Goal: Task Accomplishment & Management: Manage account settings

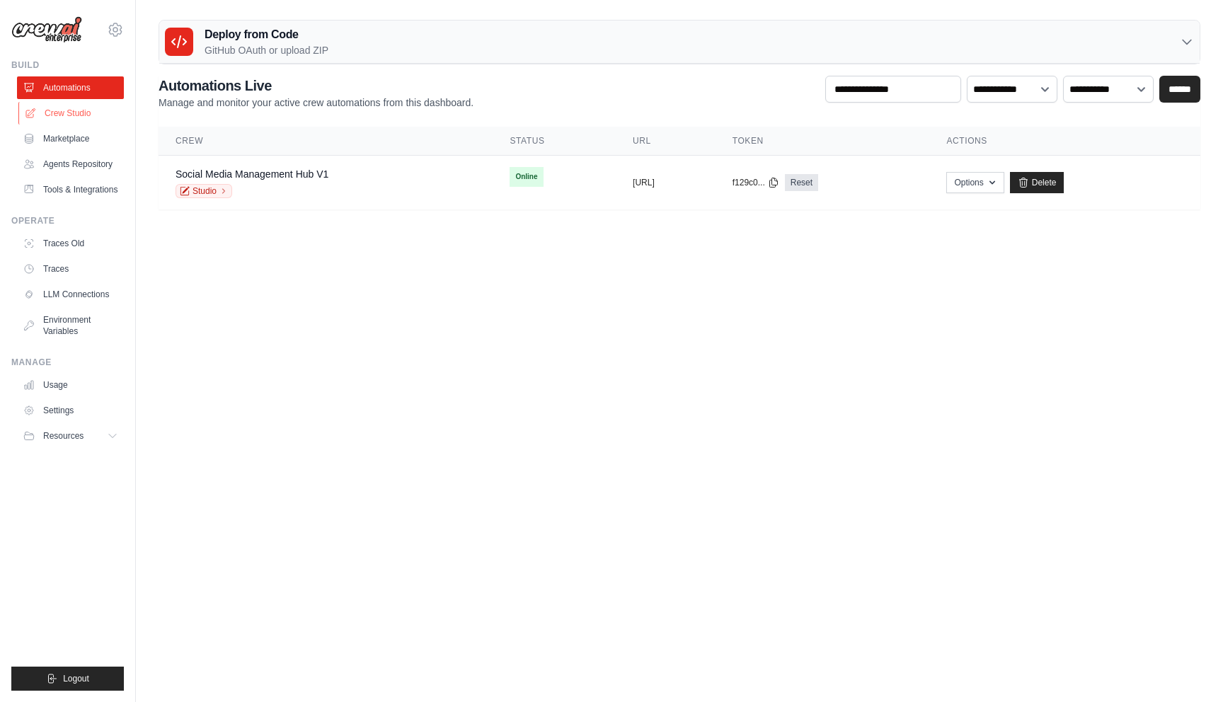
click at [80, 103] on link "Crew Studio" at bounding box center [71, 113] width 107 height 23
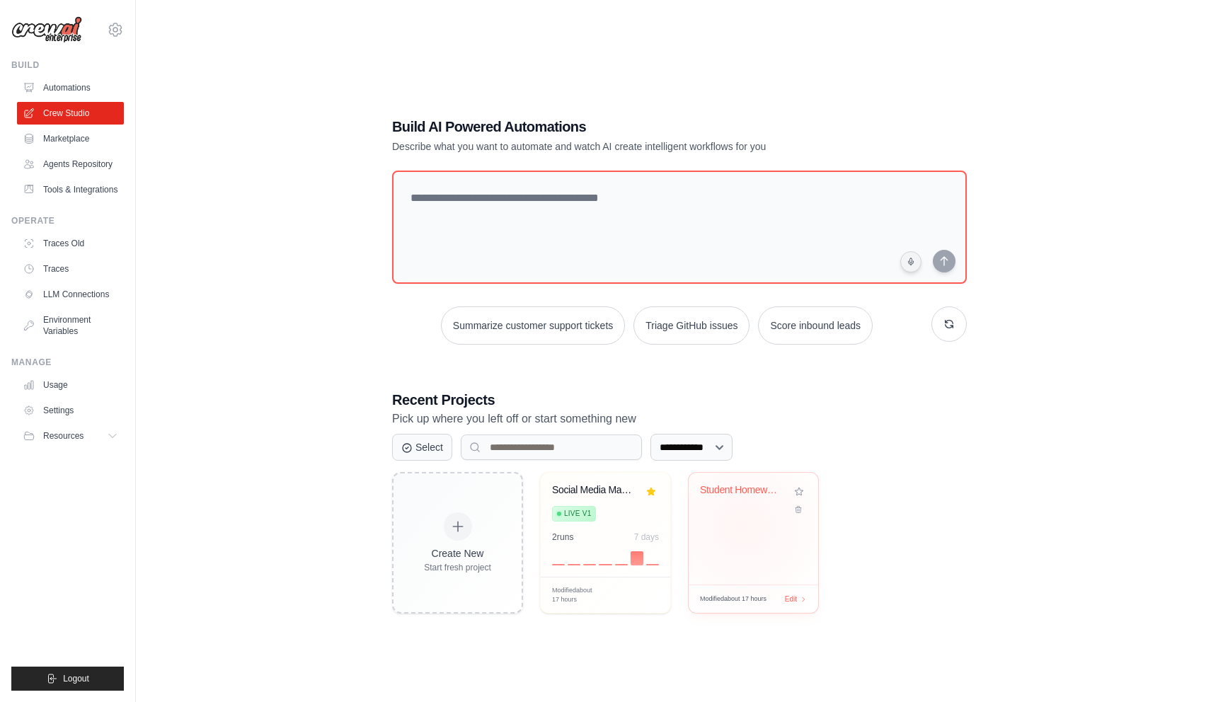
click at [744, 526] on div "Student Homework Assistant" at bounding box center [754, 529] width 130 height 112
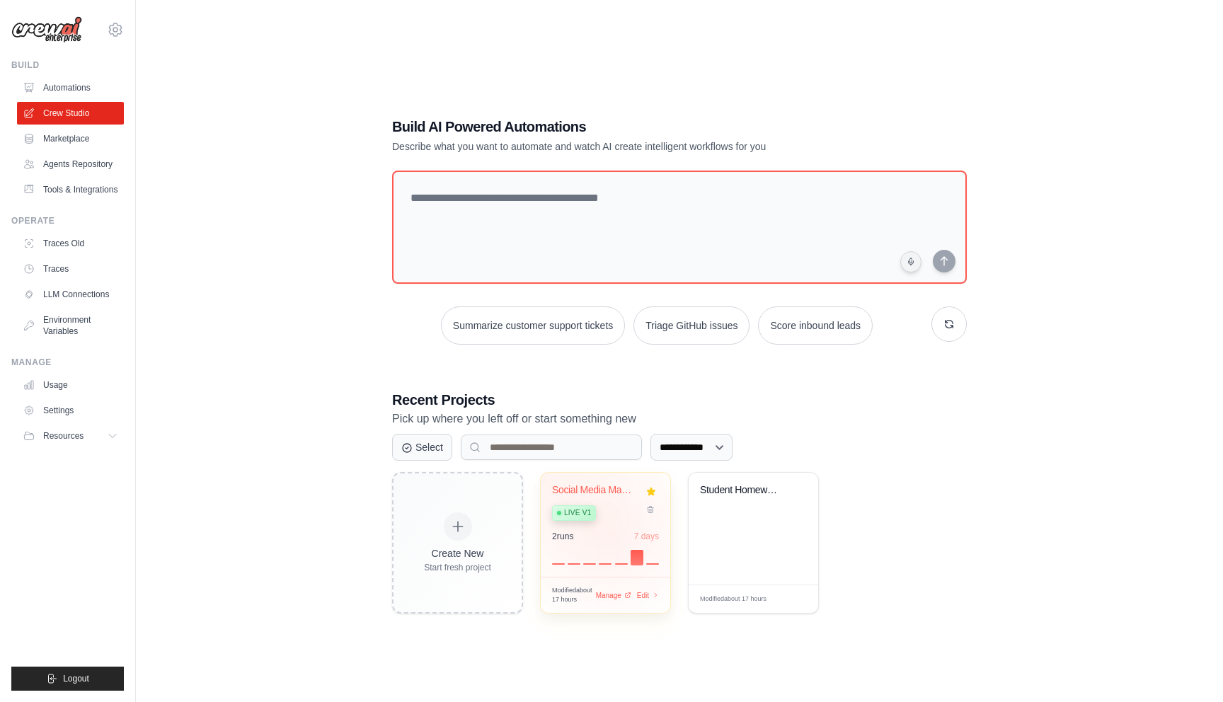
click at [612, 531] on div "2 run s 7 days" at bounding box center [605, 536] width 107 height 11
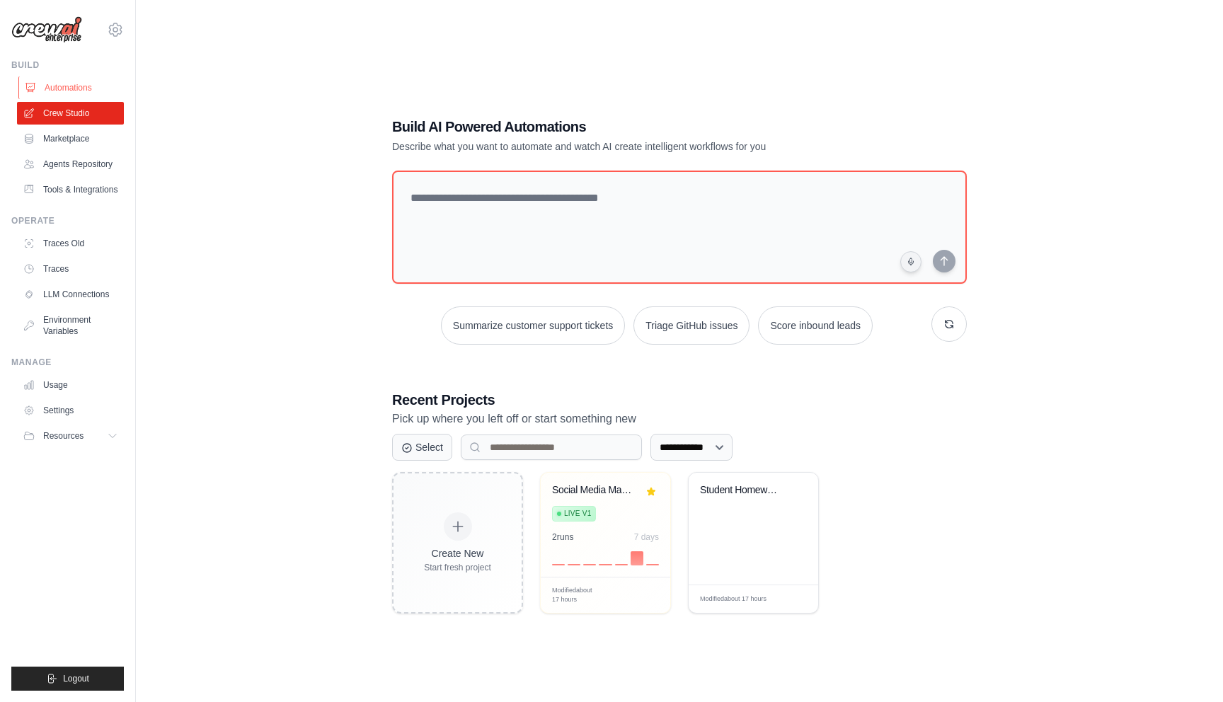
click at [58, 84] on link "Automations" at bounding box center [71, 87] width 107 height 23
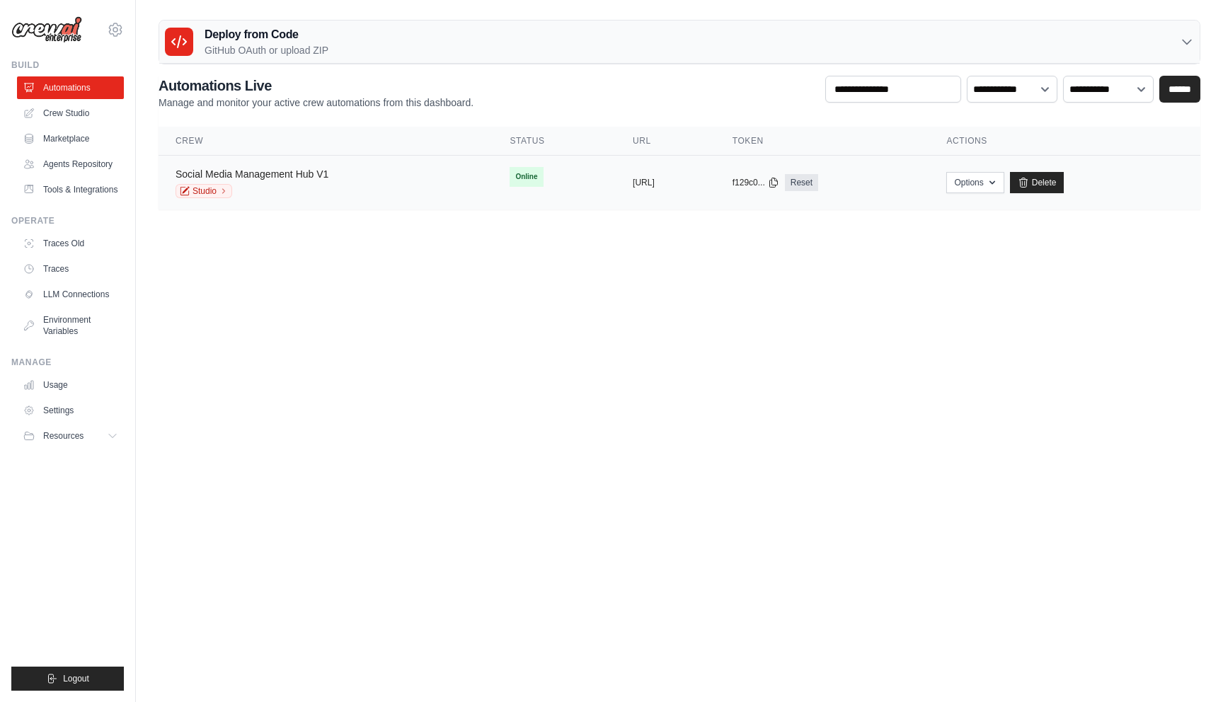
click at [259, 178] on link "Social Media Management Hub V1" at bounding box center [252, 174] width 153 height 11
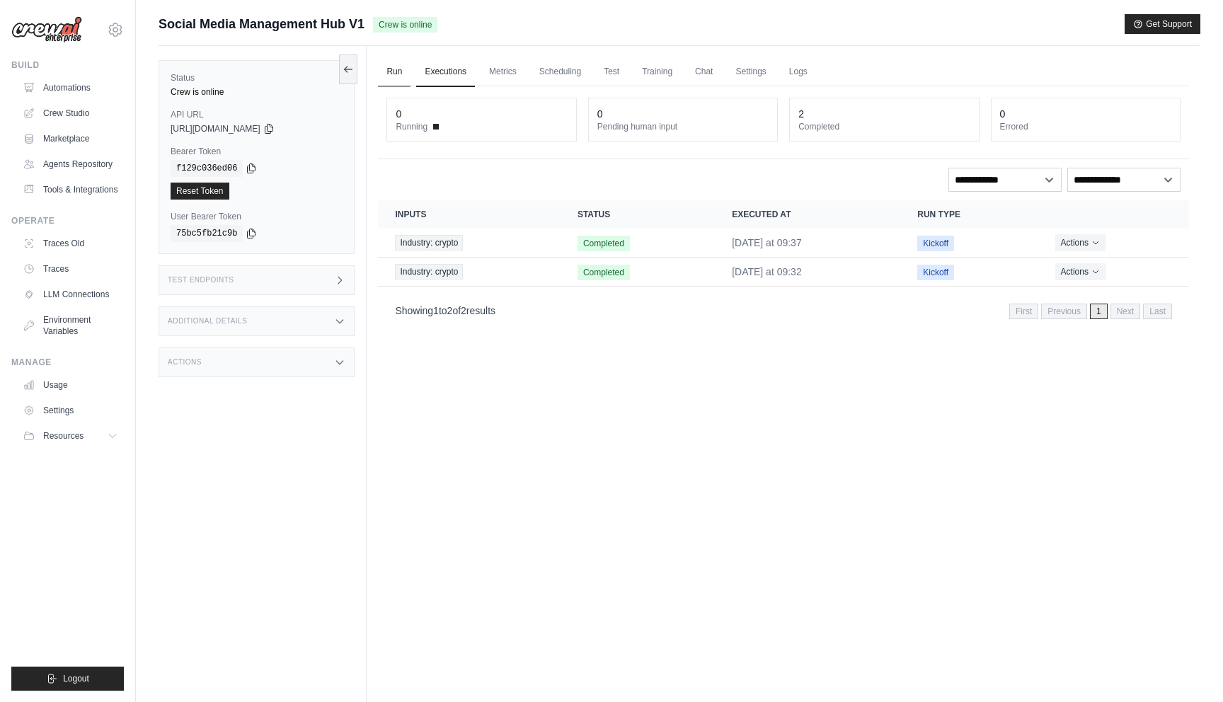
click at [382, 70] on link "Run" at bounding box center [394, 72] width 33 height 30
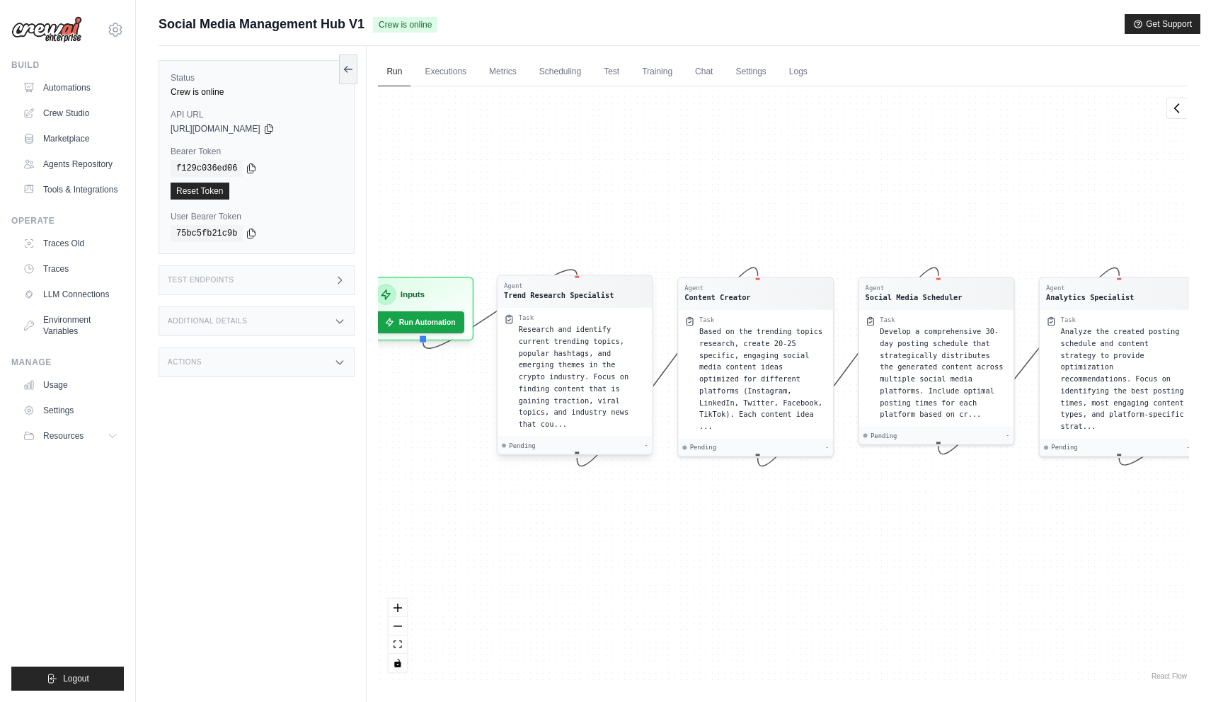
click at [628, 426] on div "Research and identify current trending topics, popular hashtags, and emerging t…" at bounding box center [582, 377] width 127 height 107
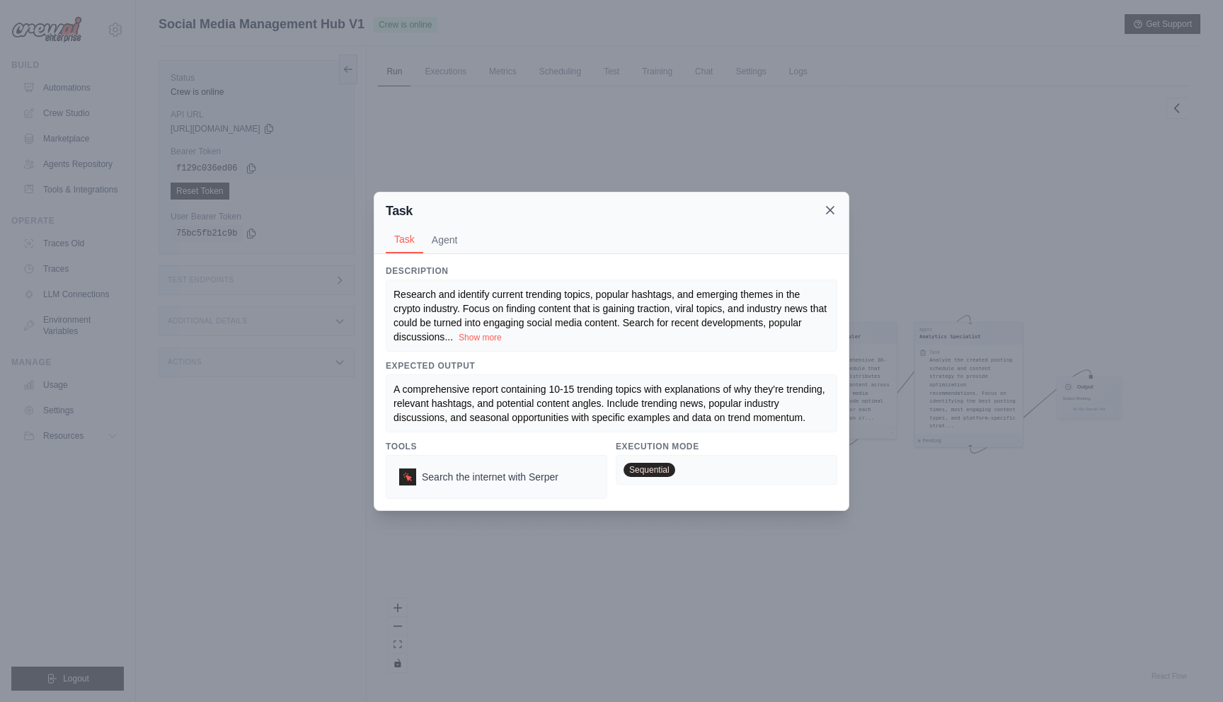
click at [832, 210] on icon at bounding box center [830, 210] width 14 height 14
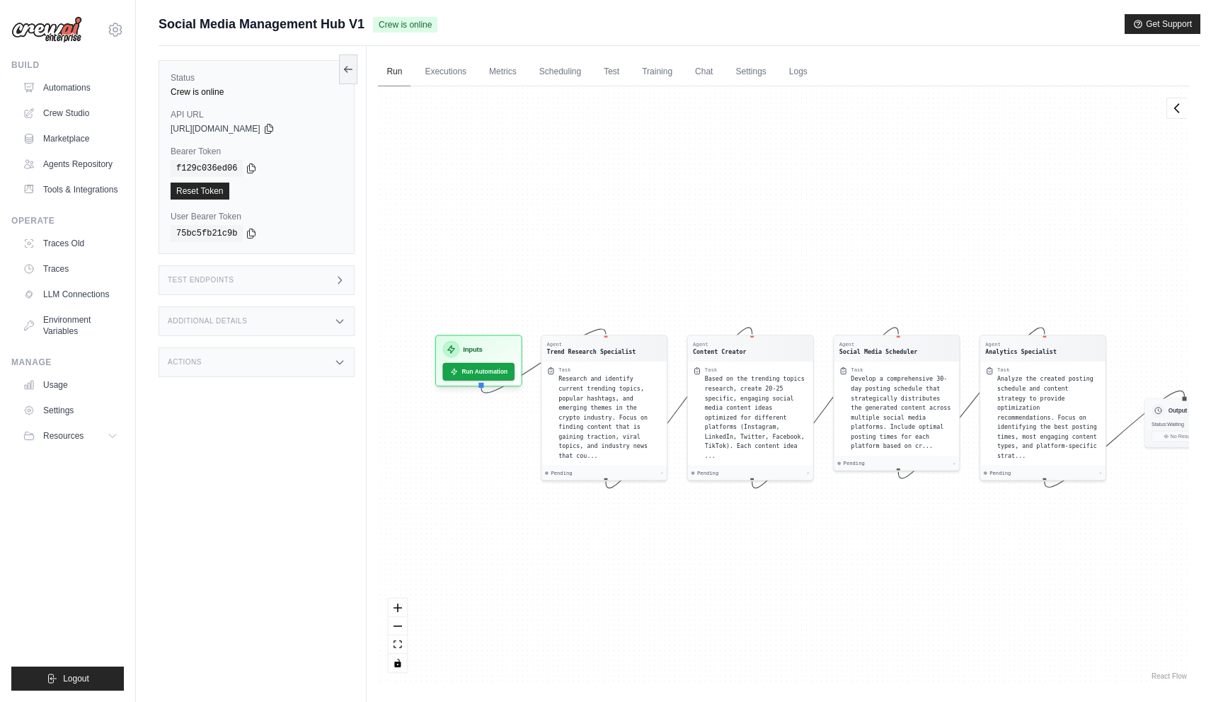
click at [393, 69] on link "Run" at bounding box center [394, 72] width 33 height 30
click at [480, 370] on button "Run Automation" at bounding box center [479, 368] width 76 height 18
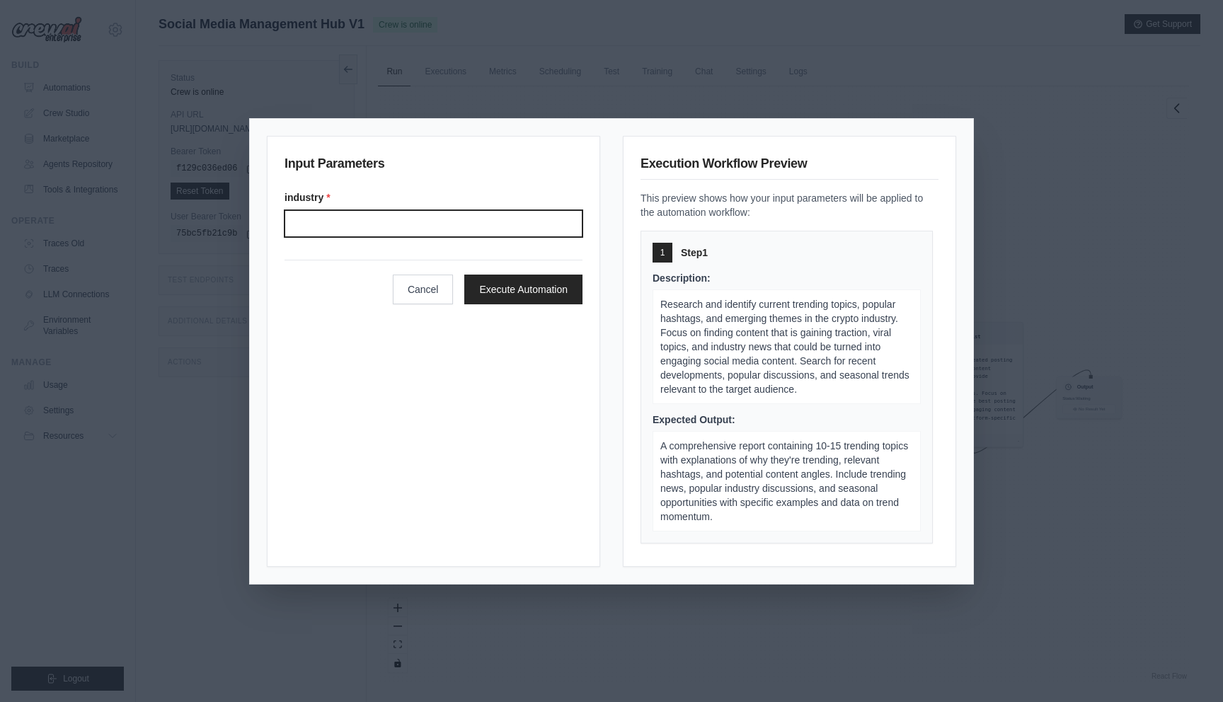
click at [341, 218] on input "Industry" at bounding box center [434, 223] width 298 height 27
type input "**********"
click at [538, 294] on button "Execute Automation" at bounding box center [523, 289] width 118 height 30
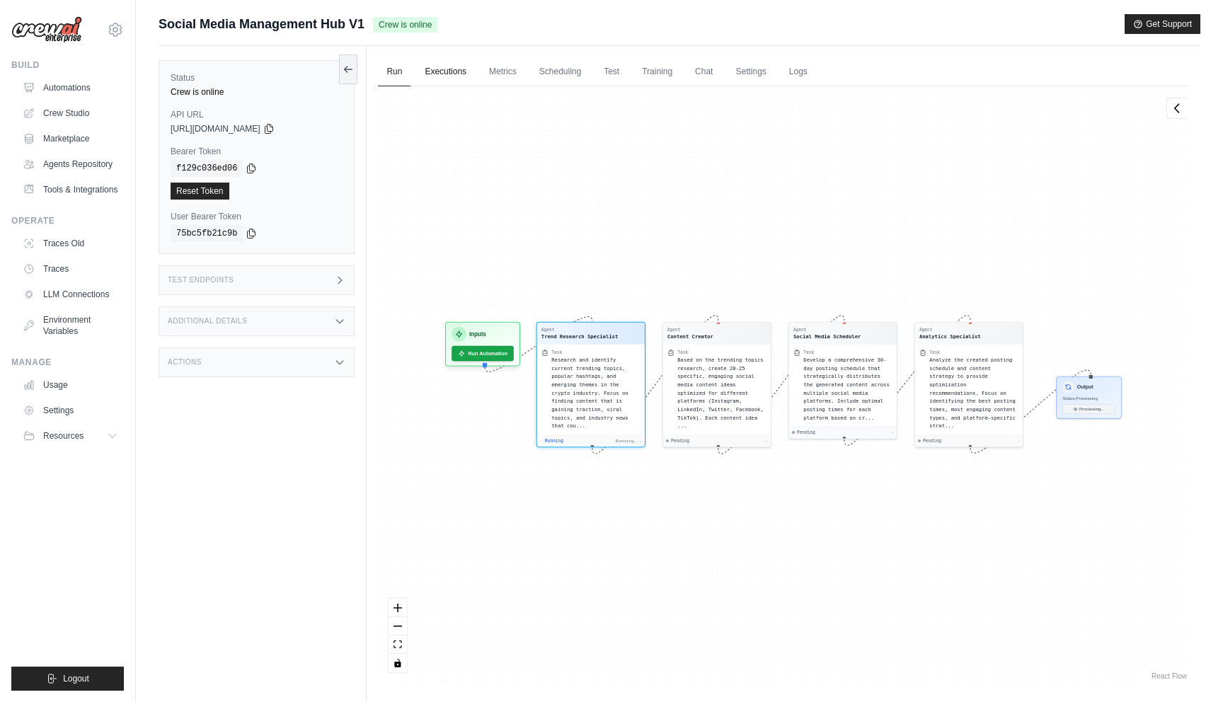
click at [455, 74] on link "Executions" at bounding box center [445, 72] width 59 height 30
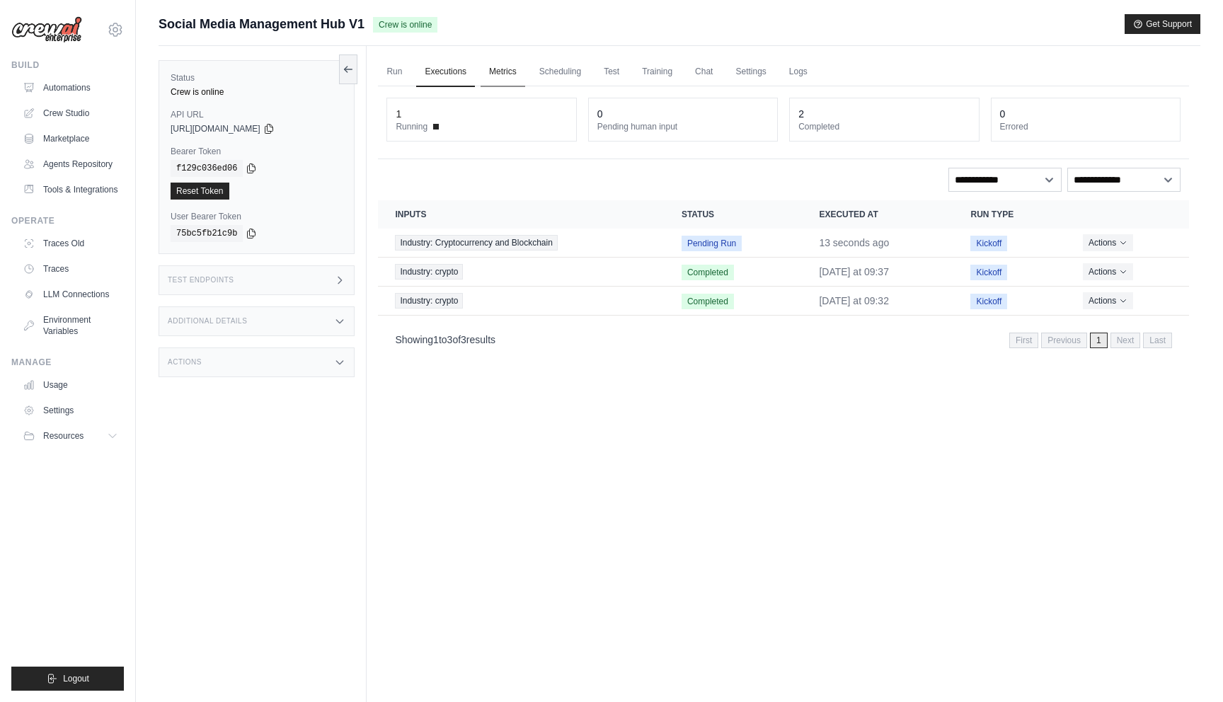
click at [513, 72] on link "Metrics" at bounding box center [503, 72] width 45 height 30
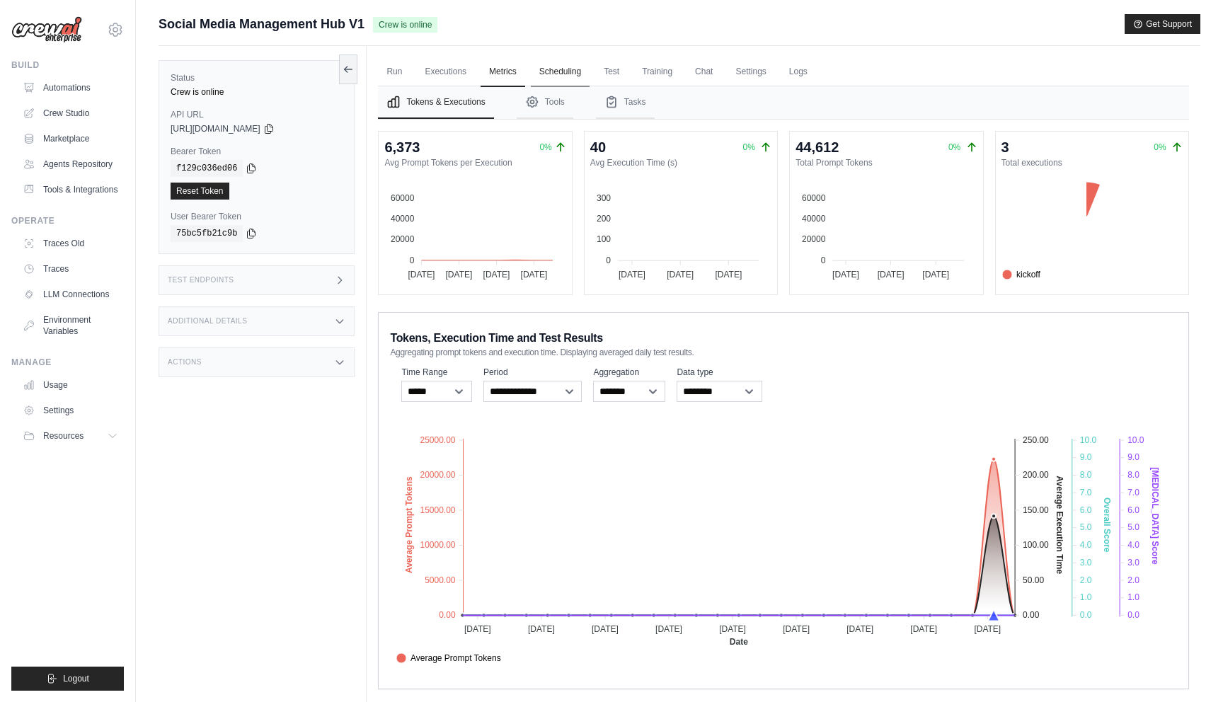
click at [545, 72] on link "Scheduling" at bounding box center [560, 72] width 59 height 30
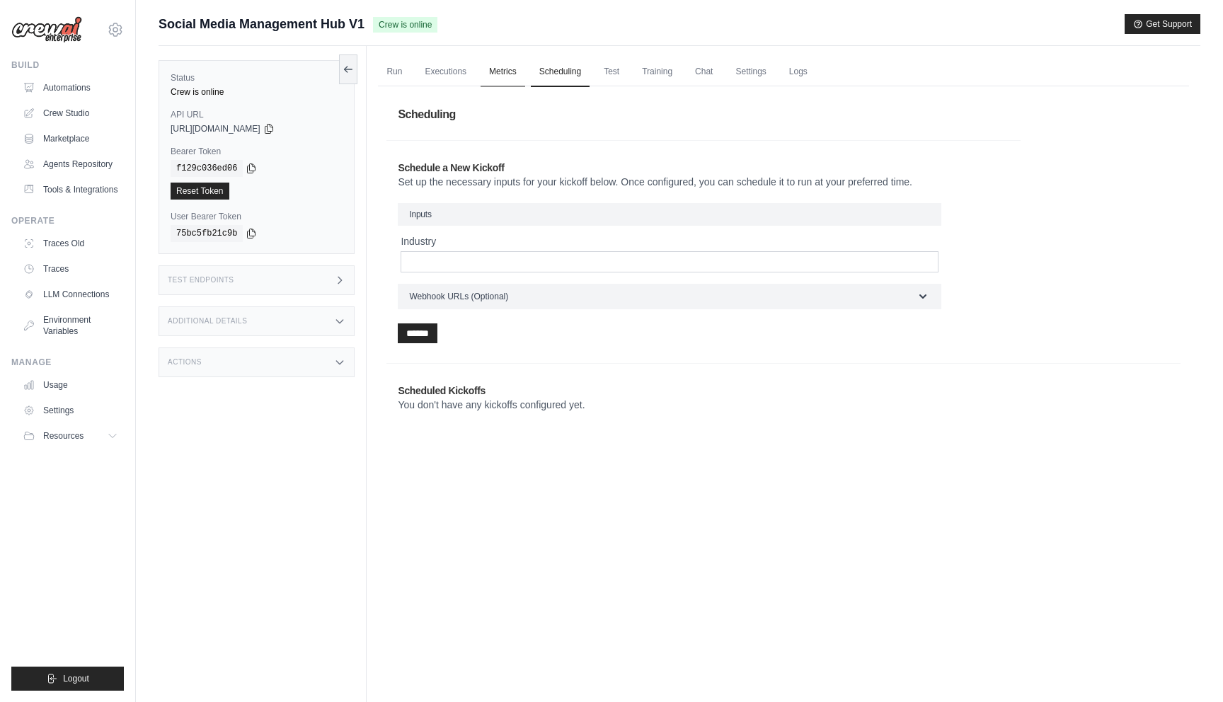
click at [515, 62] on link "Metrics" at bounding box center [503, 72] width 45 height 30
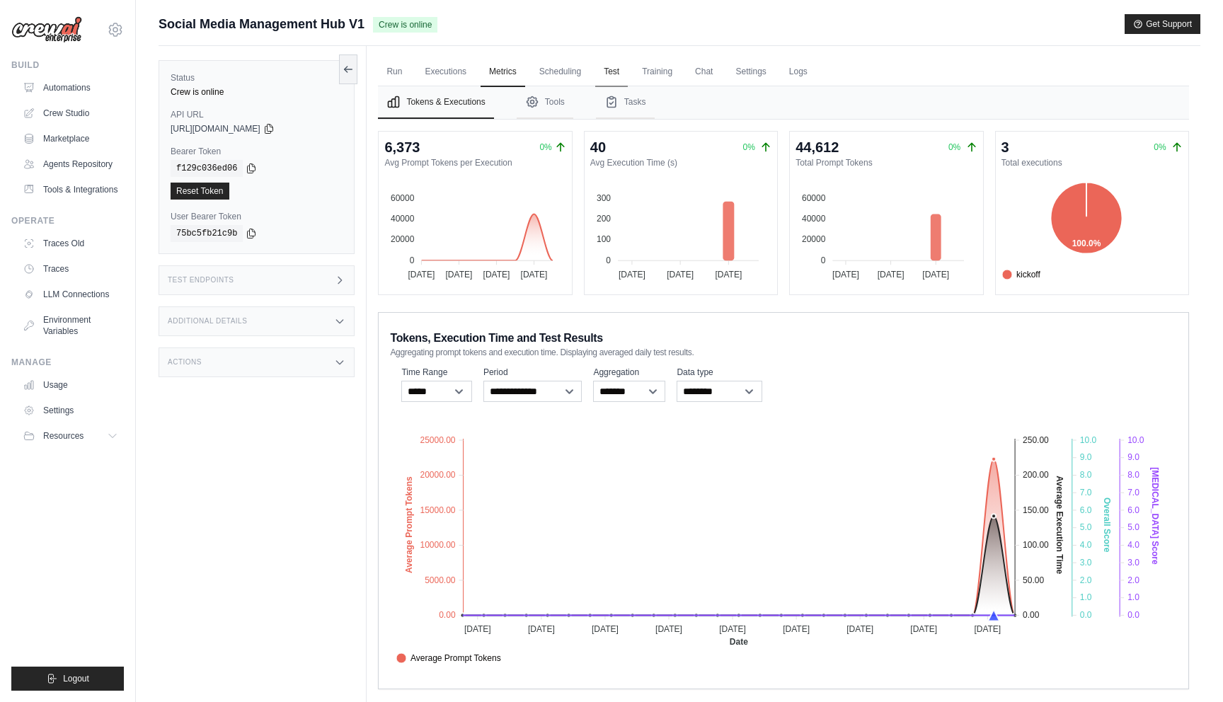
click at [610, 73] on link "Test" at bounding box center [611, 72] width 33 height 30
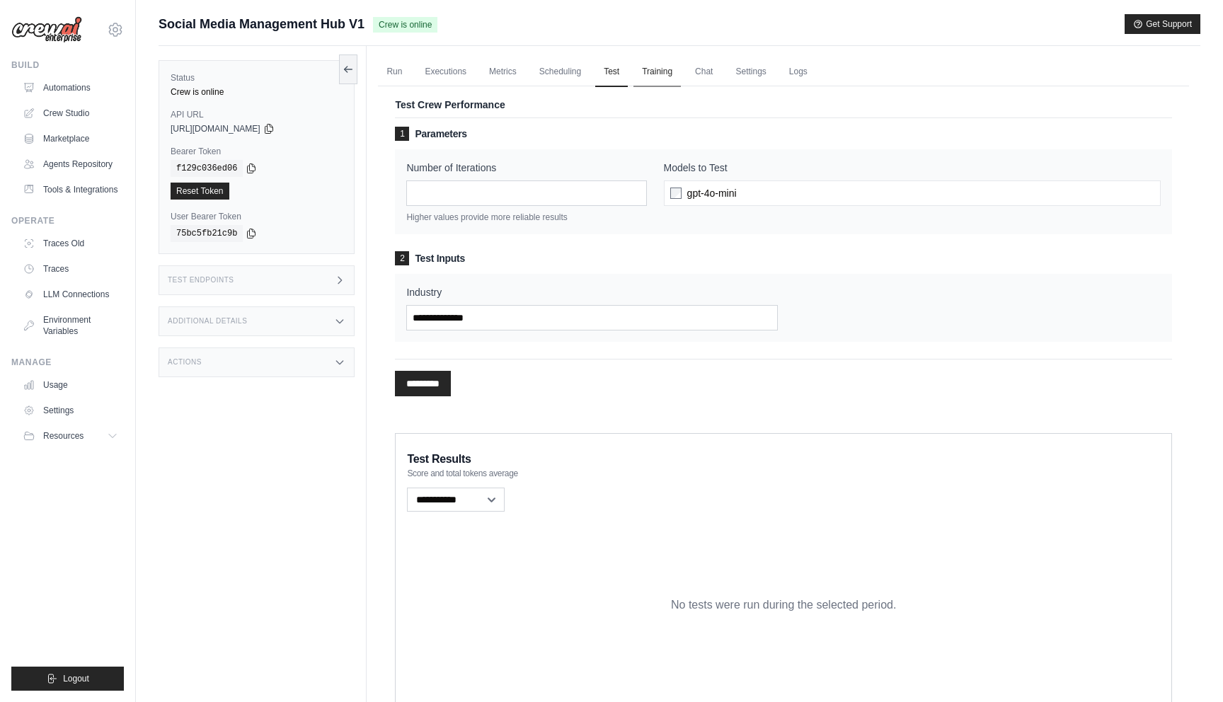
click at [661, 72] on link "Training" at bounding box center [657, 72] width 47 height 30
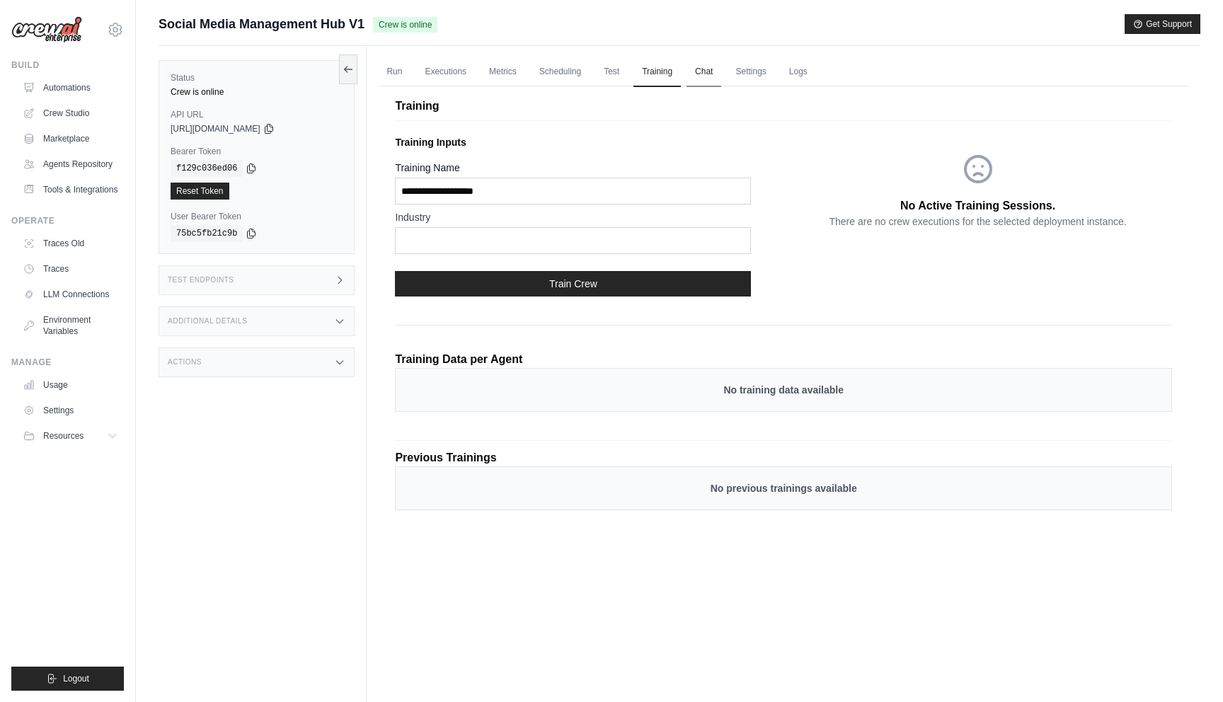
click at [712, 71] on link "Chat" at bounding box center [704, 72] width 35 height 30
click at [750, 72] on link "Settings" at bounding box center [750, 72] width 47 height 30
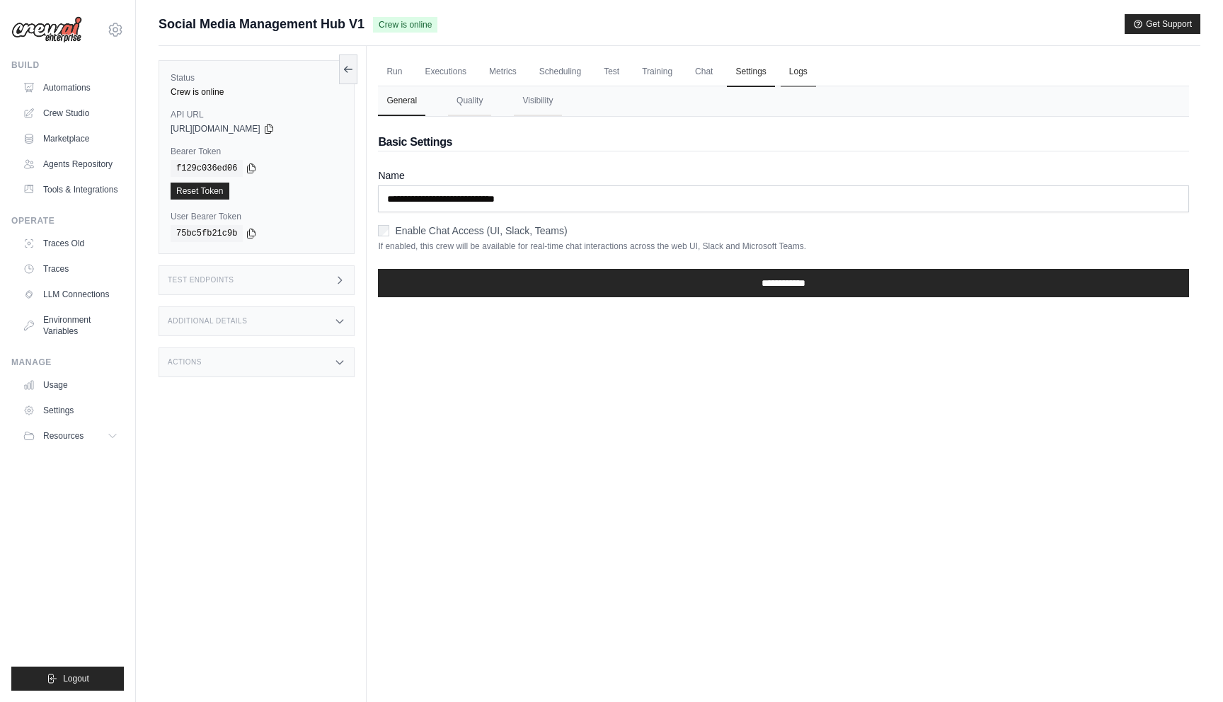
click at [801, 72] on link "Logs" at bounding box center [798, 72] width 35 height 30
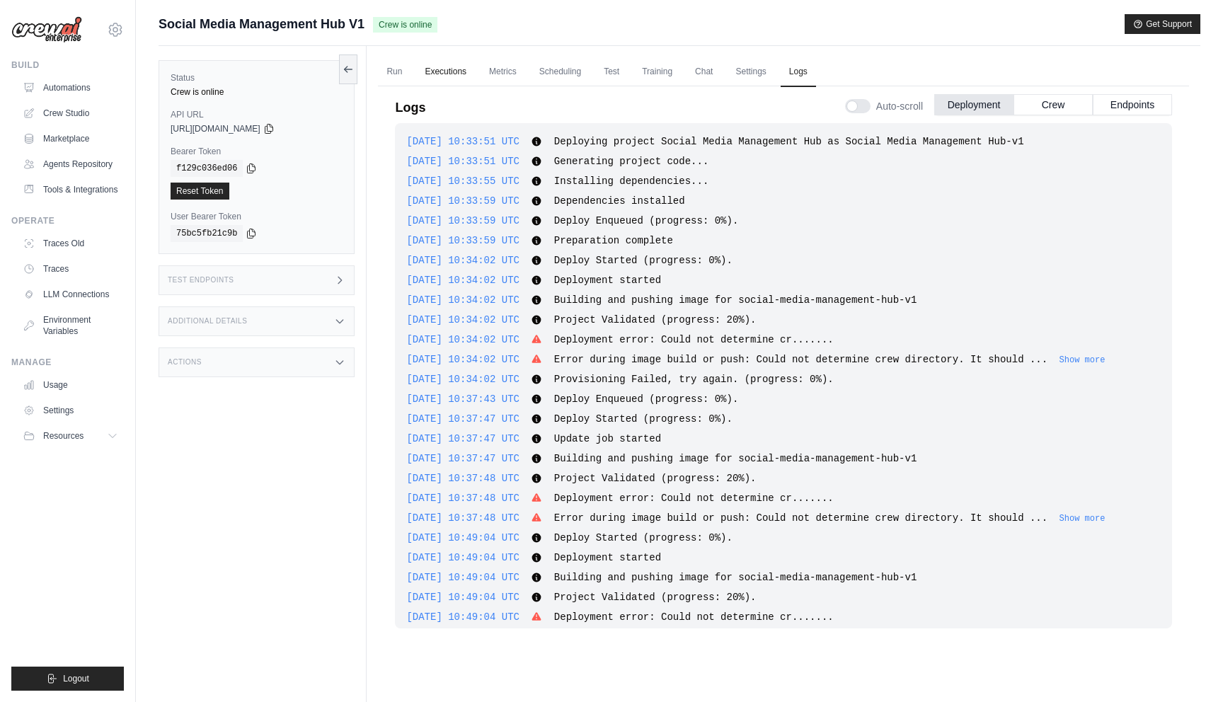
click at [434, 71] on link "Executions" at bounding box center [445, 72] width 59 height 30
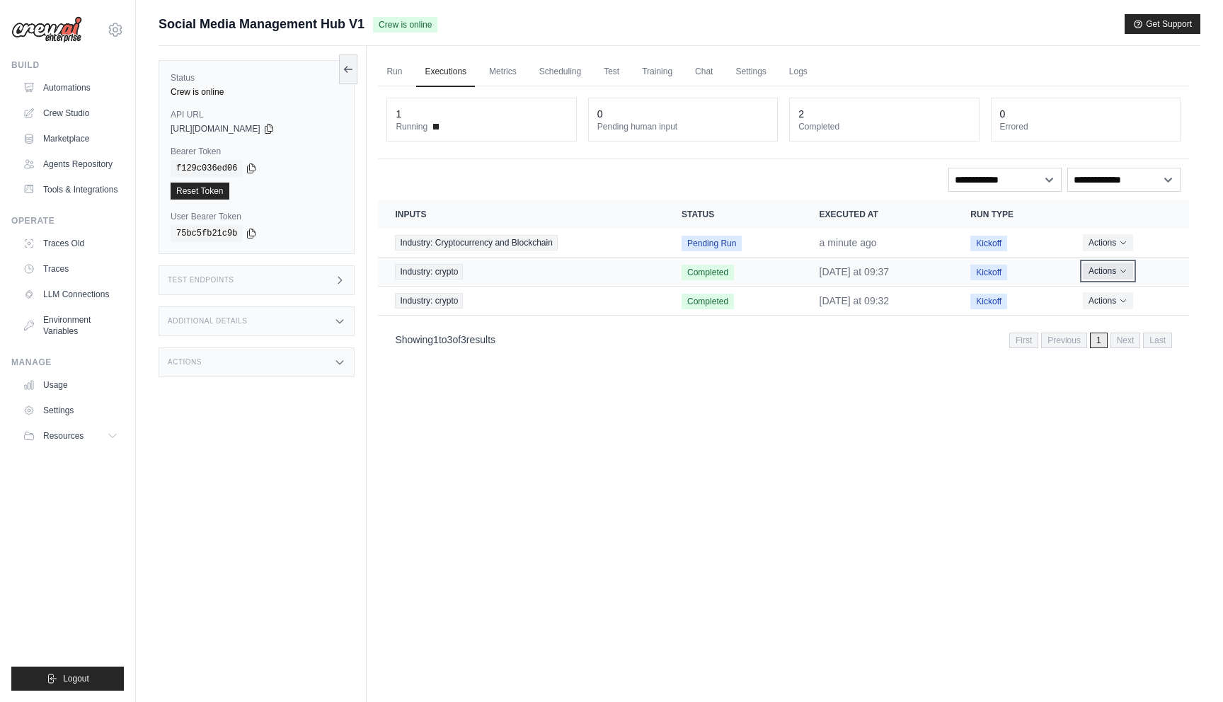
click at [1113, 278] on button "Actions" at bounding box center [1108, 271] width 50 height 17
click at [1113, 303] on button "Actions" at bounding box center [1108, 300] width 50 height 17
click at [1112, 317] on link "View Details" at bounding box center [1127, 326] width 91 height 23
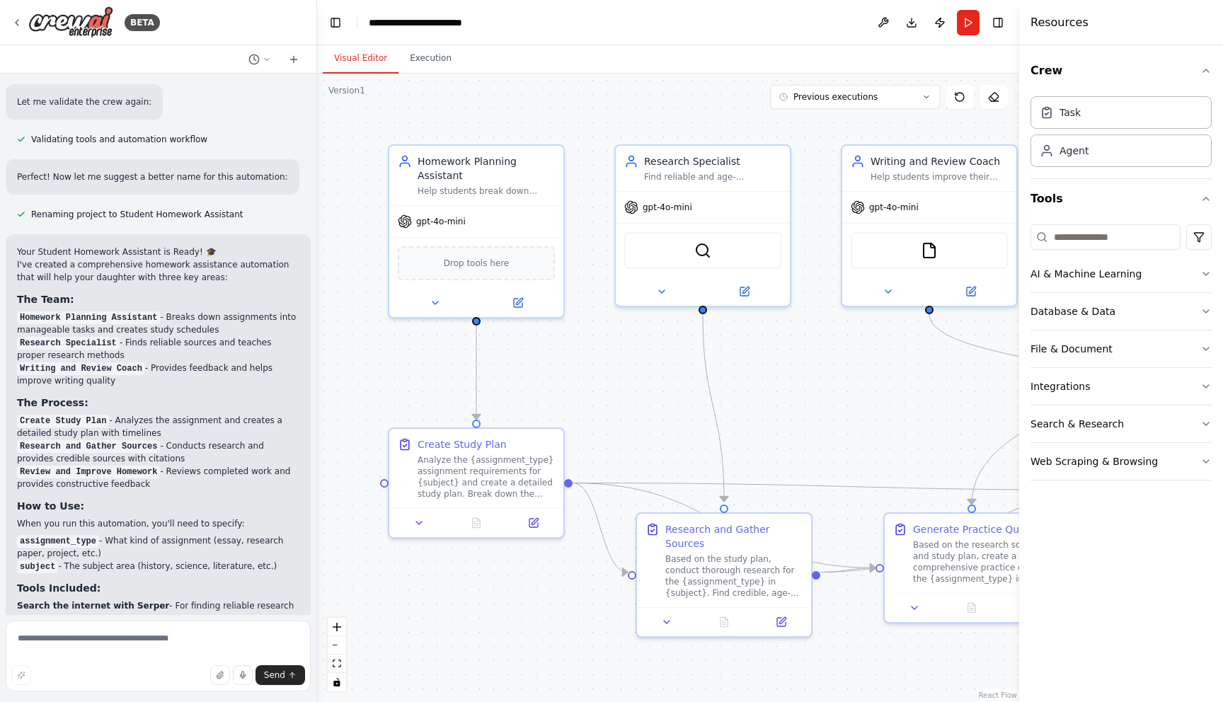
scroll to position [866, 0]
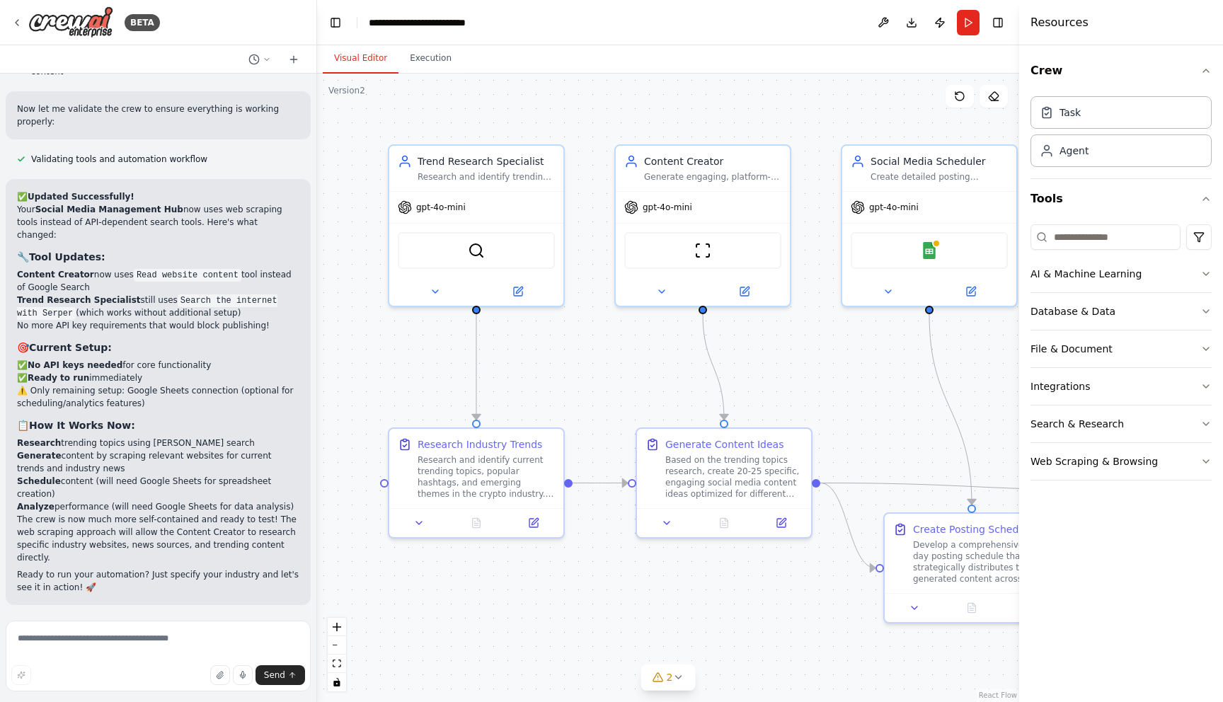
scroll to position [2528, 0]
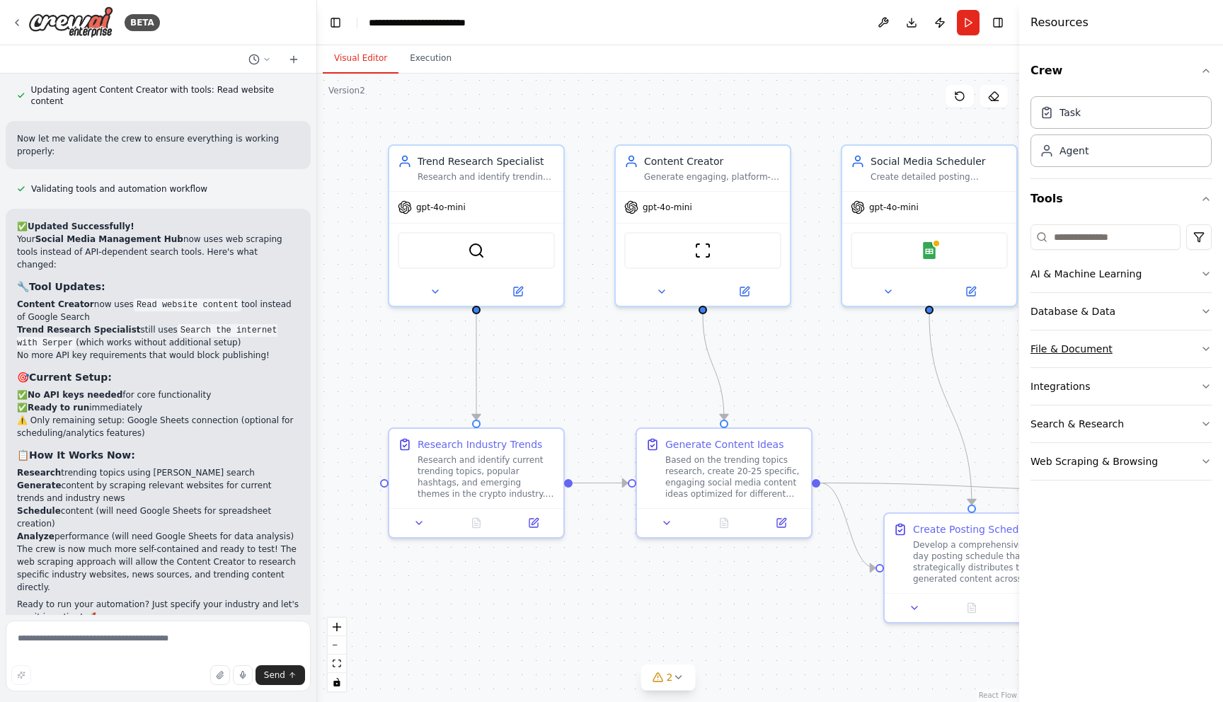
click at [1105, 350] on div "File & Document" at bounding box center [1072, 349] width 82 height 14
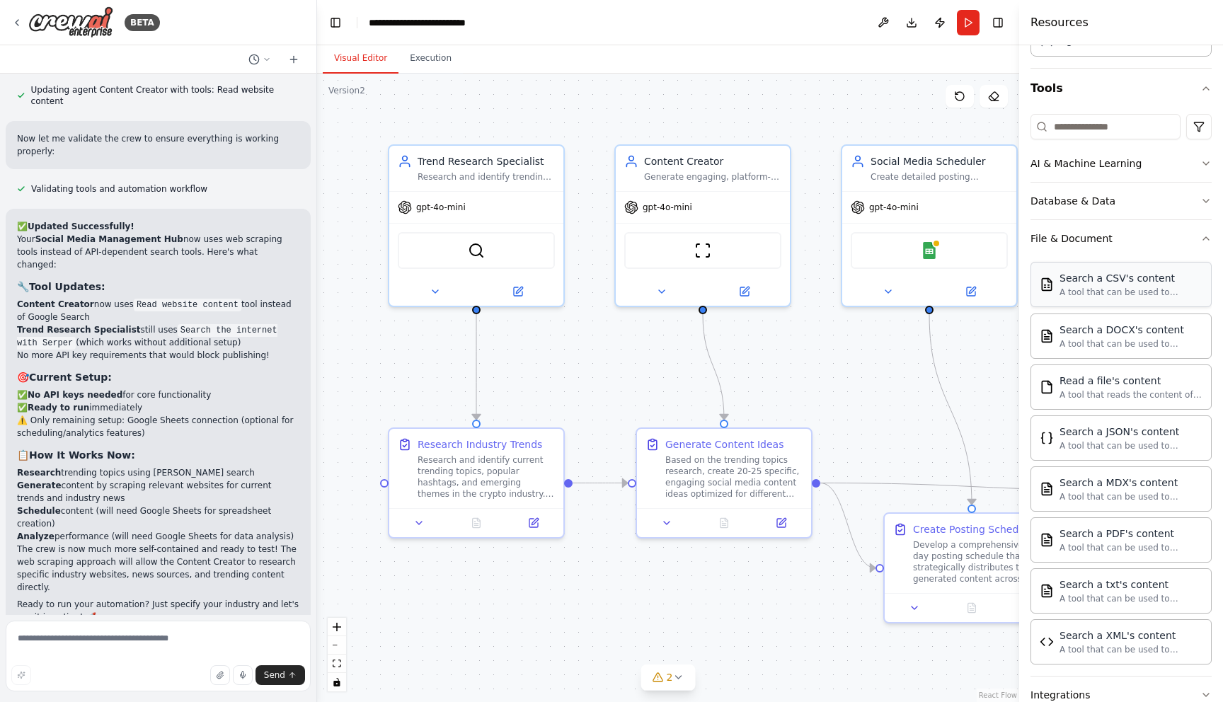
scroll to position [140, 0]
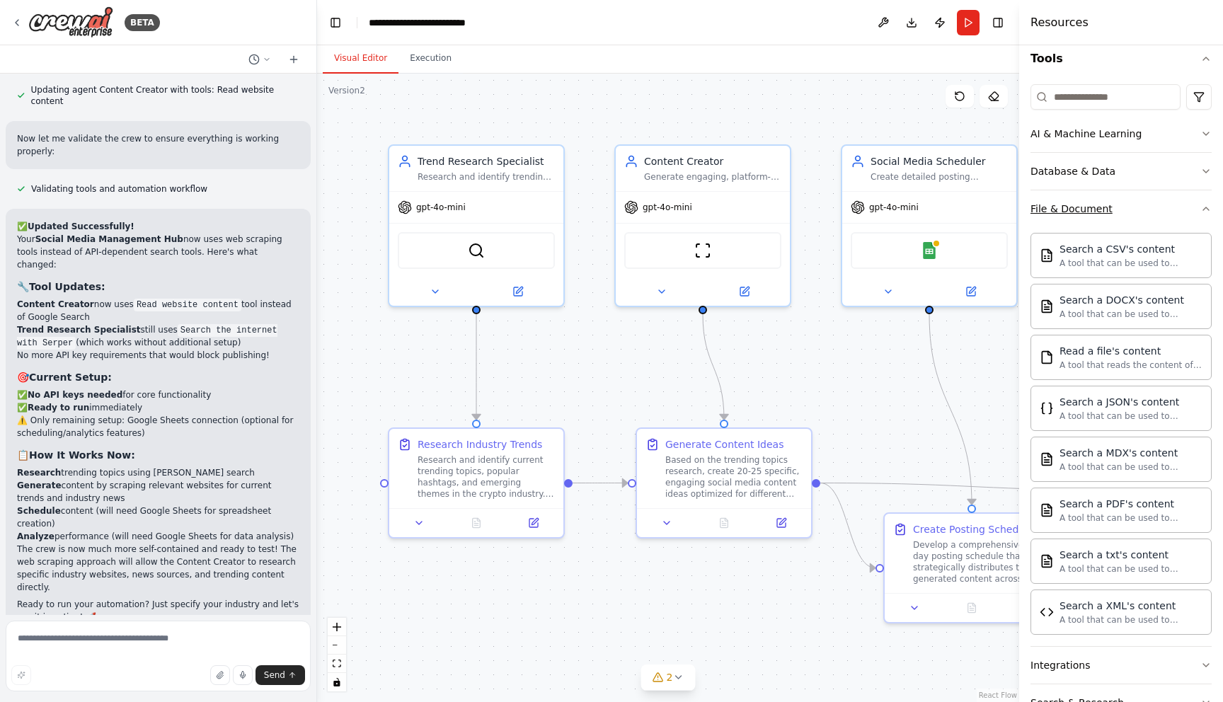
click at [1090, 215] on div "File & Document" at bounding box center [1072, 209] width 82 height 14
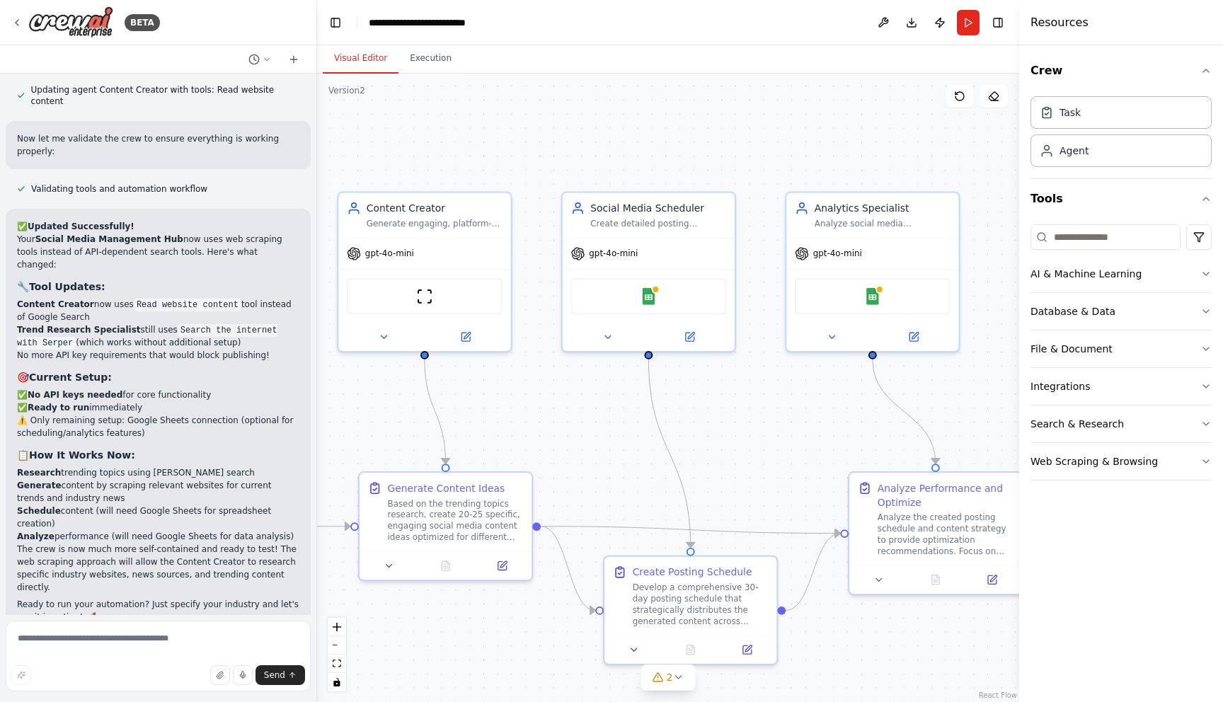
drag, startPoint x: 806, startPoint y: 379, endPoint x: 527, endPoint y: 423, distance: 281.7
click at [527, 423] on div ".deletable-edge-delete-btn { width: 20px; height: 20px; border: 0px solid #ffff…" at bounding box center [668, 388] width 702 height 629
click at [648, 298] on img at bounding box center [649, 293] width 17 height 17
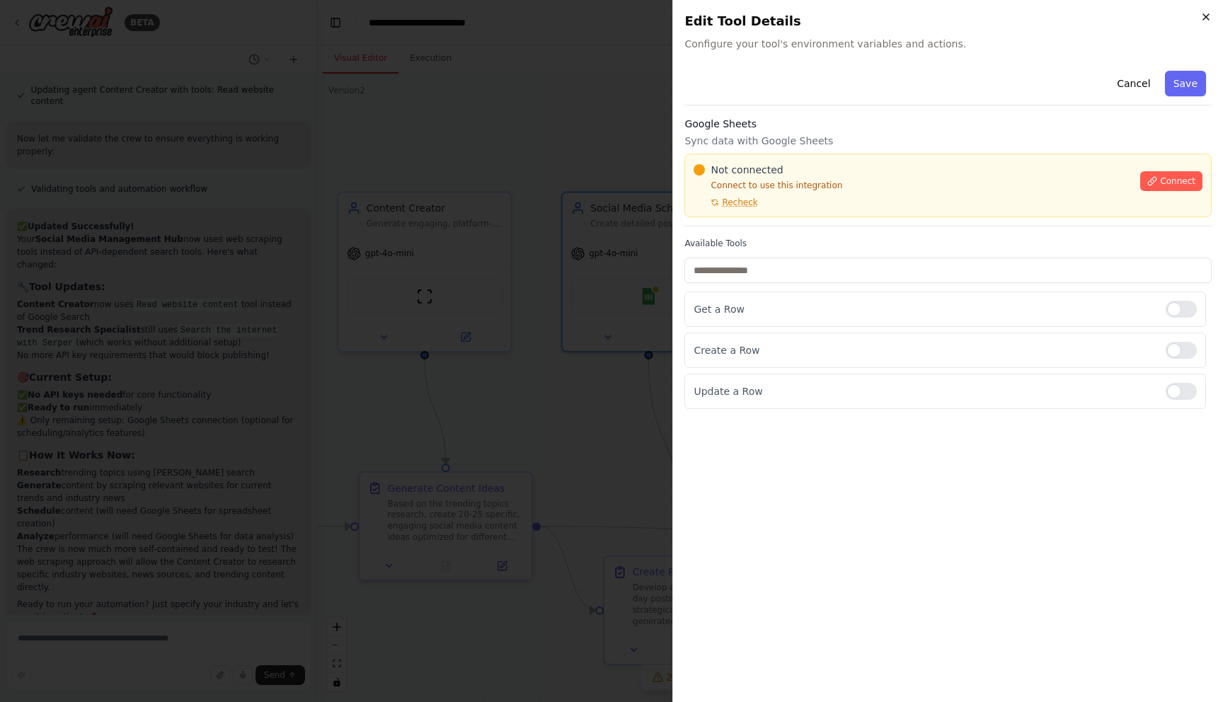
click at [1204, 13] on icon "button" at bounding box center [1206, 16] width 11 height 11
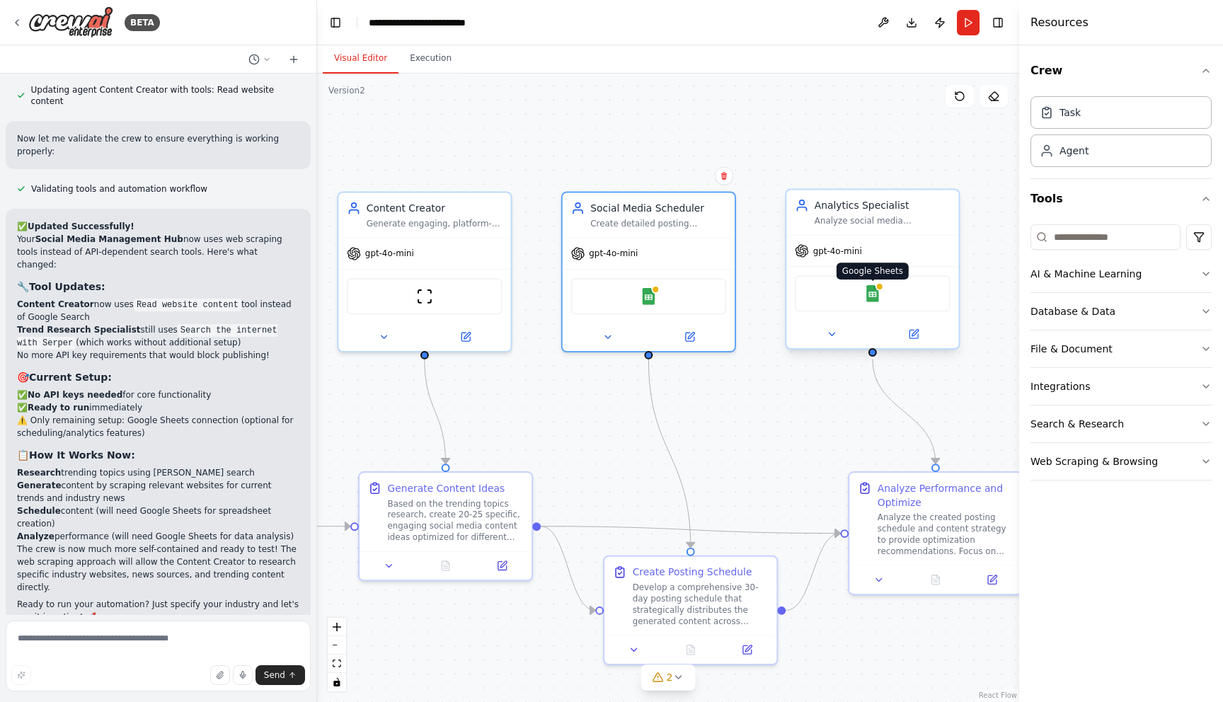
click at [876, 296] on img at bounding box center [872, 293] width 17 height 17
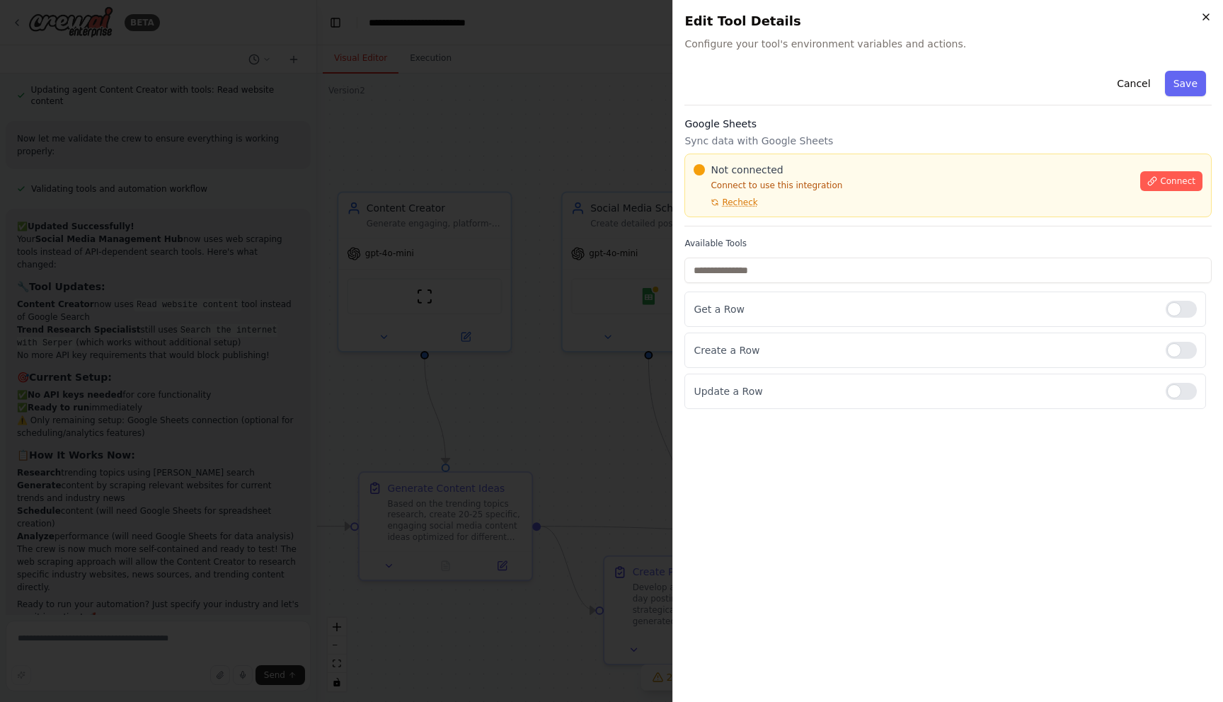
click at [1210, 19] on icon "button" at bounding box center [1206, 16] width 11 height 11
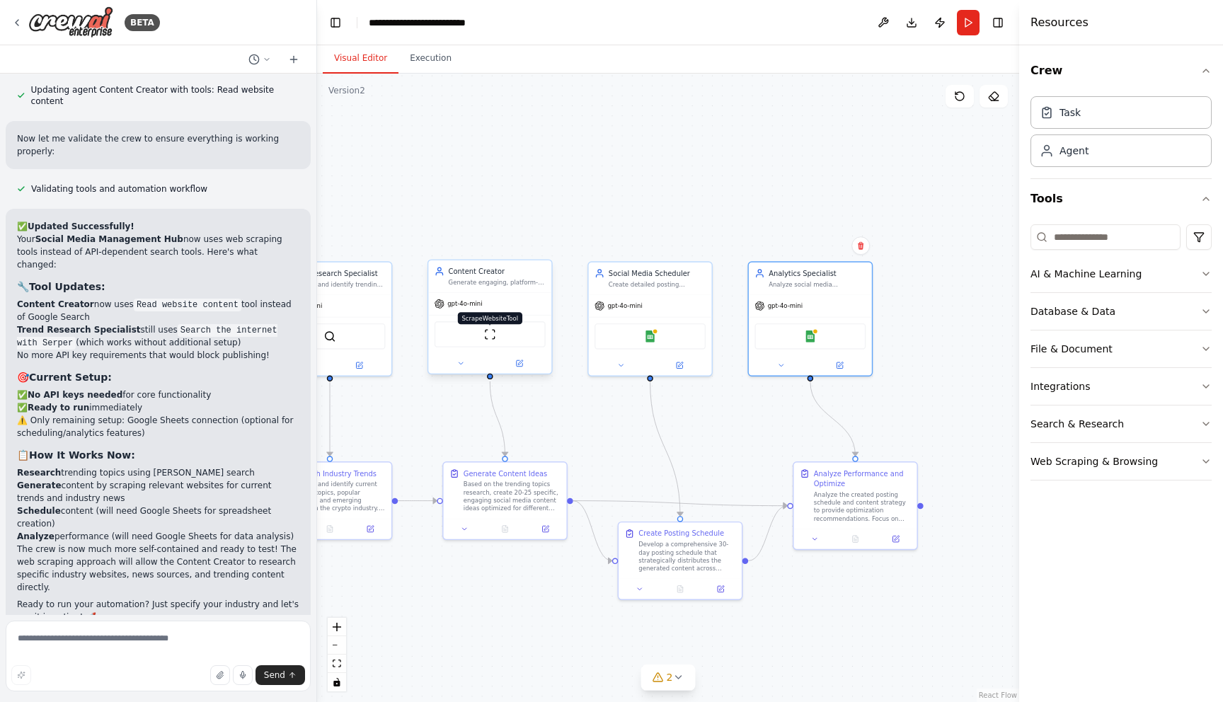
click at [494, 332] on img at bounding box center [490, 335] width 12 height 12
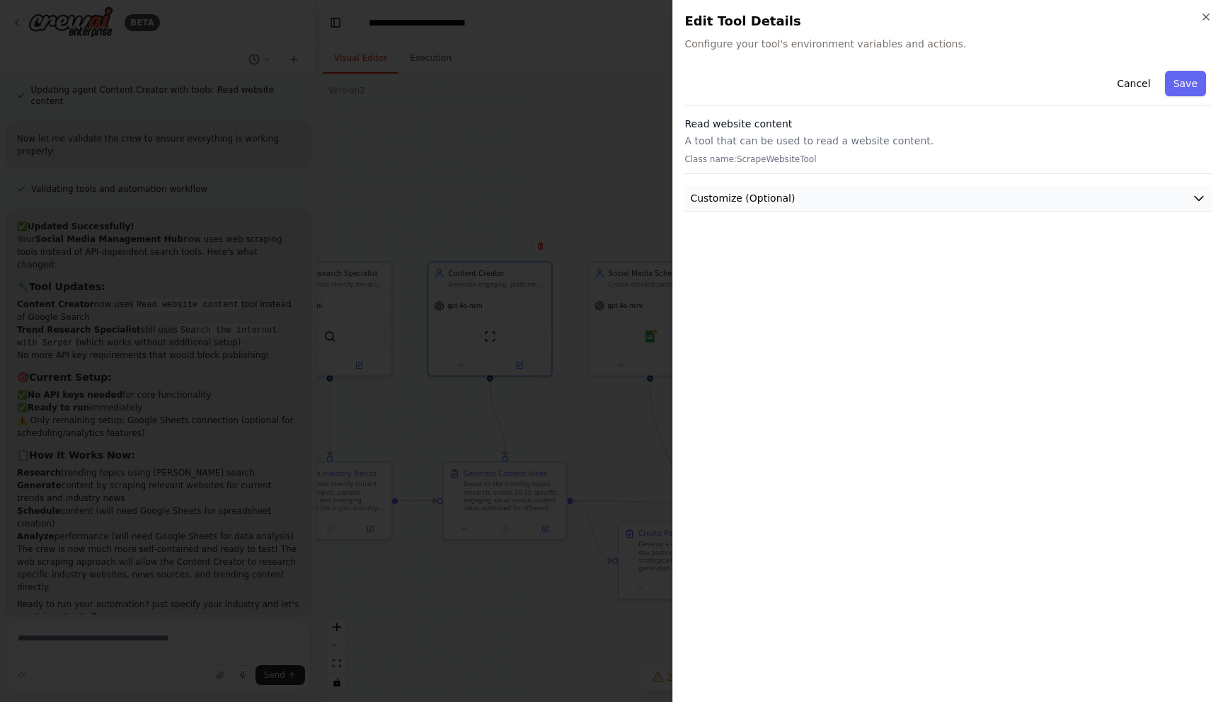
click at [950, 202] on button "Customize (Optional)" at bounding box center [948, 198] width 527 height 26
click at [1207, 17] on icon "button" at bounding box center [1207, 17] width 6 height 6
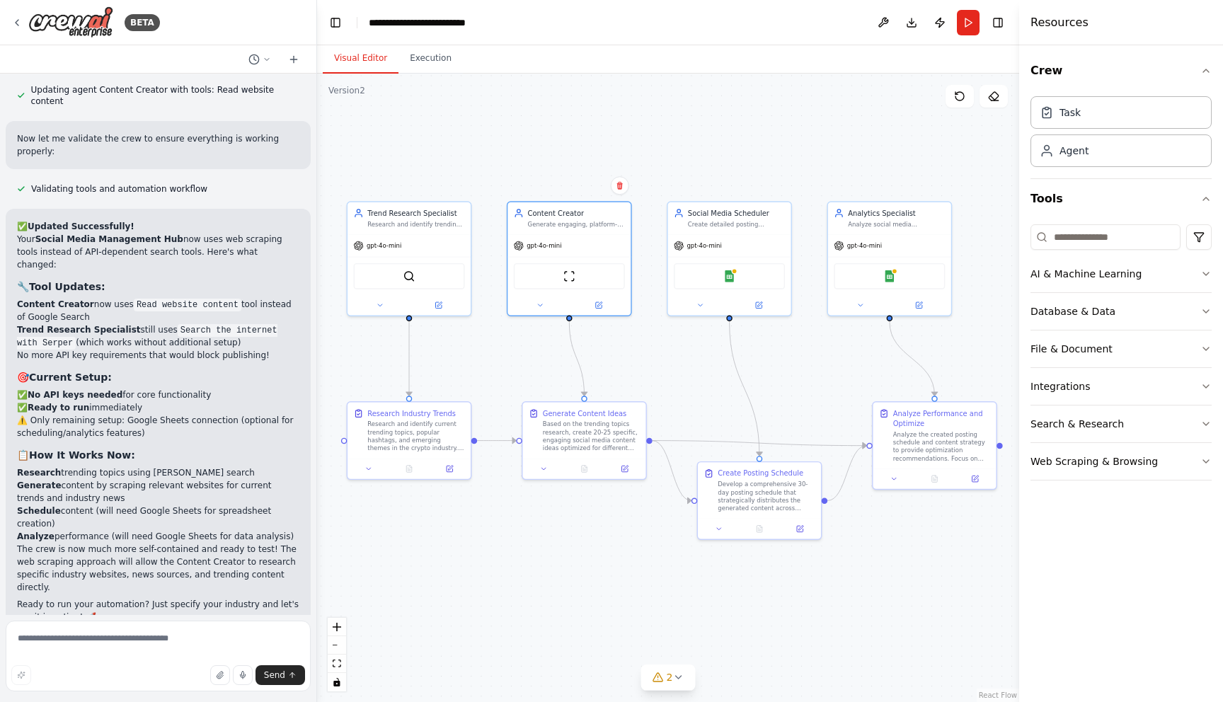
drag, startPoint x: 519, startPoint y: 444, endPoint x: 598, endPoint y: 384, distance: 99.5
click at [598, 384] on div ".deletable-edge-delete-btn { width: 20px; height: 20px; border: 0px solid #ffff…" at bounding box center [668, 388] width 702 height 629
click at [409, 280] on div "SerperDevTool" at bounding box center [409, 274] width 111 height 26
click at [409, 275] on img at bounding box center [410, 274] width 12 height 12
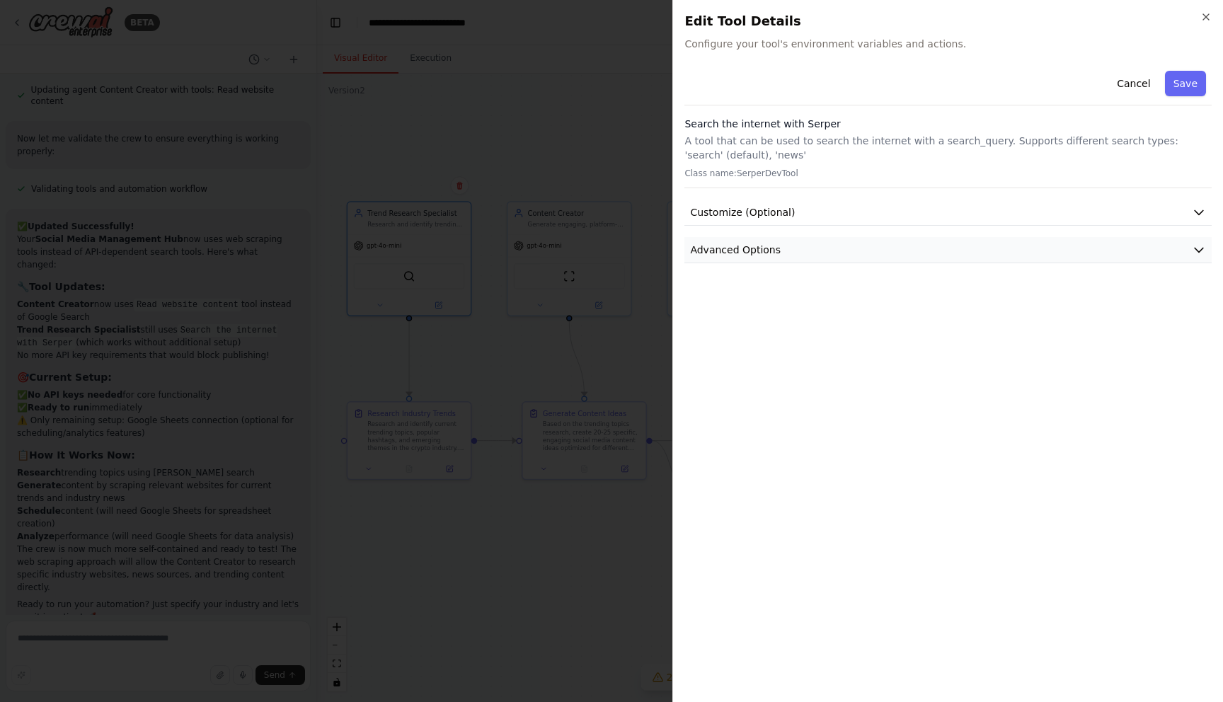
click at [805, 251] on button "Advanced Options" at bounding box center [948, 250] width 527 height 26
click at [803, 207] on button "Customize (Optional)" at bounding box center [948, 213] width 527 height 26
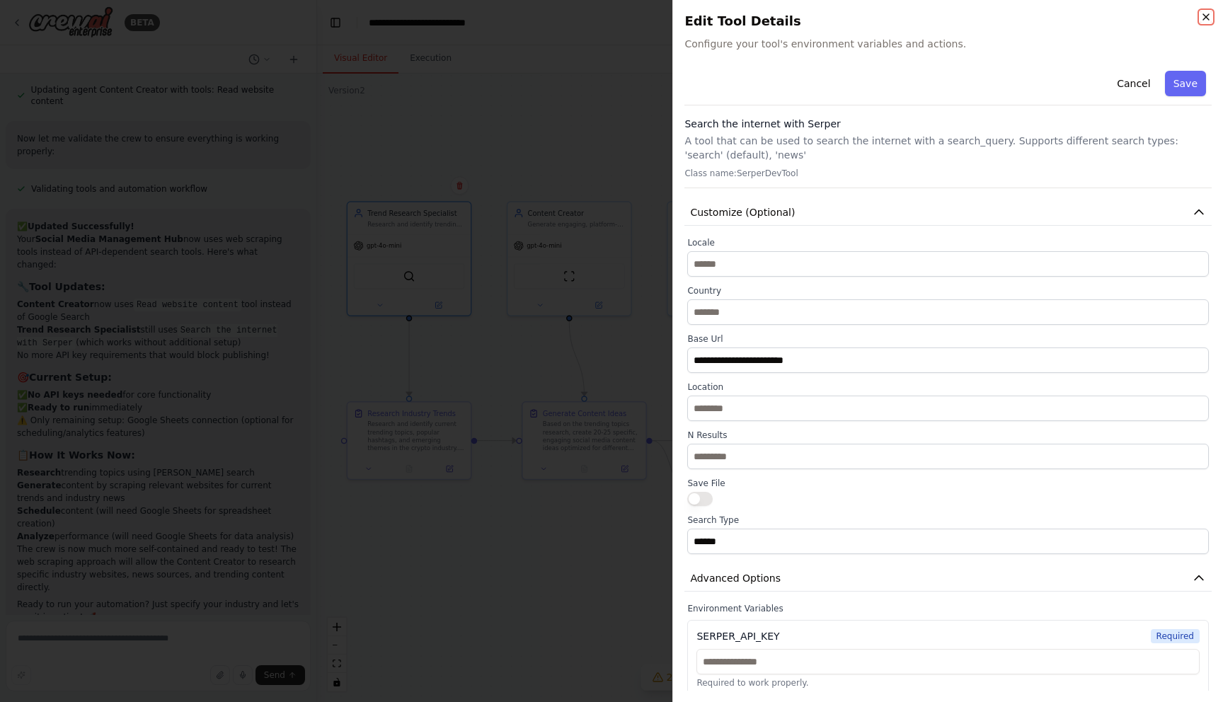
click at [1205, 16] on icon "button" at bounding box center [1206, 16] width 11 height 11
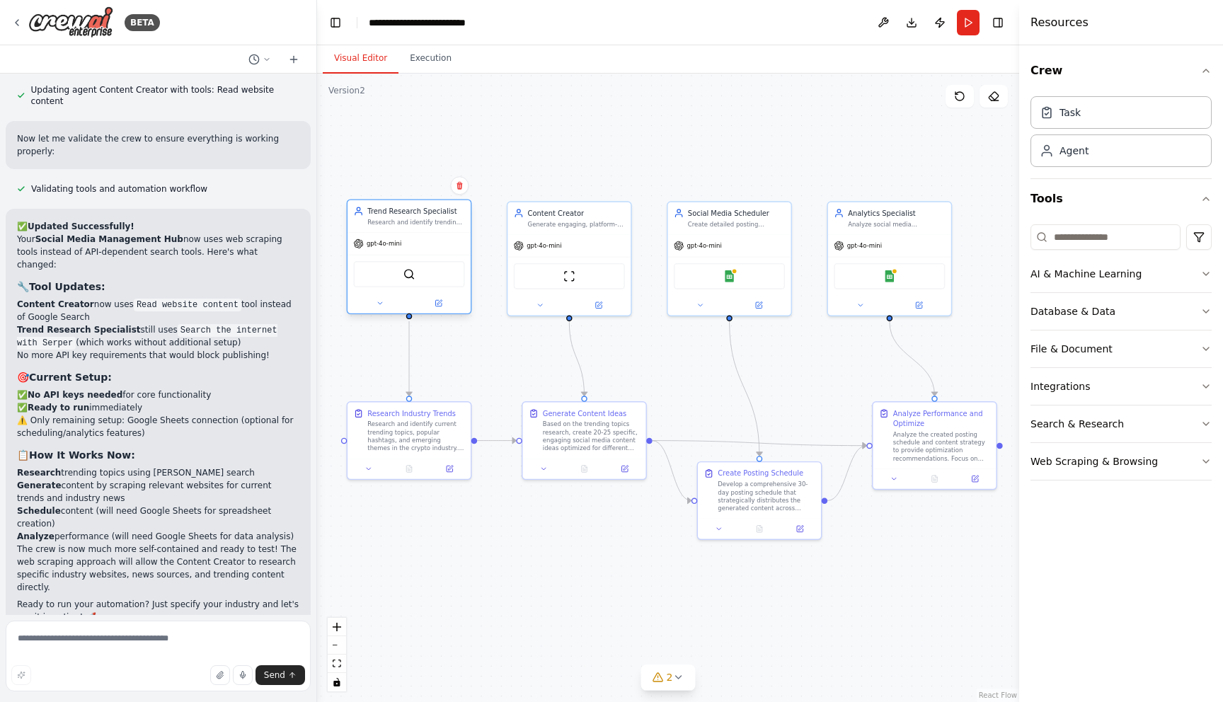
click at [415, 273] on div "SerperDevTool" at bounding box center [409, 274] width 111 height 26
click at [407, 276] on img at bounding box center [410, 274] width 12 height 12
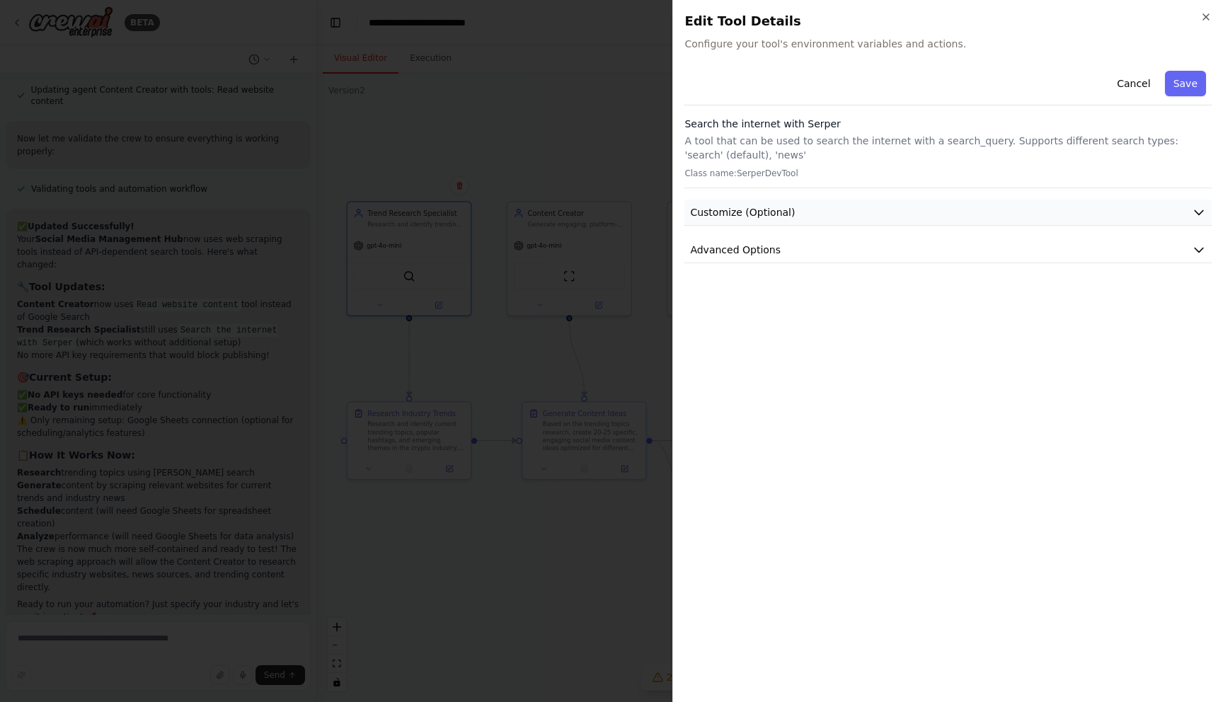
click at [821, 205] on button "Customize (Optional)" at bounding box center [948, 213] width 527 height 26
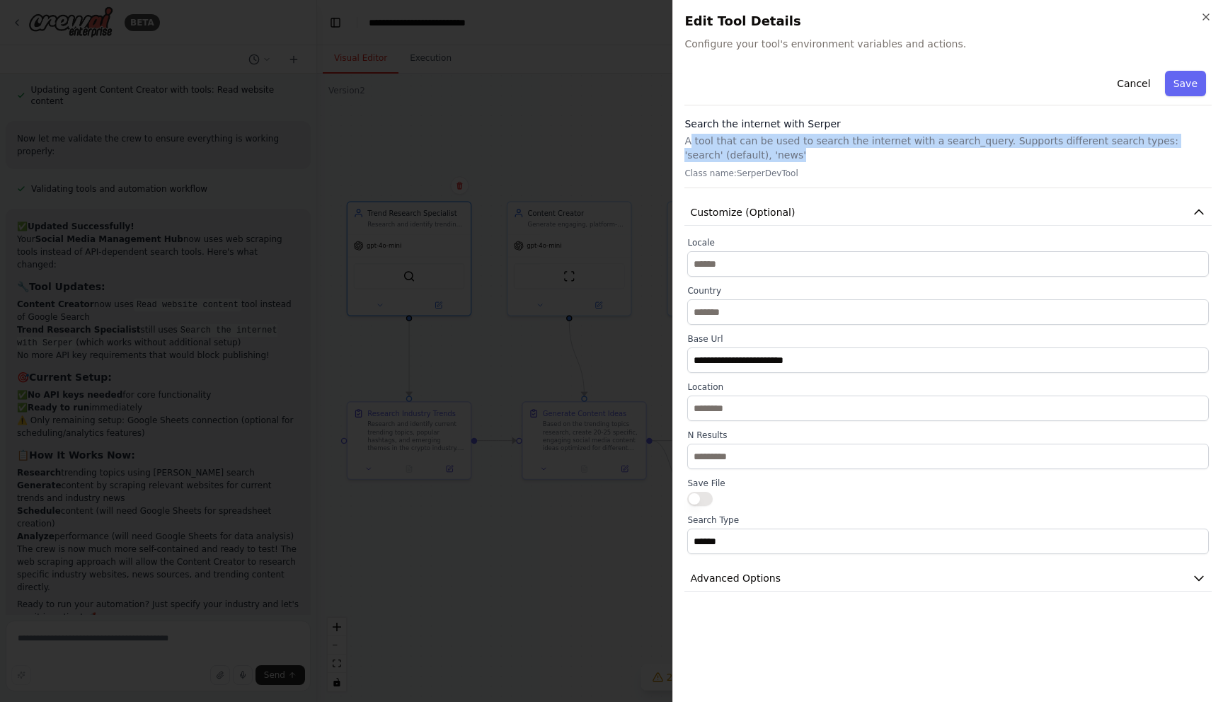
drag, startPoint x: 760, startPoint y: 159, endPoint x: 691, endPoint y: 141, distance: 71.6
click at [691, 141] on p "A tool that can be used to search the internet with a search_query. Supports di…" at bounding box center [948, 148] width 527 height 28
click at [794, 577] on button "Advanced Options" at bounding box center [948, 579] width 527 height 26
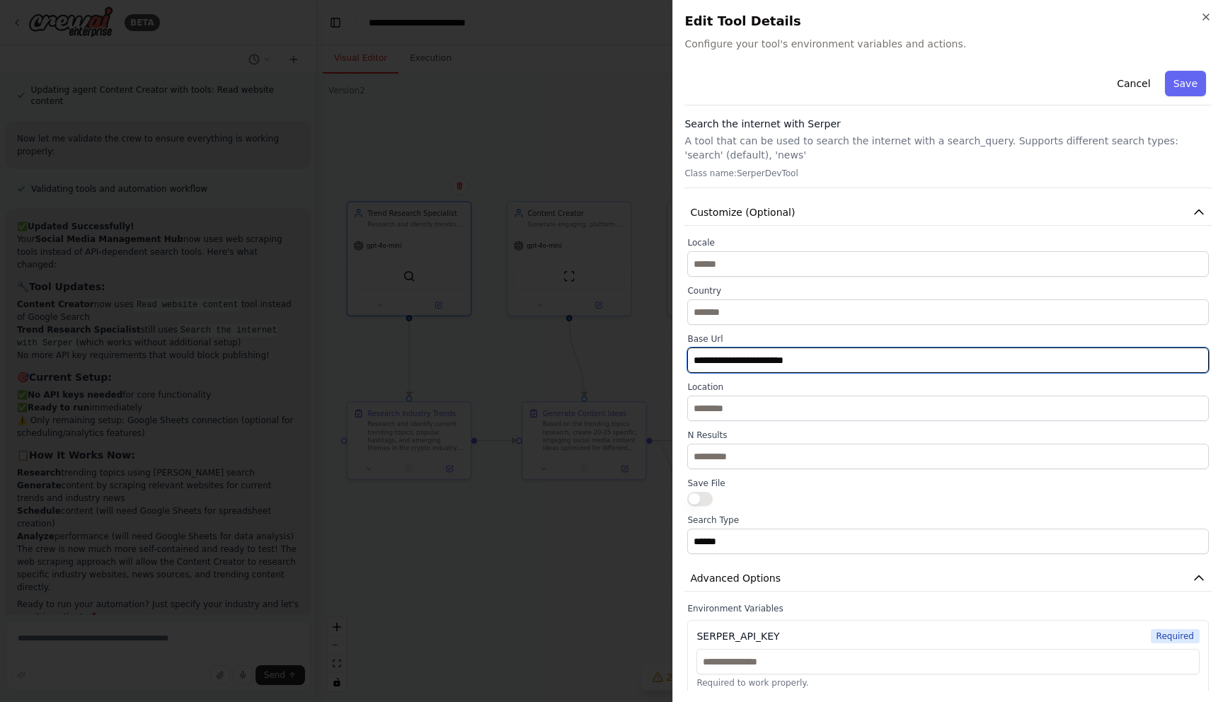
click at [818, 358] on input "**********" at bounding box center [948, 360] width 522 height 25
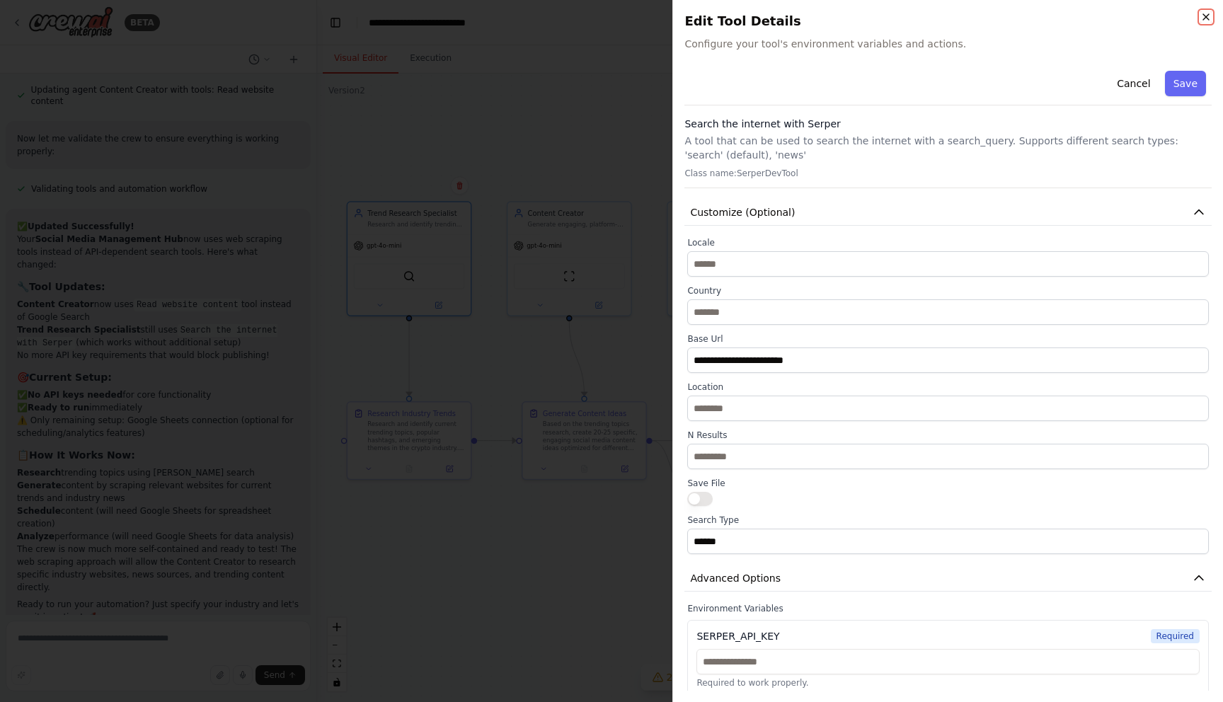
click at [1204, 19] on icon "button" at bounding box center [1207, 17] width 6 height 6
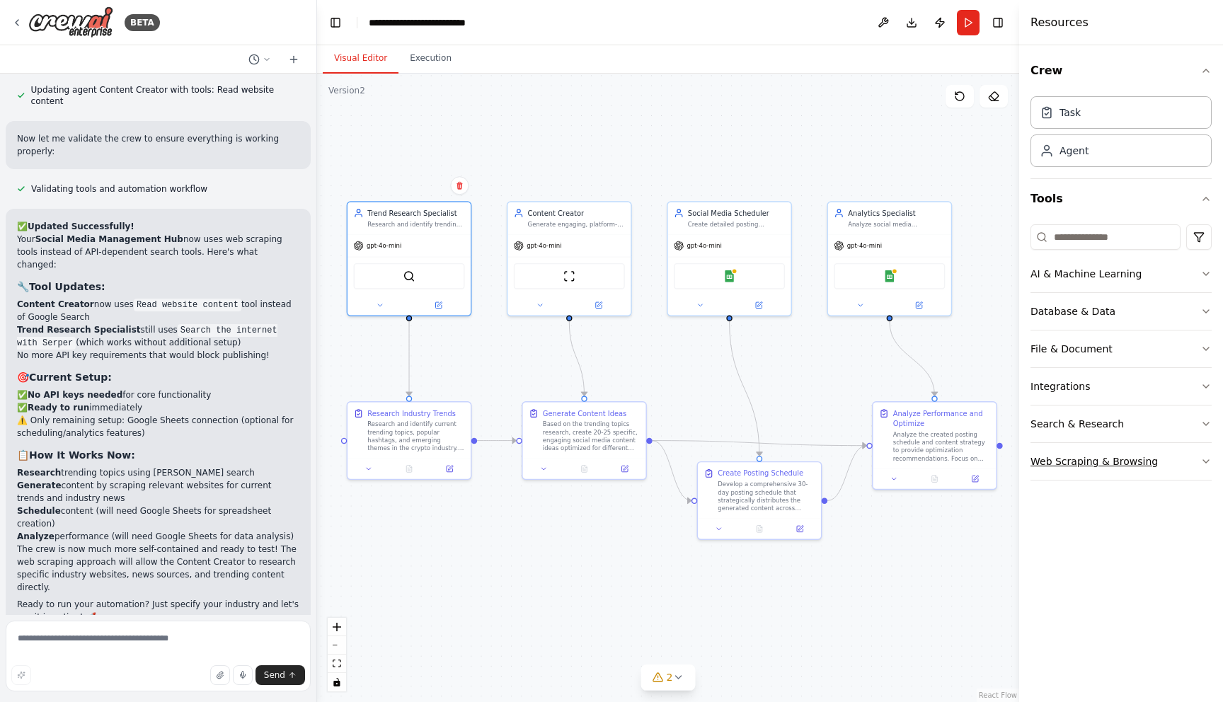
click at [1074, 457] on div "Web Scraping & Browsing" at bounding box center [1094, 462] width 127 height 14
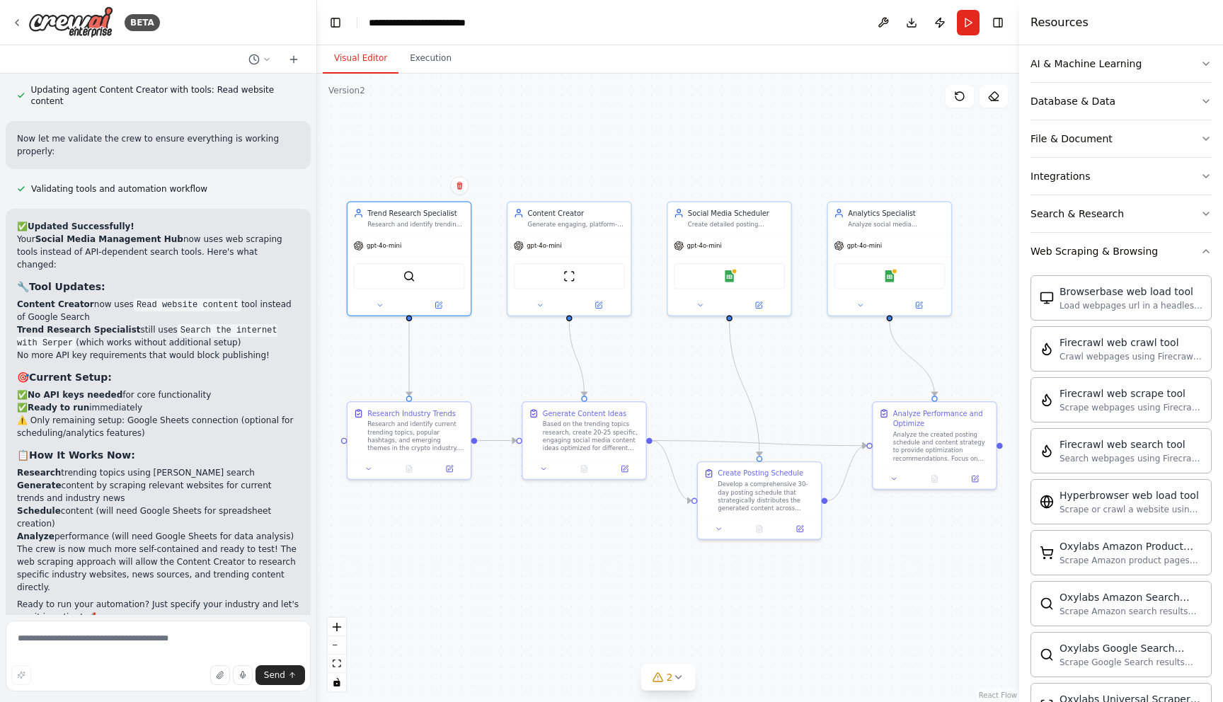
scroll to position [180, 0]
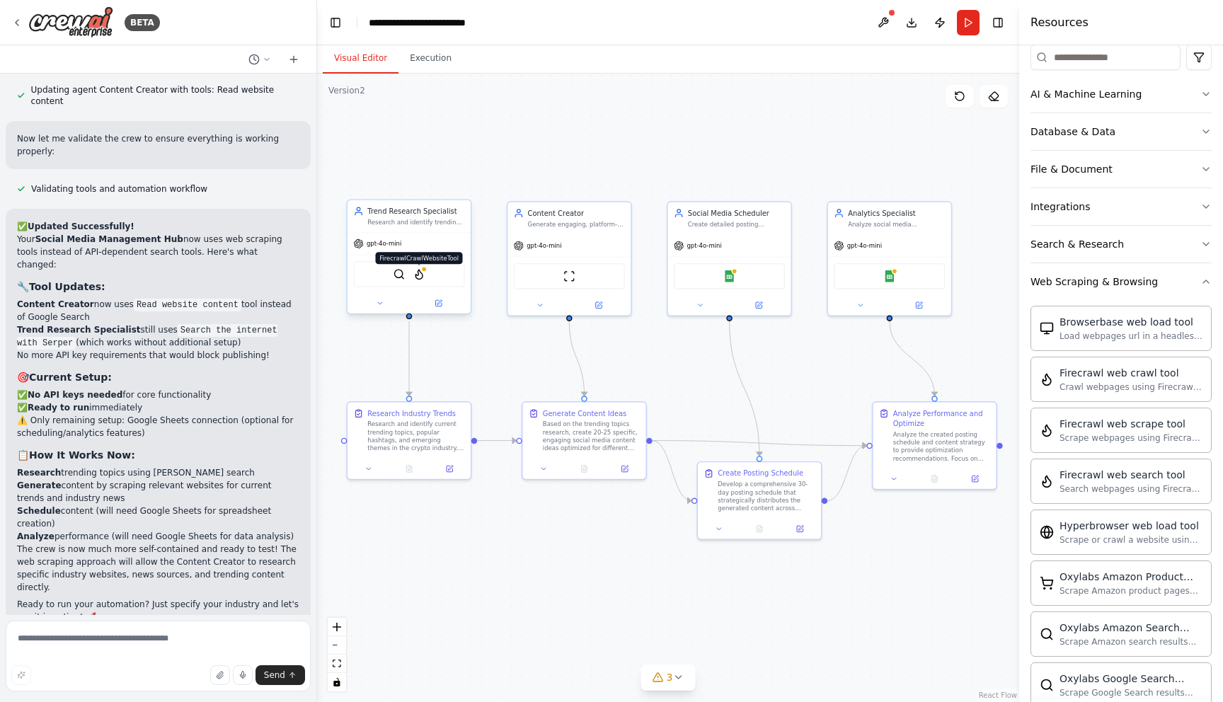
click at [420, 277] on img at bounding box center [419, 274] width 12 height 12
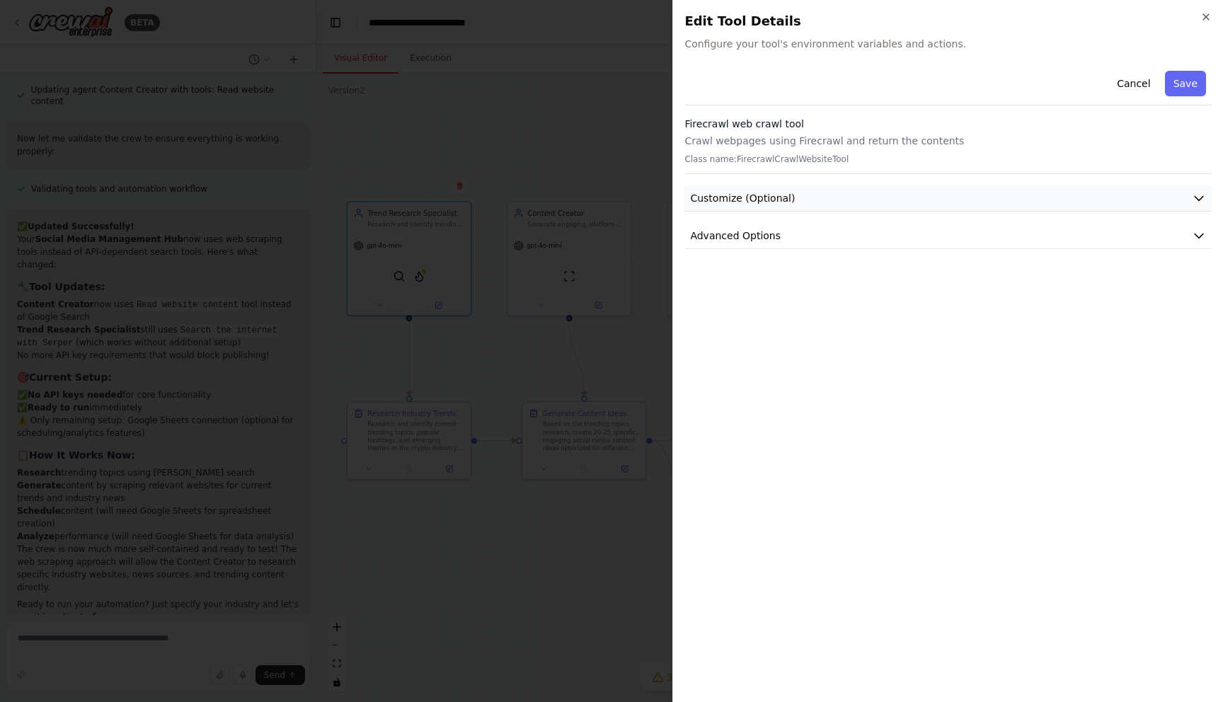
click at [860, 198] on button "Customize (Optional)" at bounding box center [948, 198] width 527 height 26
click at [848, 290] on button "Advanced Options" at bounding box center [948, 287] width 527 height 26
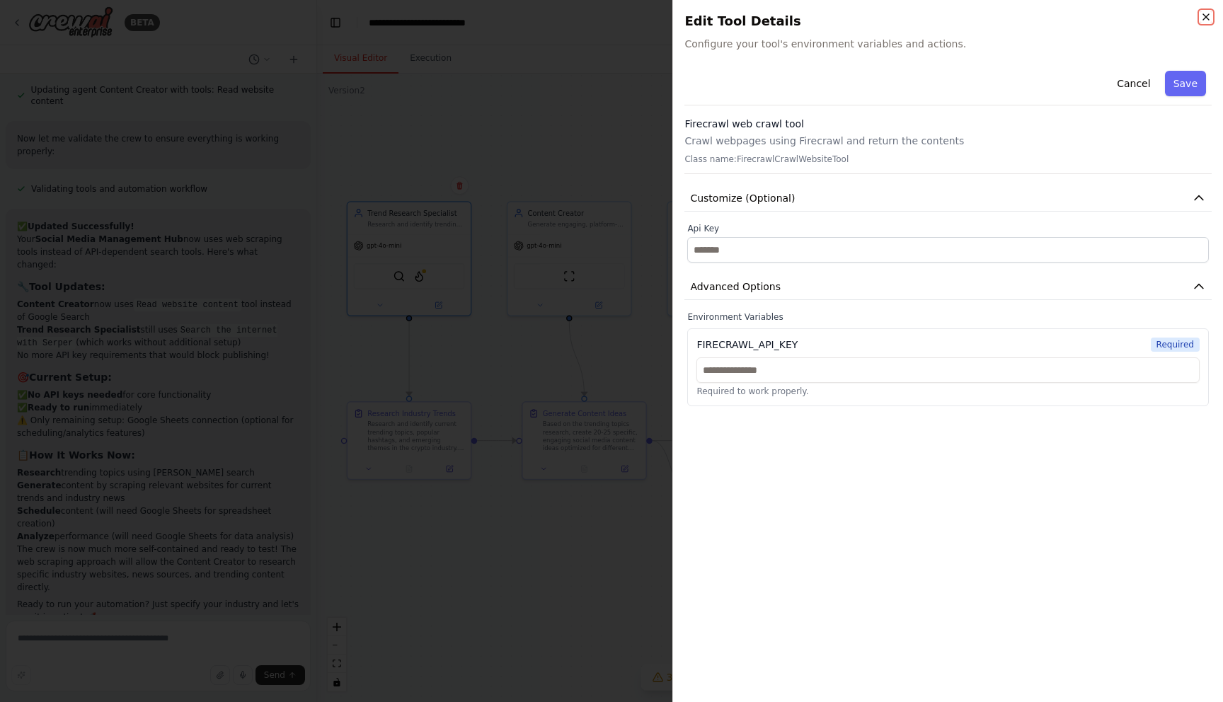
click at [1201, 15] on icon "button" at bounding box center [1206, 16] width 11 height 11
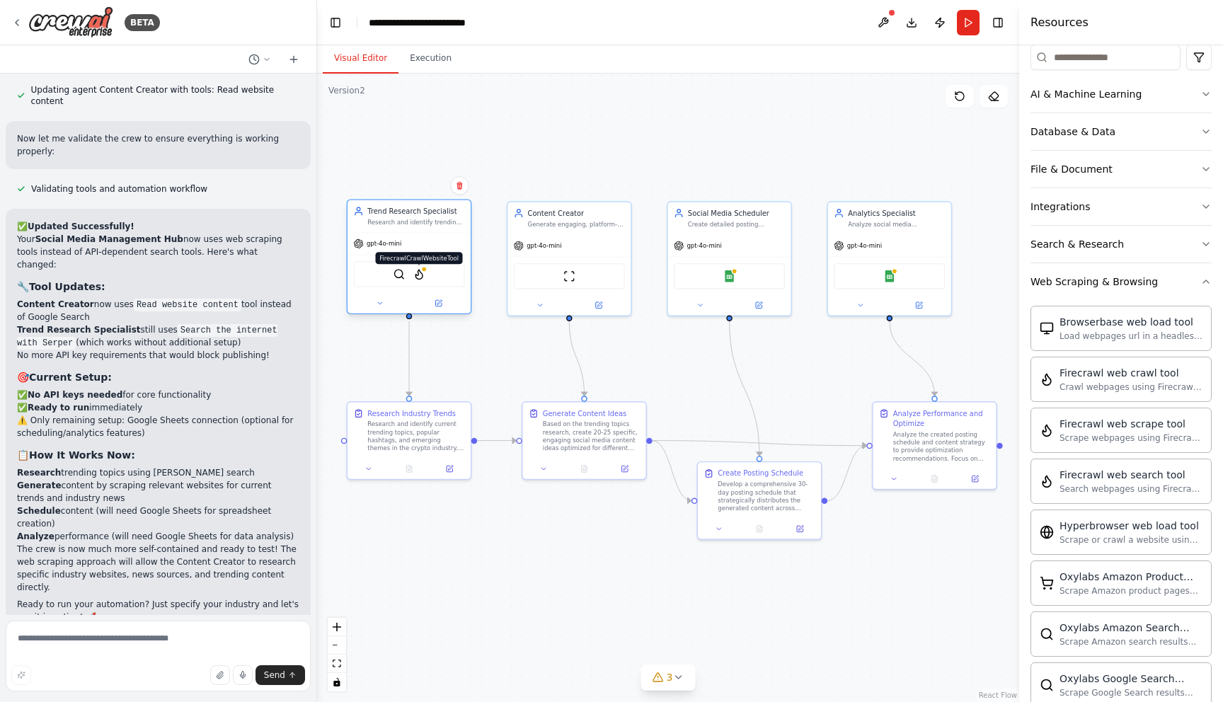
click at [421, 275] on img at bounding box center [419, 274] width 12 height 12
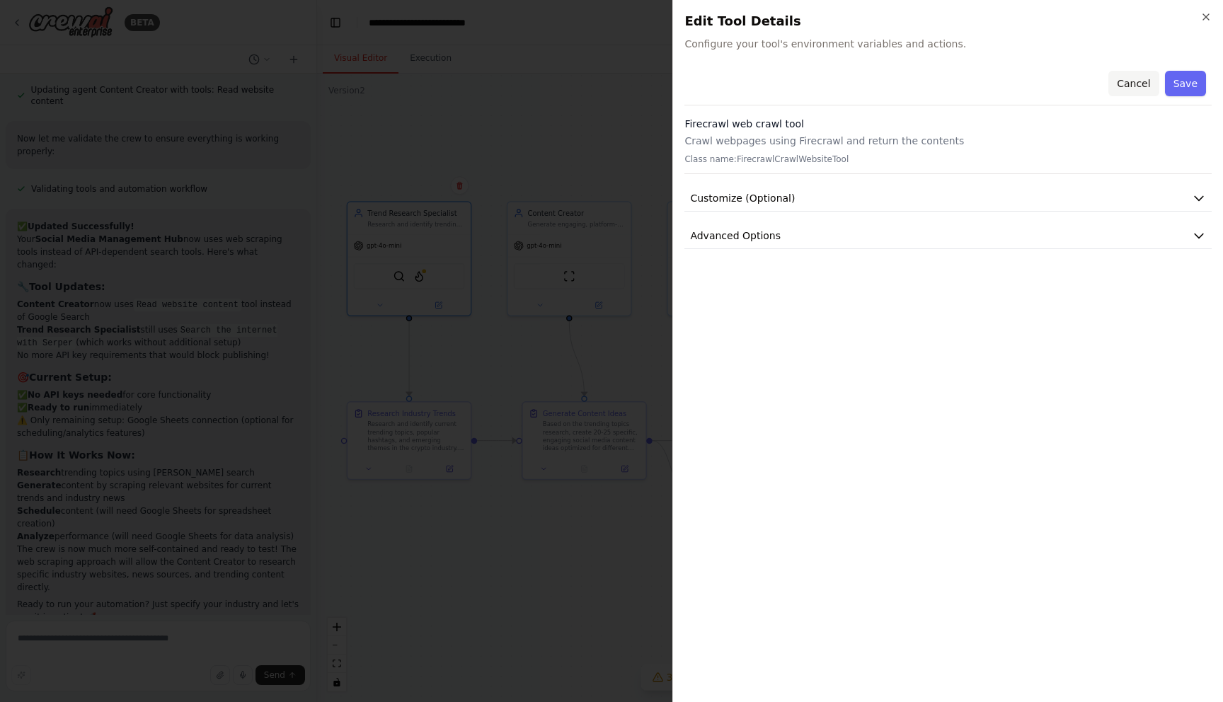
click at [1138, 81] on button "Cancel" at bounding box center [1134, 83] width 50 height 25
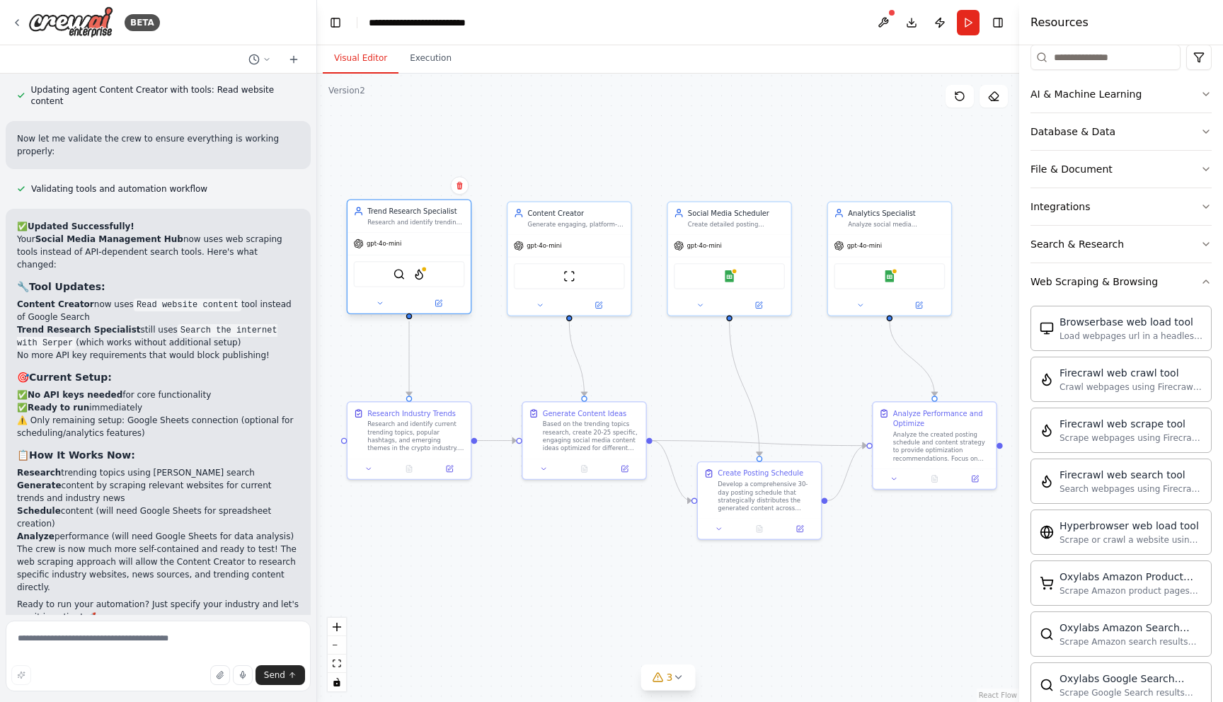
click at [413, 221] on div "Research and identify trending topics, hashtags, and content themes in the {ind…" at bounding box center [415, 222] width 97 height 8
click at [382, 302] on icon at bounding box center [380, 303] width 4 height 2
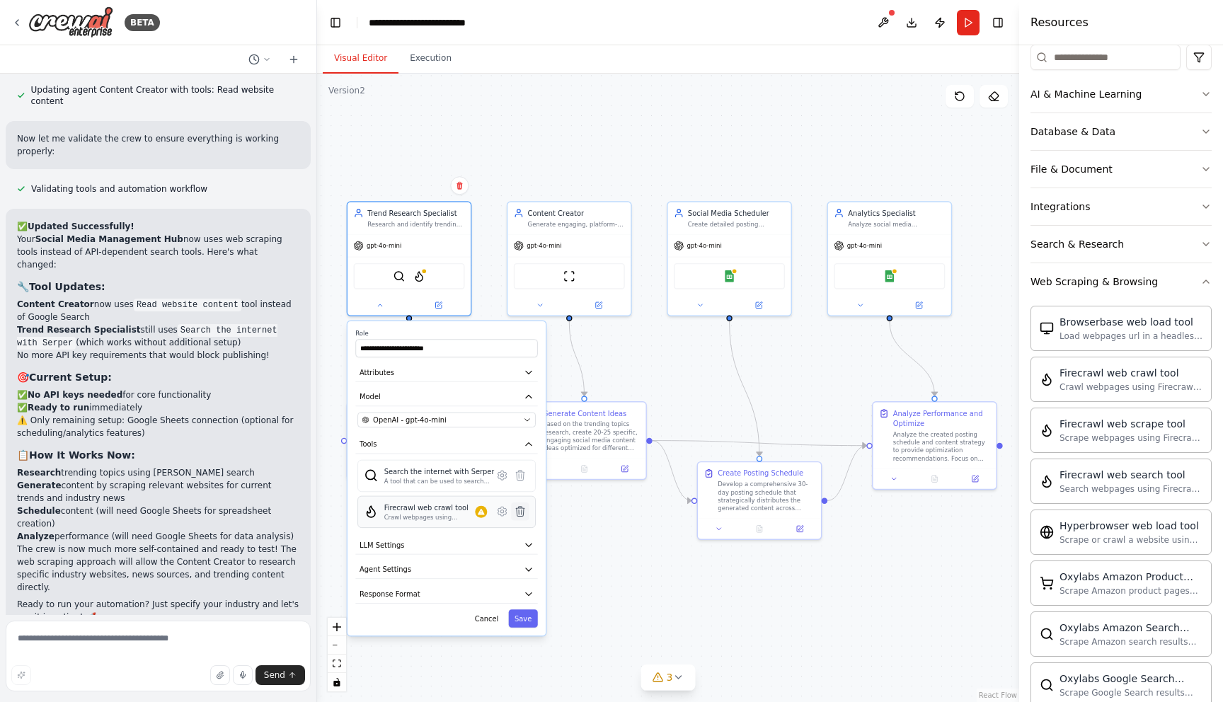
click at [521, 510] on icon at bounding box center [520, 512] width 8 height 10
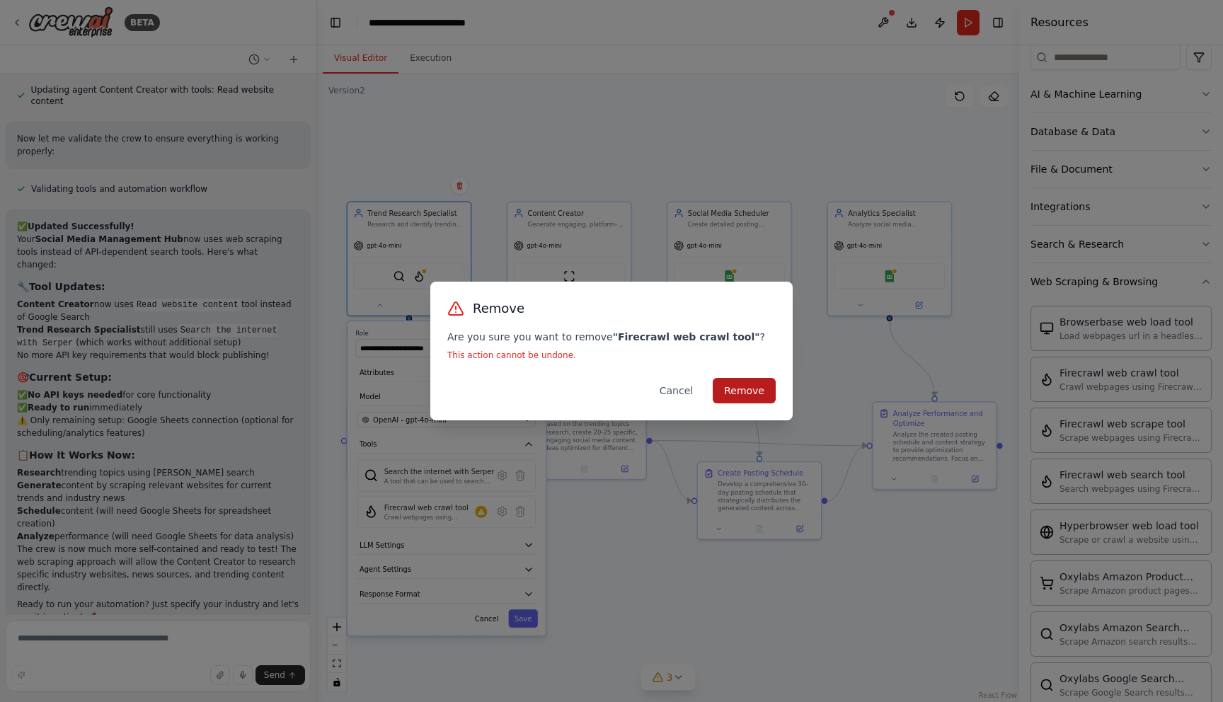
click at [748, 384] on button "Remove" at bounding box center [744, 390] width 63 height 25
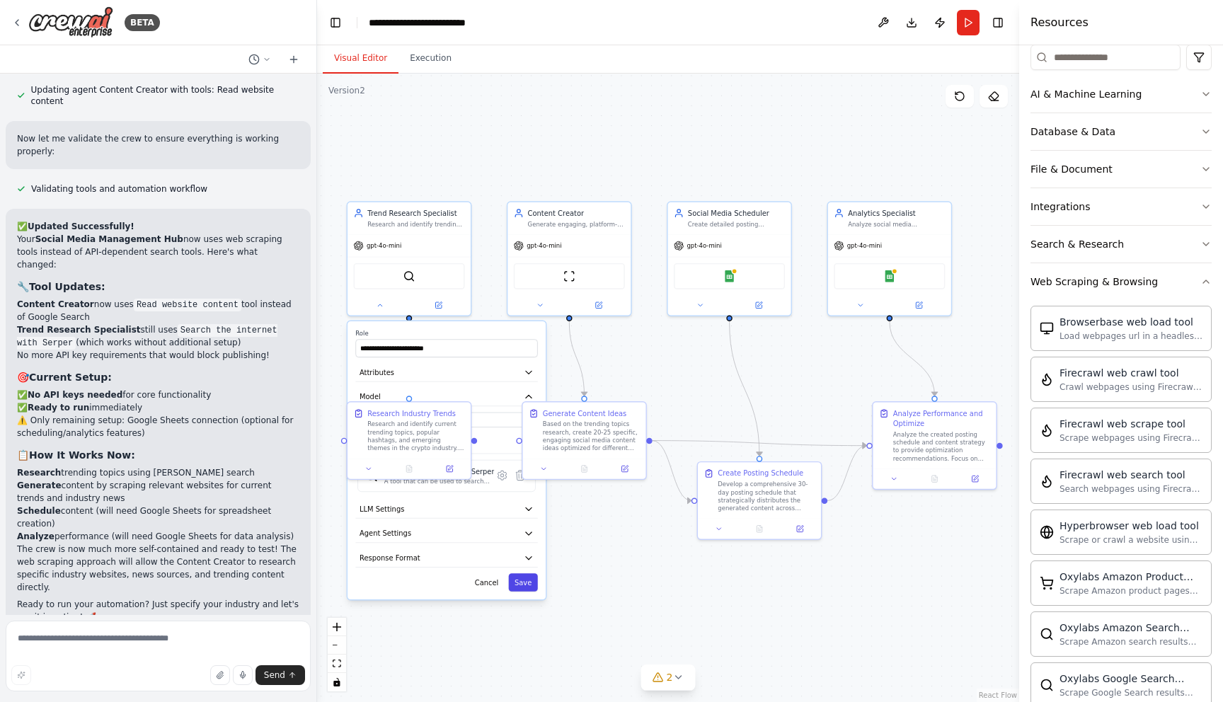
click at [525, 585] on button "Save" at bounding box center [522, 582] width 29 height 18
click at [410, 277] on img at bounding box center [410, 274] width 12 height 12
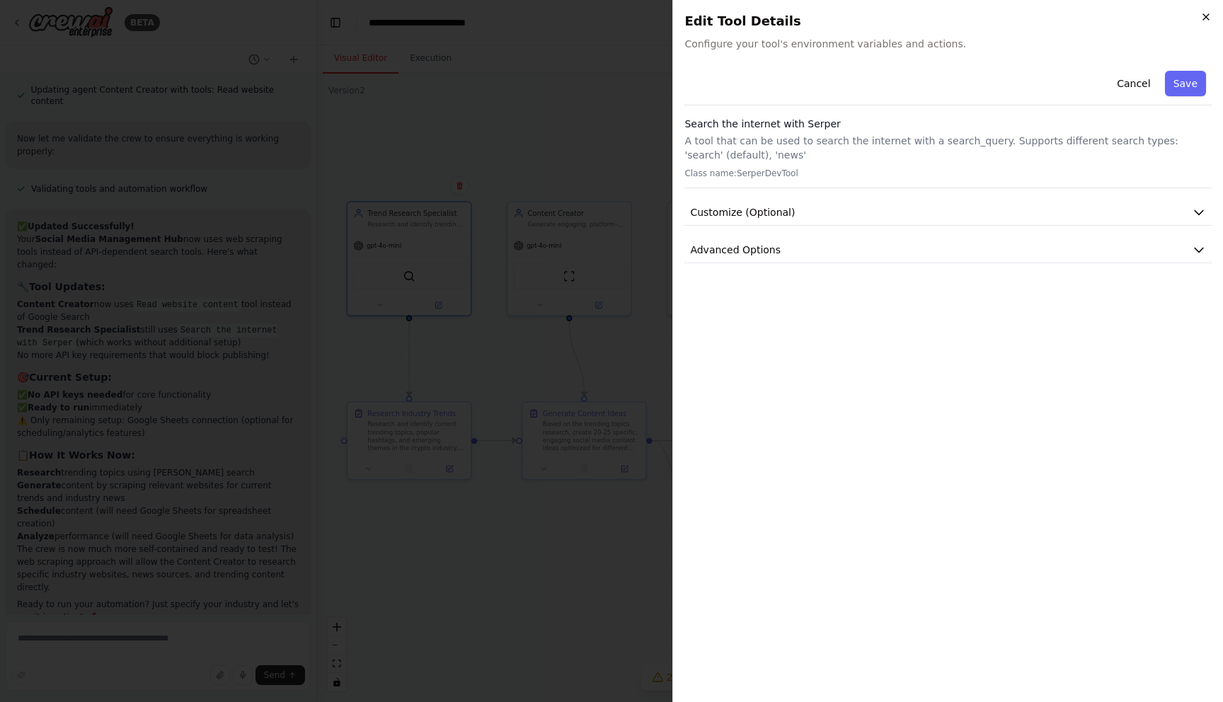
click at [1211, 12] on icon "button" at bounding box center [1206, 16] width 11 height 11
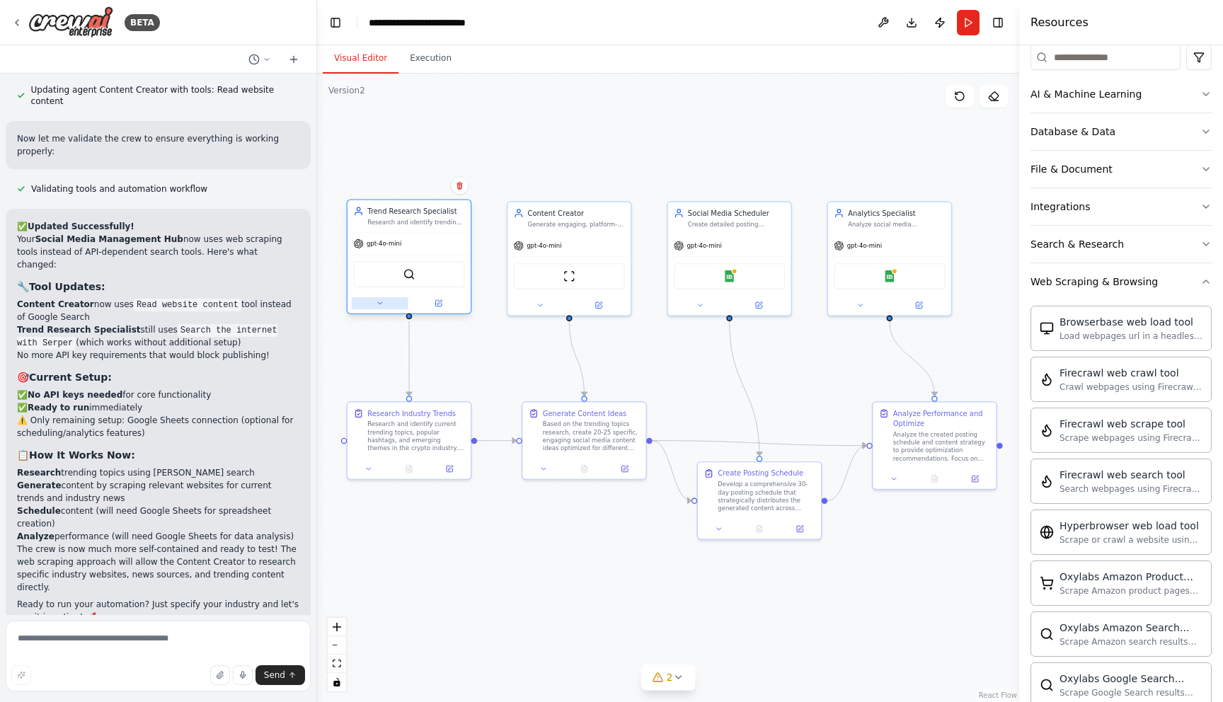
click at [382, 302] on icon at bounding box center [380, 303] width 8 height 8
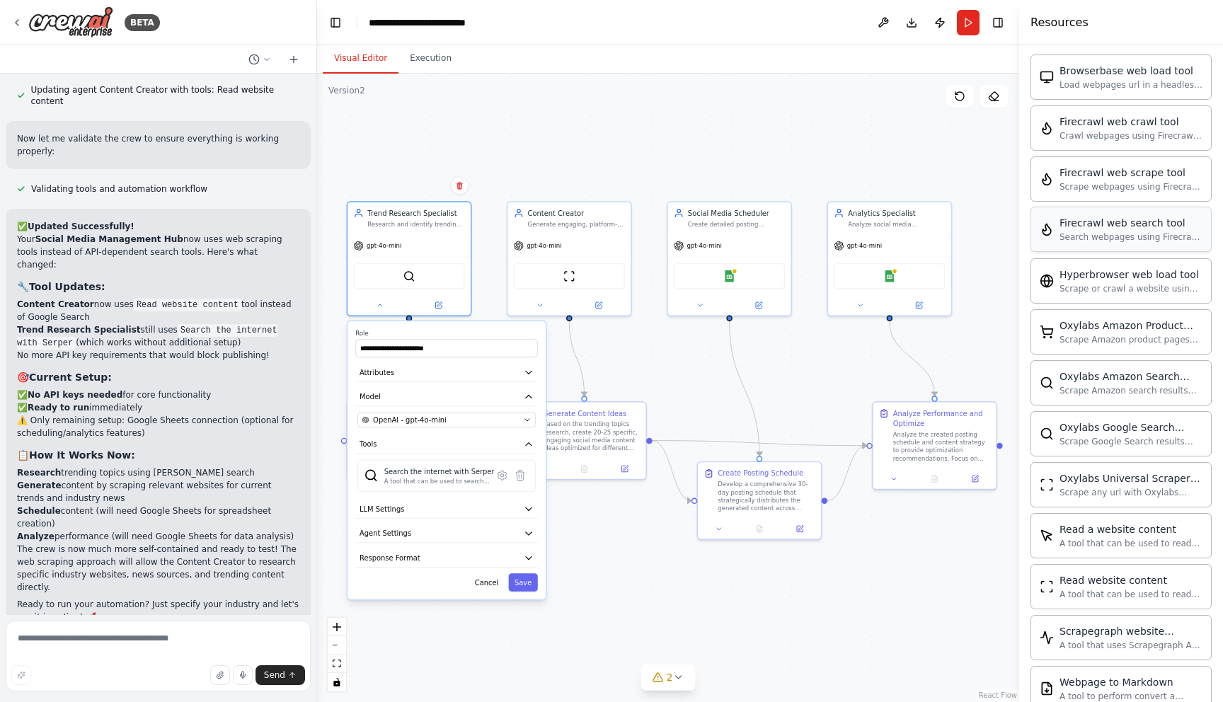
scroll to position [571, 0]
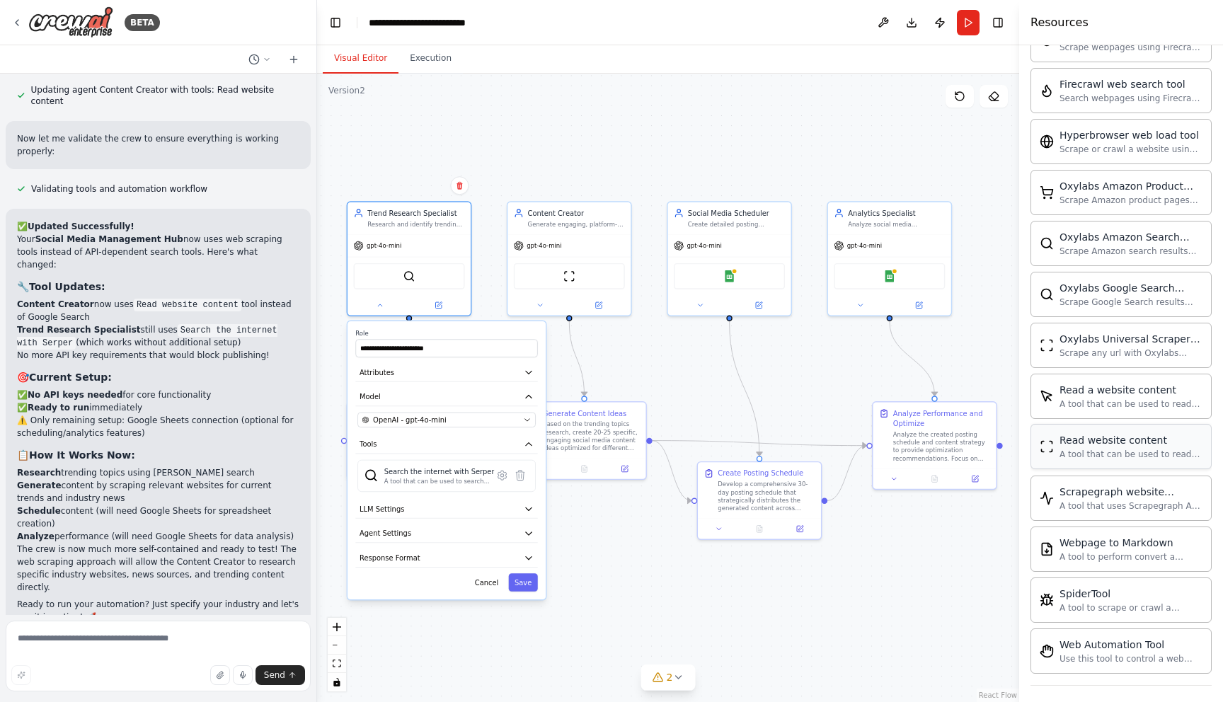
click at [1126, 447] on div "Read website content A tool that can be used to read a website content." at bounding box center [1131, 446] width 143 height 27
drag, startPoint x: 1126, startPoint y: 447, endPoint x: 426, endPoint y: 270, distance: 721.6
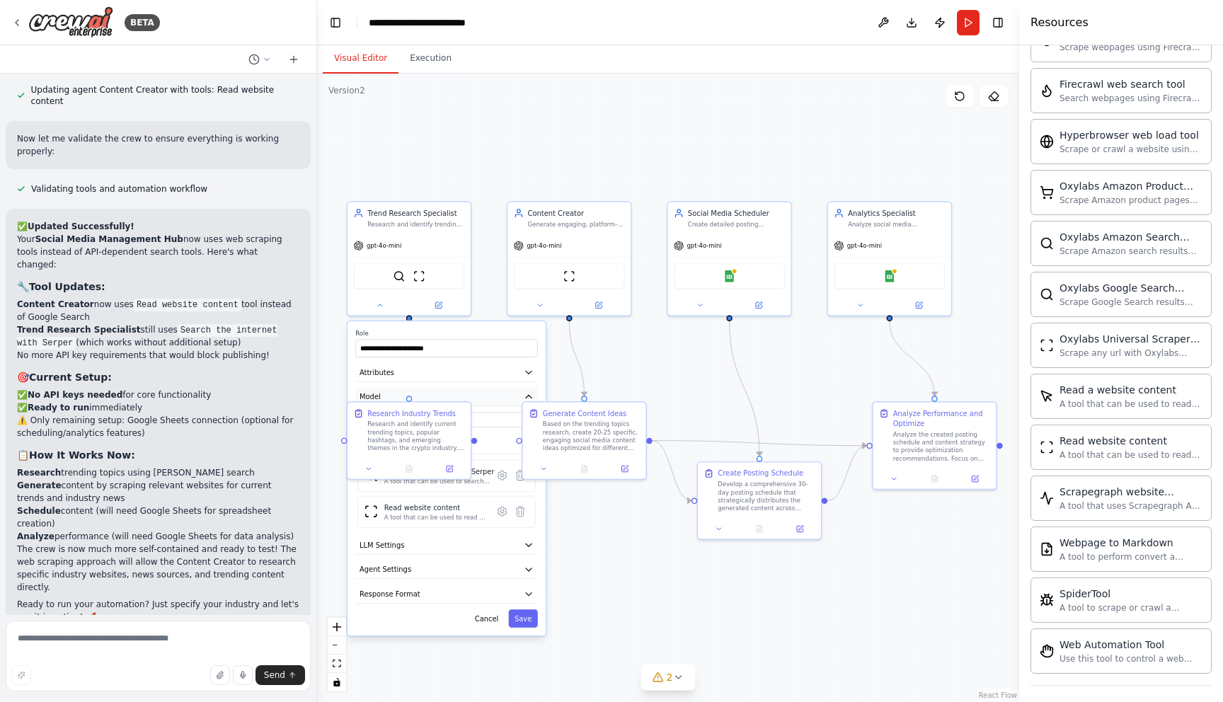
click at [473, 395] on button "Model" at bounding box center [446, 397] width 182 height 18
click at [430, 239] on div "gpt-4o-mini" at bounding box center [409, 244] width 123 height 22
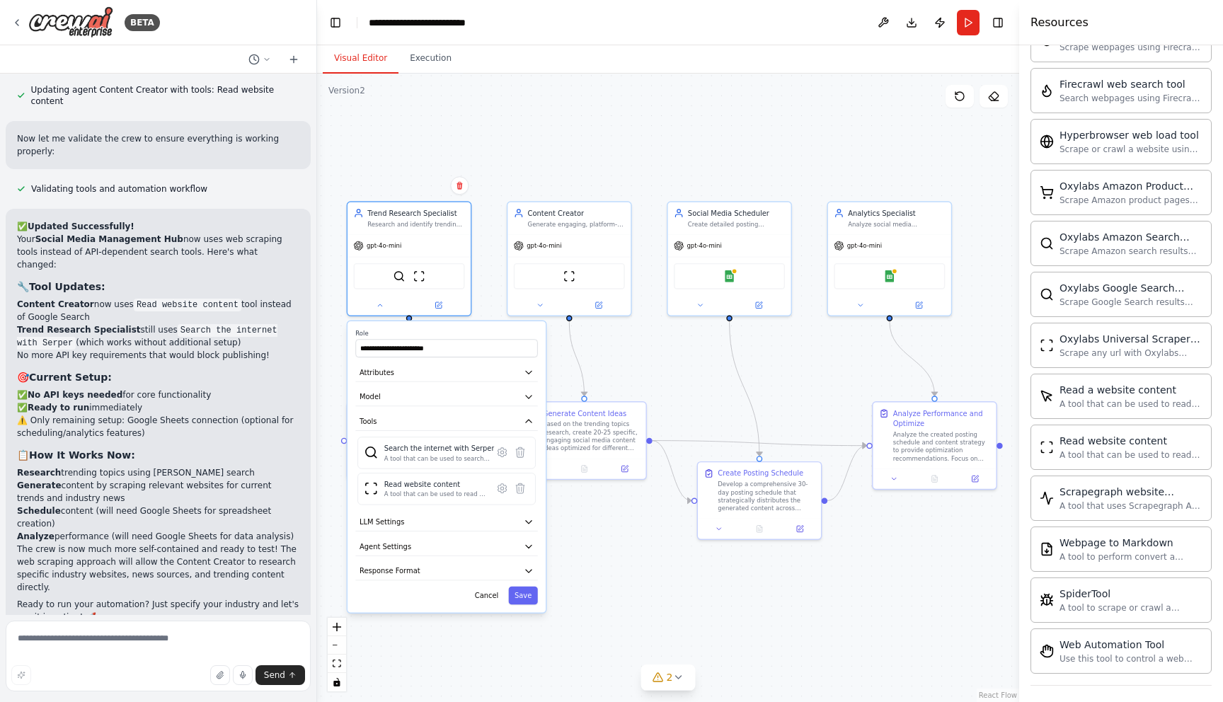
click at [593, 122] on div ".deletable-edge-delete-btn { width: 20px; height: 20px; border: 0px solid #ffff…" at bounding box center [668, 388] width 702 height 629
click at [491, 598] on button "Cancel" at bounding box center [487, 596] width 36 height 18
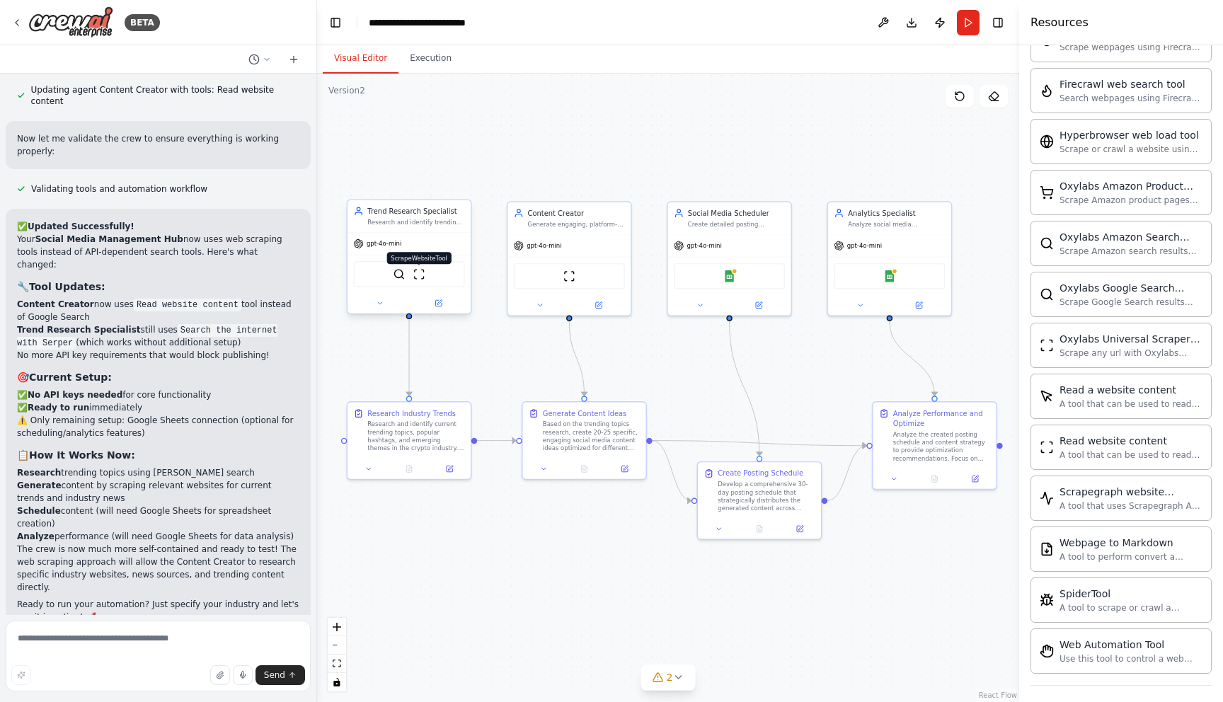
click at [421, 274] on img at bounding box center [419, 274] width 12 height 12
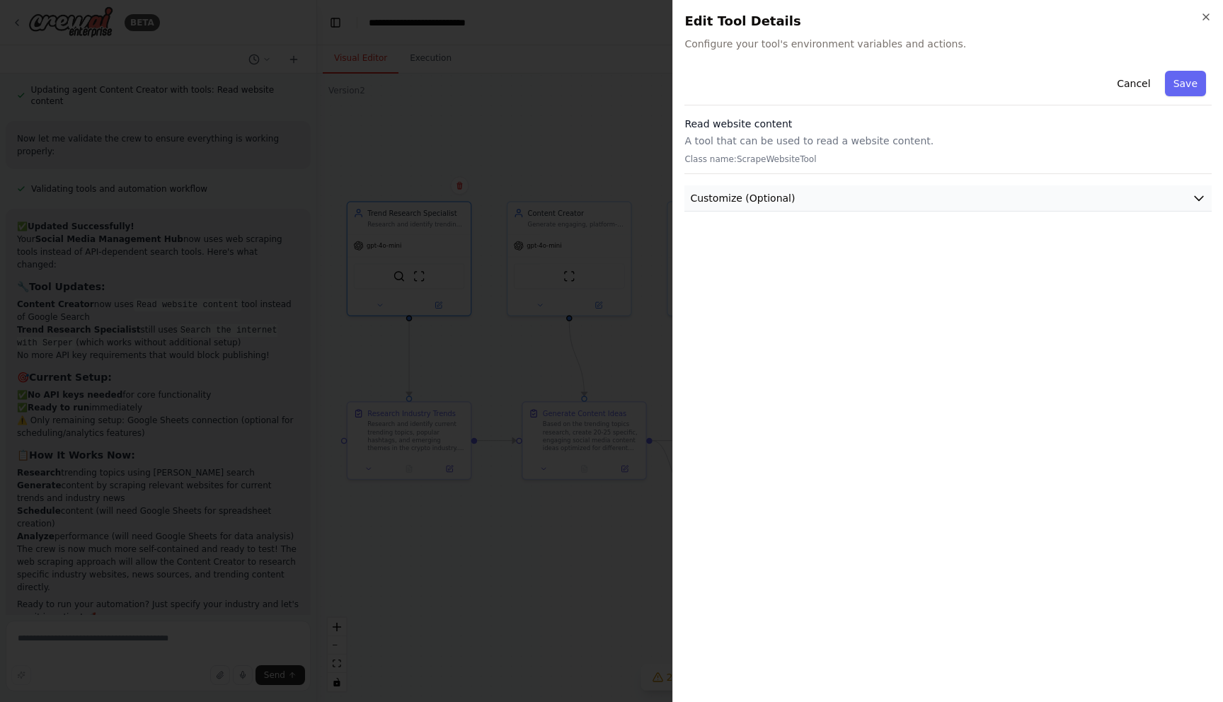
click at [934, 201] on button "Customize (Optional)" at bounding box center [948, 198] width 527 height 26
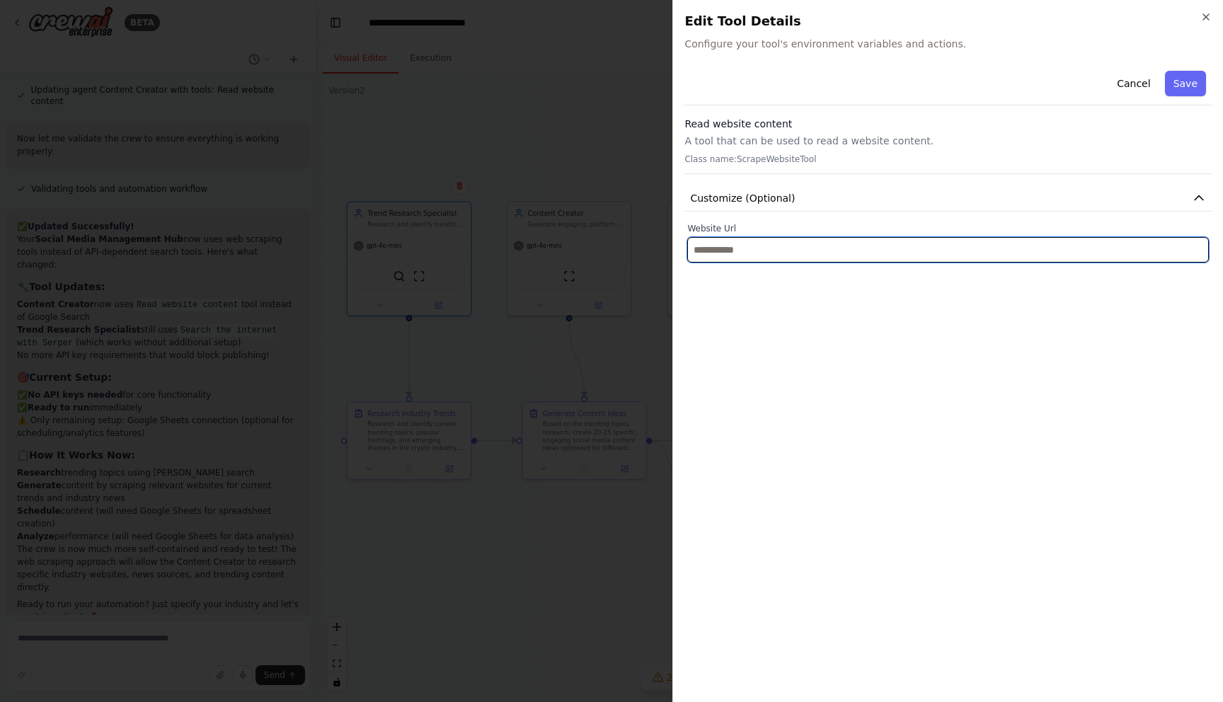
click at [845, 255] on input "text" at bounding box center [948, 249] width 522 height 25
paste input "**********"
type input "**********"
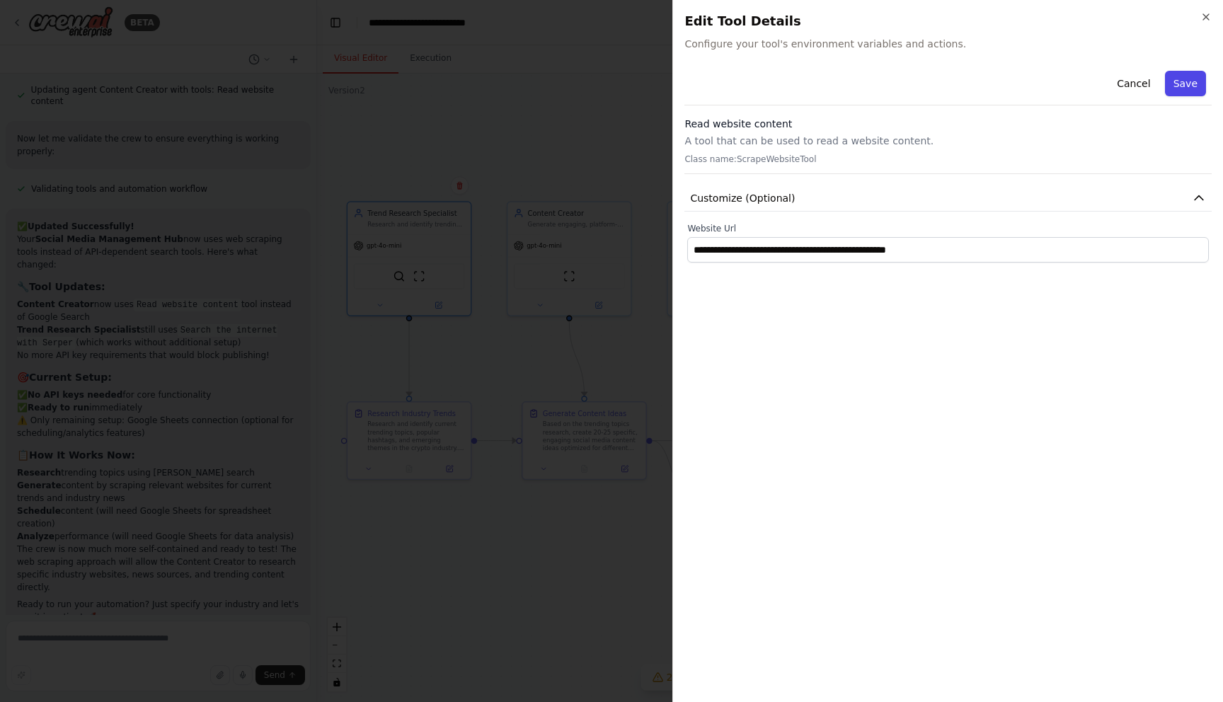
click at [1183, 84] on button "Save" at bounding box center [1185, 83] width 41 height 25
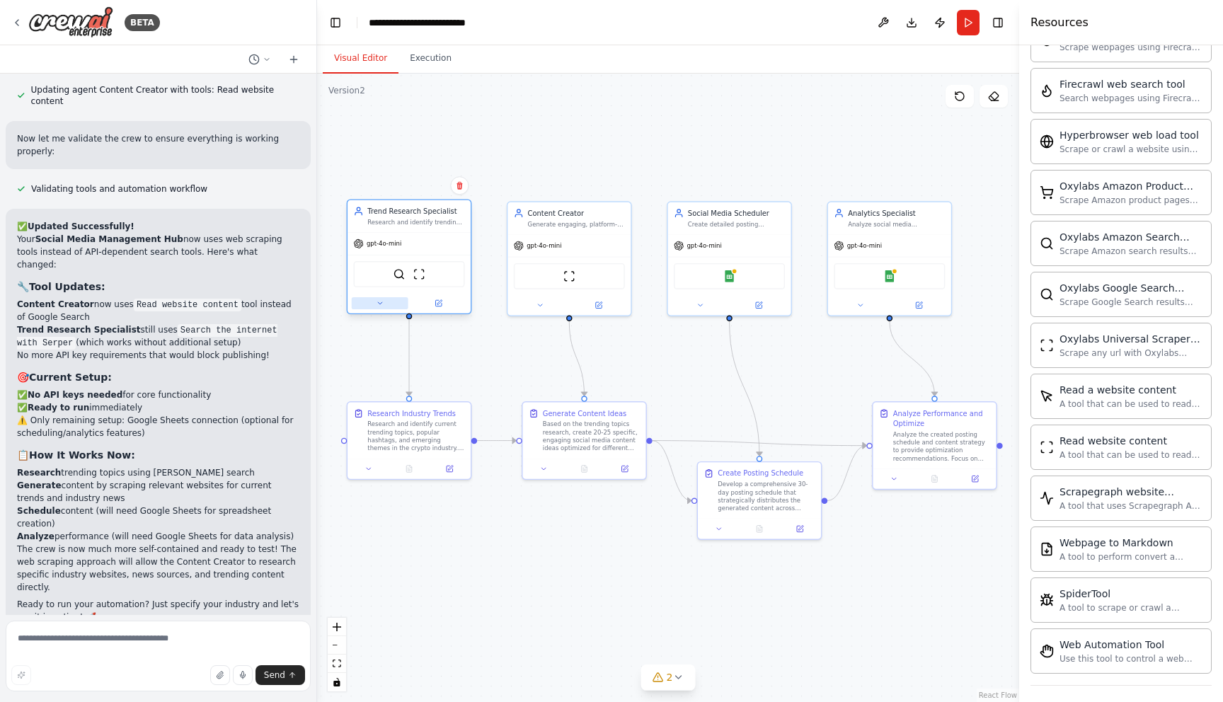
click at [380, 307] on icon at bounding box center [380, 303] width 8 height 8
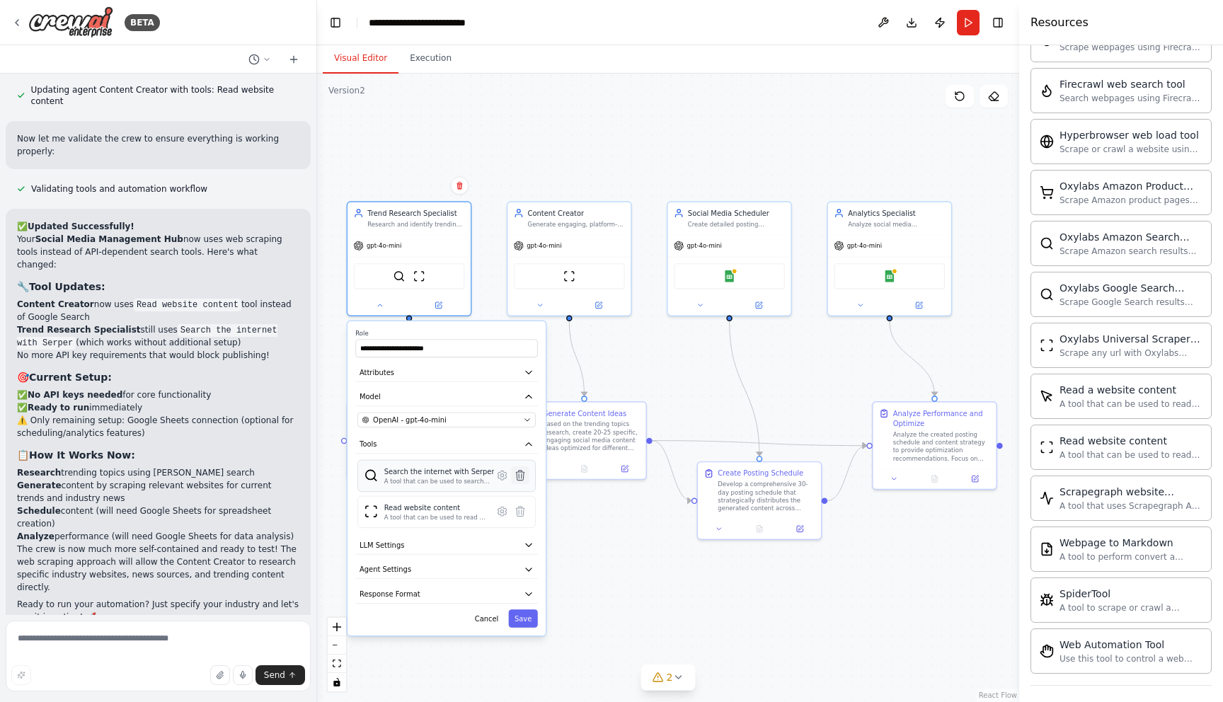
click at [525, 477] on icon at bounding box center [521, 475] width 12 height 12
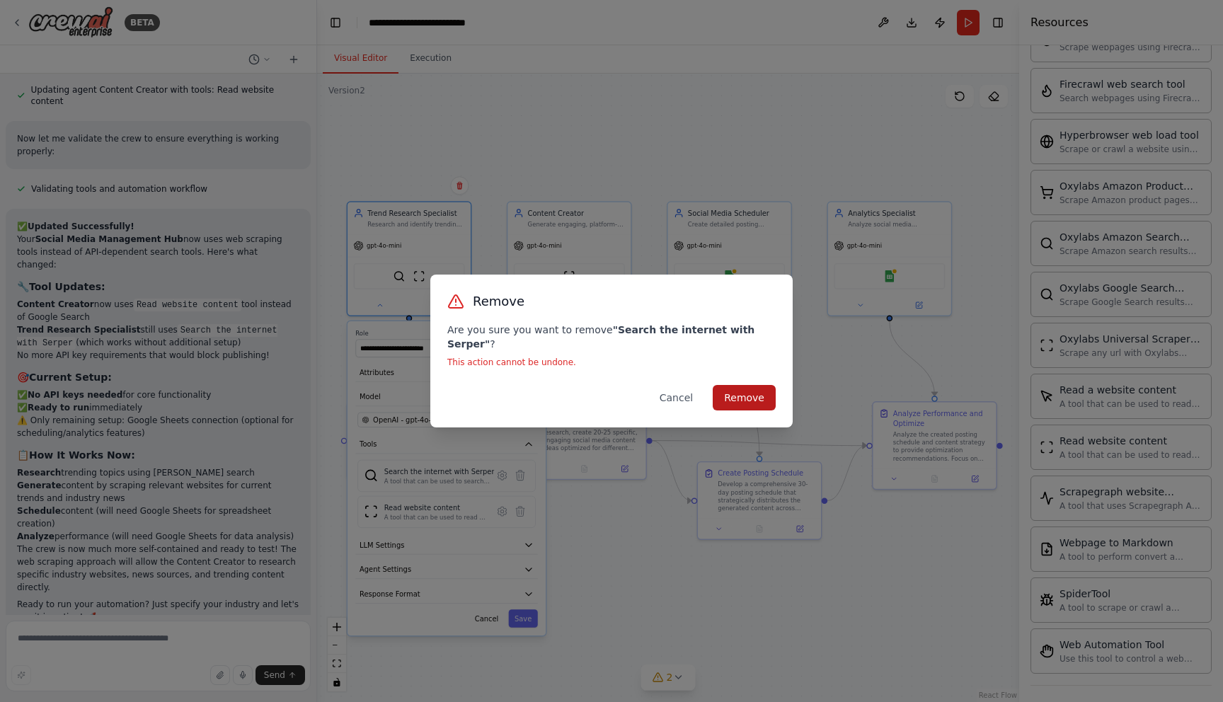
click at [759, 392] on button "Remove" at bounding box center [744, 397] width 63 height 25
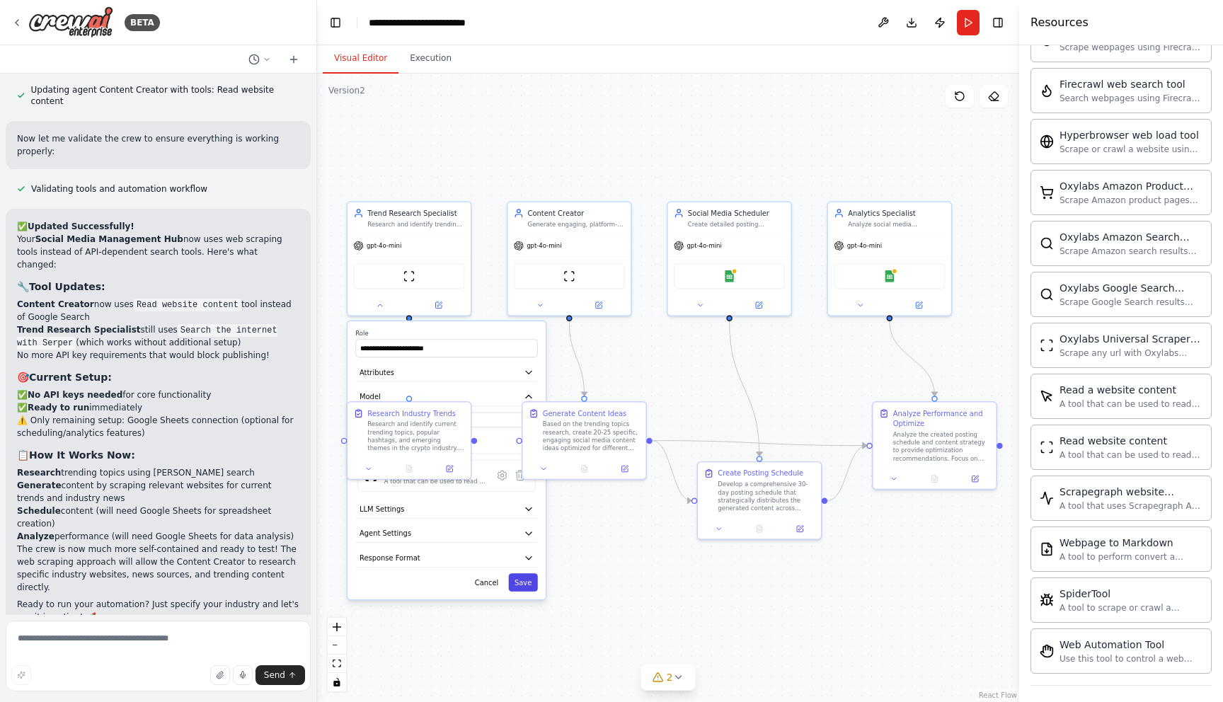
click at [530, 581] on button "Save" at bounding box center [522, 582] width 29 height 18
click at [411, 270] on img at bounding box center [410, 274] width 12 height 12
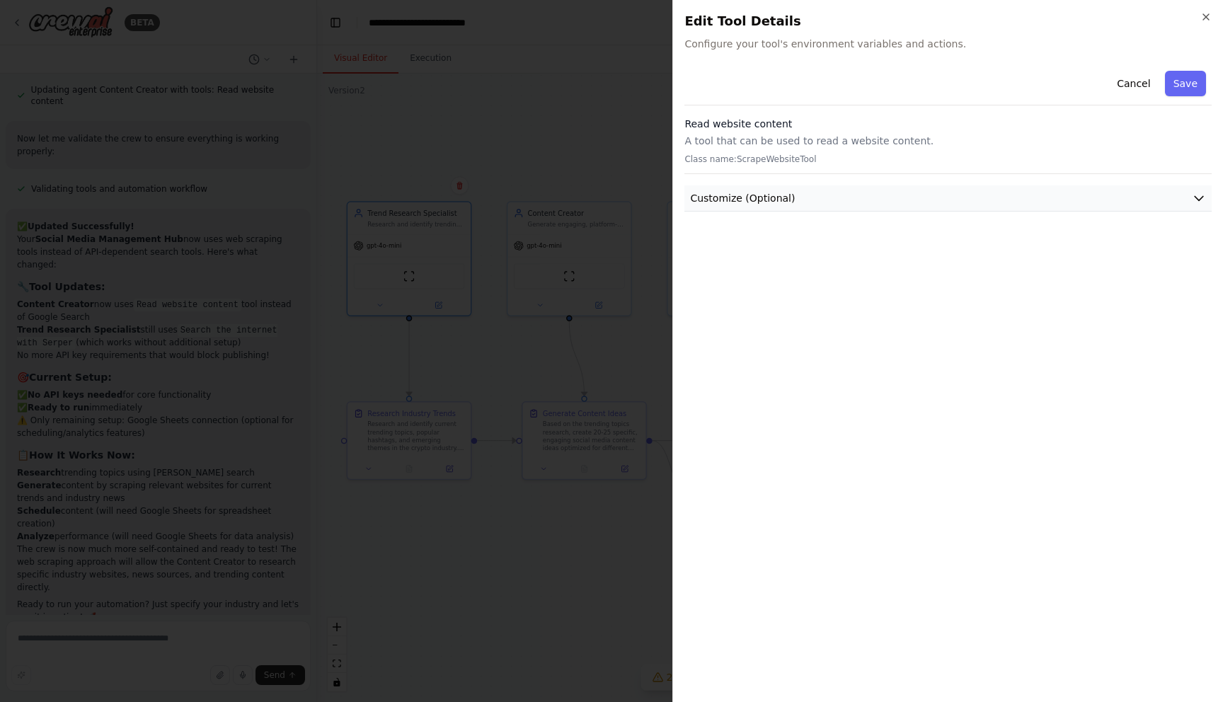
click at [807, 208] on button "Customize (Optional)" at bounding box center [948, 198] width 527 height 26
click at [1202, 15] on icon "button" at bounding box center [1206, 16] width 11 height 11
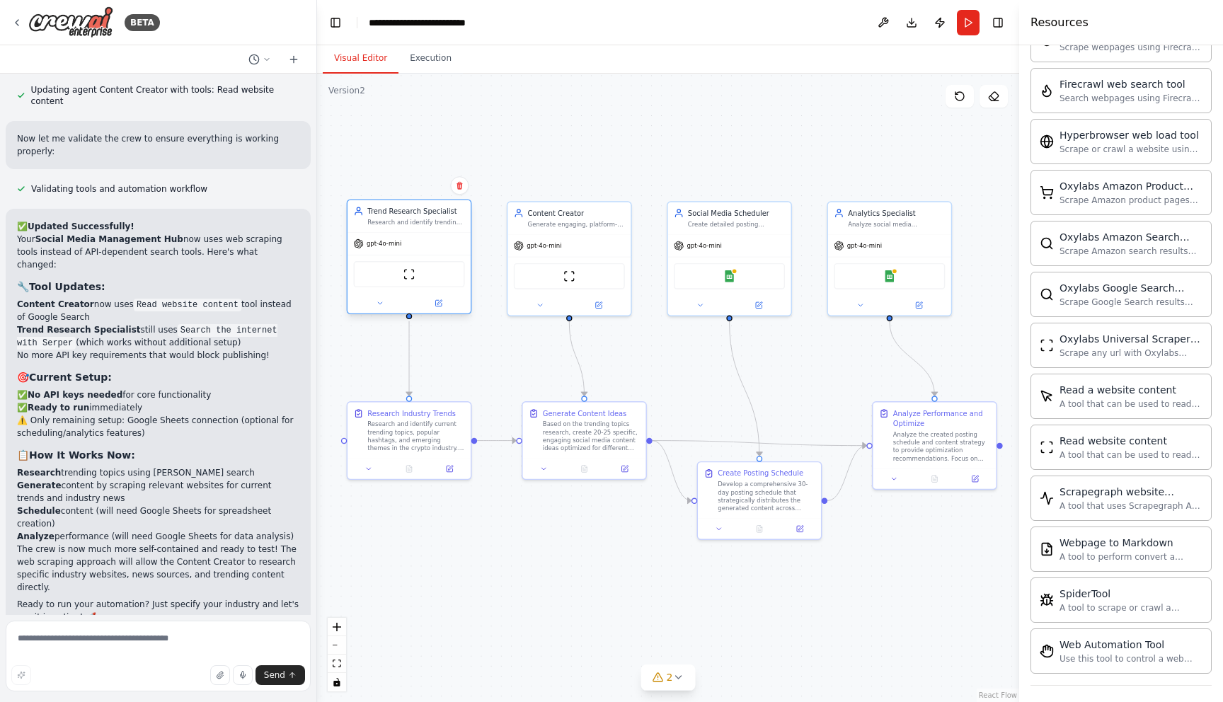
click at [425, 225] on div "Research and identify trending topics, hashtags, and content themes in the {ind…" at bounding box center [415, 222] width 97 height 8
click at [452, 21] on div "**********" at bounding box center [441, 23] width 144 height 14
copy div "**********"
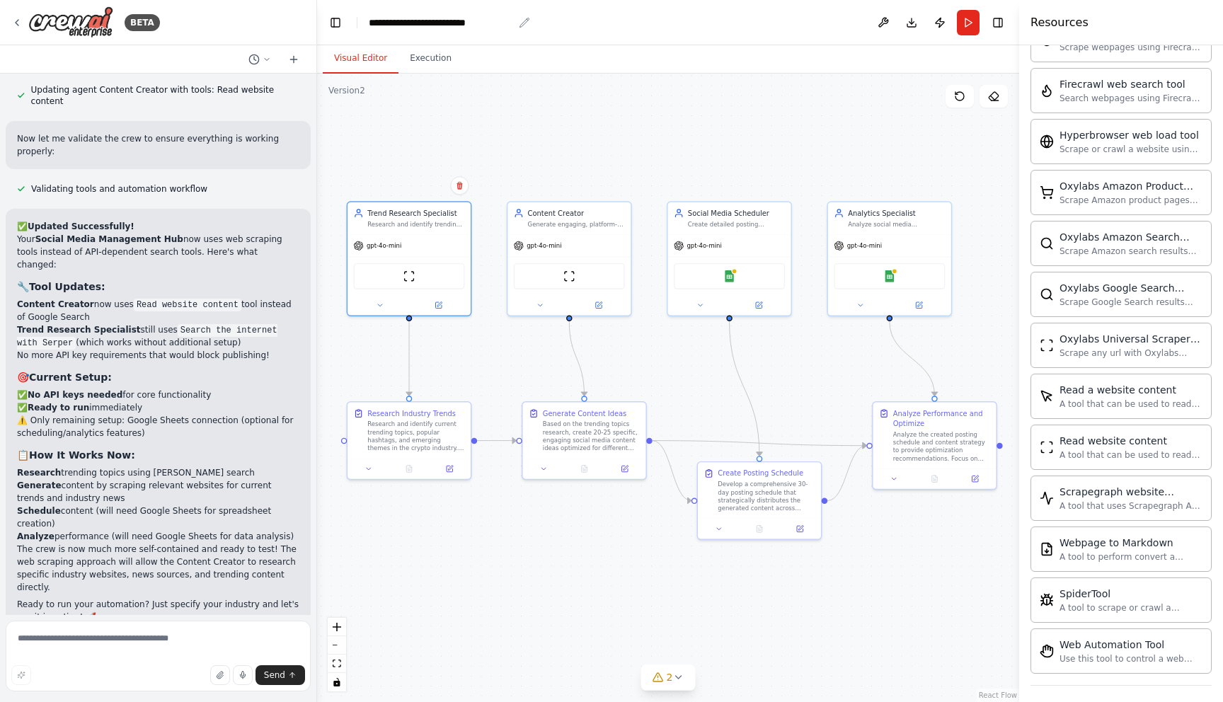
click at [522, 23] on icon "breadcrumb" at bounding box center [524, 22] width 11 height 11
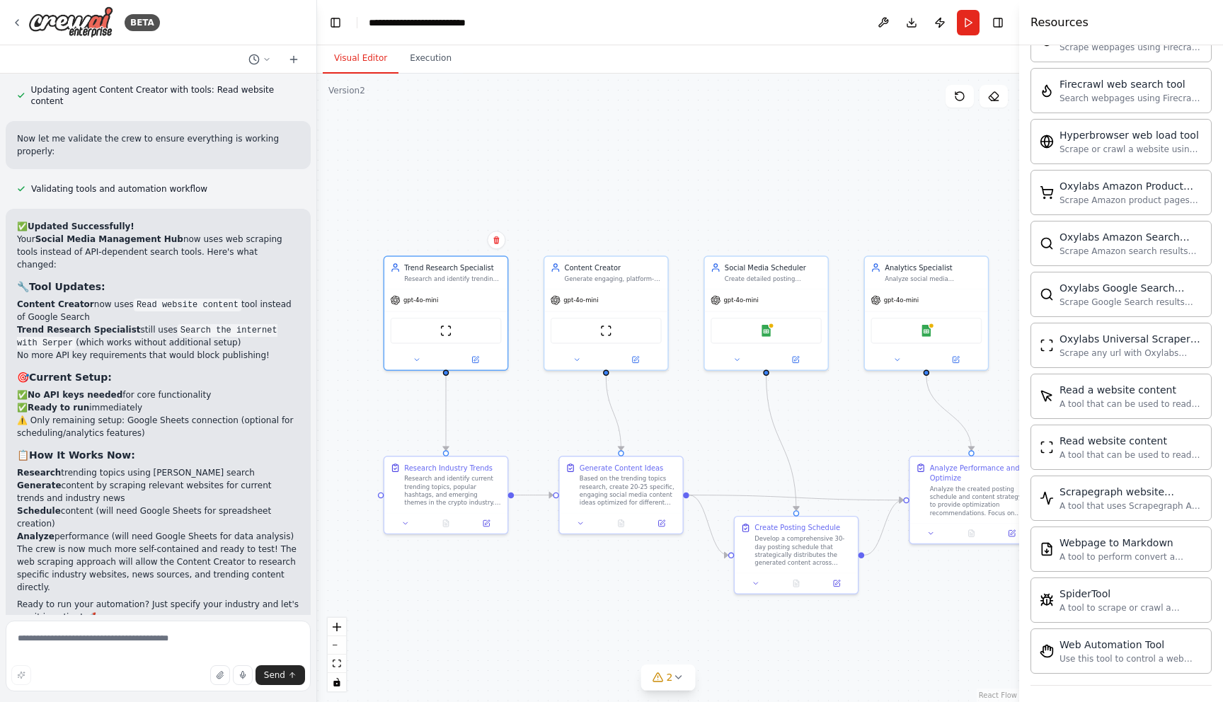
drag, startPoint x: 679, startPoint y: 379, endPoint x: 716, endPoint y: 434, distance: 65.8
click at [716, 434] on div ".deletable-edge-delete-btn { width: 20px; height: 20px; border: 0px solid #ffff…" at bounding box center [668, 388] width 702 height 629
click at [445, 331] on img at bounding box center [446, 329] width 12 height 12
click at [604, 290] on div "gpt-4o-mini" at bounding box center [605, 298] width 123 height 22
click at [418, 361] on icon at bounding box center [417, 358] width 8 height 8
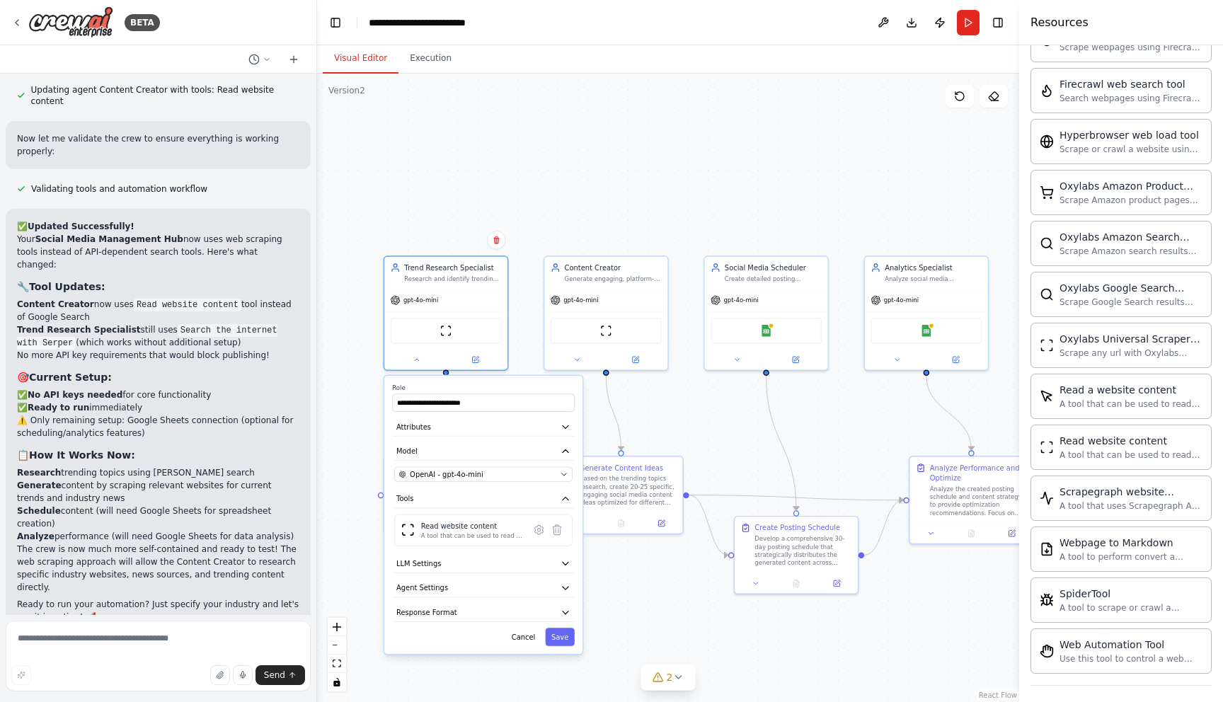
click at [736, 390] on div ".deletable-edge-delete-btn { width: 20px; height: 20px; border: 0px solid #ffff…" at bounding box center [668, 388] width 702 height 629
click at [521, 640] on button "Cancel" at bounding box center [524, 637] width 36 height 18
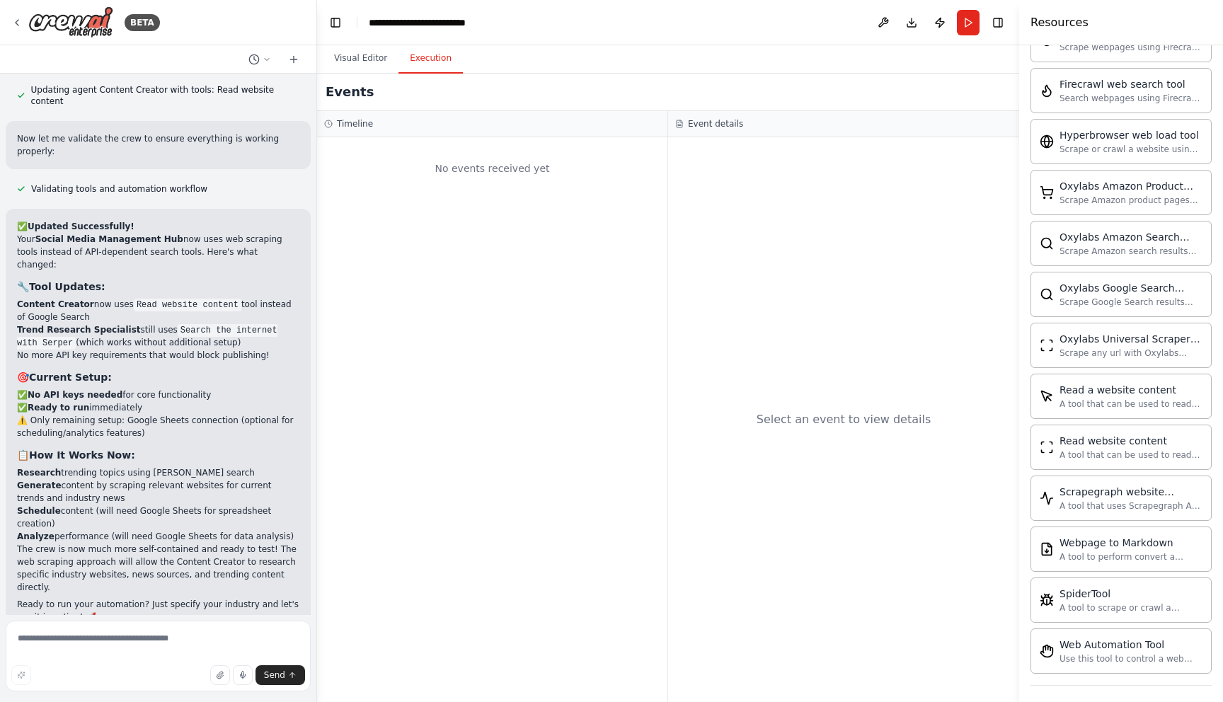
click at [429, 62] on button "Execution" at bounding box center [431, 59] width 64 height 30
click at [349, 55] on button "Visual Editor" at bounding box center [361, 59] width 76 height 30
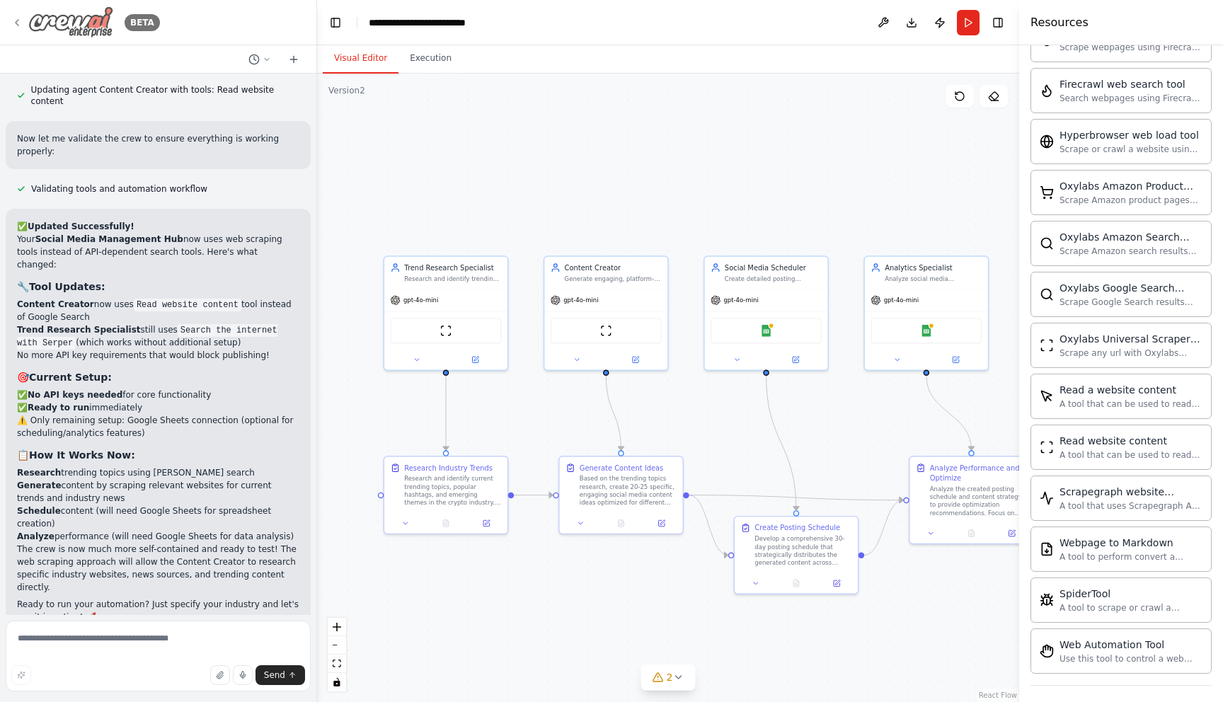
click at [72, 18] on img at bounding box center [70, 22] width 85 height 32
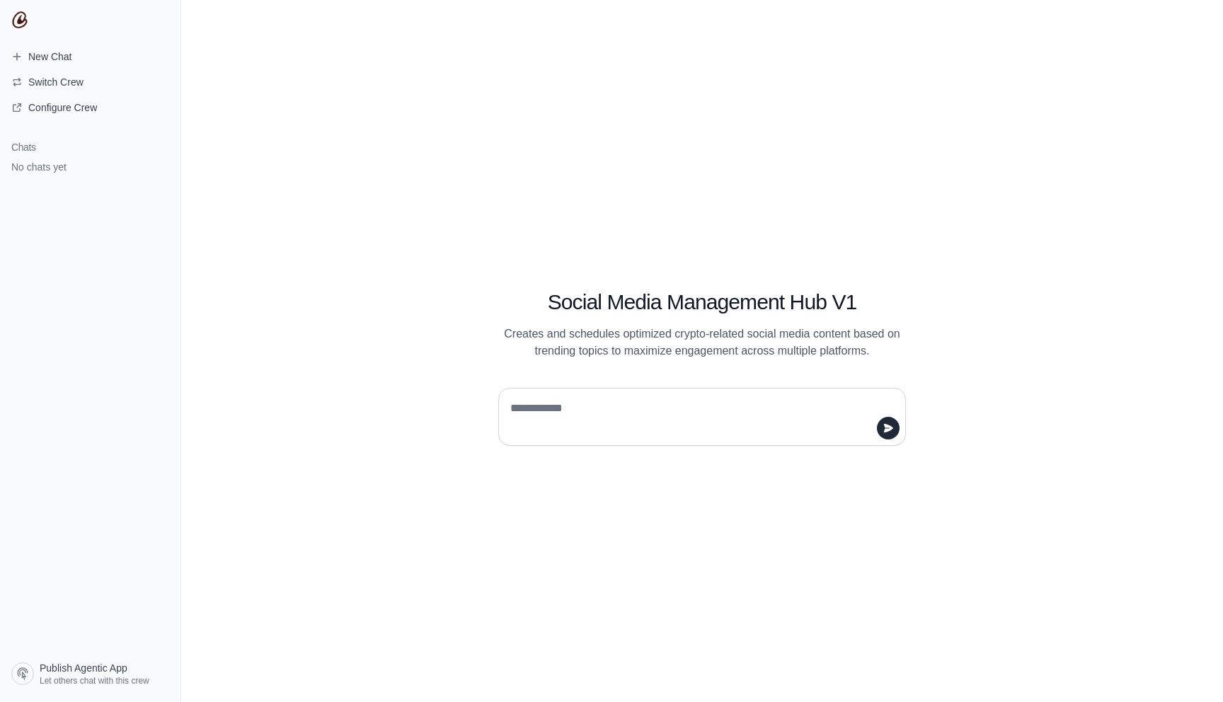
click at [601, 300] on h1 "Social Media Management Hub V1" at bounding box center [702, 302] width 408 height 25
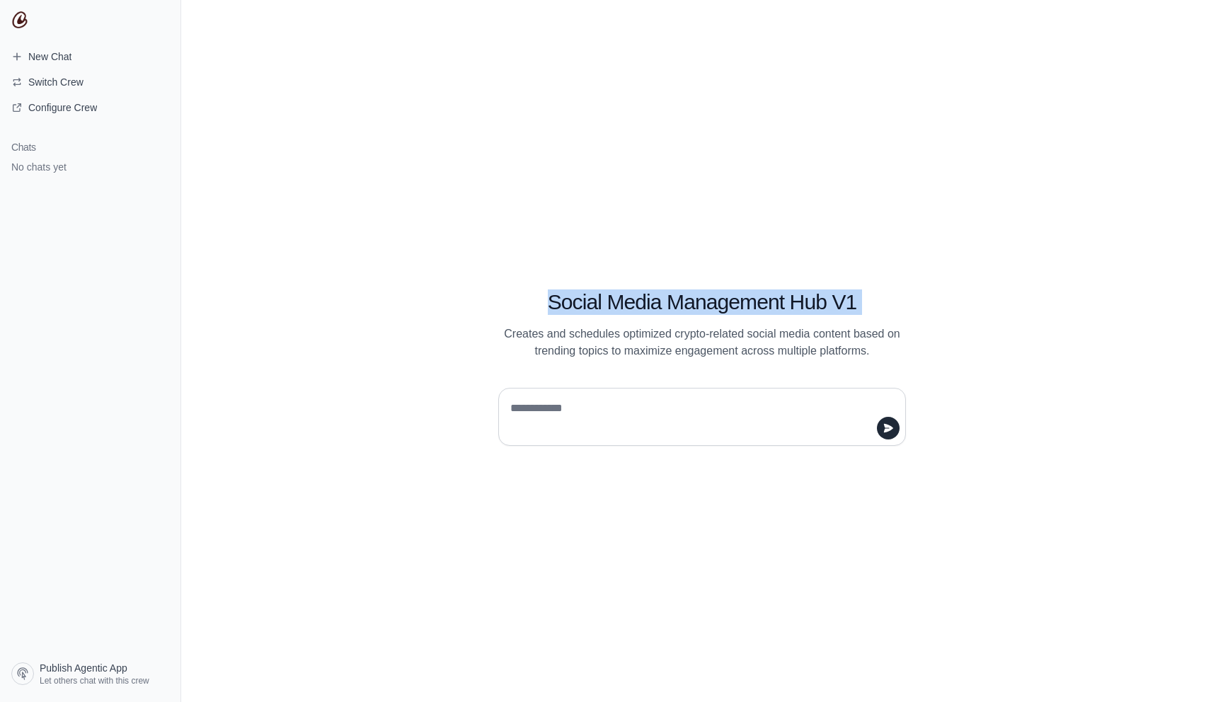
click at [601, 300] on h1 "Social Media Management Hub V1" at bounding box center [702, 302] width 408 height 25
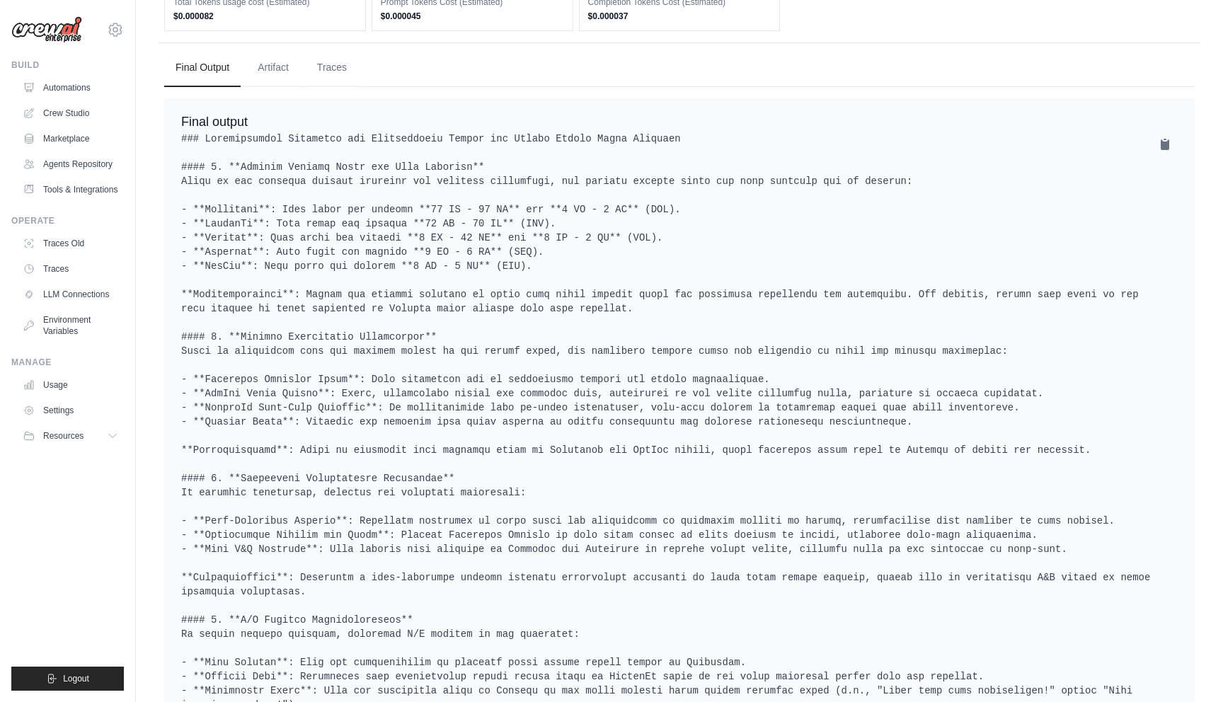
scroll to position [457, 0]
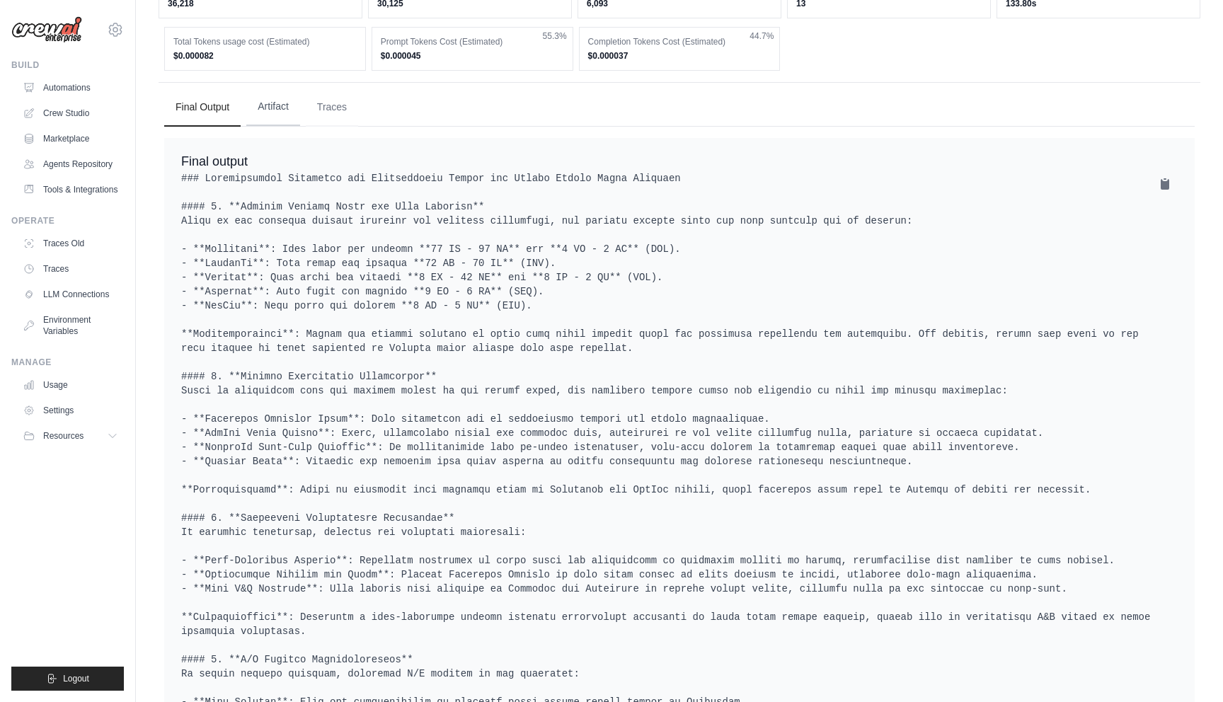
click at [269, 101] on button "Artifact" at bounding box center [273, 107] width 54 height 38
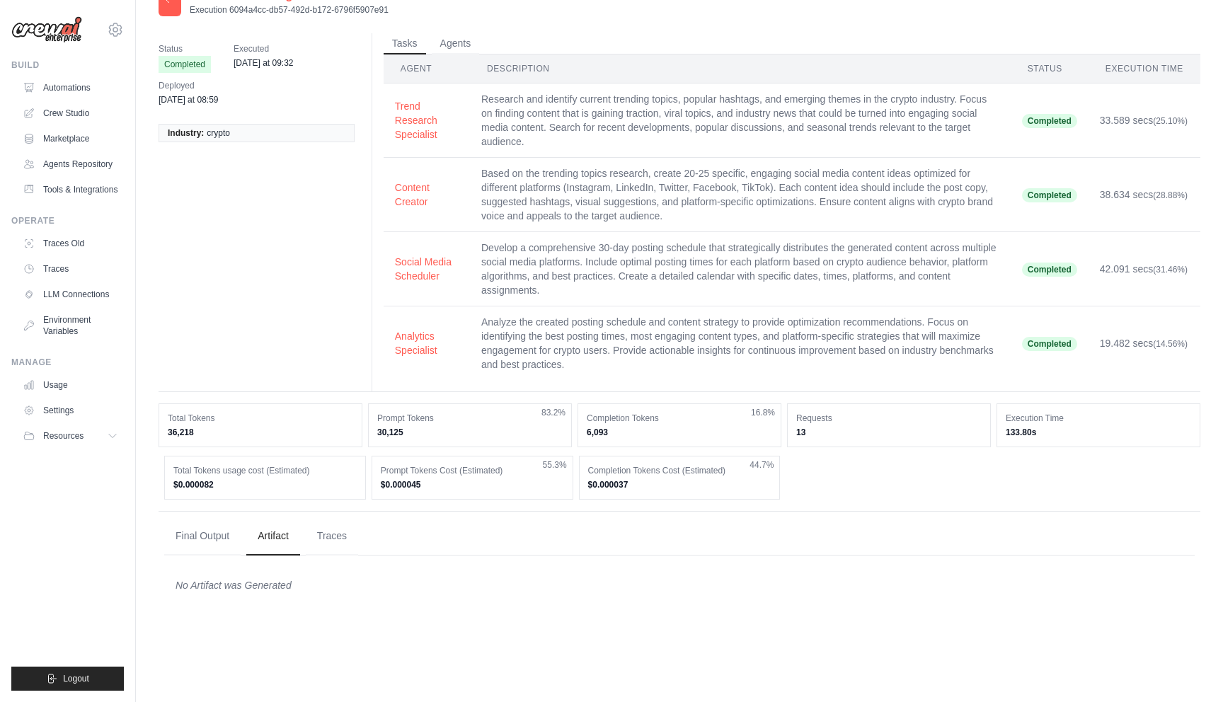
scroll to position [0, 0]
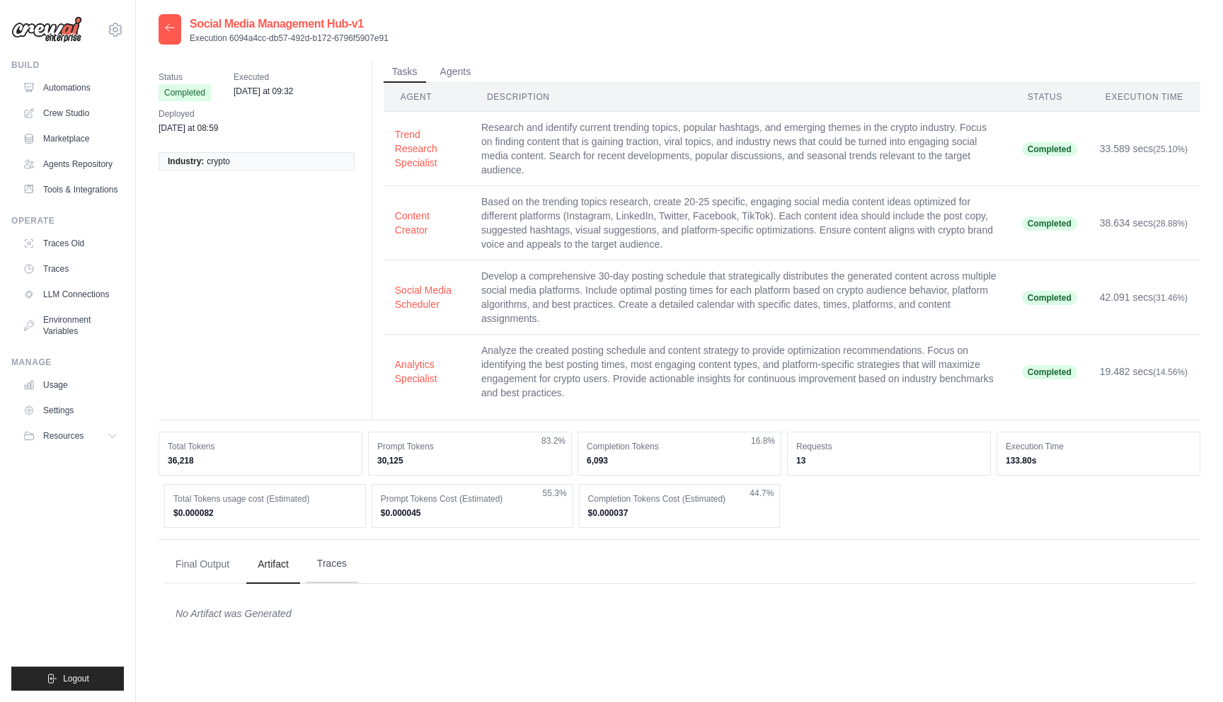
click at [336, 561] on button "Traces" at bounding box center [332, 564] width 52 height 38
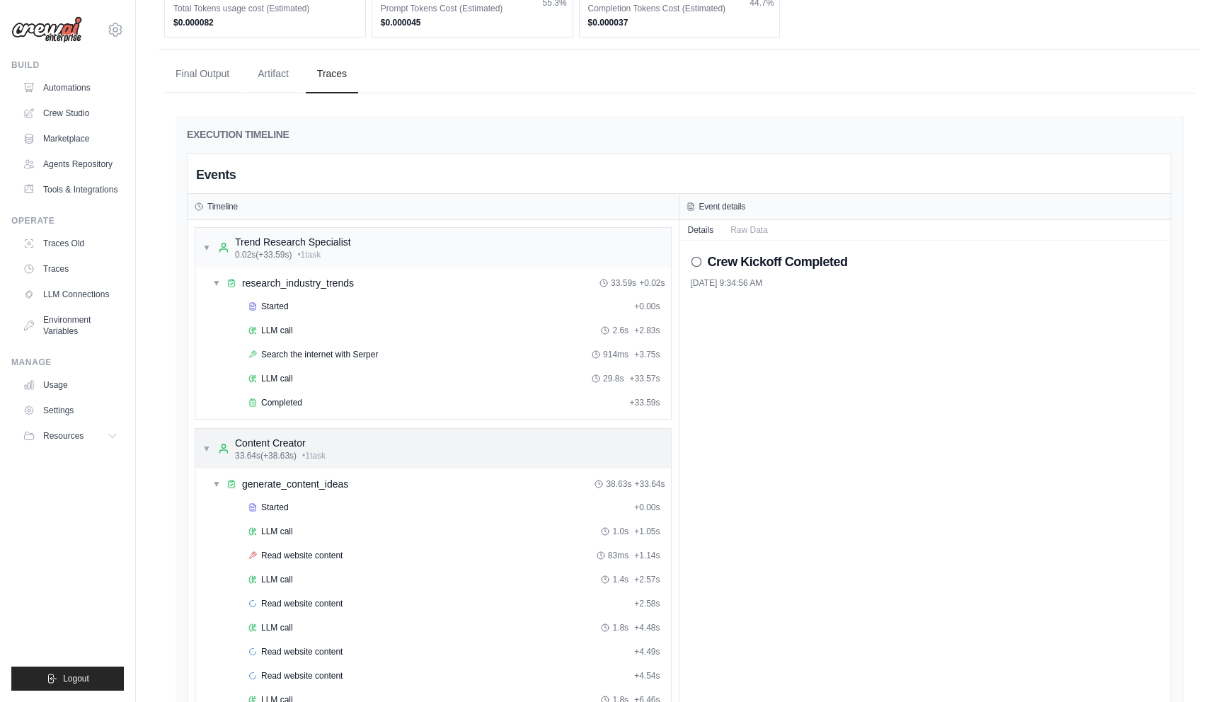
scroll to position [379, 0]
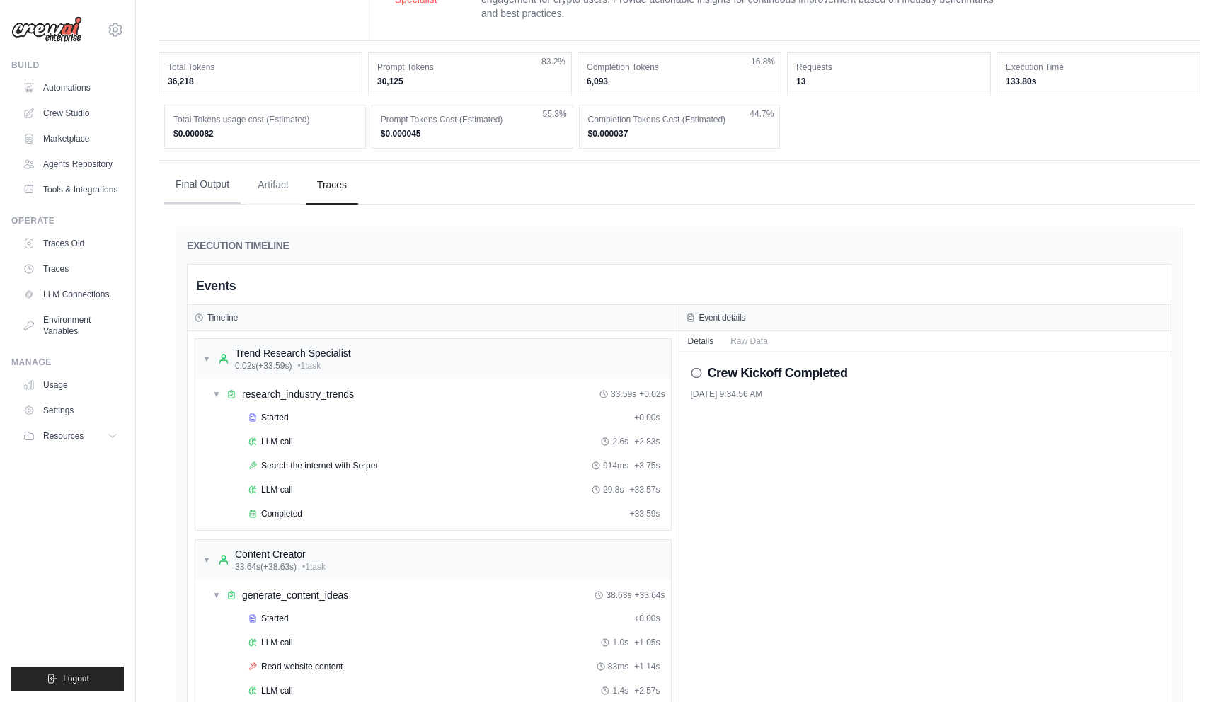
click at [191, 196] on button "Final Output" at bounding box center [202, 185] width 76 height 38
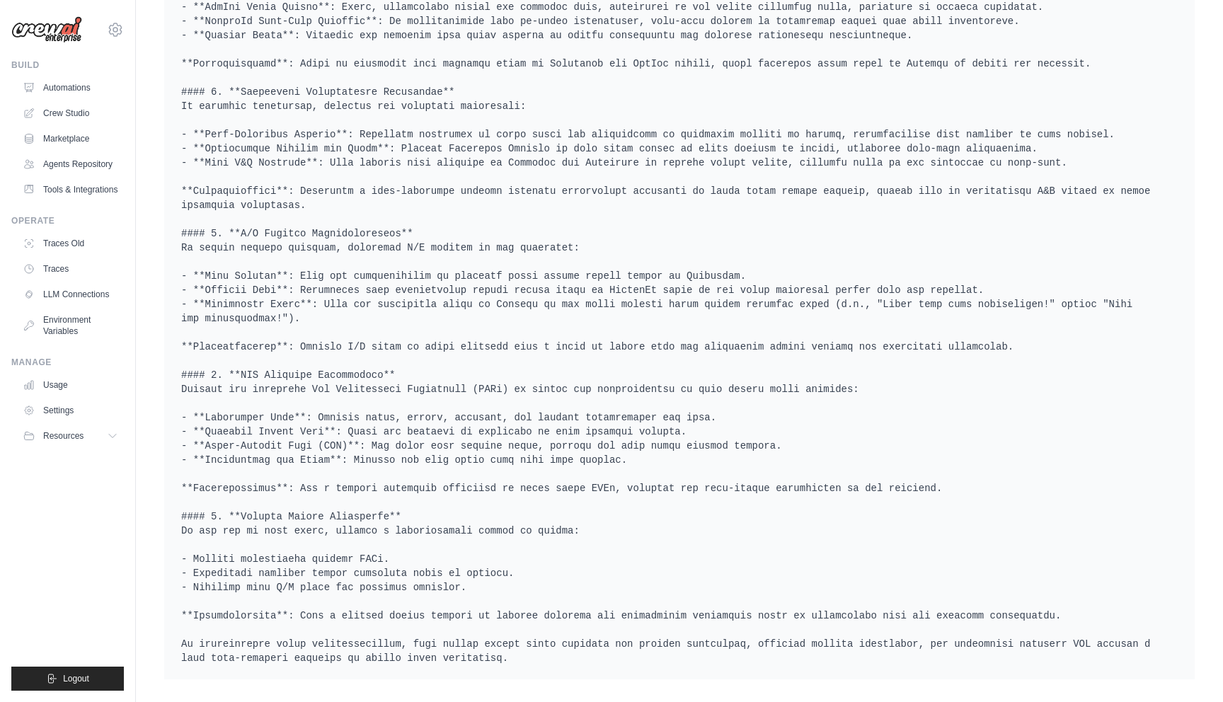
scroll to position [0, 0]
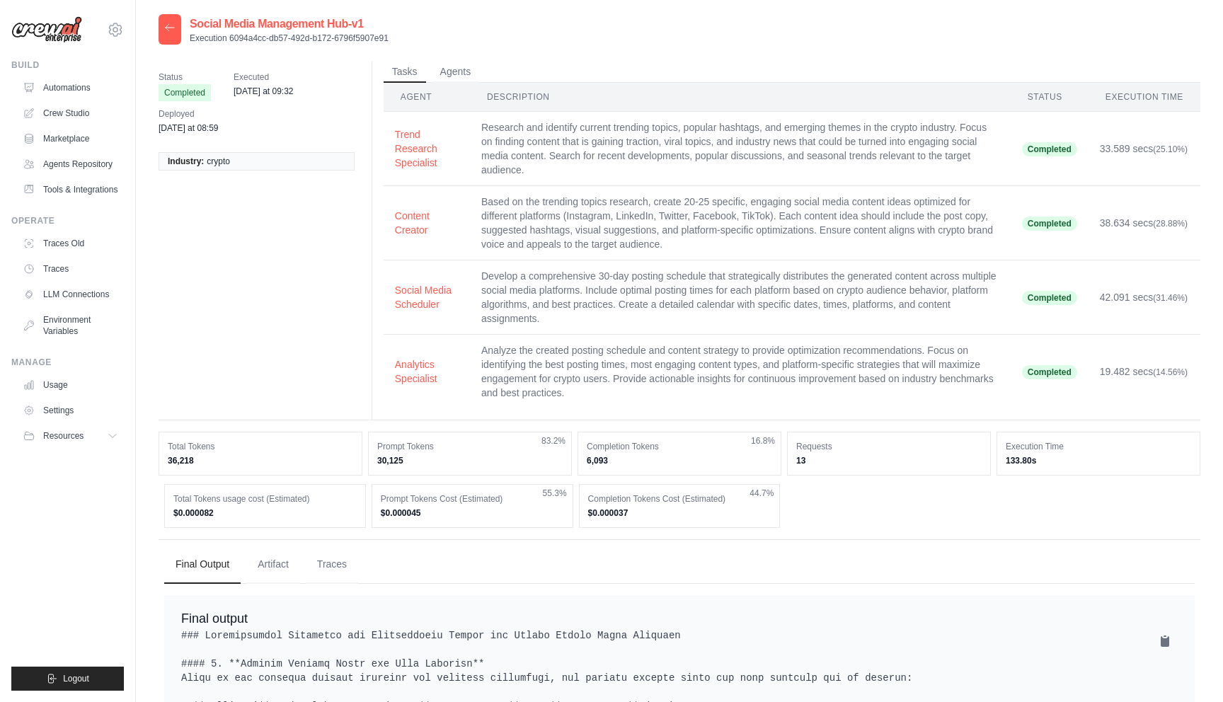
click at [35, 26] on img at bounding box center [46, 29] width 71 height 27
click at [69, 93] on link "Automations" at bounding box center [71, 87] width 107 height 23
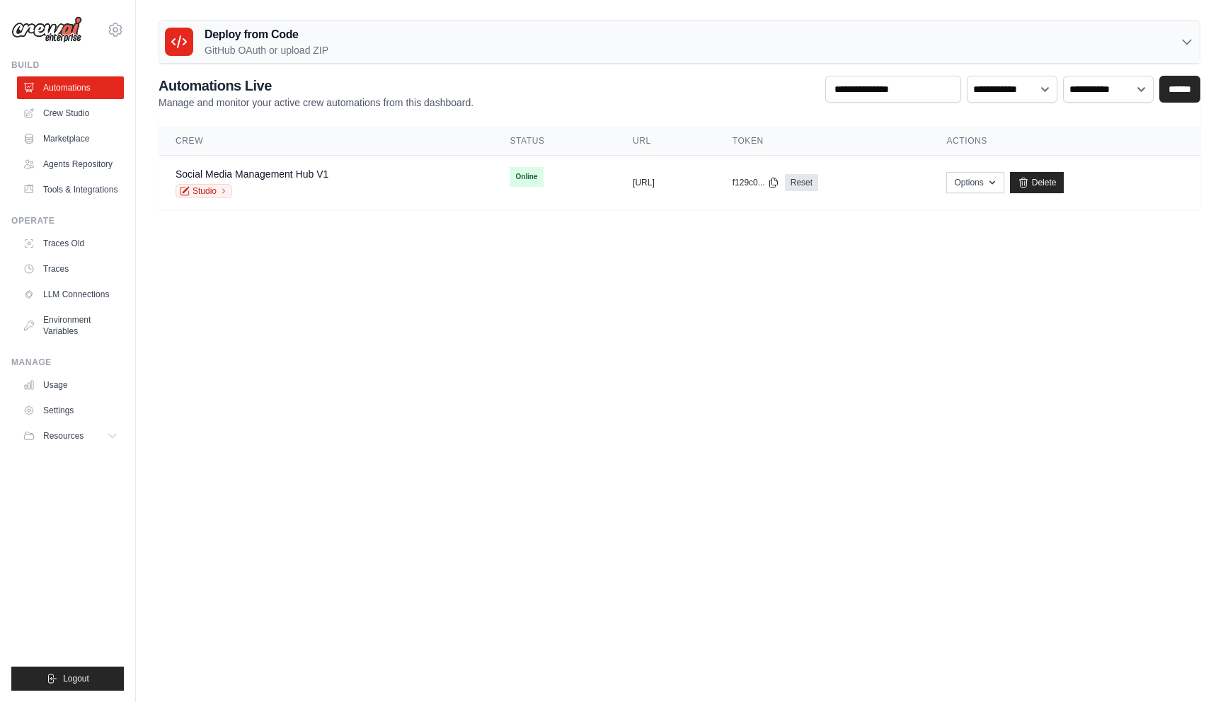
click at [52, 38] on img at bounding box center [46, 29] width 71 height 27
click at [239, 175] on link "Social Media Management Hub V1" at bounding box center [252, 174] width 153 height 11
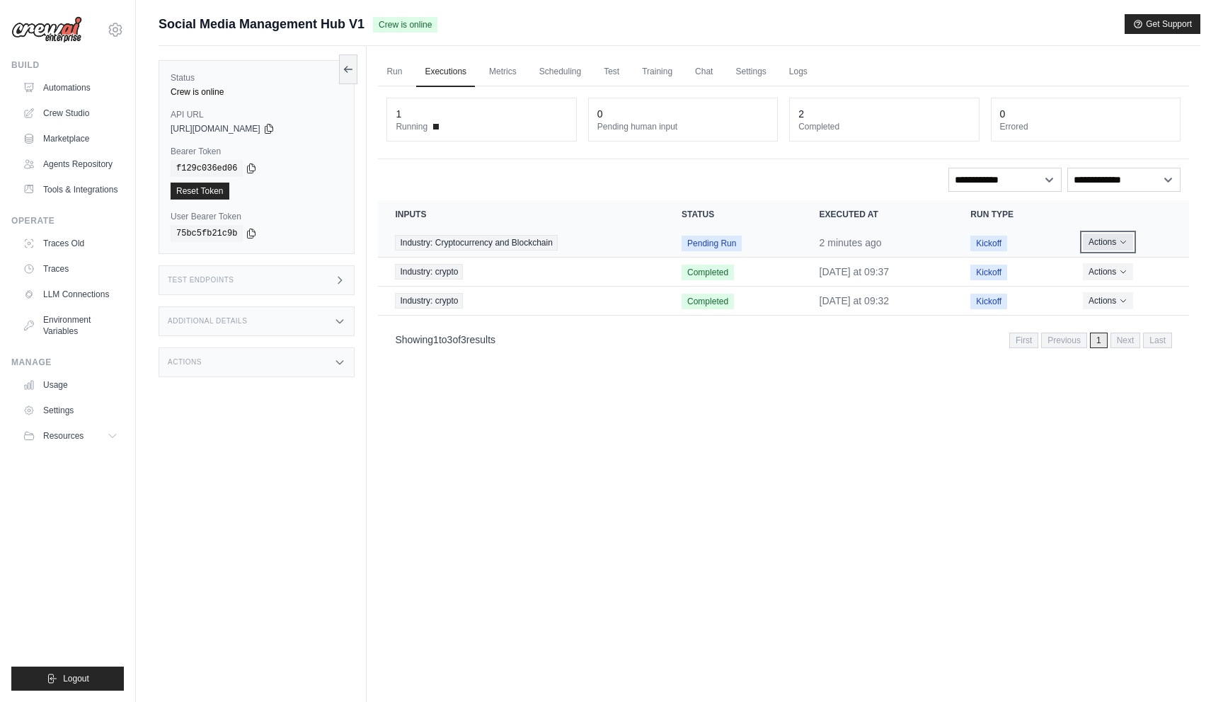
click at [1119, 241] on button "Actions" at bounding box center [1108, 242] width 50 height 17
click at [572, 244] on div "Industry: Cryptocurrency and Blockchain" at bounding box center [521, 243] width 253 height 16
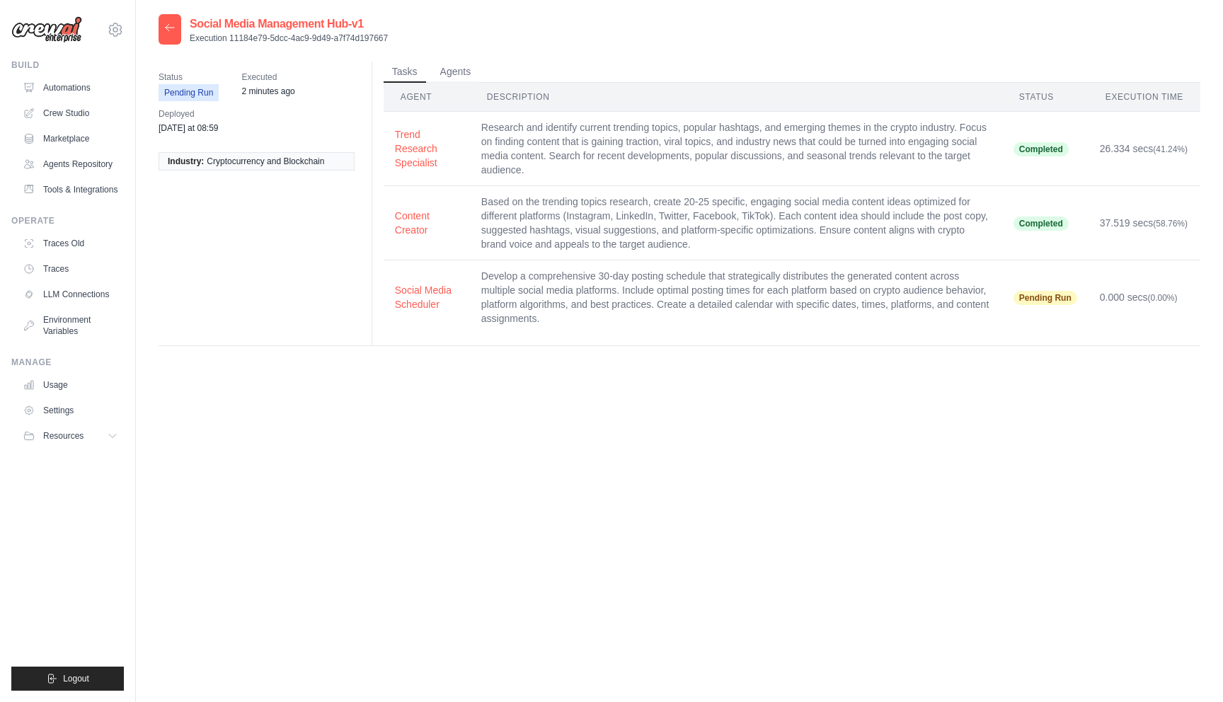
click at [305, 160] on span "Cryptocurrency and Blockchain" at bounding box center [266, 161] width 118 height 11
click at [72, 86] on link "Automations" at bounding box center [71, 87] width 107 height 23
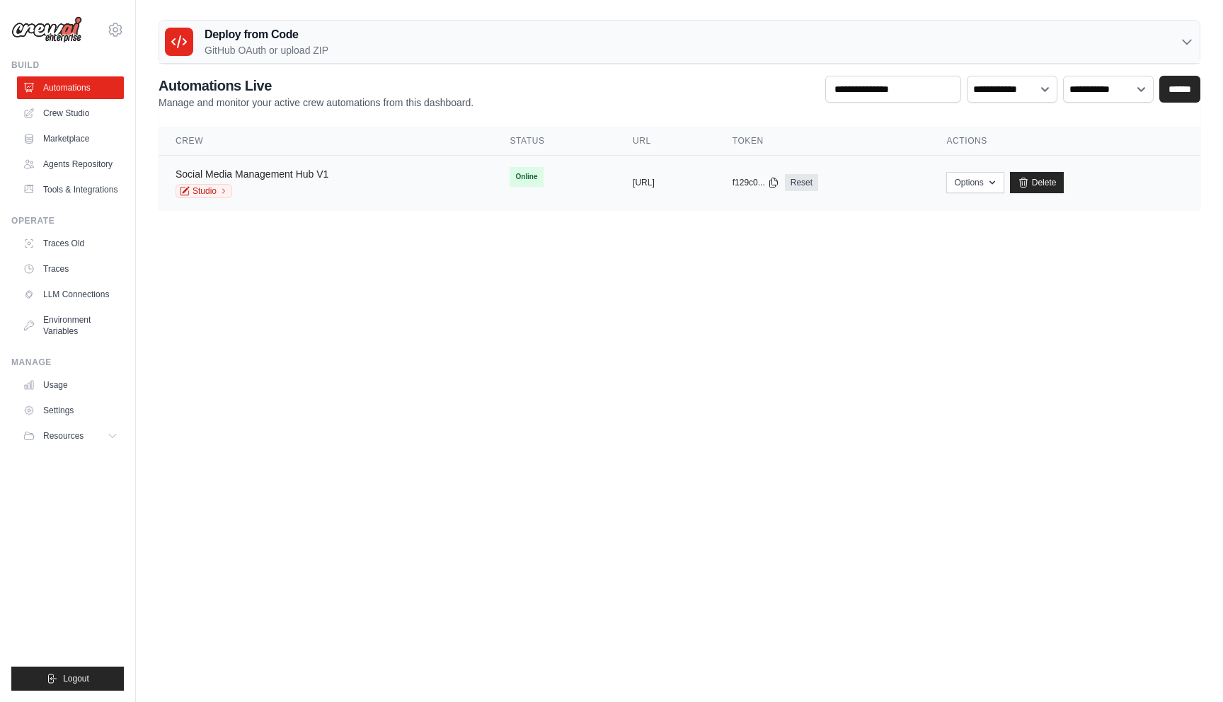
click at [304, 170] on link "Social Media Management Hub V1" at bounding box center [252, 174] width 153 height 11
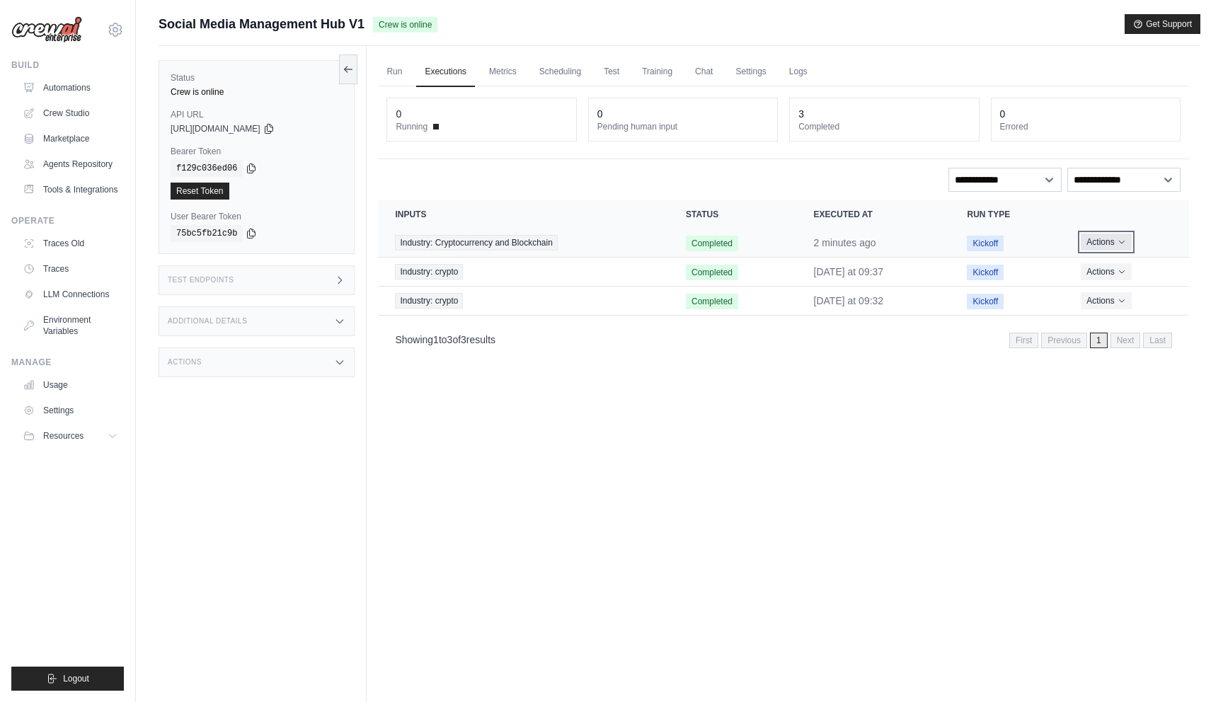
click at [1124, 241] on icon "Actions for execution" at bounding box center [1122, 242] width 8 height 8
click at [1113, 266] on link "View Details" at bounding box center [1127, 268] width 91 height 23
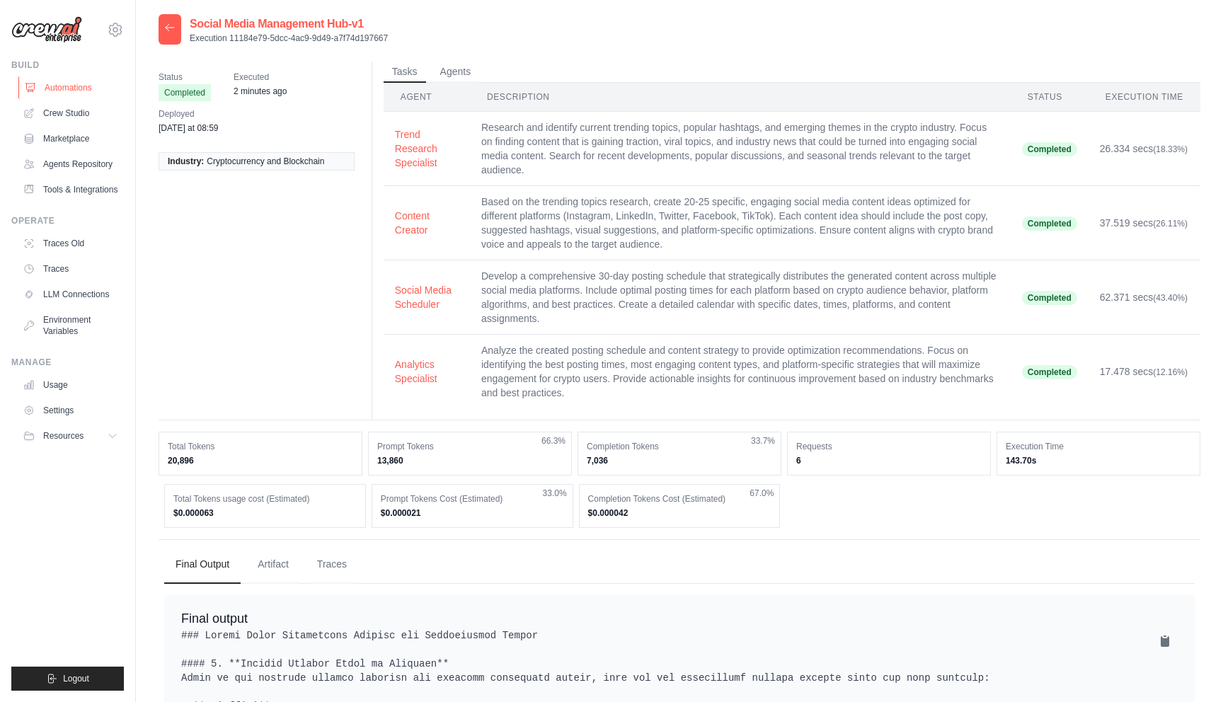
click at [58, 91] on link "Automations" at bounding box center [71, 87] width 107 height 23
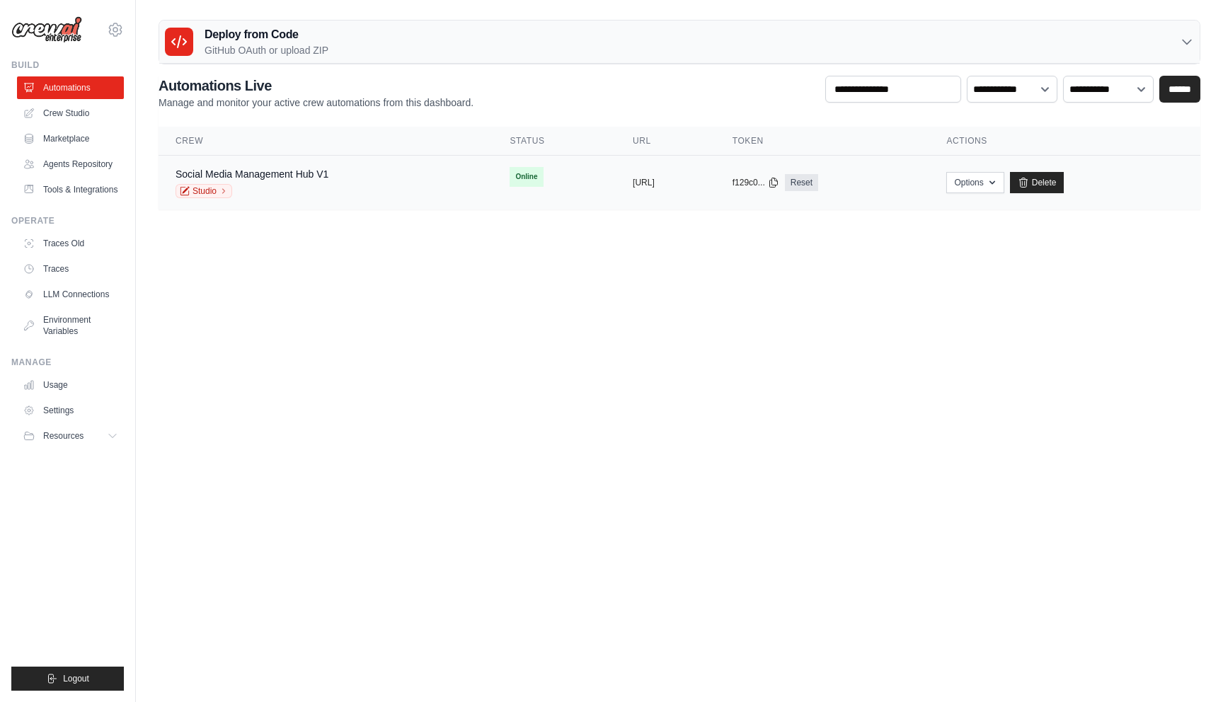
click at [297, 165] on td "Social Media Management Hub V1 Studio" at bounding box center [326, 183] width 334 height 55
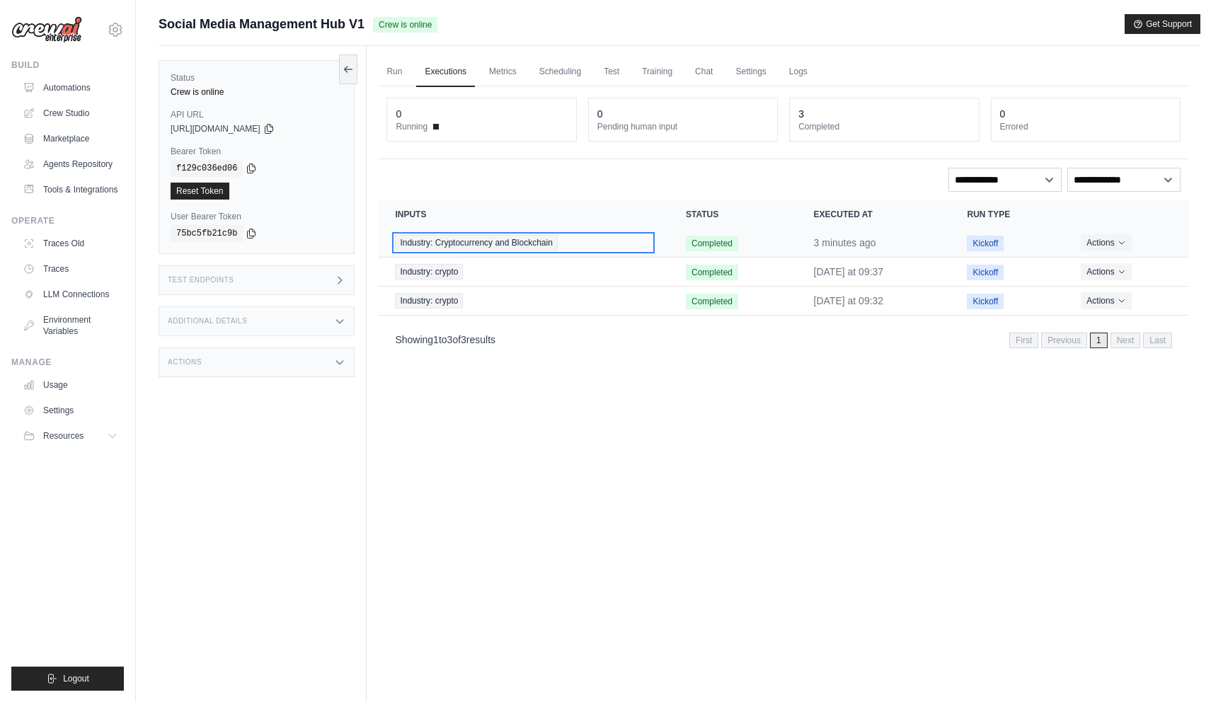
click at [457, 241] on span "Industry: Cryptocurrency and Blockchain" at bounding box center [476, 243] width 162 height 16
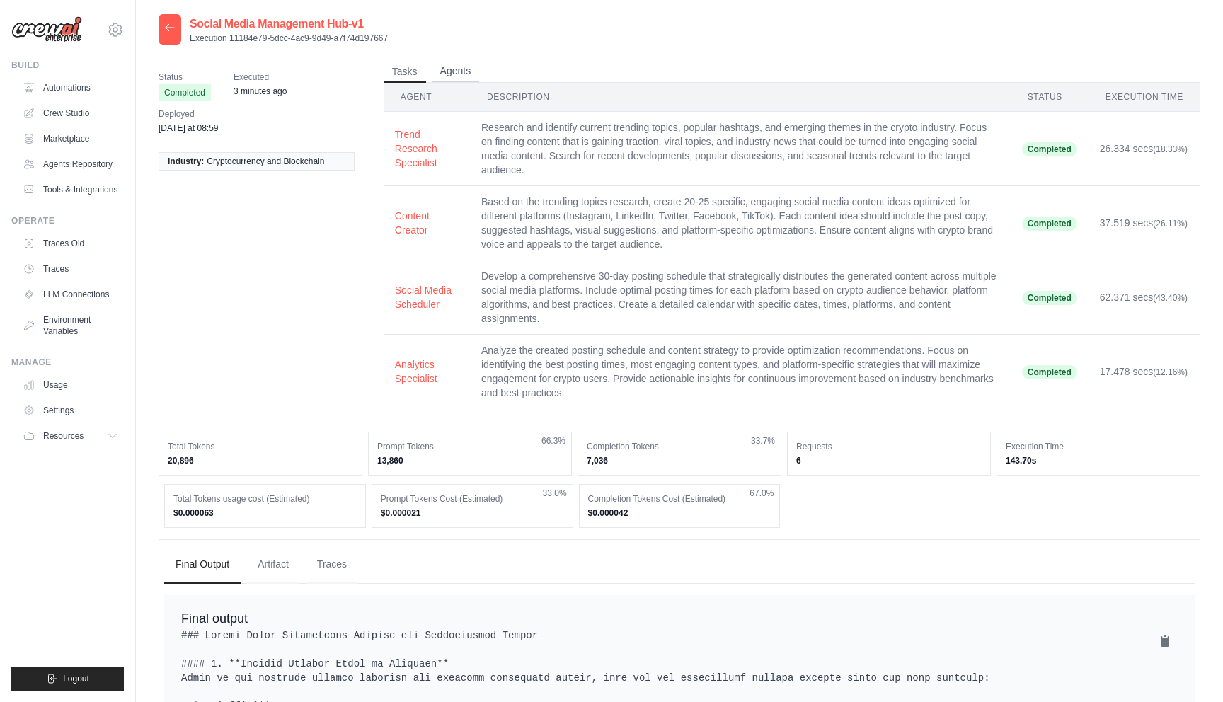
click at [455, 73] on button "Agents" at bounding box center [456, 71] width 48 height 21
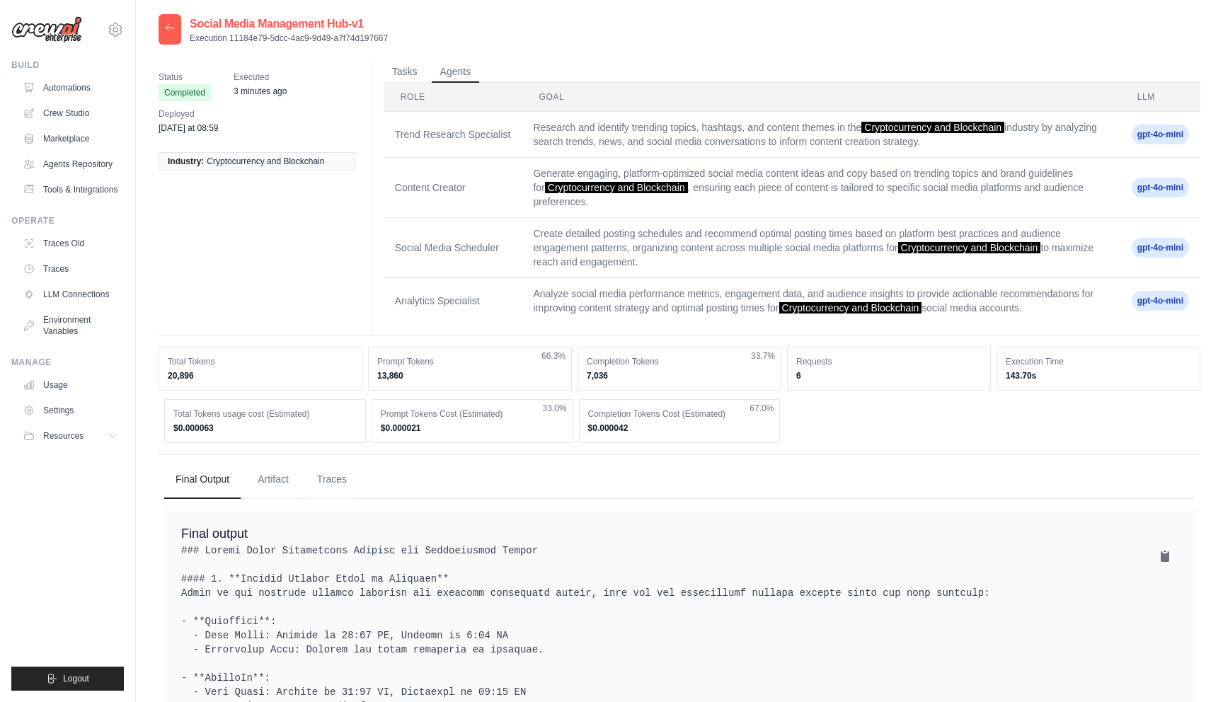
click at [913, 130] on span "Cryptocurrency and Blockchain" at bounding box center [933, 127] width 143 height 11
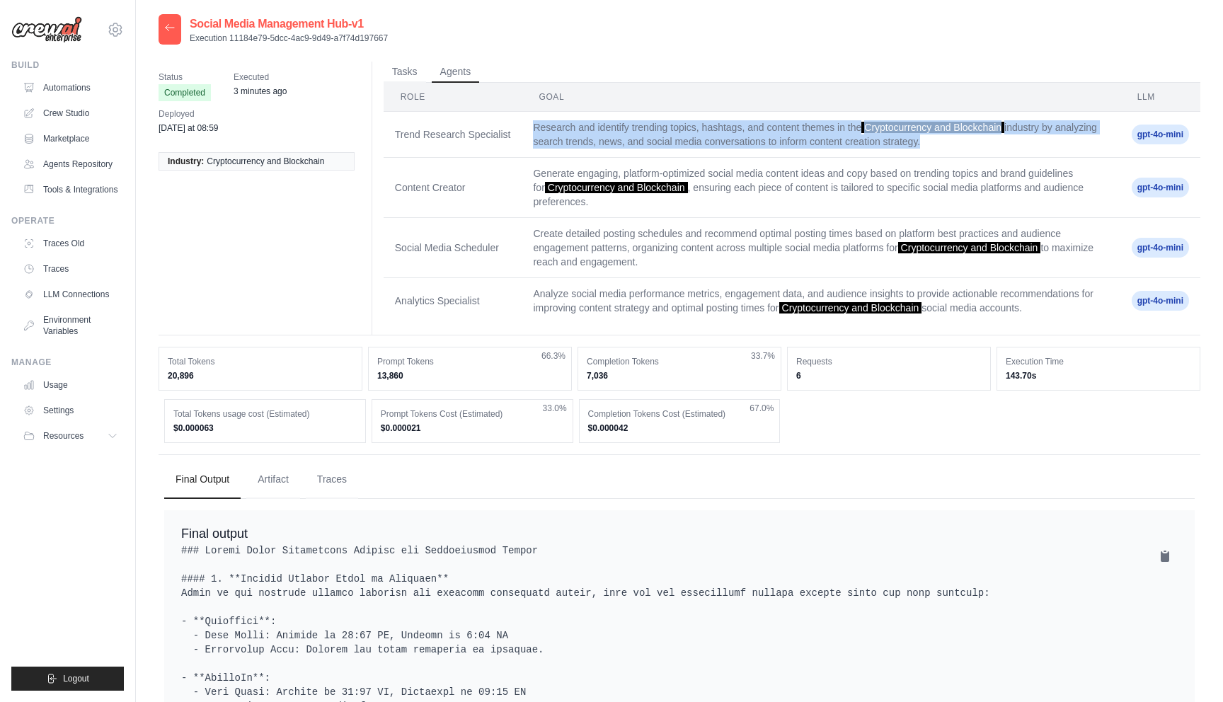
click at [913, 130] on span "Cryptocurrency and Blockchain" at bounding box center [933, 127] width 143 height 11
click at [168, 30] on icon at bounding box center [170, 27] width 8 height 6
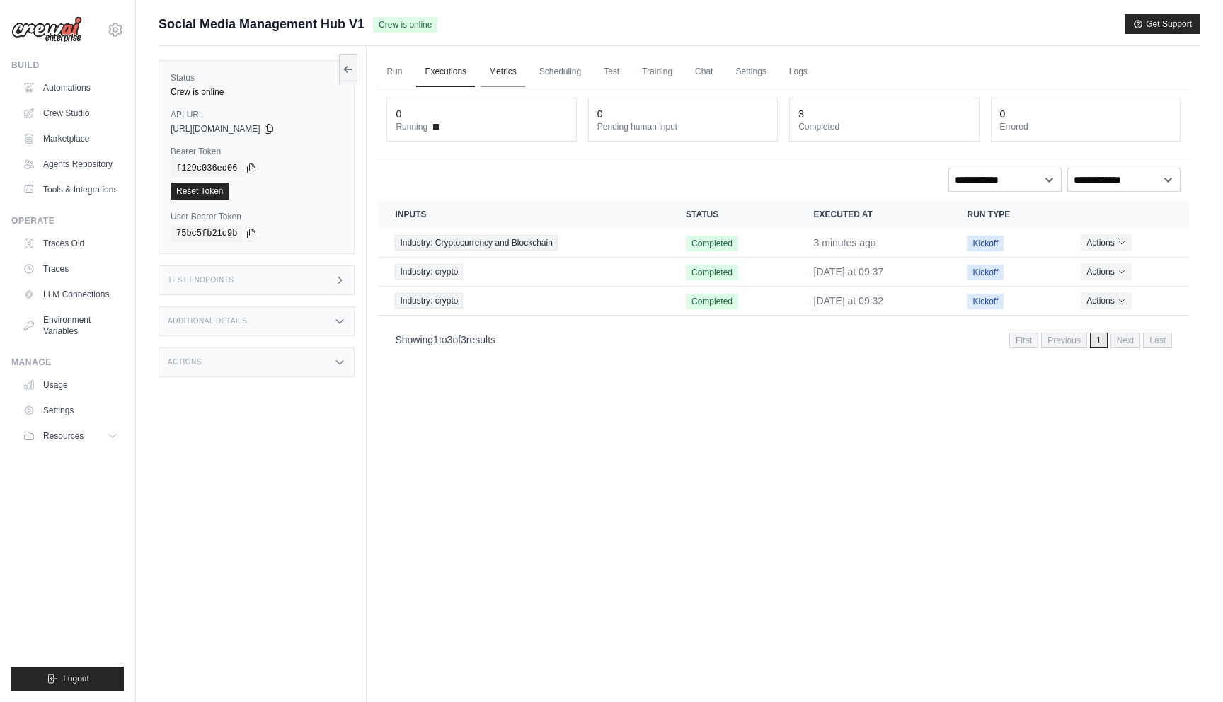
click at [509, 73] on link "Metrics" at bounding box center [503, 72] width 45 height 30
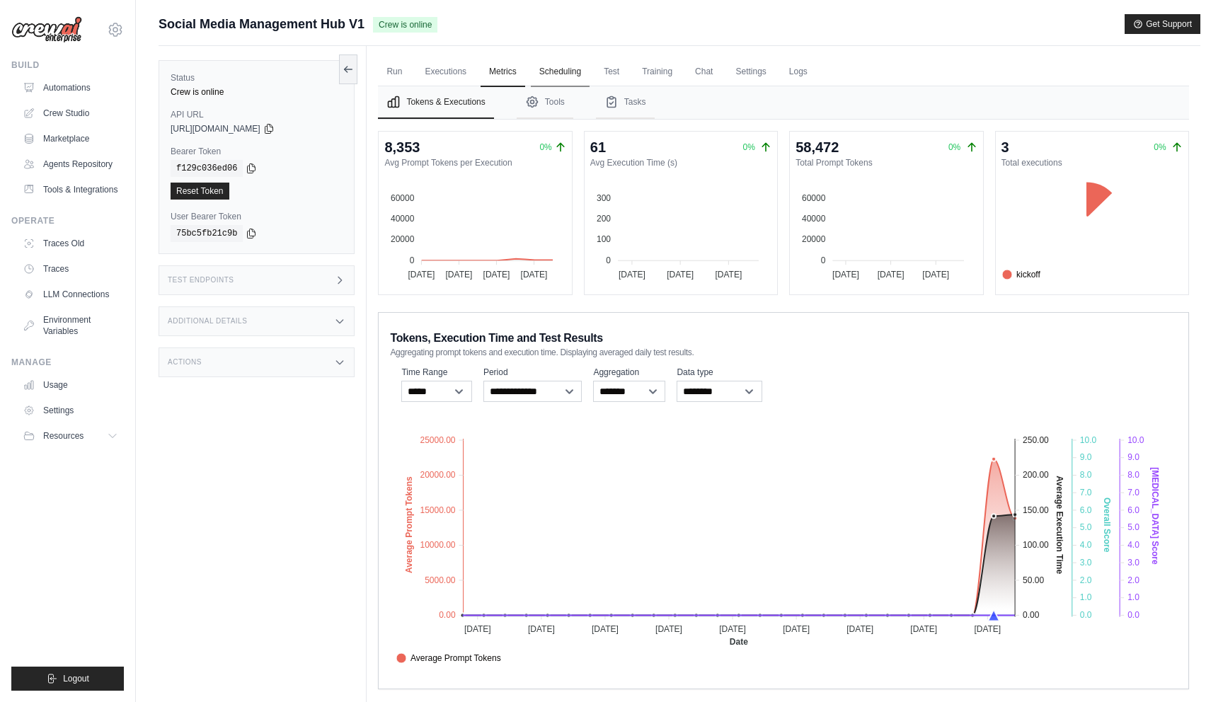
click at [543, 72] on link "Scheduling" at bounding box center [560, 72] width 59 height 30
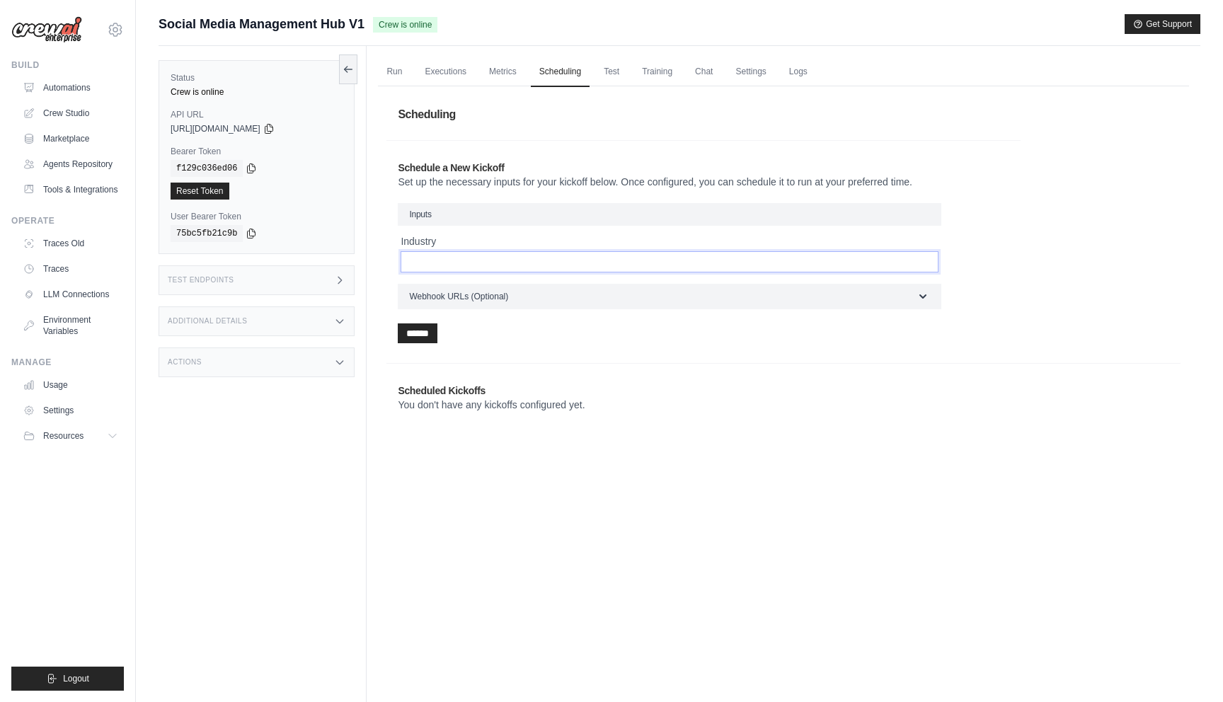
click at [603, 261] on input "Industry" at bounding box center [670, 261] width 538 height 21
click at [390, 68] on link "Run" at bounding box center [394, 72] width 33 height 30
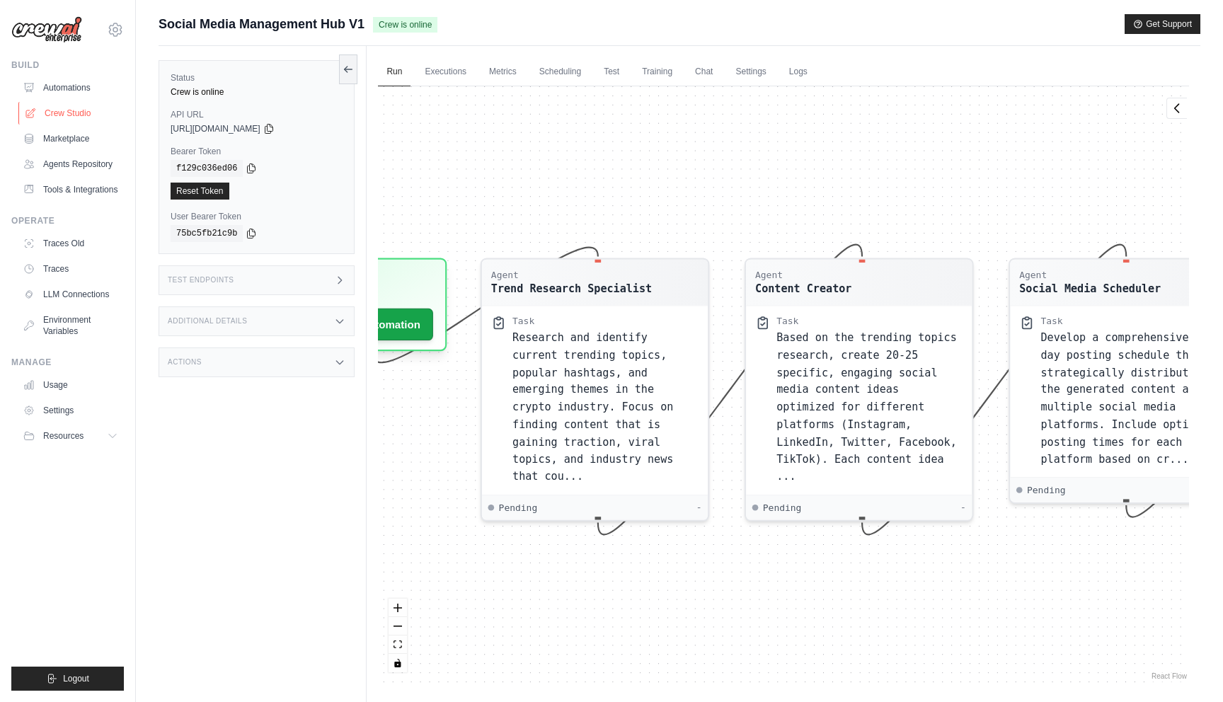
click at [60, 110] on link "Crew Studio" at bounding box center [71, 113] width 107 height 23
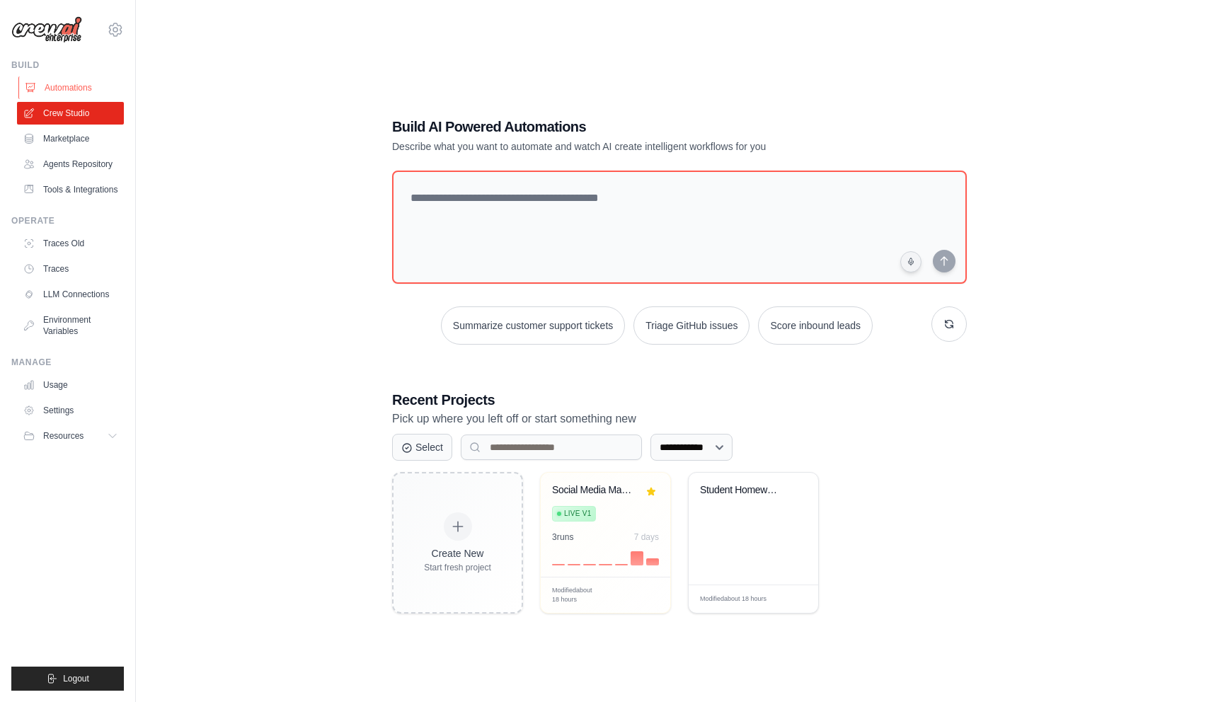
click at [62, 86] on link "Automations" at bounding box center [71, 87] width 107 height 23
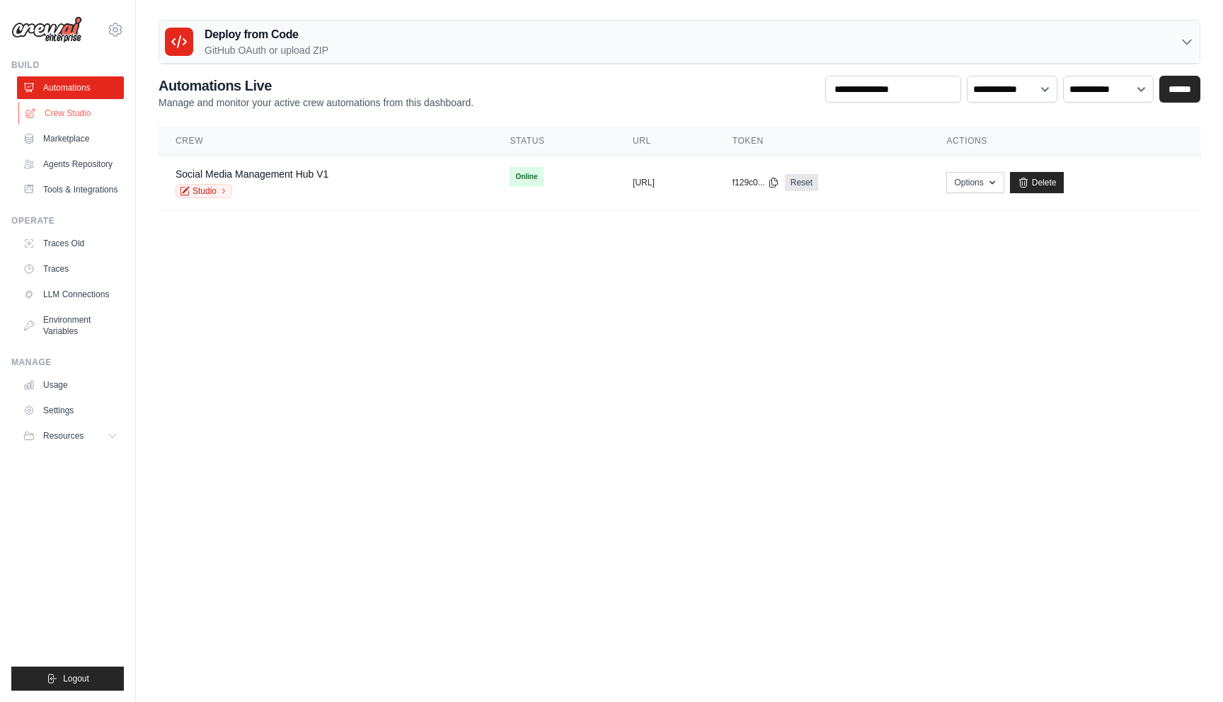
click at [62, 112] on link "Crew Studio" at bounding box center [71, 113] width 107 height 23
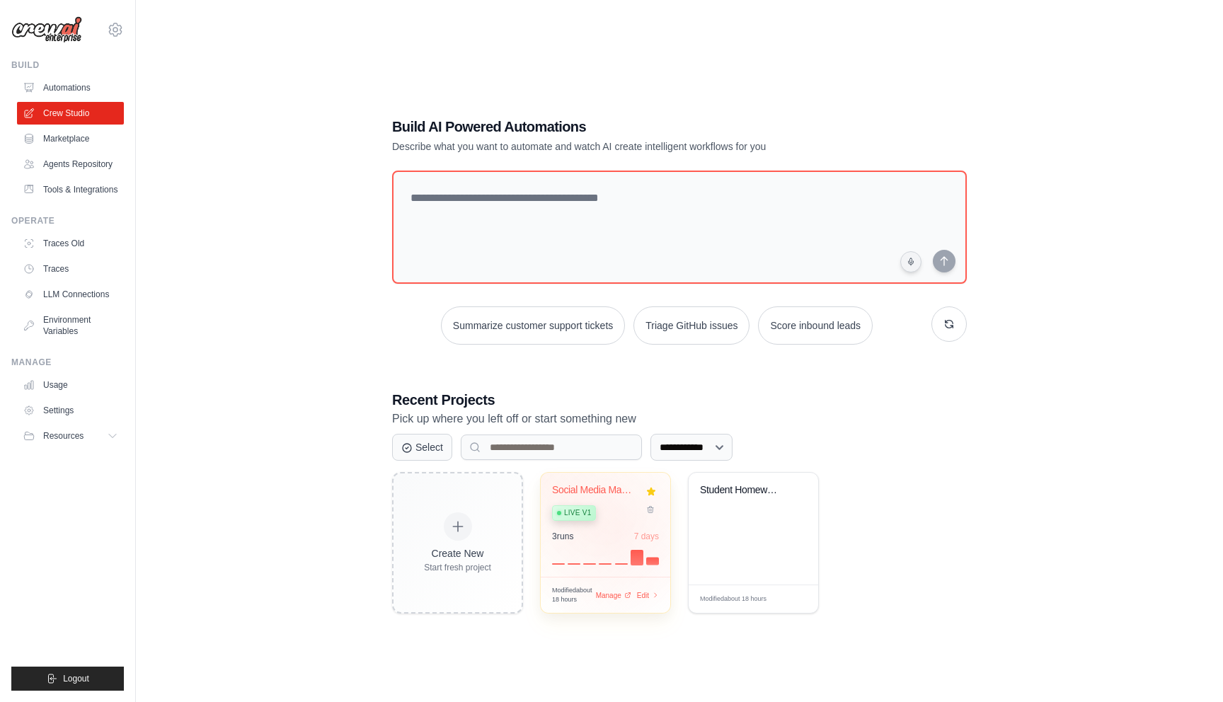
click at [619, 527] on div "Social Media Management Hub Live v1 3 run s 7 days" at bounding box center [606, 525] width 130 height 104
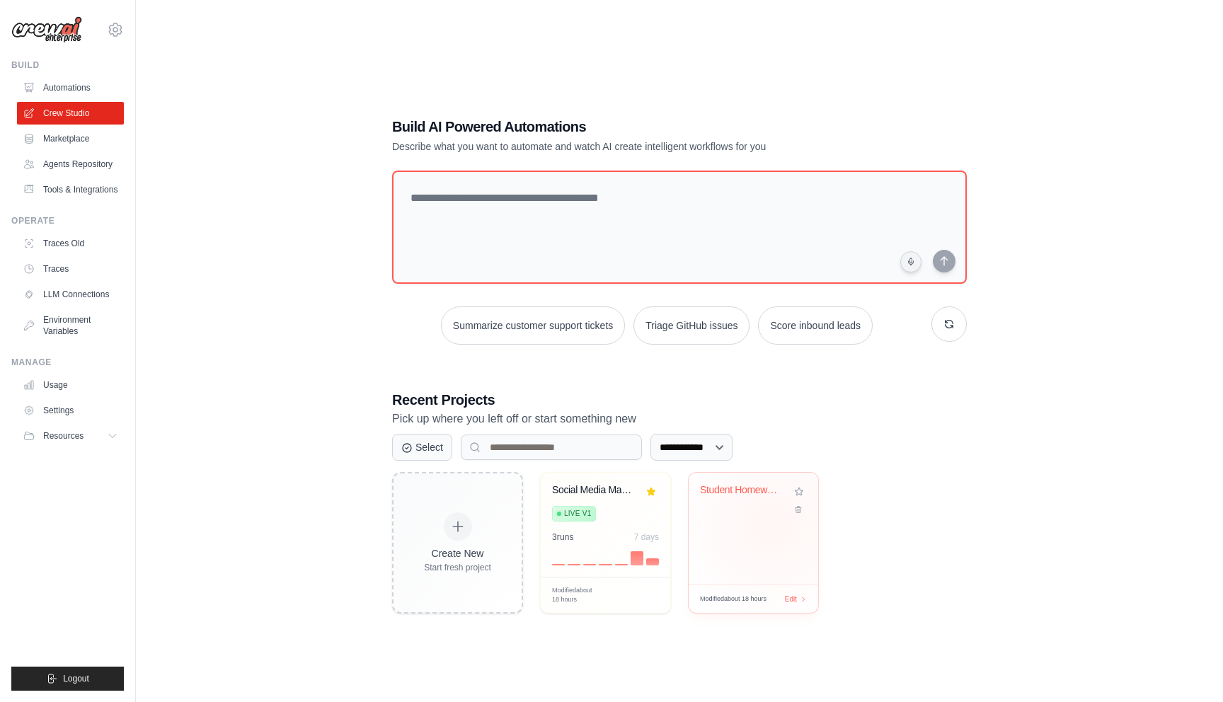
click at [772, 523] on div "Student Homework Assistant" at bounding box center [754, 529] width 130 height 112
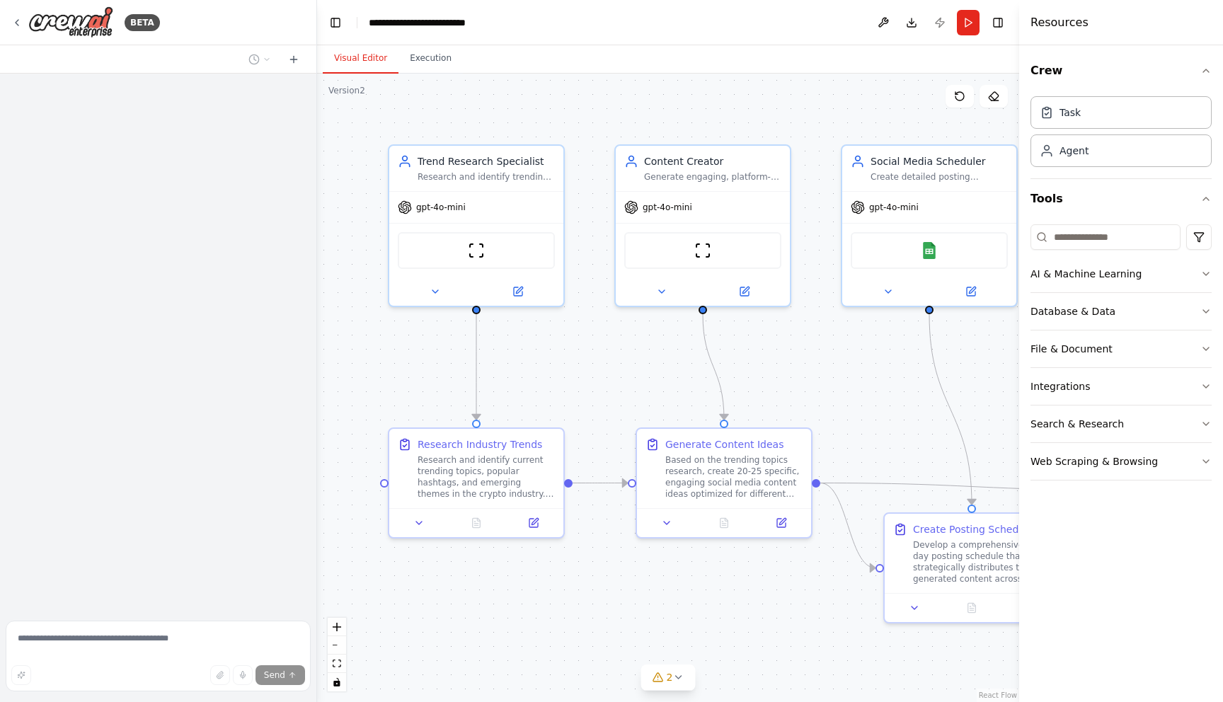
scroll to position [959, 0]
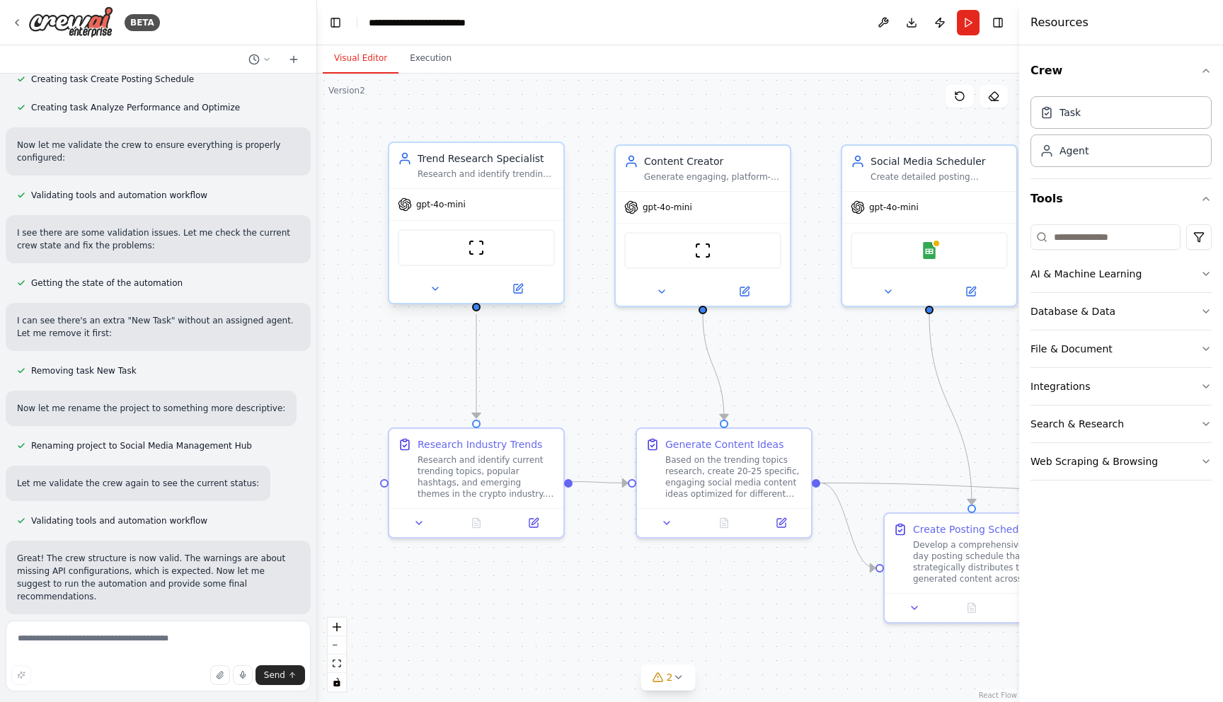
click at [474, 173] on div "Research and identify trending topics, hashtags, and content themes in the {ind…" at bounding box center [486, 174] width 137 height 11
click at [501, 194] on div "gpt-4o-mini" at bounding box center [476, 204] width 174 height 31
click at [700, 189] on div "gpt-4o-mini" at bounding box center [703, 204] width 174 height 31
click at [661, 288] on icon at bounding box center [662, 288] width 6 height 3
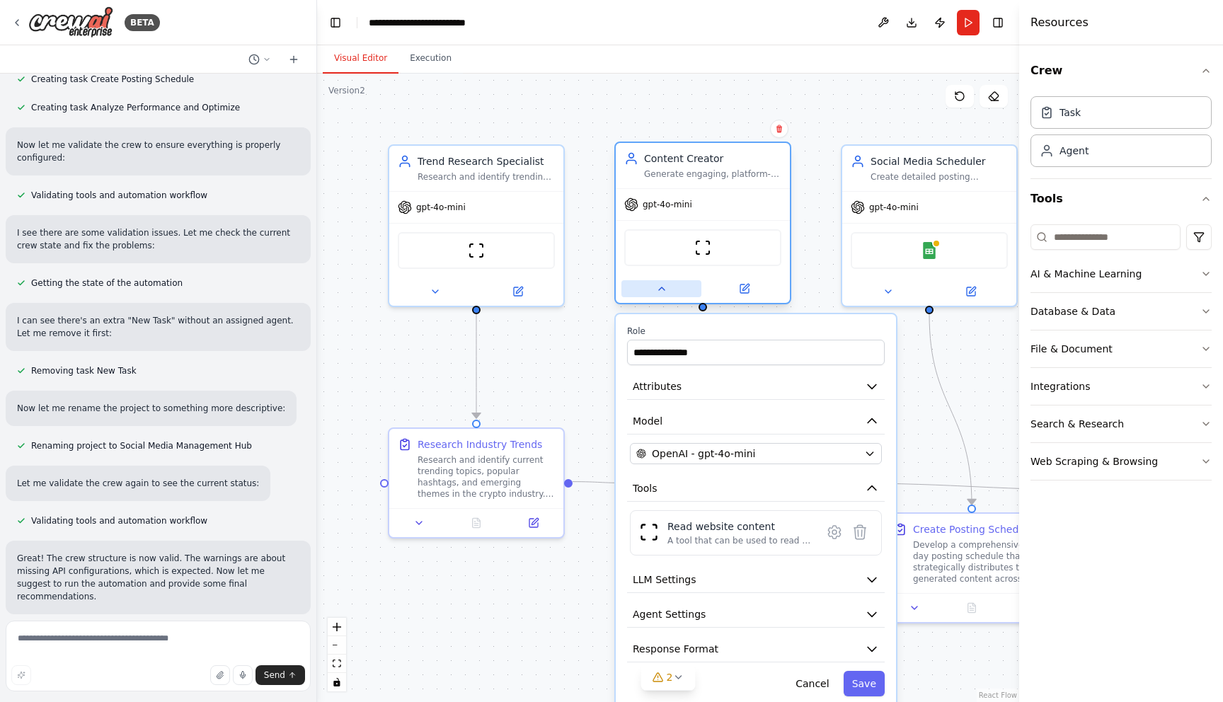
click at [661, 288] on icon at bounding box center [662, 288] width 6 height 3
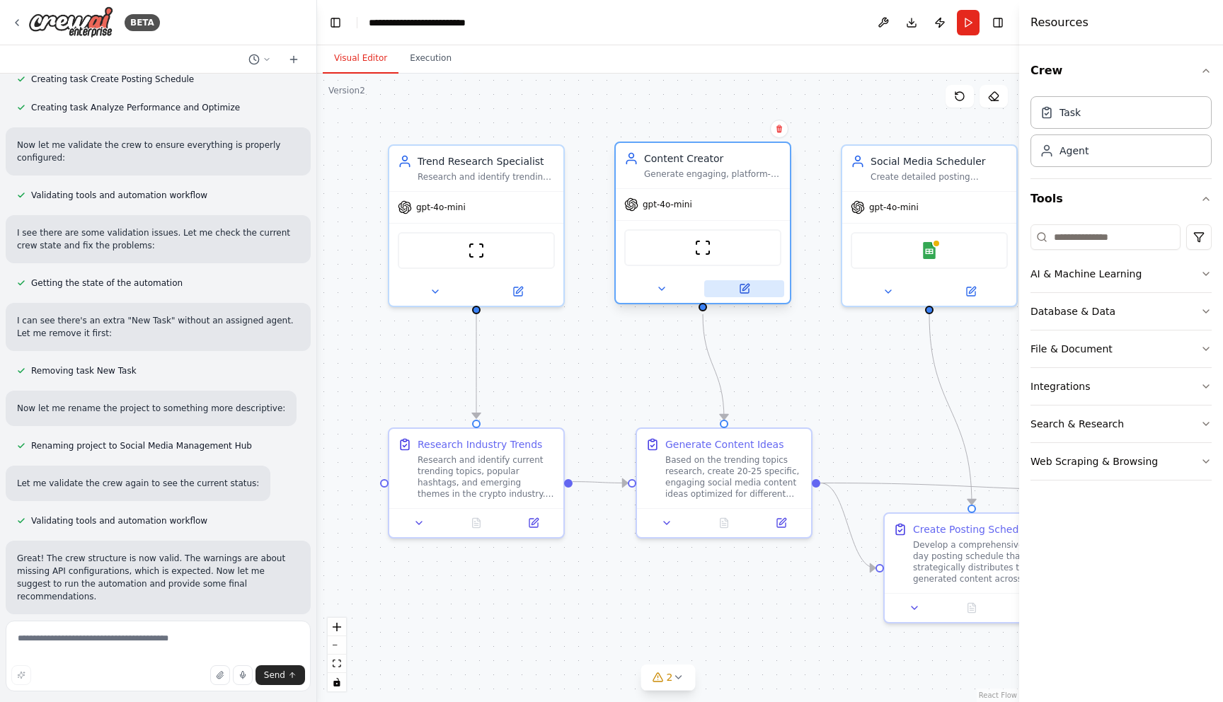
click at [743, 294] on icon at bounding box center [744, 288] width 11 height 11
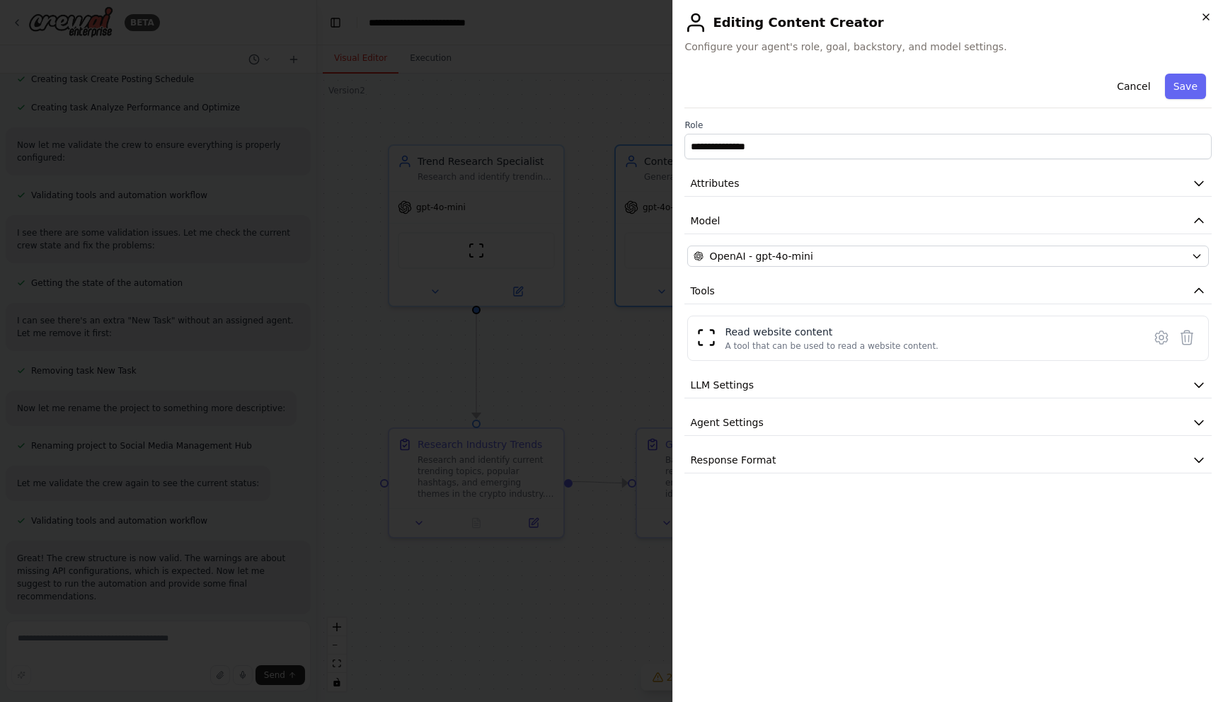
click at [1207, 13] on icon "button" at bounding box center [1206, 16] width 11 height 11
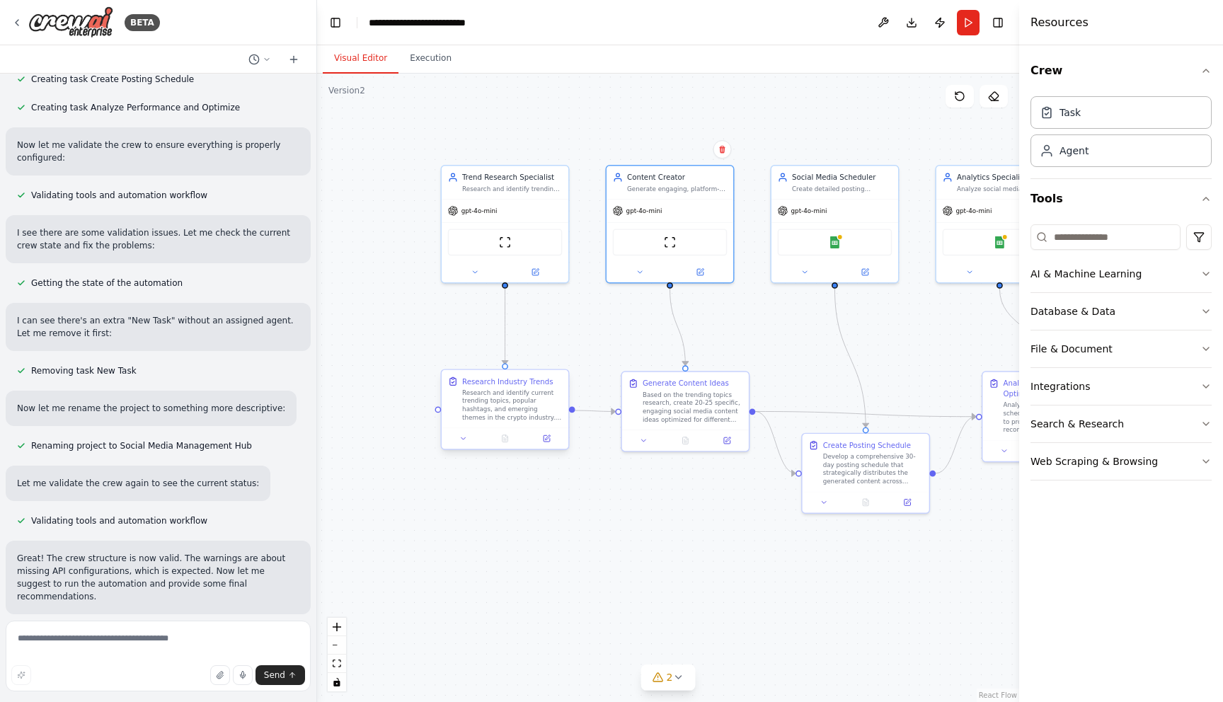
click at [518, 403] on div "Research and identify current trending topics, popular hashtags, and emerging t…" at bounding box center [512, 405] width 100 height 33
click at [547, 442] on icon at bounding box center [546, 439] width 8 height 8
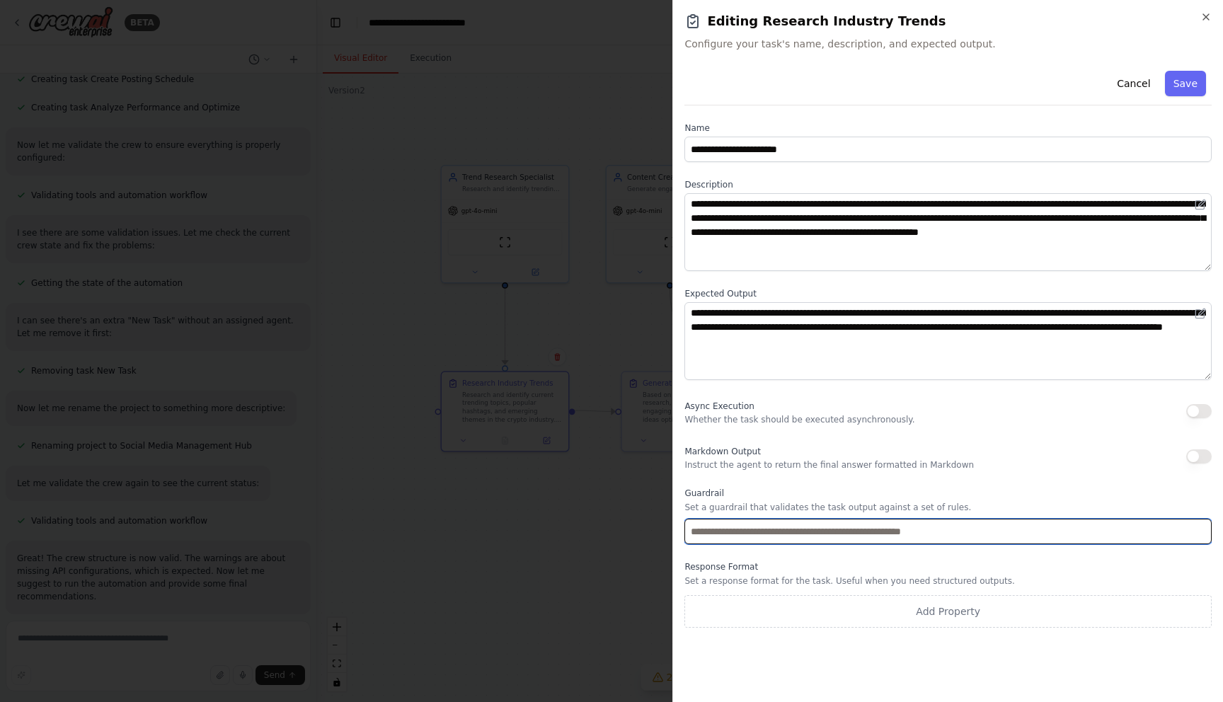
click at [782, 530] on input "text" at bounding box center [948, 531] width 527 height 25
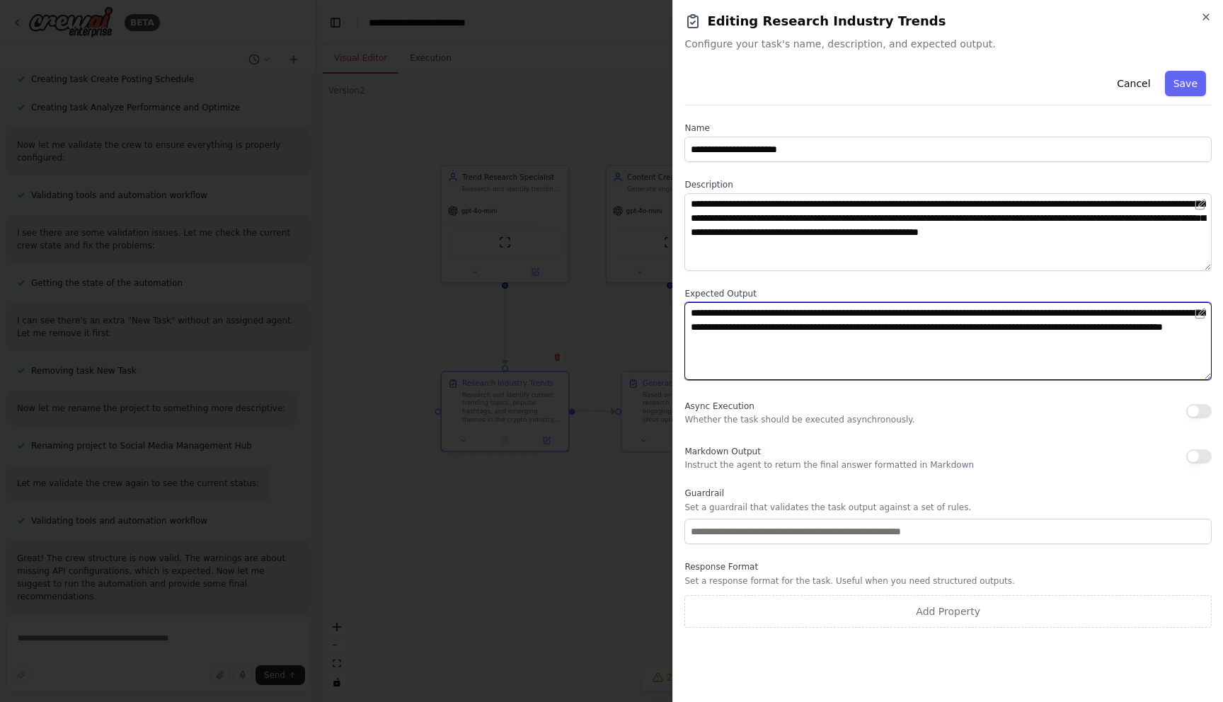
click at [814, 333] on textarea "**********" at bounding box center [948, 341] width 527 height 78
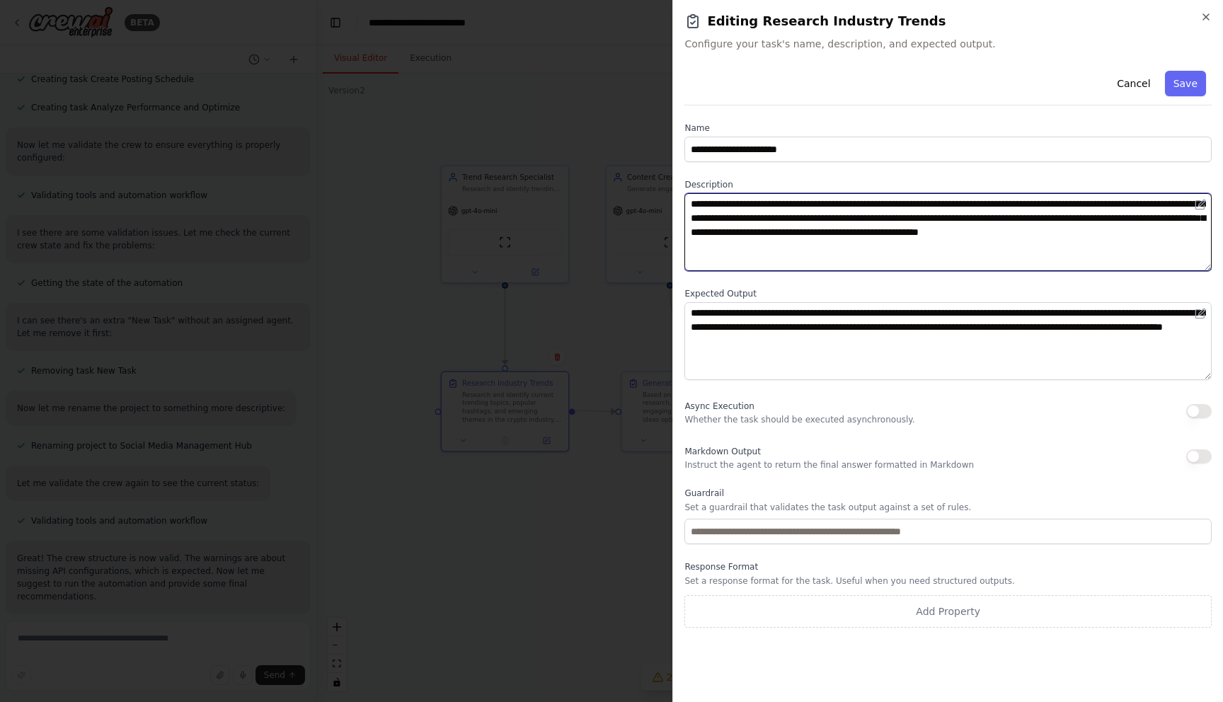
click at [826, 239] on textarea "**********" at bounding box center [948, 232] width 527 height 78
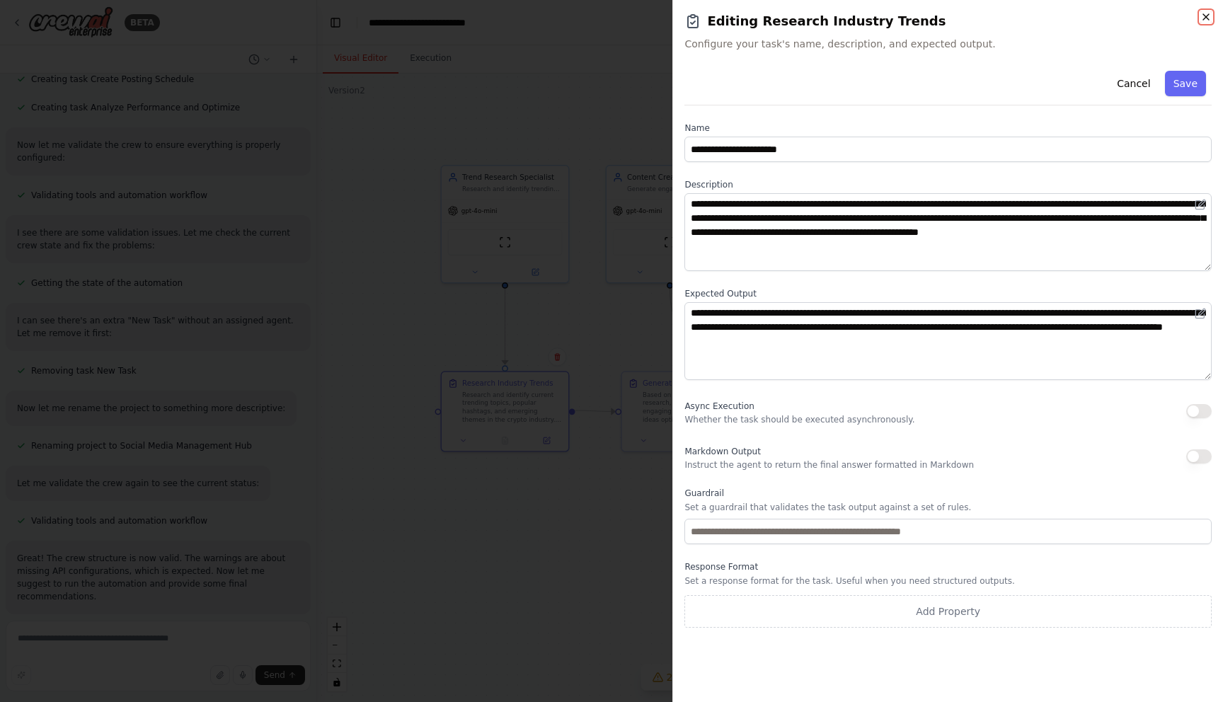
click at [1211, 14] on icon "button" at bounding box center [1206, 16] width 11 height 11
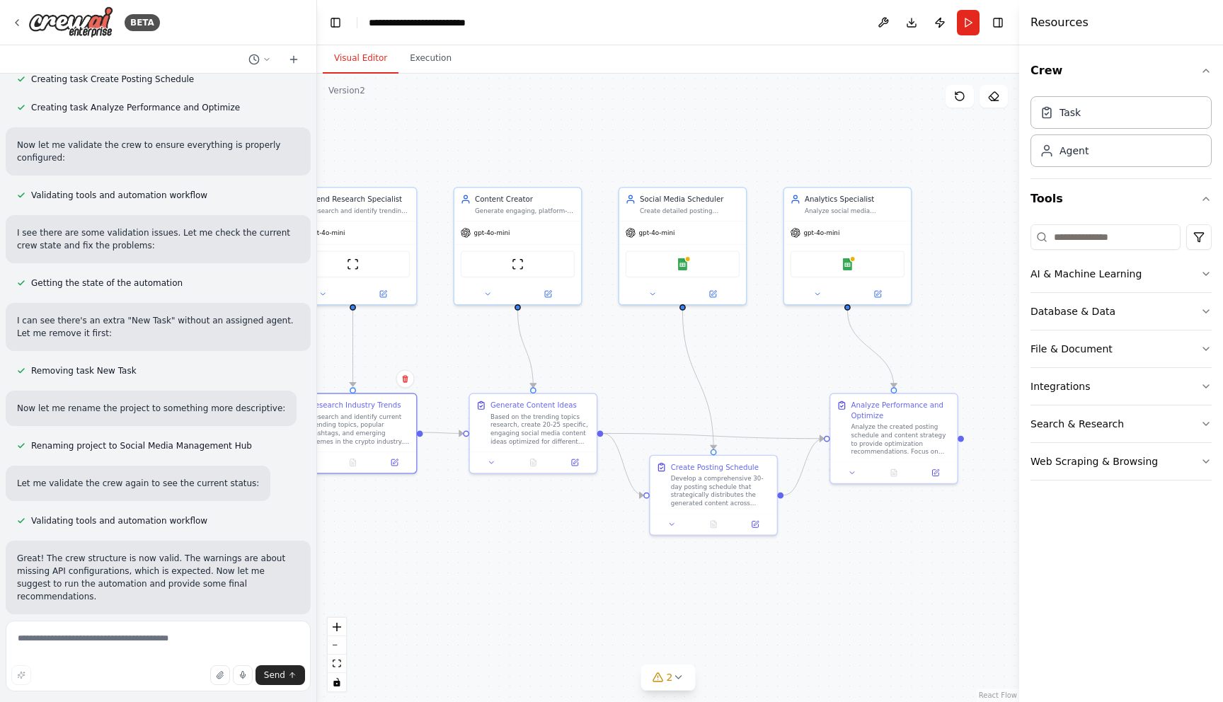
drag, startPoint x: 881, startPoint y: 343, endPoint x: 729, endPoint y: 365, distance: 153.8
click at [729, 365] on div ".deletable-edge-delete-btn { width: 20px; height: 20px; border: 0px solid #ffff…" at bounding box center [668, 388] width 702 height 629
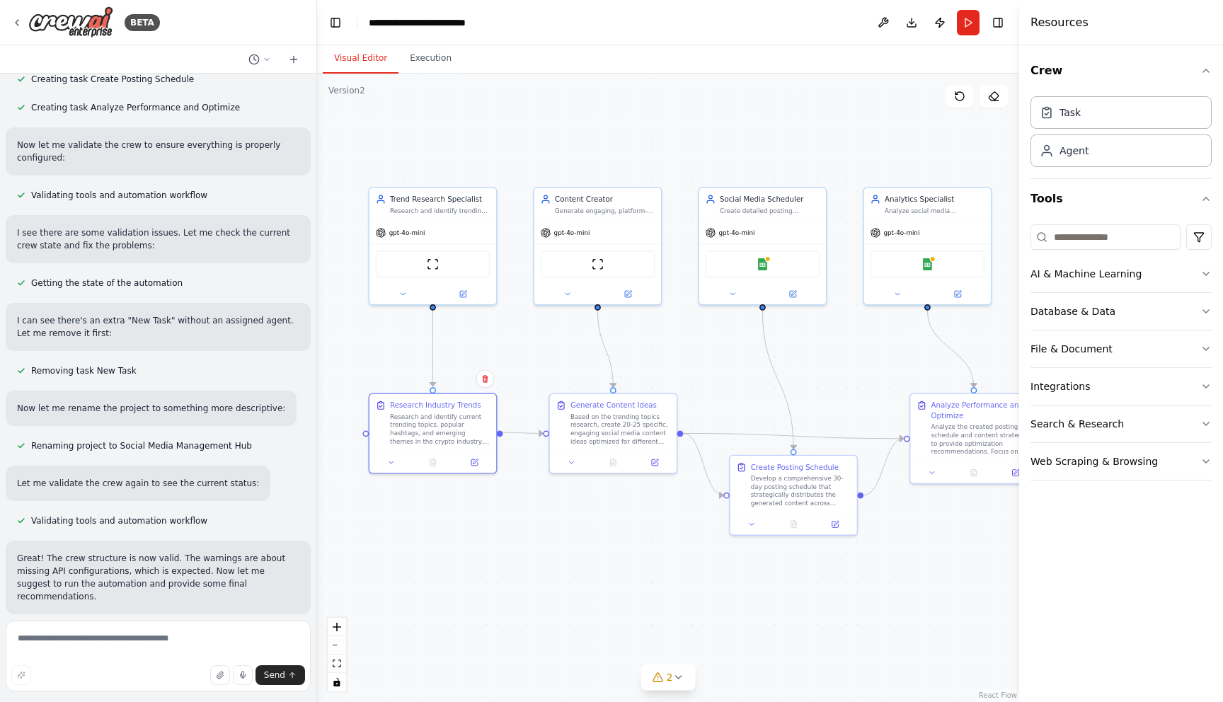
drag, startPoint x: 583, startPoint y: 375, endPoint x: 663, endPoint y: 375, distance: 80.0
click at [663, 375] on div ".deletable-edge-delete-btn { width: 20px; height: 20px; border: 0px solid #ffff…" at bounding box center [668, 388] width 702 height 629
click at [15, 19] on icon at bounding box center [16, 22] width 11 height 11
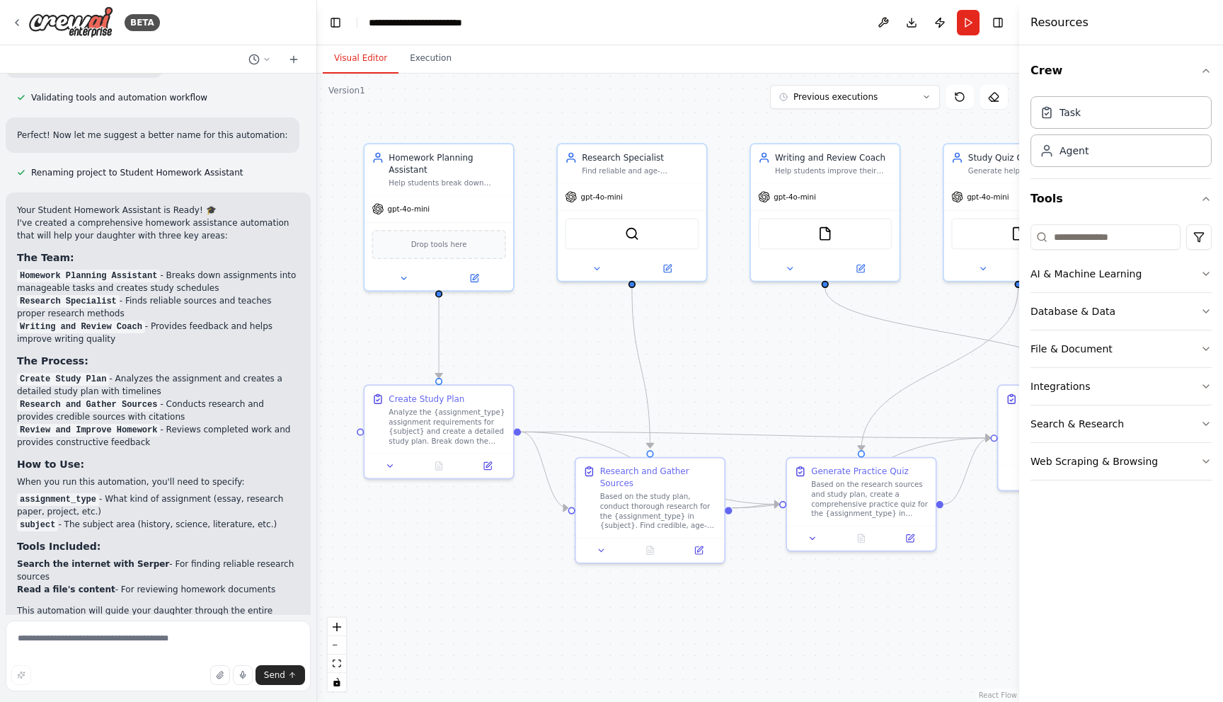
drag, startPoint x: 727, startPoint y: 443, endPoint x: 675, endPoint y: 395, distance: 71.2
click at [675, 395] on div ".deletable-edge-delete-btn { width: 20px; height: 20px; border: 0px solid #ffff…" at bounding box center [668, 388] width 702 height 629
click at [392, 462] on icon at bounding box center [390, 464] width 10 height 10
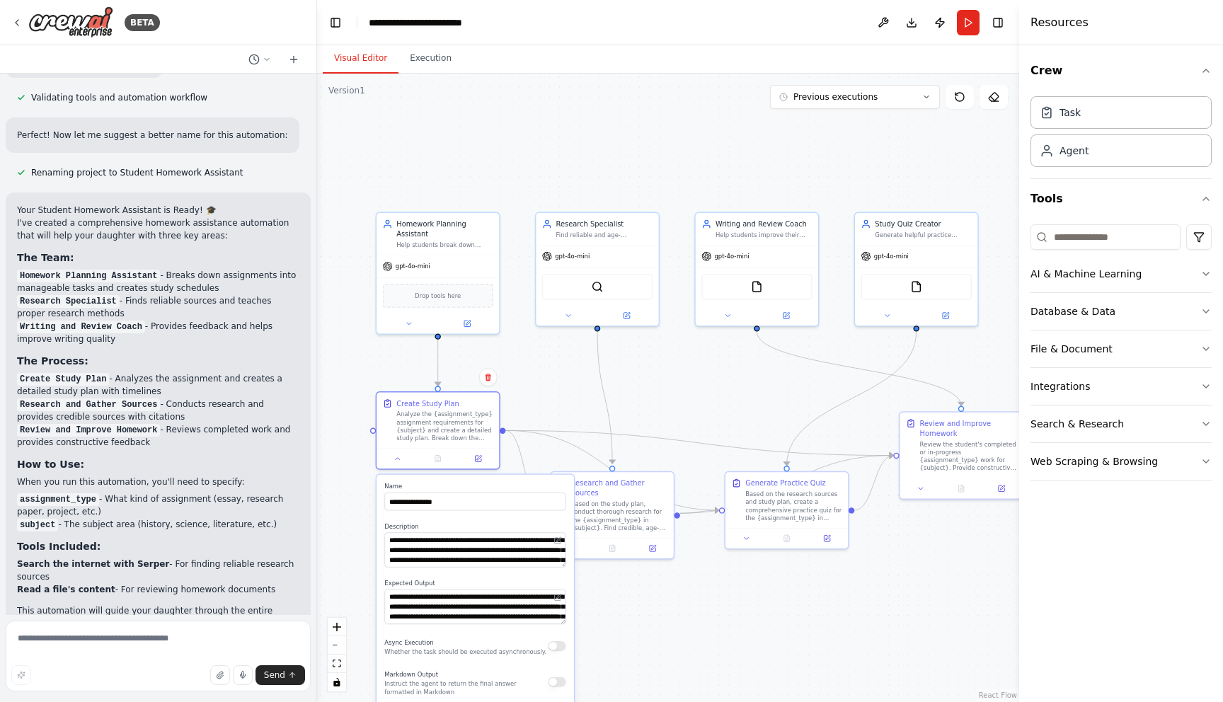
drag, startPoint x: 440, startPoint y: 552, endPoint x: 438, endPoint y: 527, distance: 24.2
click at [438, 527] on div "**********" at bounding box center [474, 545] width 181 height 45
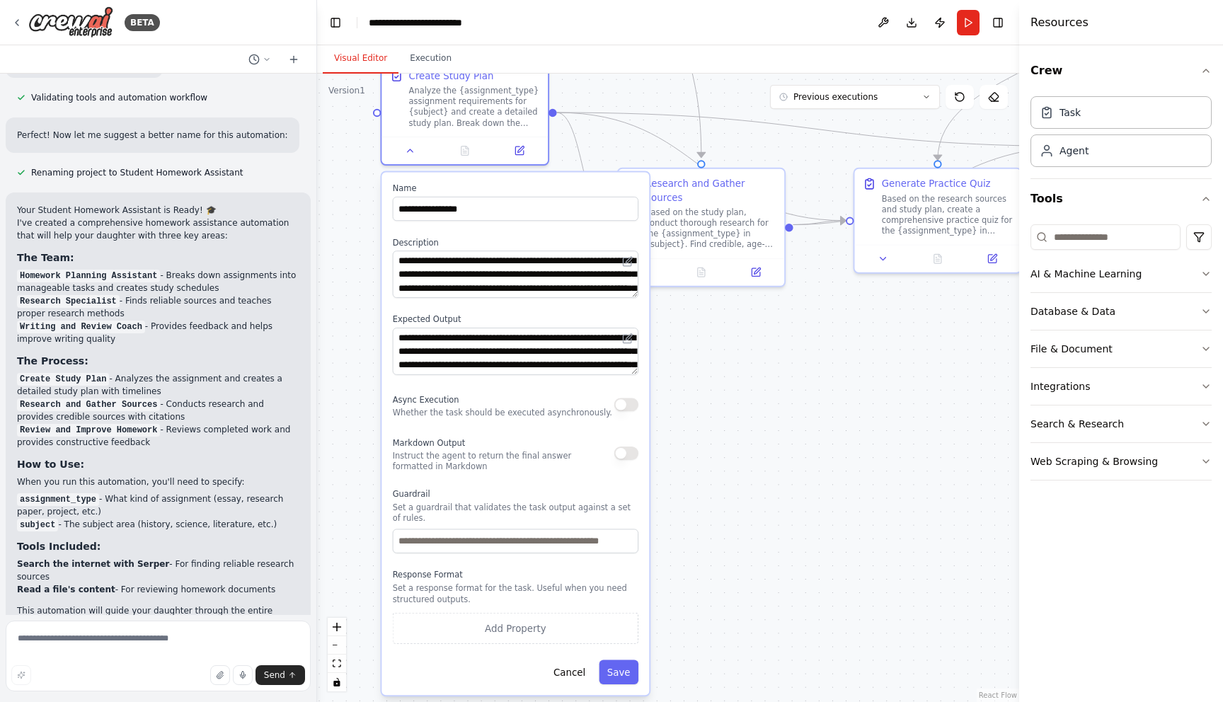
drag, startPoint x: 784, startPoint y: 585, endPoint x: 935, endPoint y: 321, distance: 303.1
click at [935, 321] on div ".deletable-edge-delete-btn { width: 20px; height: 20px; border: 0px solid #ffff…" at bounding box center [668, 388] width 702 height 629
click at [479, 259] on textarea "**********" at bounding box center [516, 274] width 246 height 47
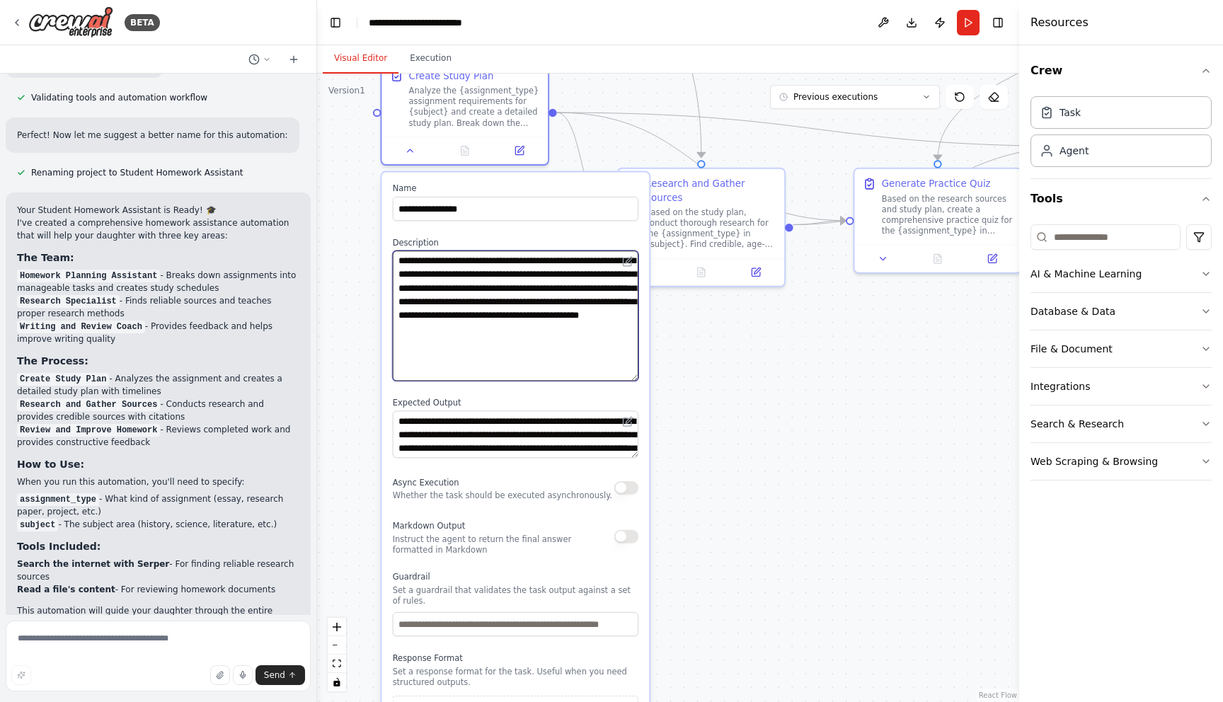
drag, startPoint x: 636, startPoint y: 296, endPoint x: 620, endPoint y: 379, distance: 85.1
click at [620, 379] on textarea "**********" at bounding box center [516, 316] width 246 height 130
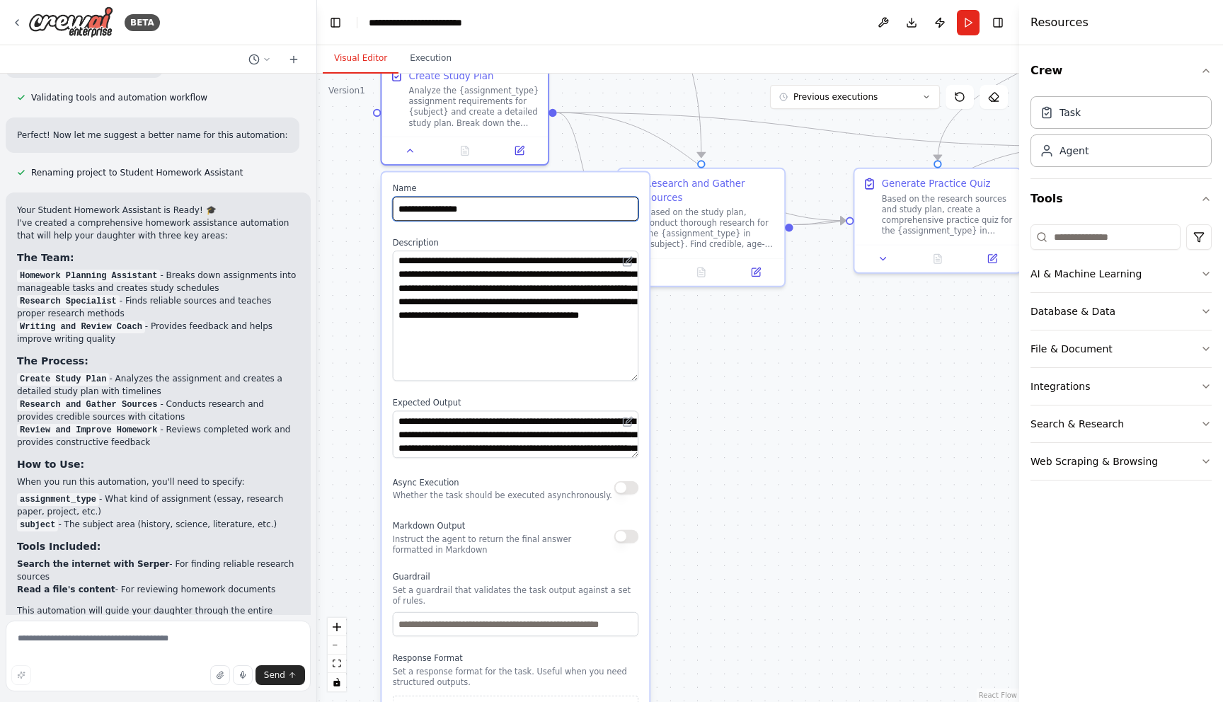
click at [506, 207] on input "**********" at bounding box center [516, 209] width 246 height 24
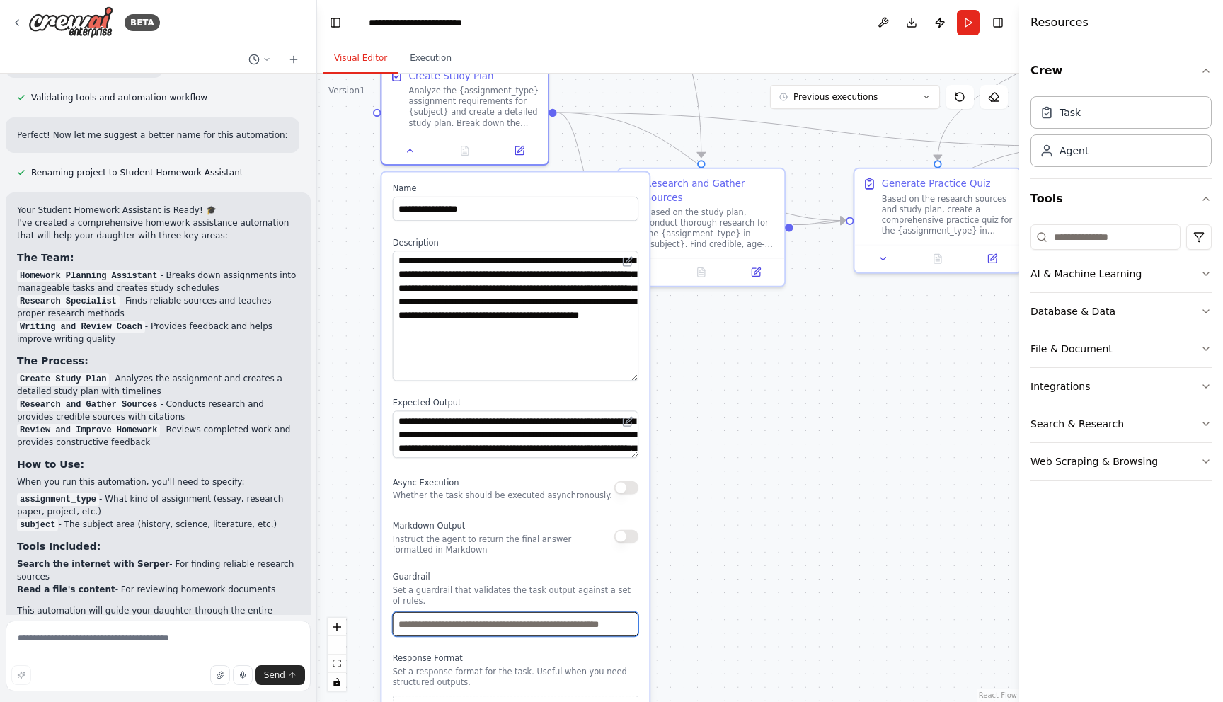
click at [504, 629] on input "text" at bounding box center [516, 624] width 246 height 24
click at [788, 540] on div ".deletable-edge-delete-btn { width: 20px; height: 20px; border: 0px solid #ffff…" at bounding box center [668, 388] width 702 height 629
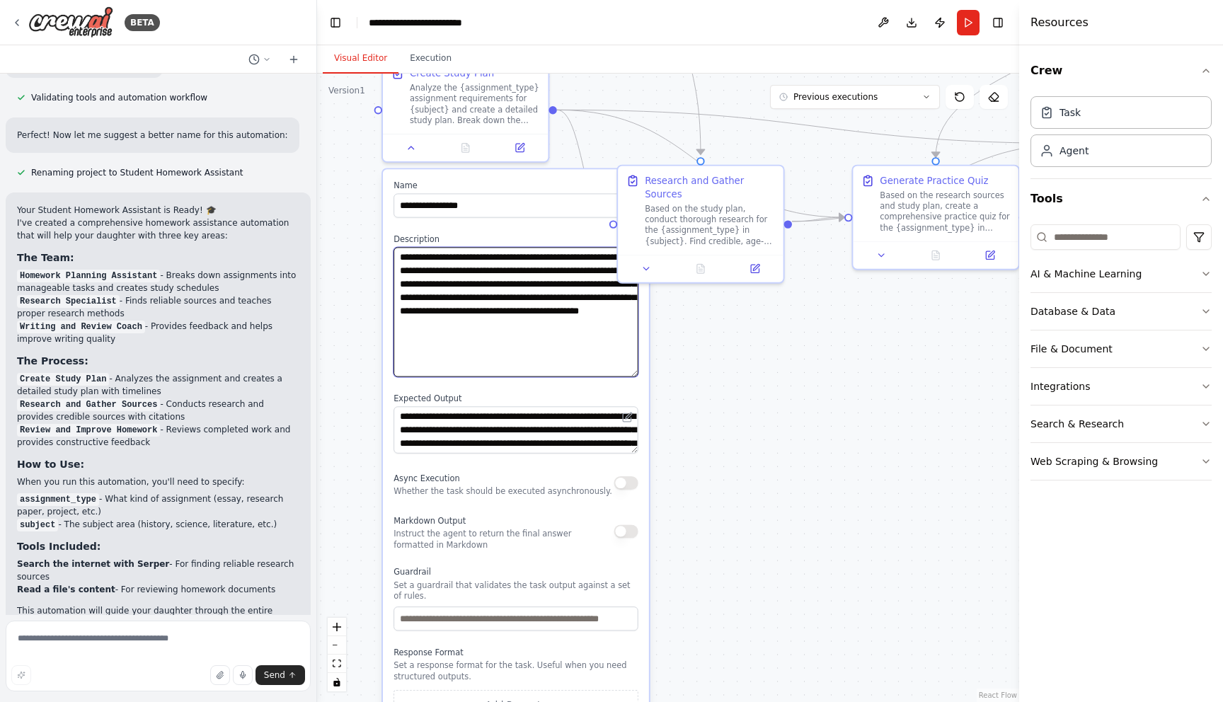
click at [538, 252] on textarea "**********" at bounding box center [516, 312] width 244 height 130
drag, startPoint x: 535, startPoint y: 255, endPoint x: 454, endPoint y: 256, distance: 81.4
click at [454, 256] on textarea "**********" at bounding box center [516, 312] width 244 height 130
click at [462, 256] on textarea "**********" at bounding box center [516, 312] width 244 height 130
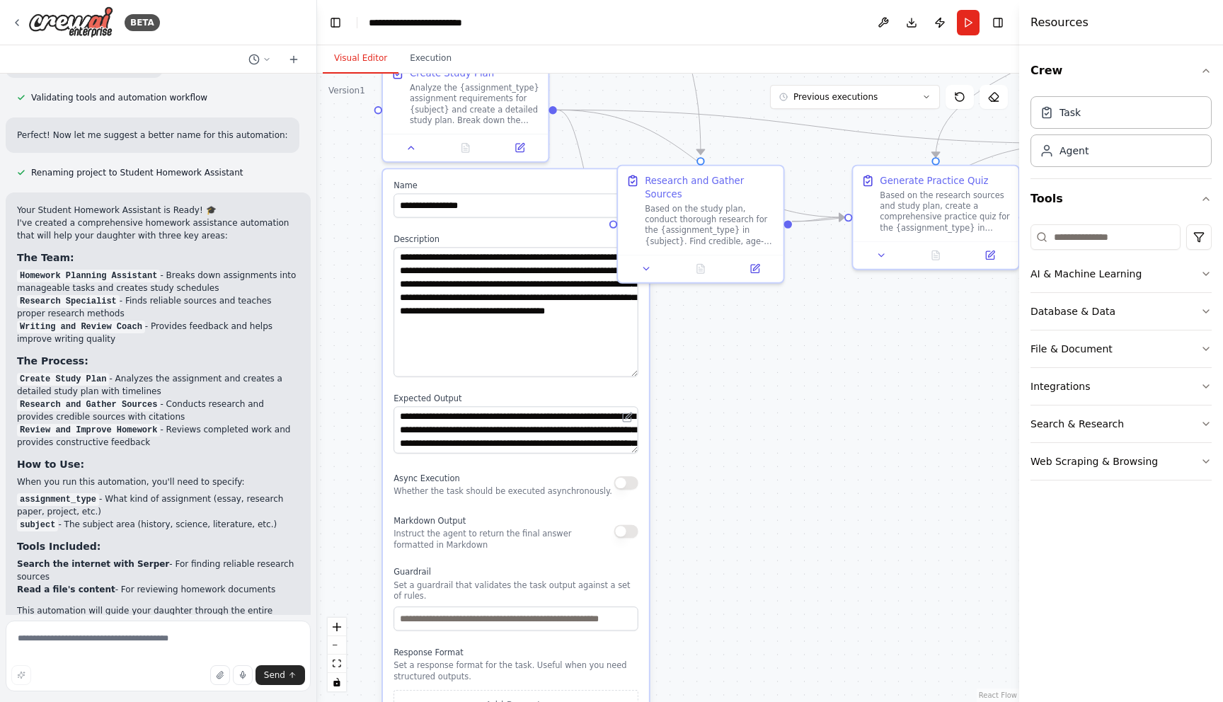
click at [754, 386] on div ".deletable-edge-delete-btn { width: 20px; height: 20px; border: 0px solid #ffff…" at bounding box center [668, 388] width 702 height 629
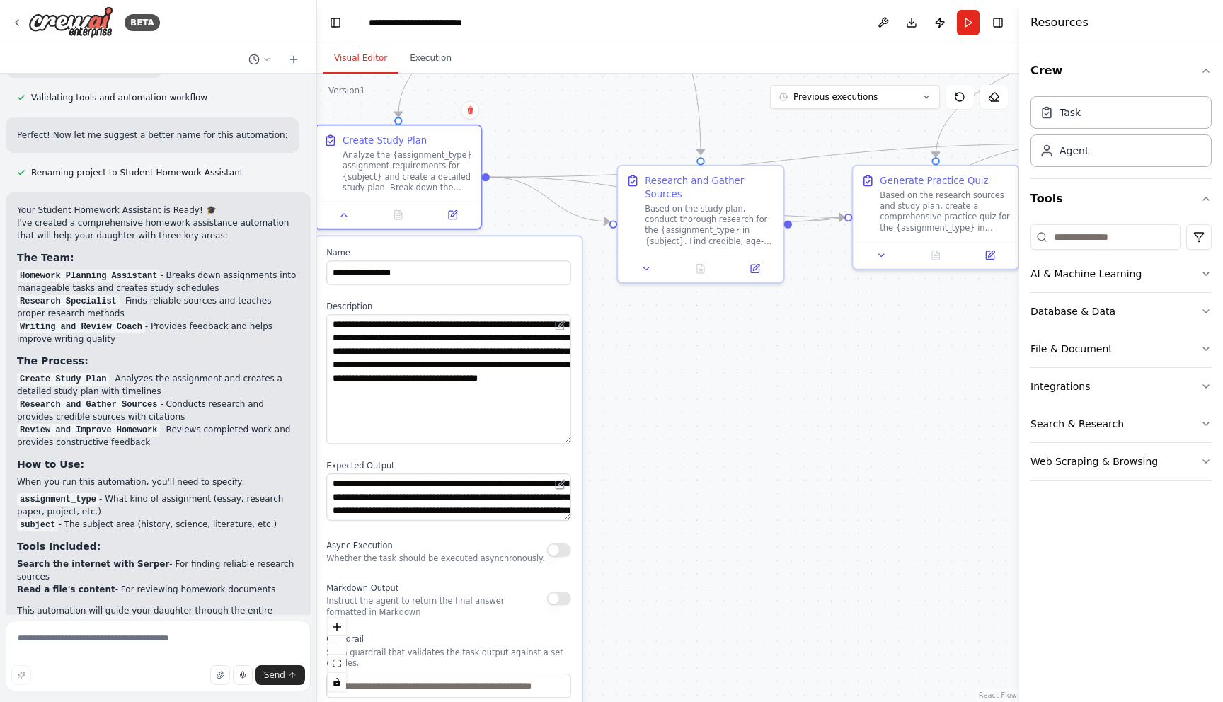
drag, startPoint x: 525, startPoint y: 178, endPoint x: 463, endPoint y: 249, distance: 94.3
click at [463, 249] on div "**********" at bounding box center [449, 537] width 266 height 603
click at [656, 263] on button at bounding box center [647, 266] width 46 height 16
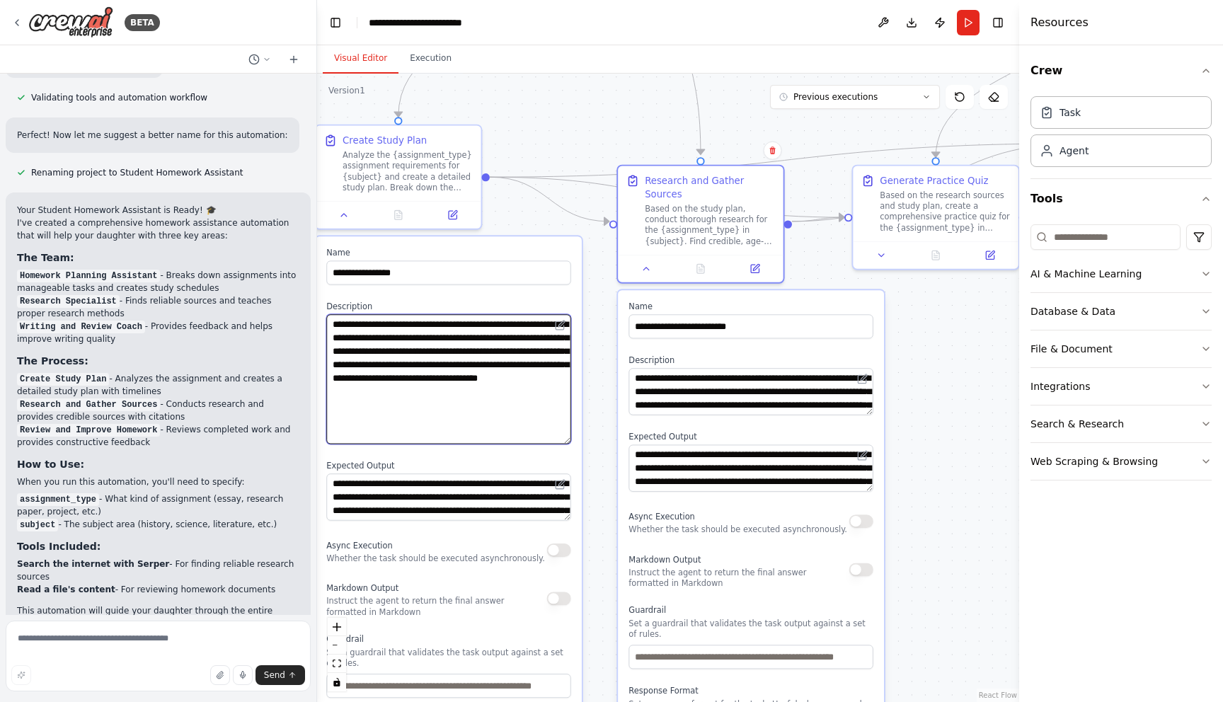
click at [418, 350] on textarea "**********" at bounding box center [448, 379] width 244 height 130
type textarea "**********"
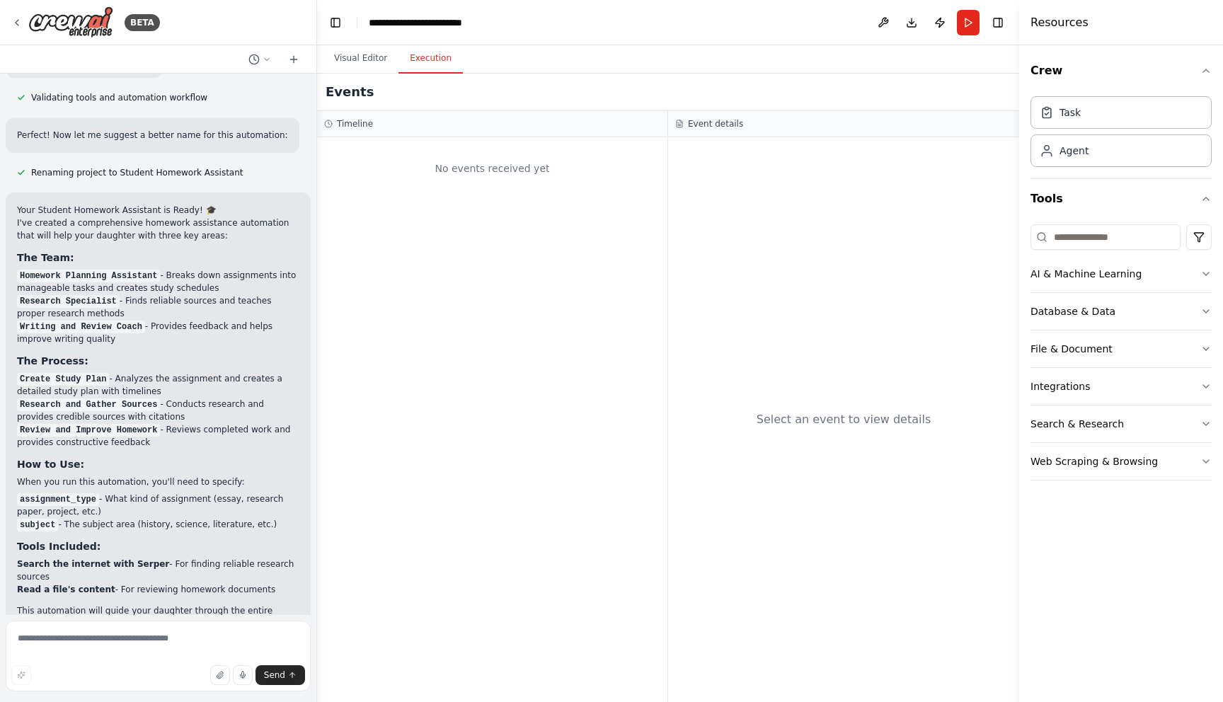
click at [430, 60] on button "Execution" at bounding box center [431, 59] width 64 height 30
click at [368, 56] on button "Visual Editor" at bounding box center [361, 59] width 76 height 30
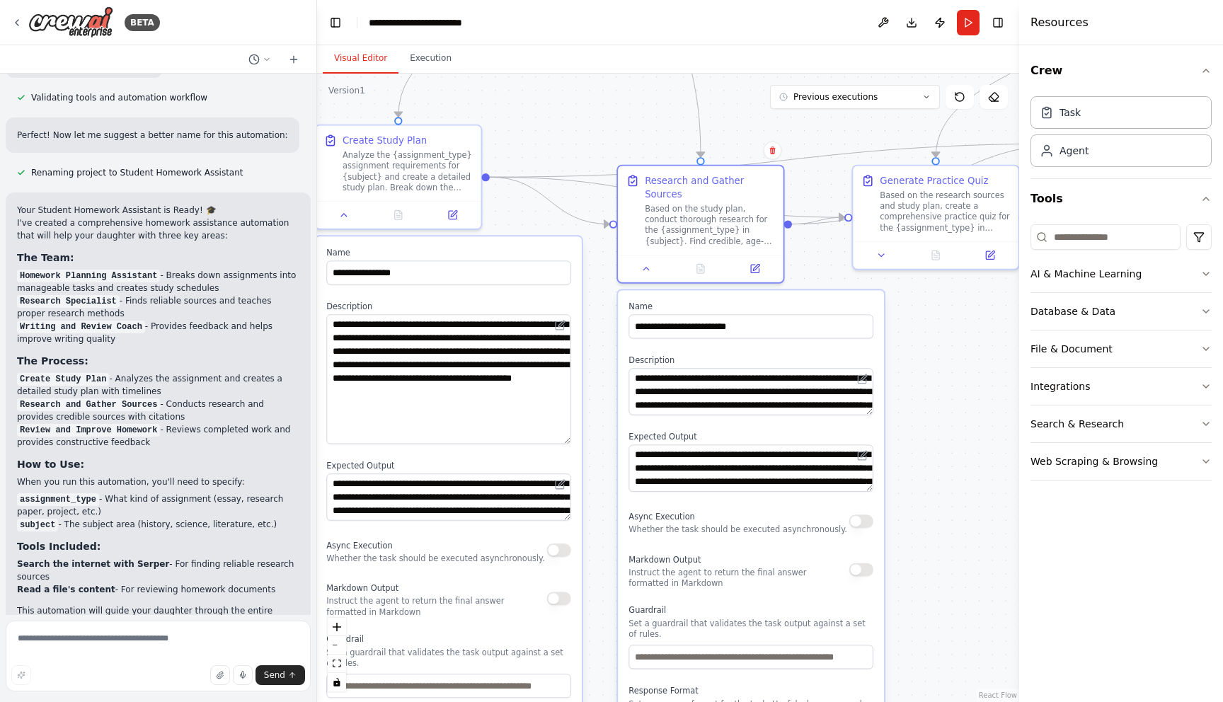
click at [918, 426] on div ".deletable-edge-delete-btn { width: 20px; height: 20px; border: 0px solid #ffff…" at bounding box center [668, 388] width 702 height 629
click at [994, 90] on button at bounding box center [994, 97] width 28 height 24
click at [296, 55] on icon at bounding box center [293, 59] width 11 height 11
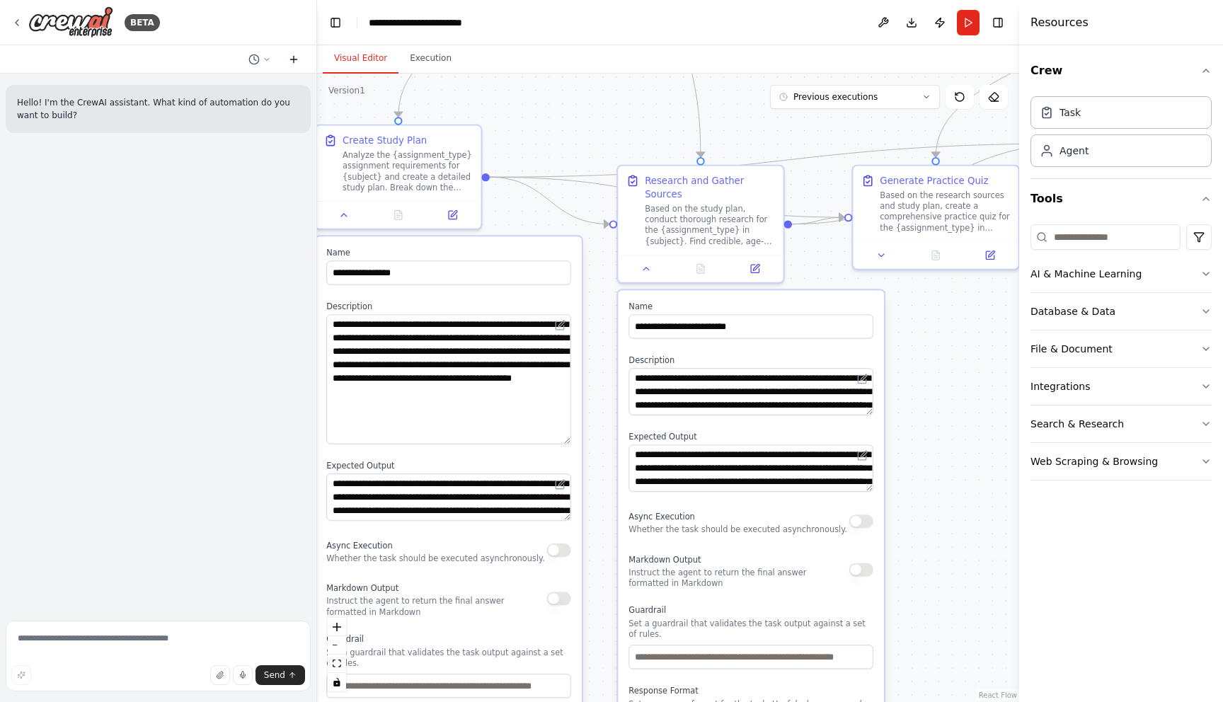
click at [296, 55] on icon at bounding box center [293, 59] width 11 height 11
click at [1088, 115] on div "Task" at bounding box center [1121, 112] width 181 height 33
click at [1051, 111] on icon at bounding box center [1047, 112] width 8 height 9
click at [1100, 149] on div "Agent" at bounding box center [1121, 150] width 181 height 33
click at [337, 23] on button "Toggle Left Sidebar" at bounding box center [336, 23] width 20 height 20
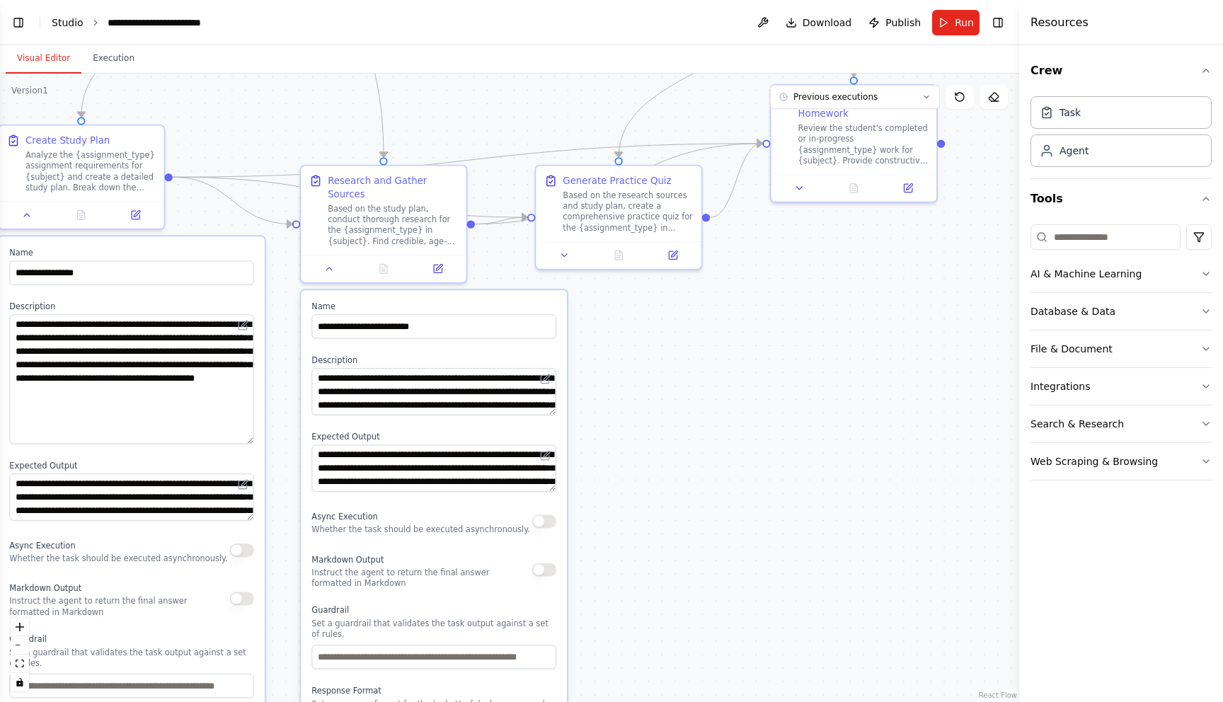
click at [62, 23] on link "Studio" at bounding box center [68, 22] width 32 height 11
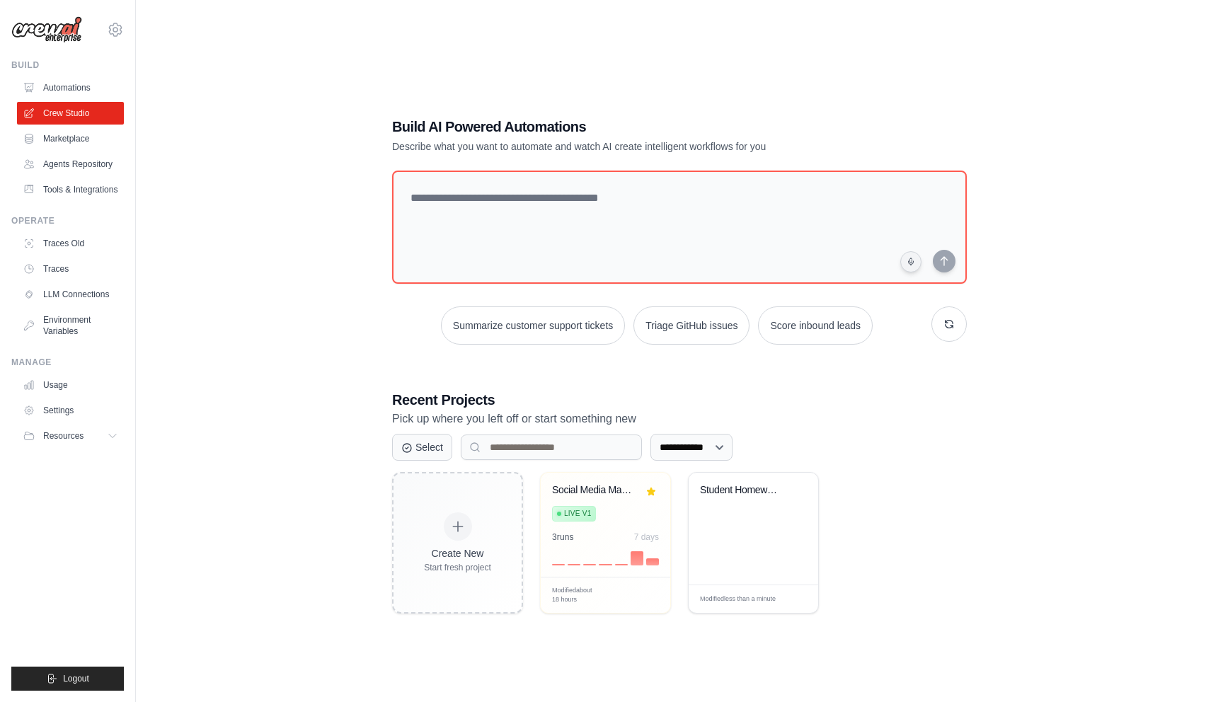
scroll to position [28, 0]
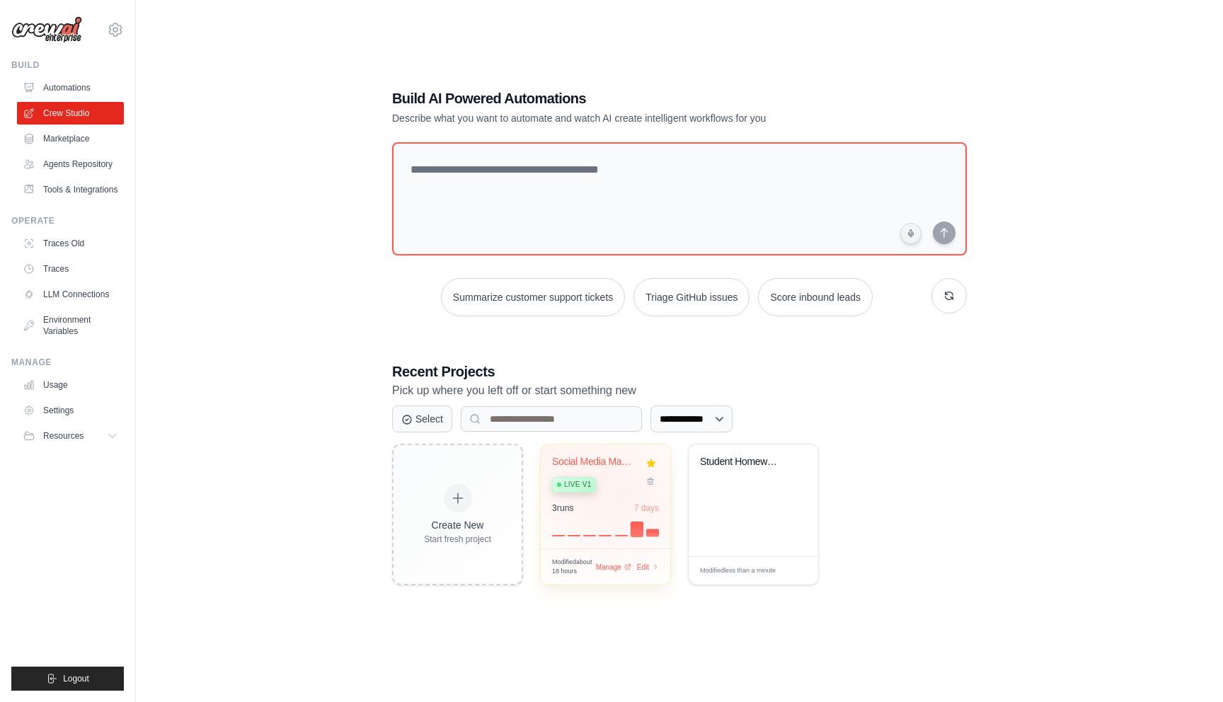
click at [624, 491] on div "Live v1" at bounding box center [595, 483] width 86 height 19
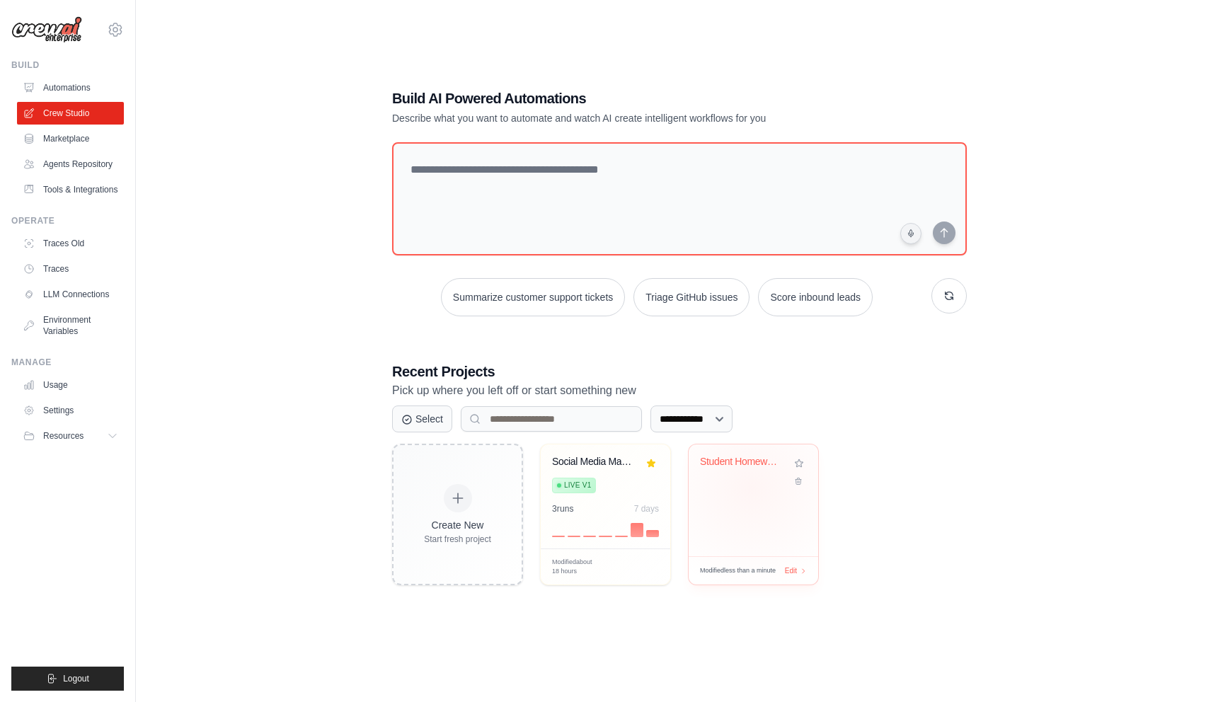
click at [752, 488] on div "Student Homework Assistant" at bounding box center [754, 501] width 130 height 112
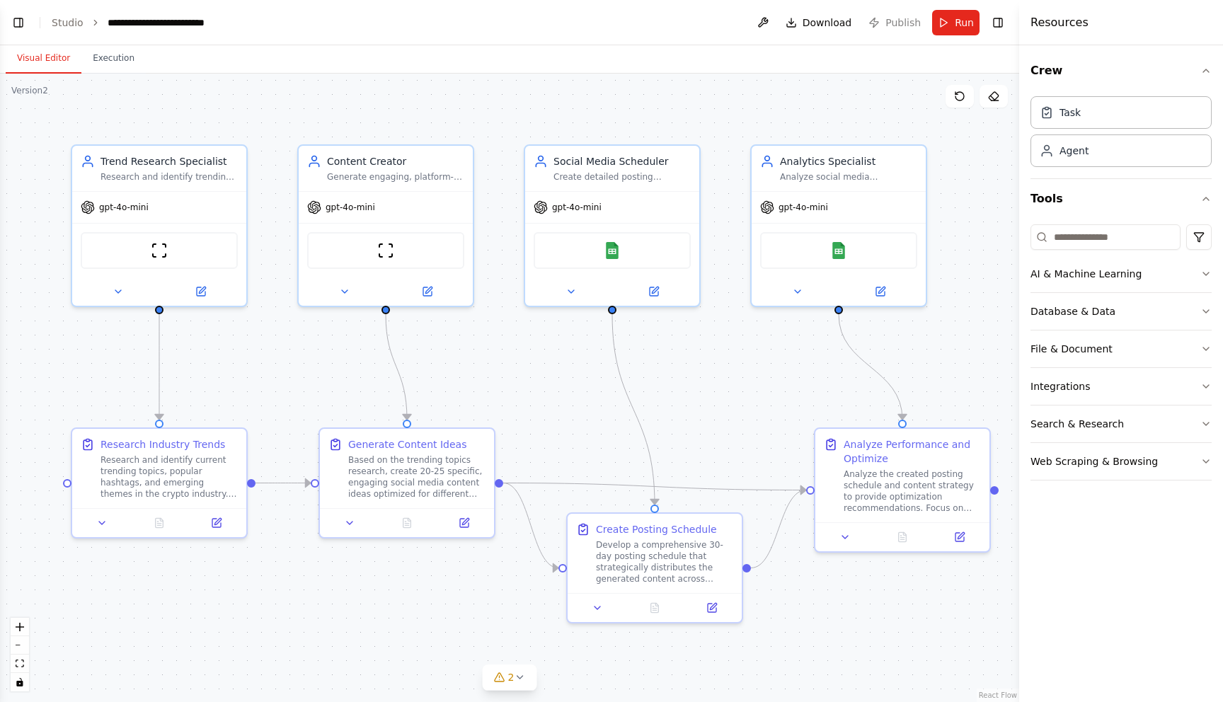
scroll to position [959, 0]
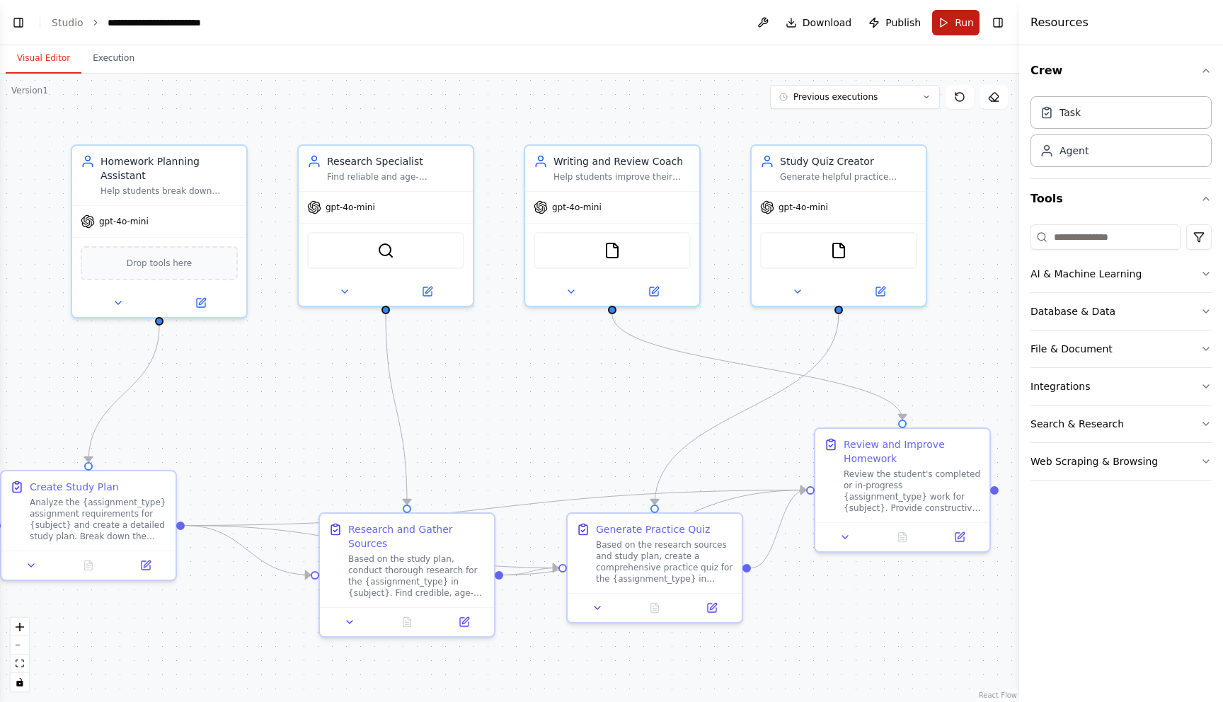
click at [952, 22] on button "Run" at bounding box center [955, 22] width 47 height 25
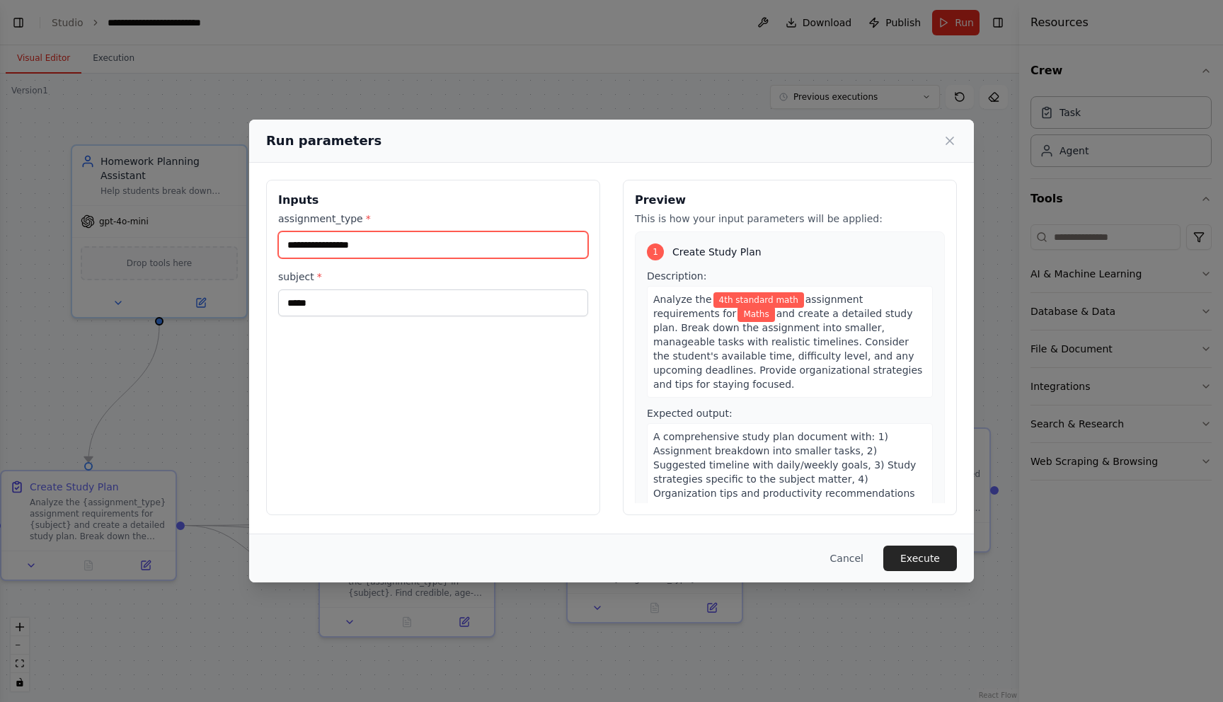
click at [366, 245] on input "**********" at bounding box center [433, 245] width 310 height 27
type input "*******"
click at [384, 235] on input "**********" at bounding box center [433, 245] width 310 height 27
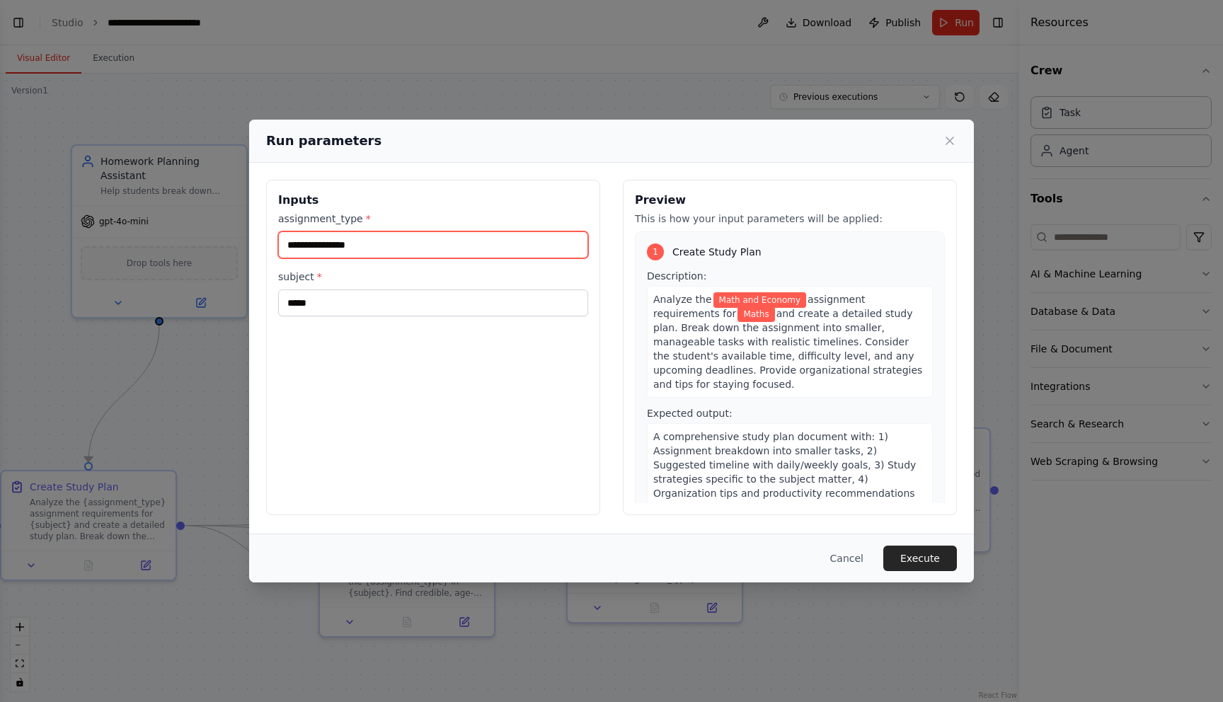
click at [384, 235] on input "**********" at bounding box center [433, 245] width 310 height 27
type input "**********"
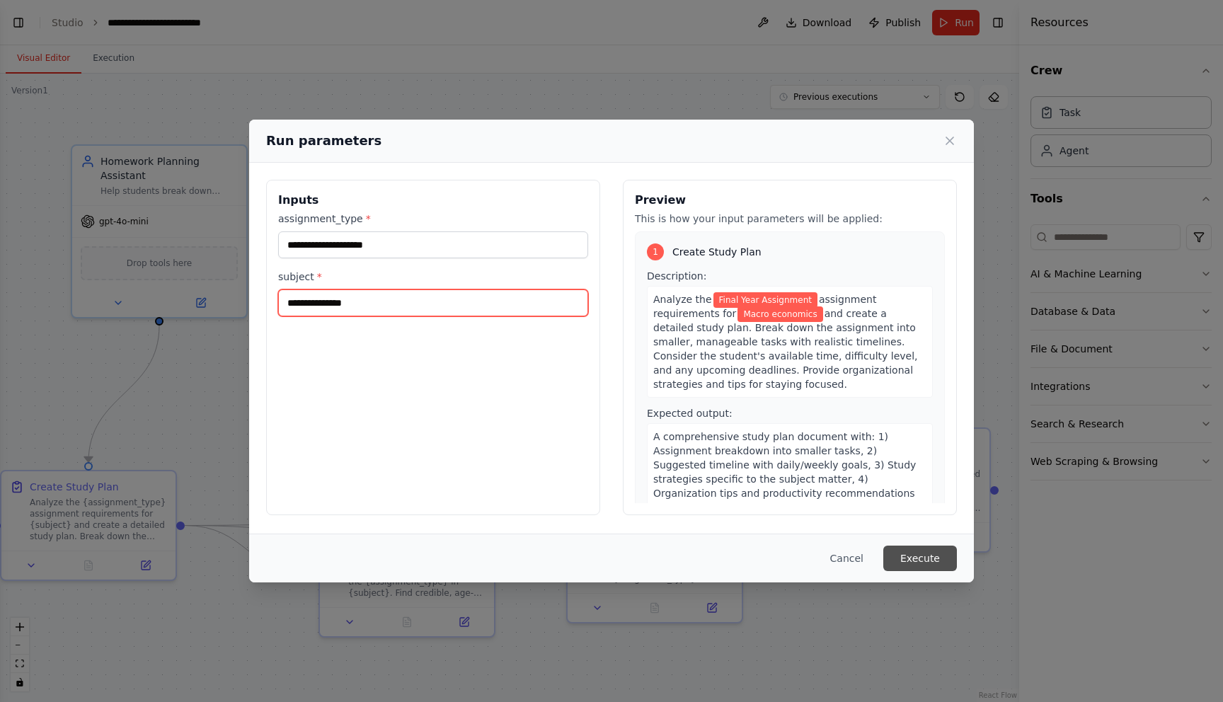
type input "**********"
click at [922, 554] on button "Execute" at bounding box center [921, 558] width 74 height 25
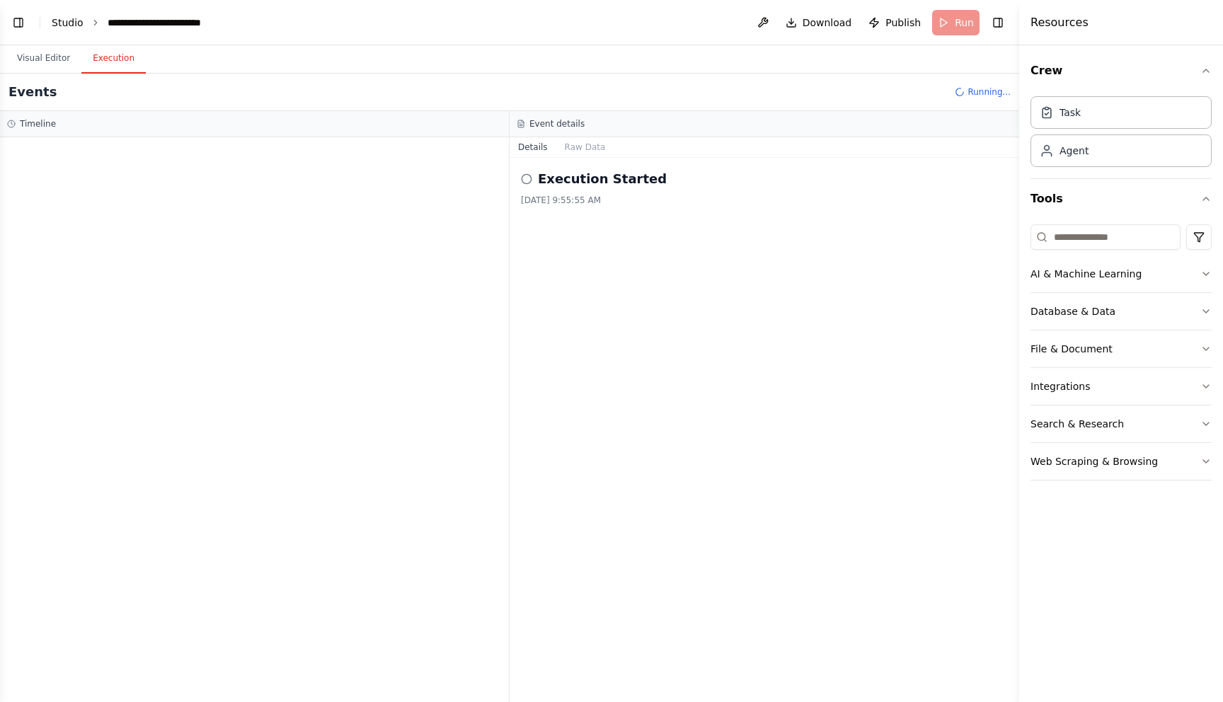
click at [66, 20] on link "Studio" at bounding box center [68, 22] width 32 height 11
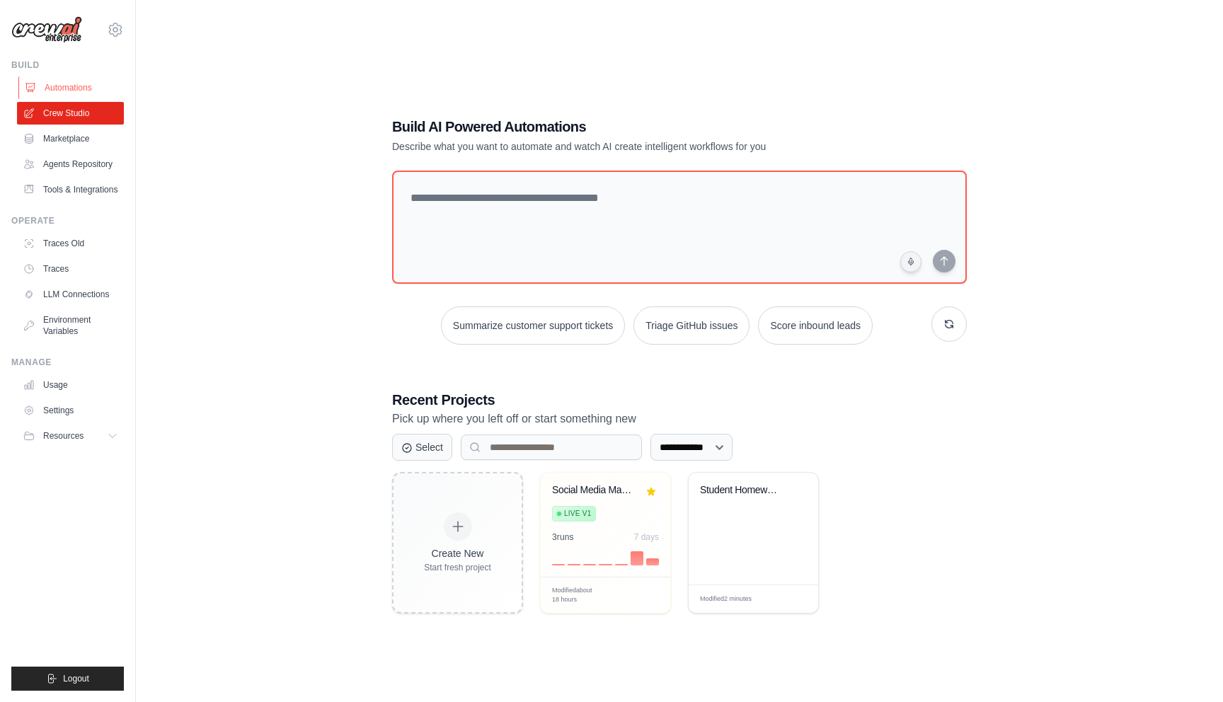
click at [76, 86] on link "Automations" at bounding box center [71, 87] width 107 height 23
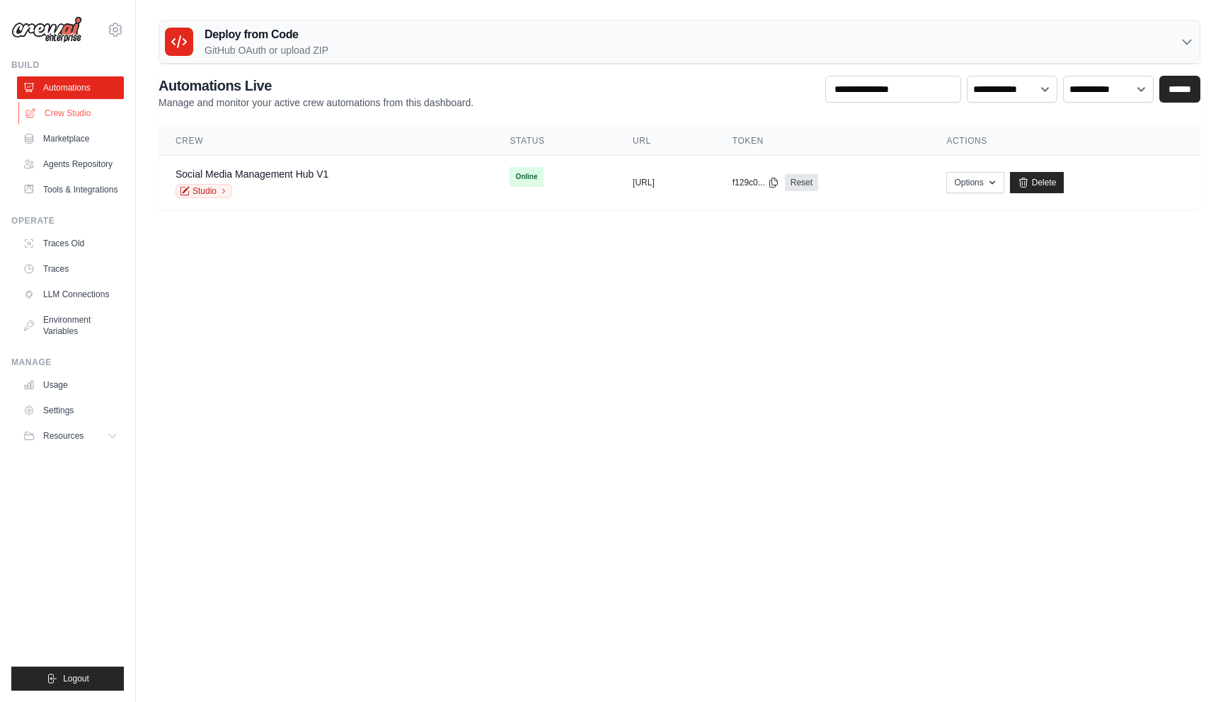
click at [75, 111] on link "Crew Studio" at bounding box center [71, 113] width 107 height 23
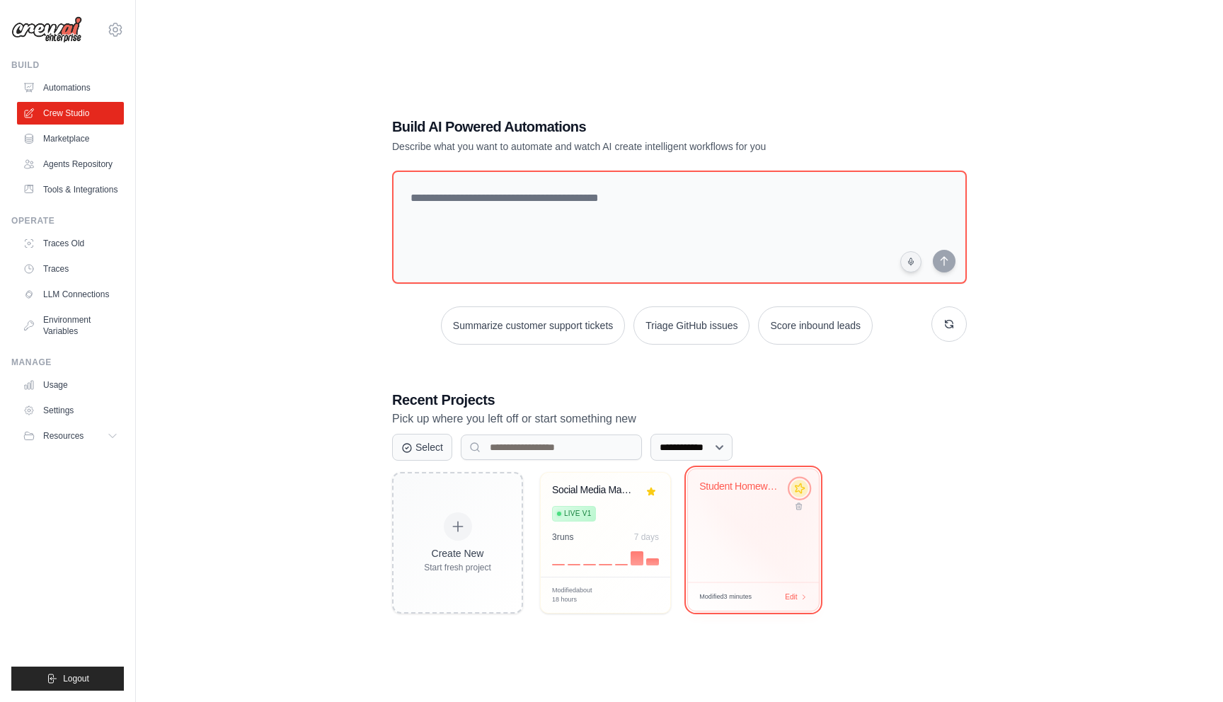
click at [804, 489] on icon at bounding box center [799, 488] width 15 height 15
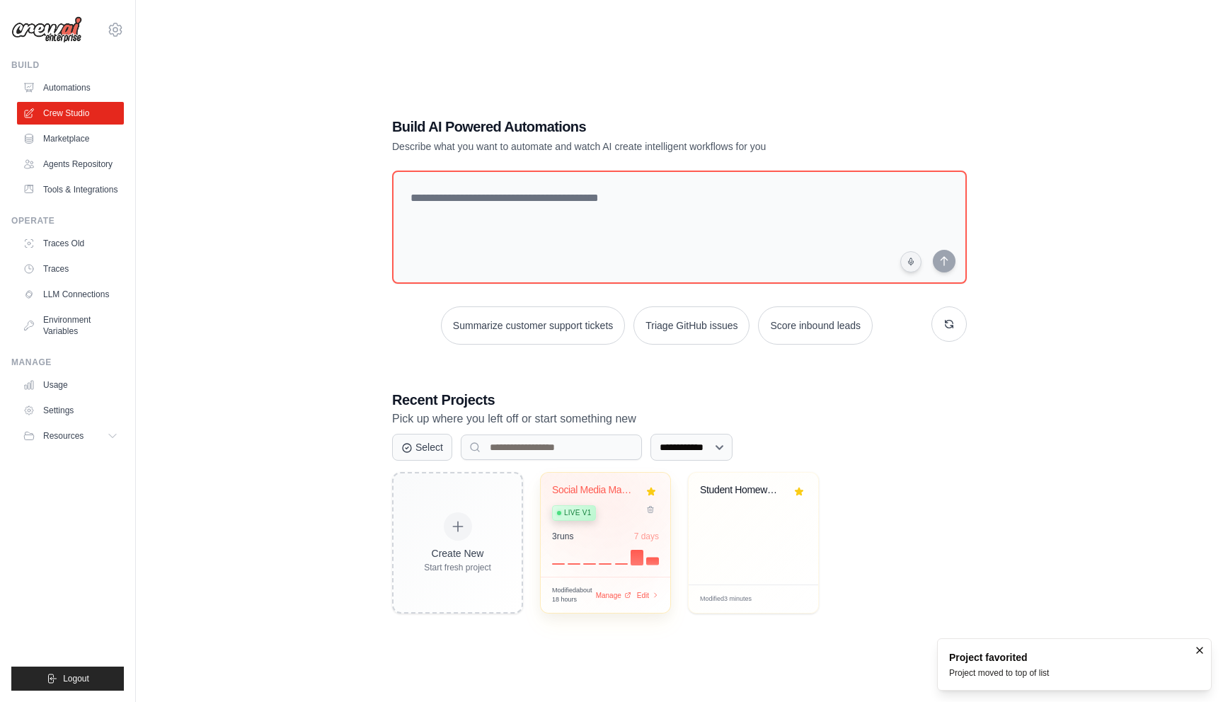
click at [621, 501] on div "Social Media Management Hub Live v1" at bounding box center [595, 505] width 86 height 43
click at [47, 28] on img at bounding box center [46, 29] width 71 height 27
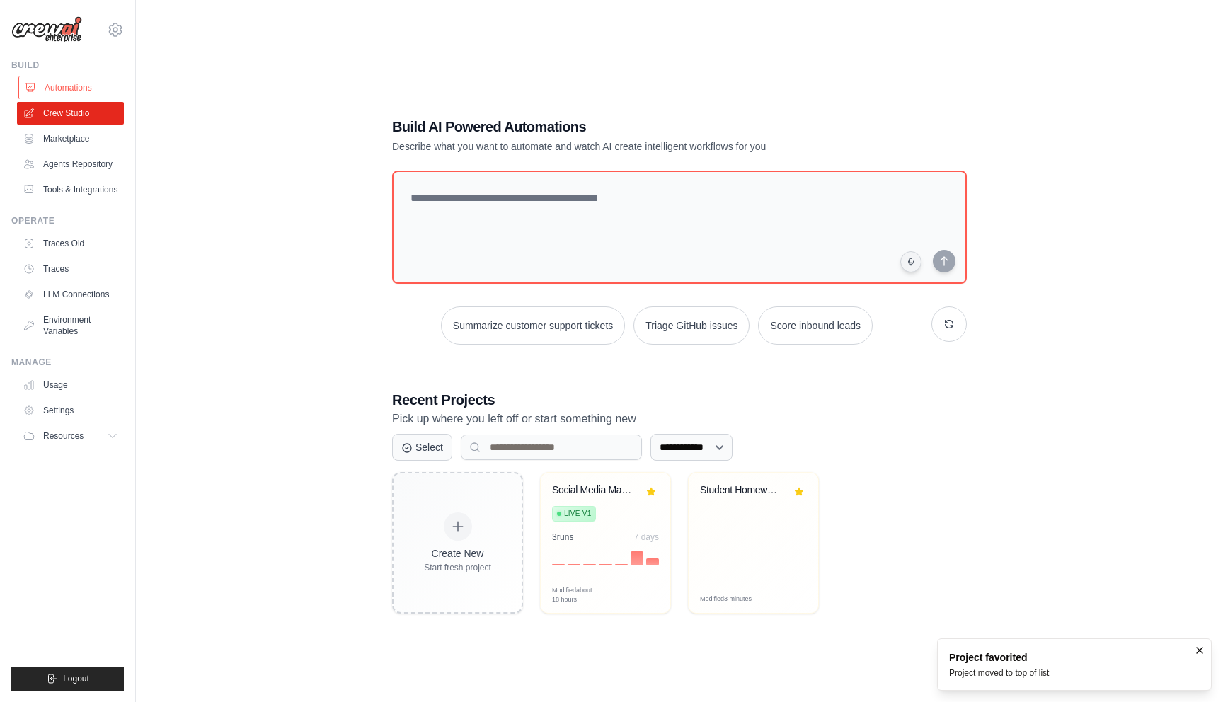
click at [64, 83] on link "Automations" at bounding box center [71, 87] width 107 height 23
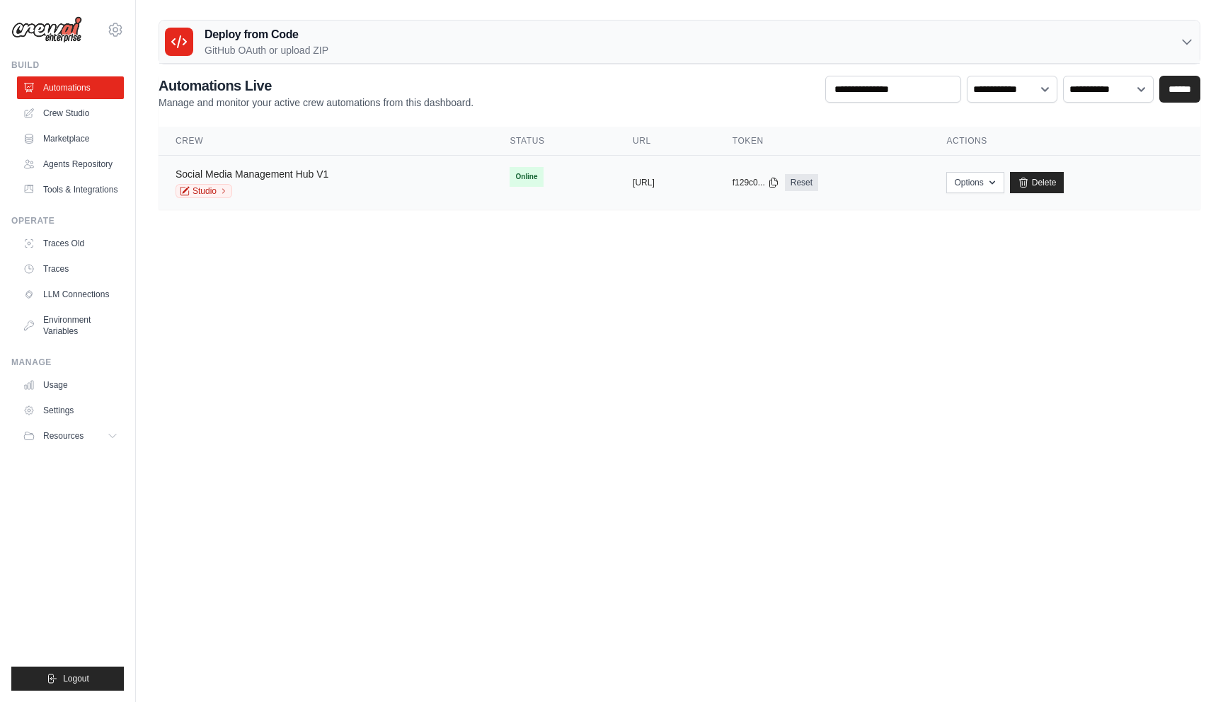
click at [309, 178] on link "Social Media Management Hub V1" at bounding box center [252, 174] width 153 height 11
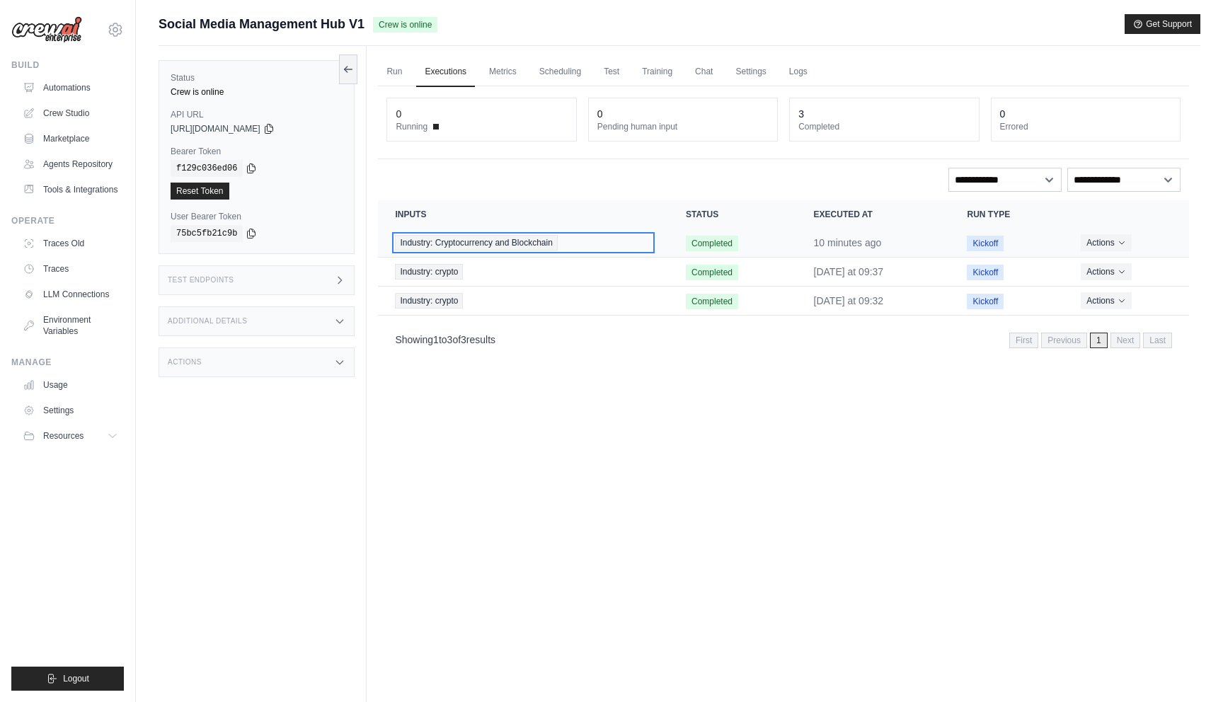
click at [525, 237] on span "Industry: Cryptocurrency and Blockchain" at bounding box center [476, 243] width 162 height 16
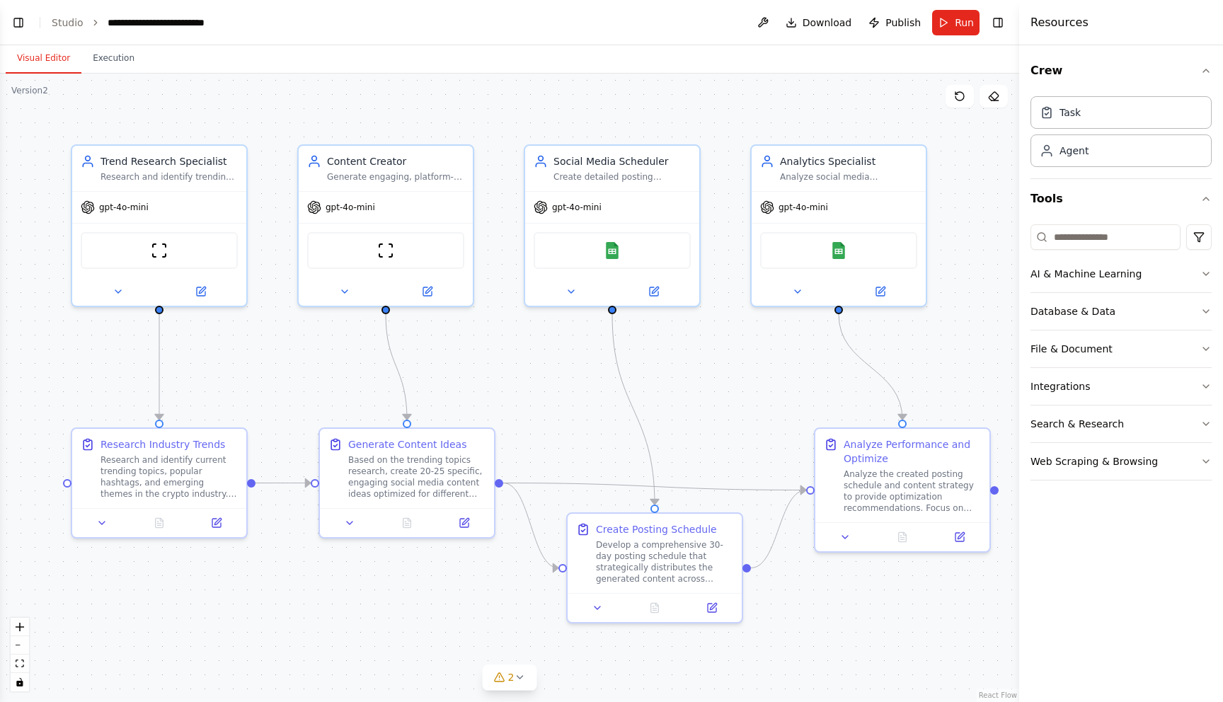
scroll to position [959, 0]
click at [102, 57] on button "Execution" at bounding box center [113, 59] width 64 height 30
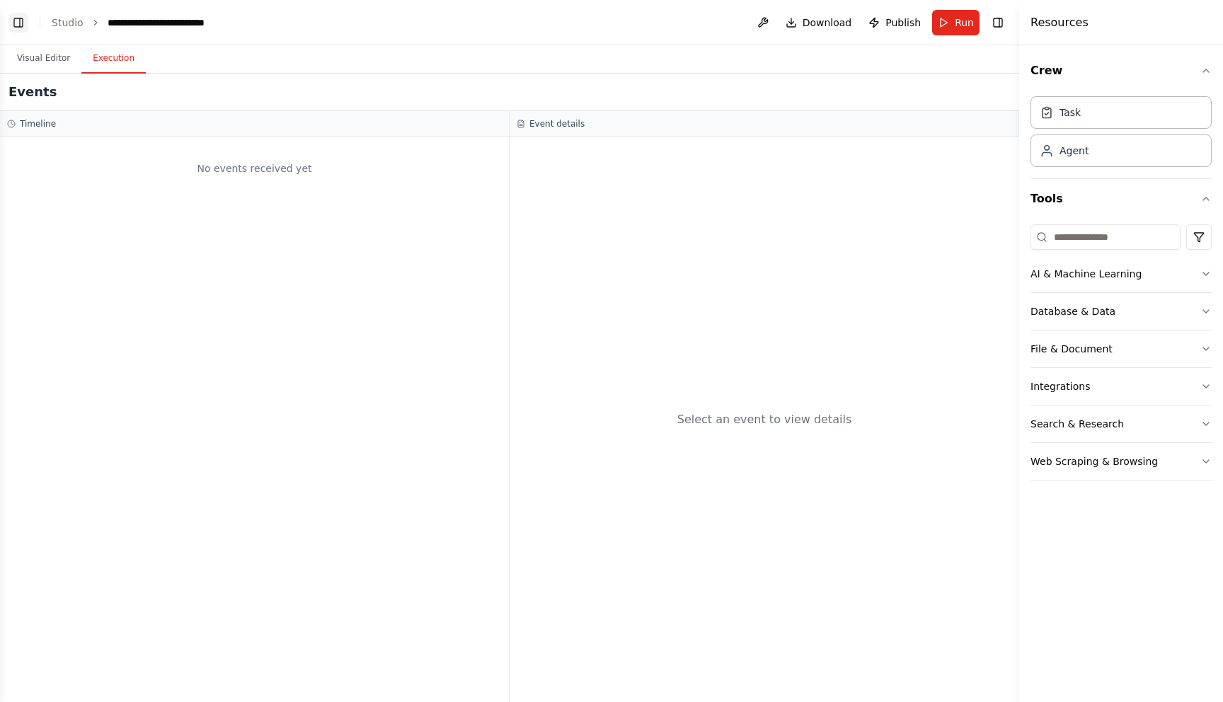
click at [18, 19] on button "Toggle Left Sidebar" at bounding box center [18, 23] width 20 height 20
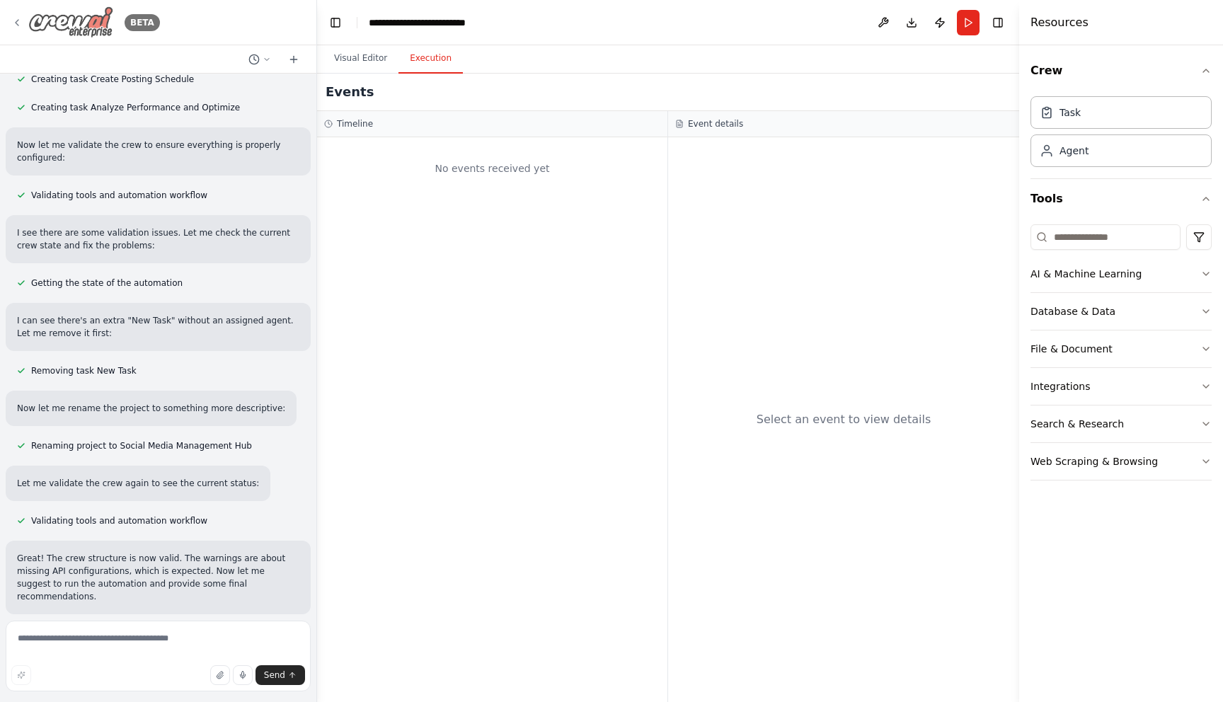
click at [12, 21] on icon at bounding box center [16, 22] width 11 height 11
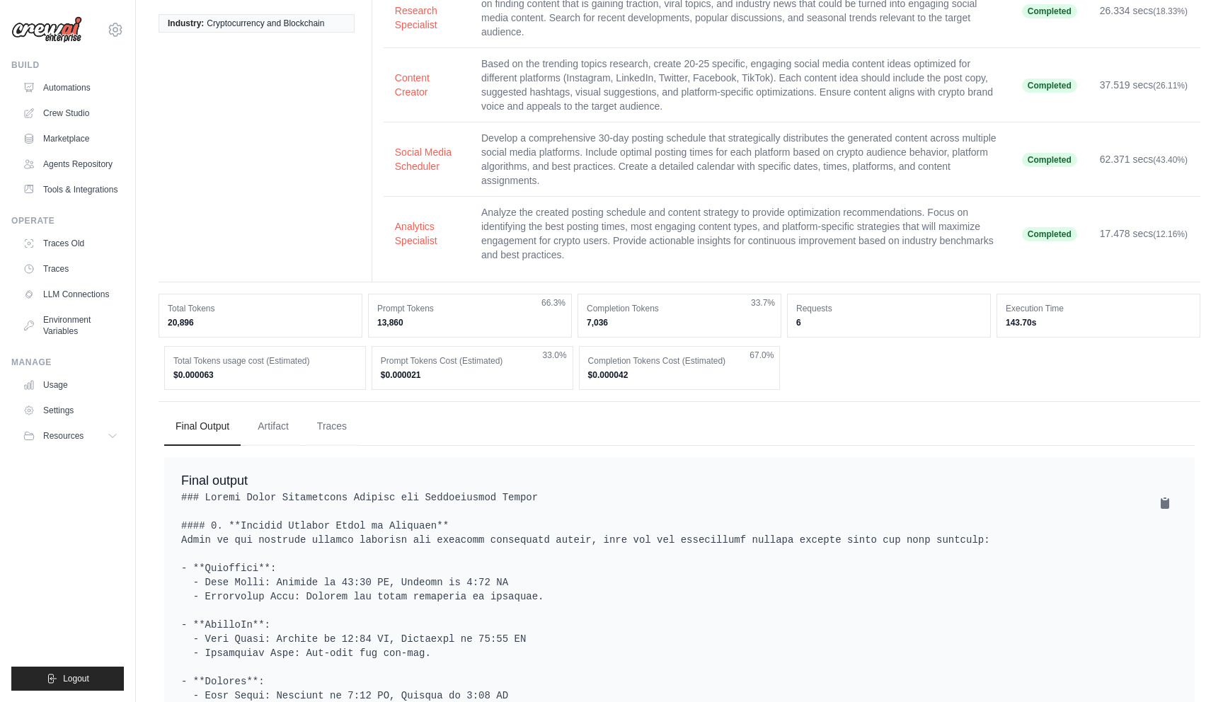
scroll to position [149, 0]
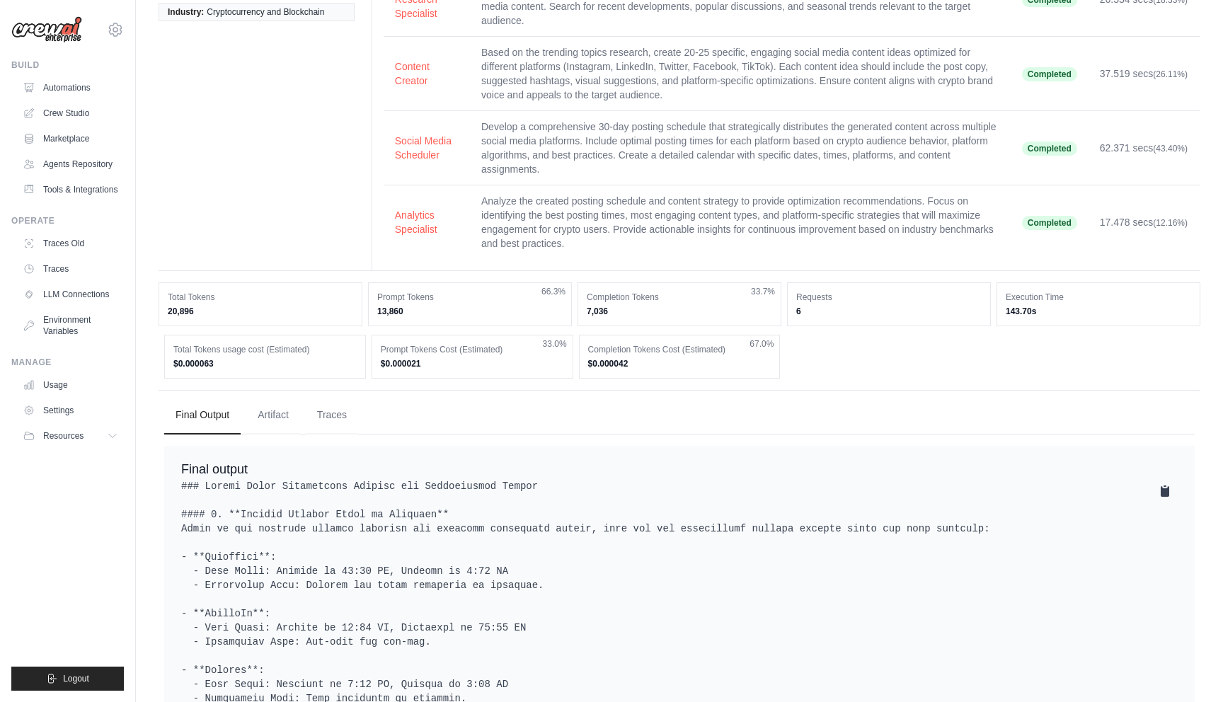
click at [1165, 489] on icon at bounding box center [1165, 491] width 8 height 11
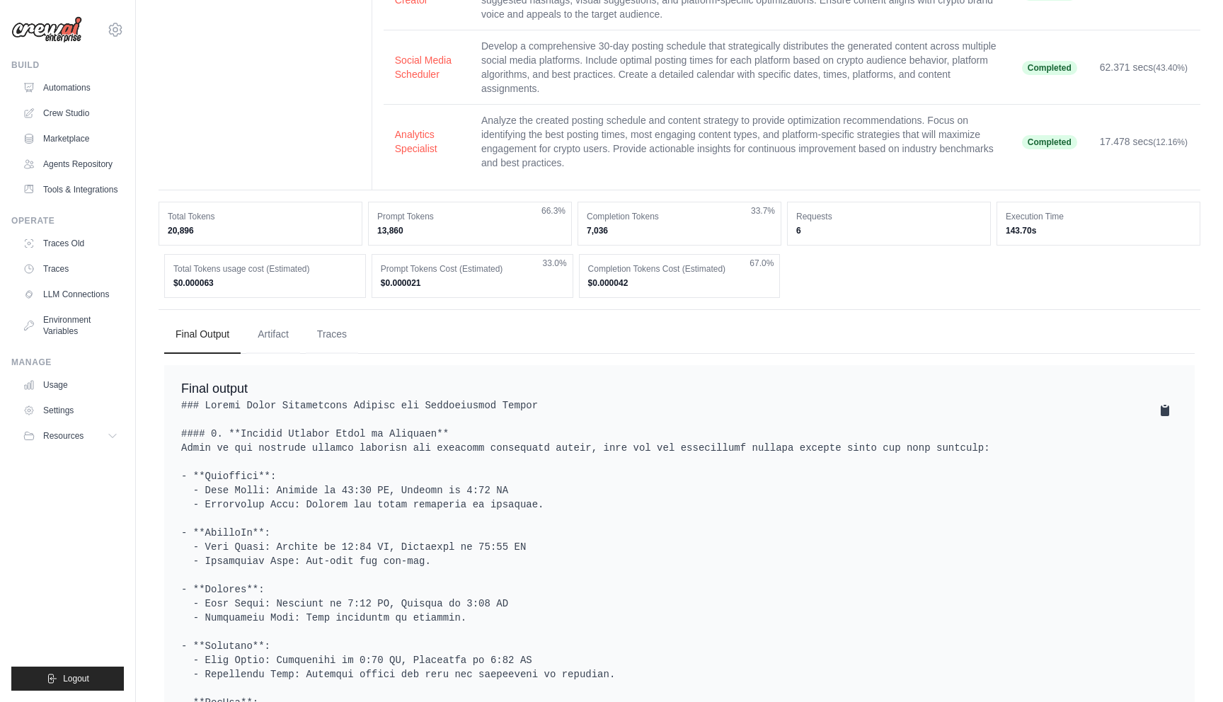
scroll to position [202, 0]
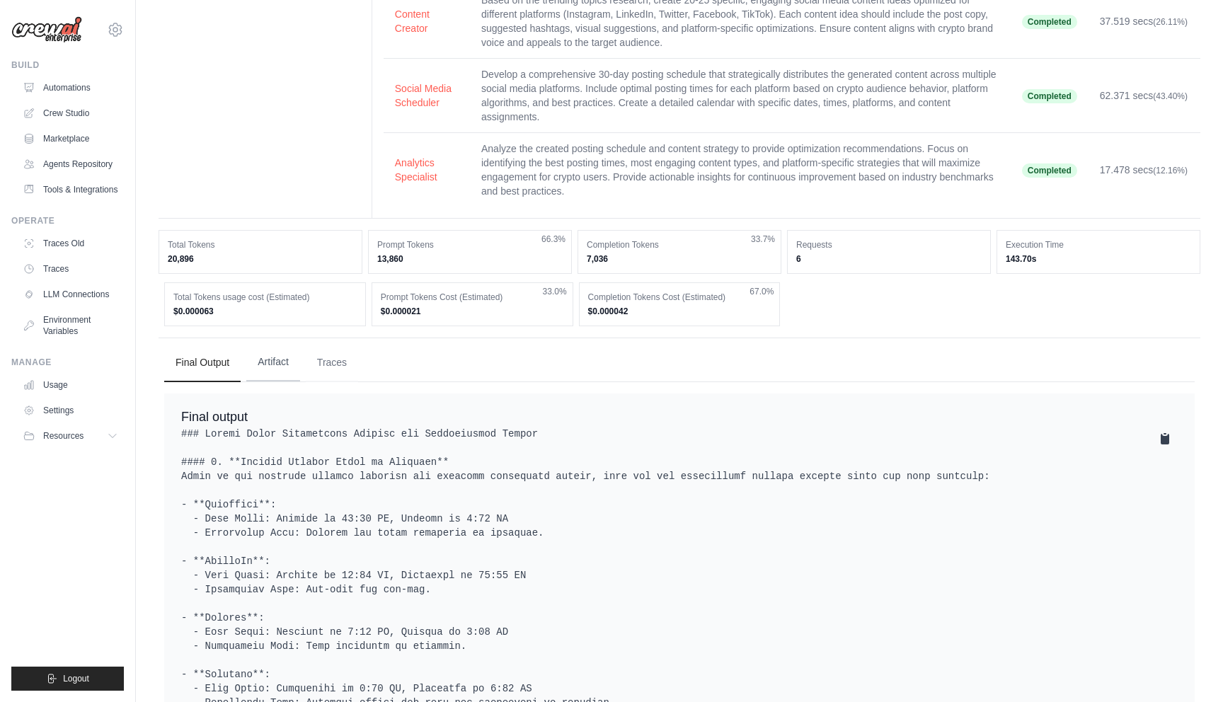
click at [277, 365] on button "Artifact" at bounding box center [273, 362] width 54 height 38
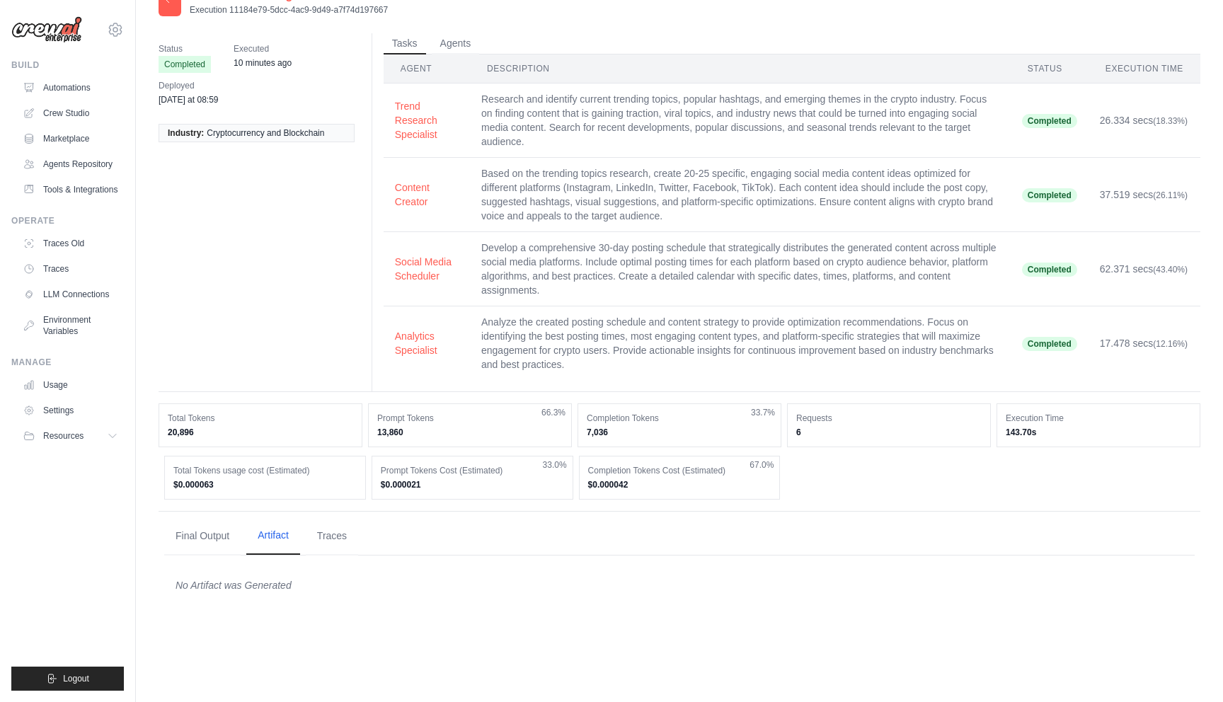
scroll to position [28, 0]
click at [331, 536] on button "Traces" at bounding box center [332, 536] width 52 height 38
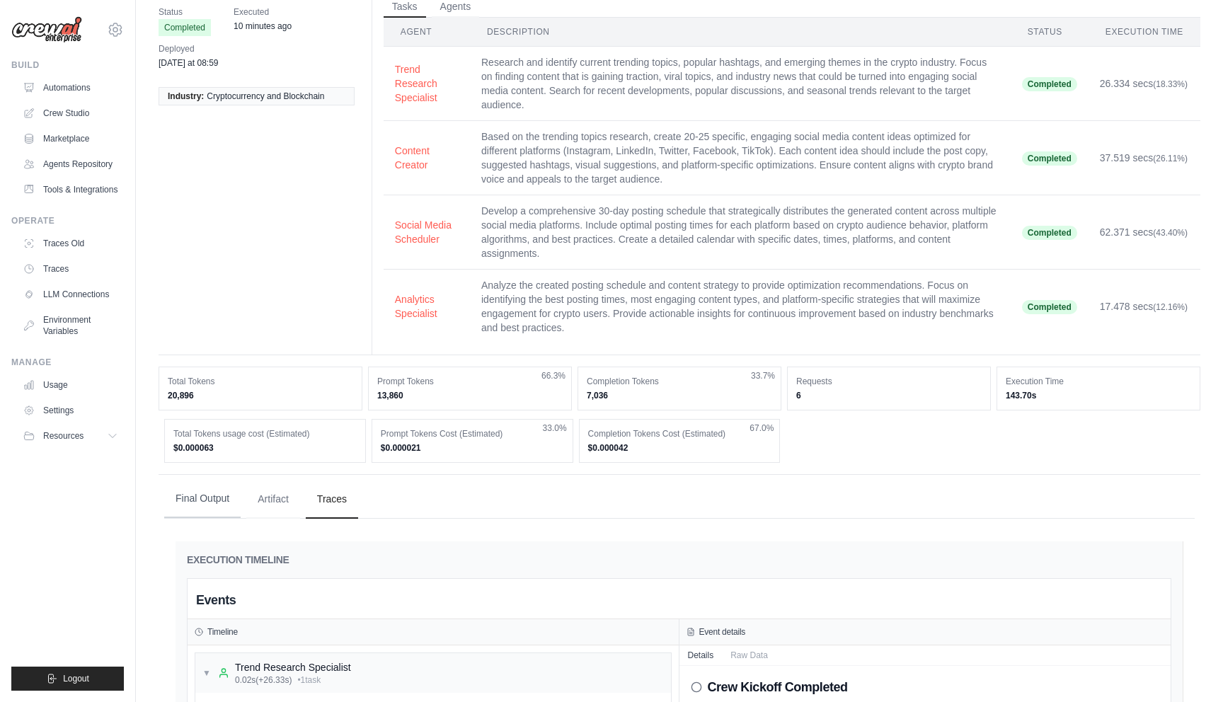
scroll to position [27, 0]
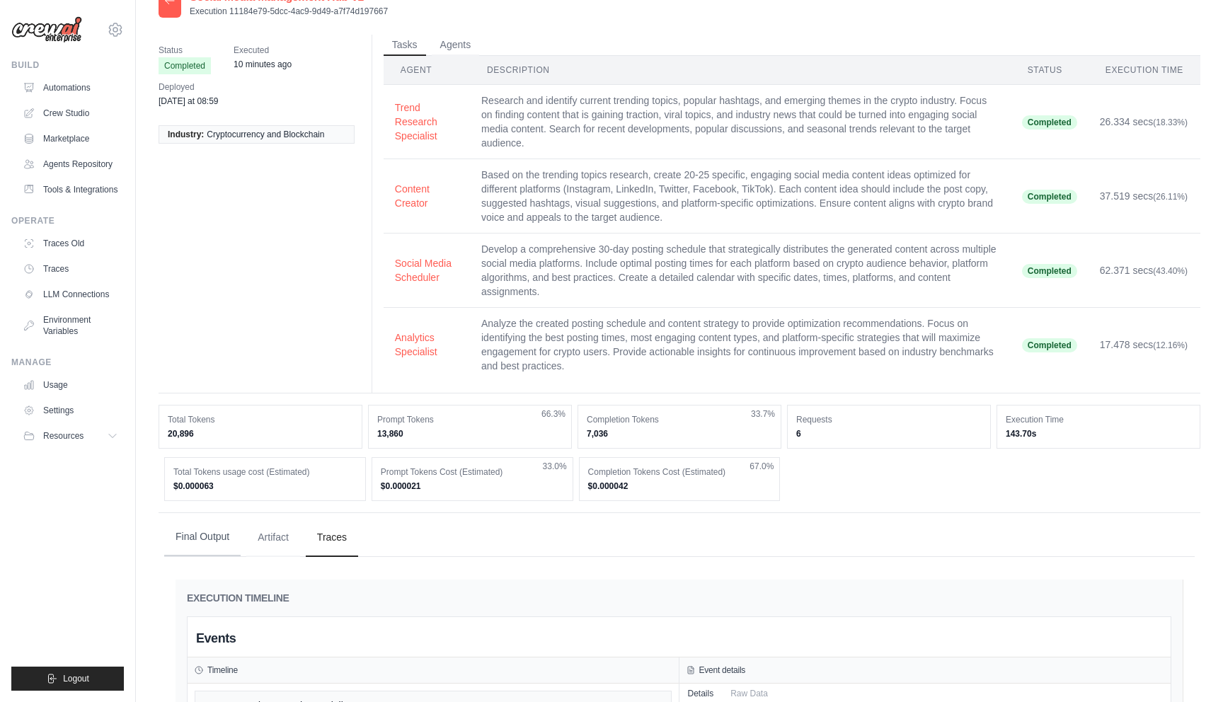
click at [207, 534] on button "Final Output" at bounding box center [202, 537] width 76 height 38
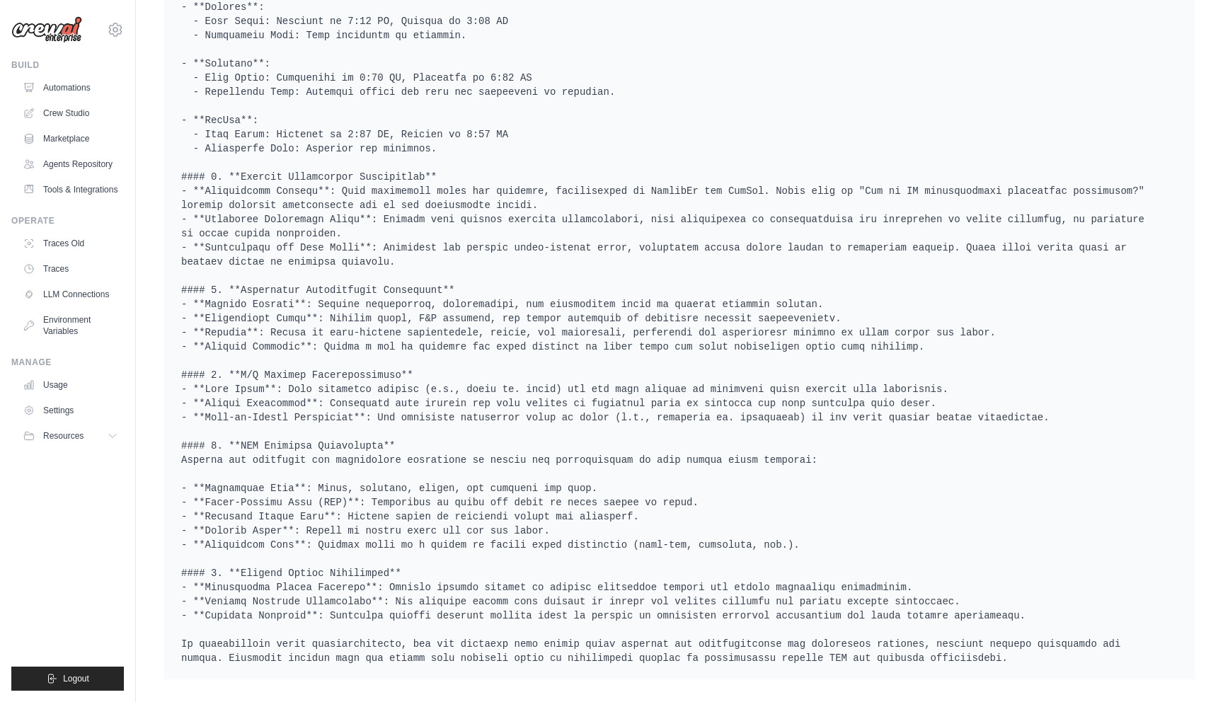
scroll to position [470, 0]
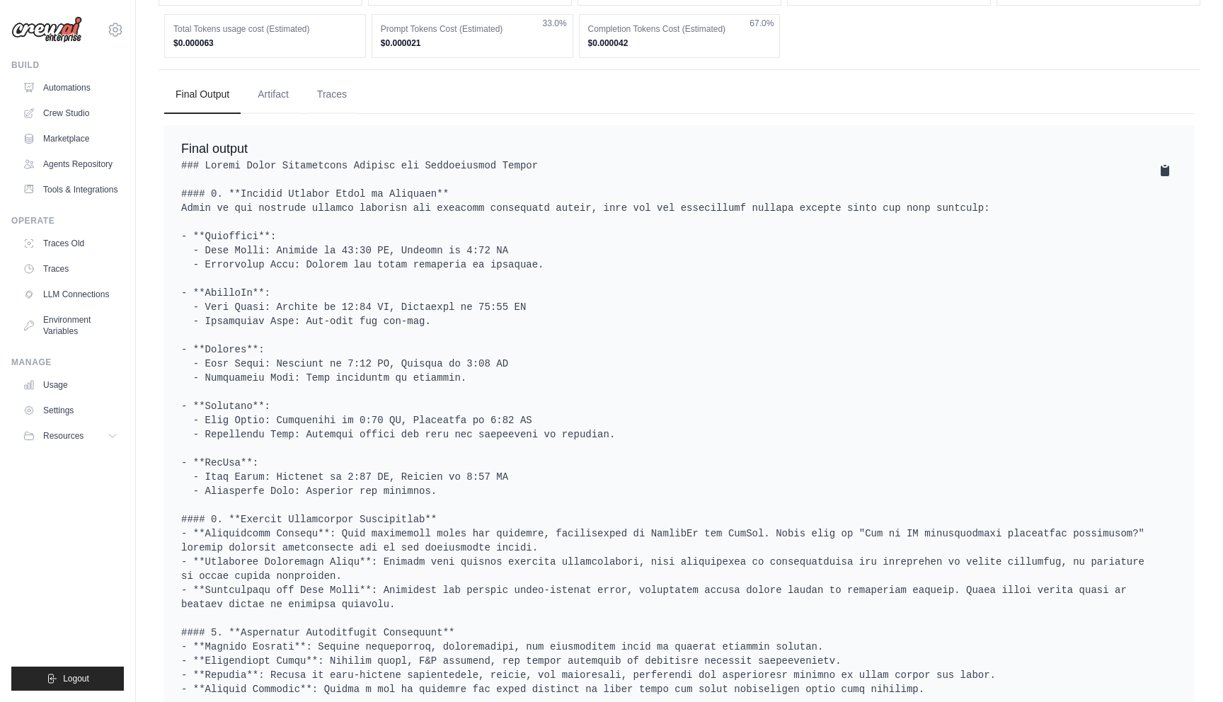
click at [1164, 172] on icon at bounding box center [1165, 171] width 8 height 11
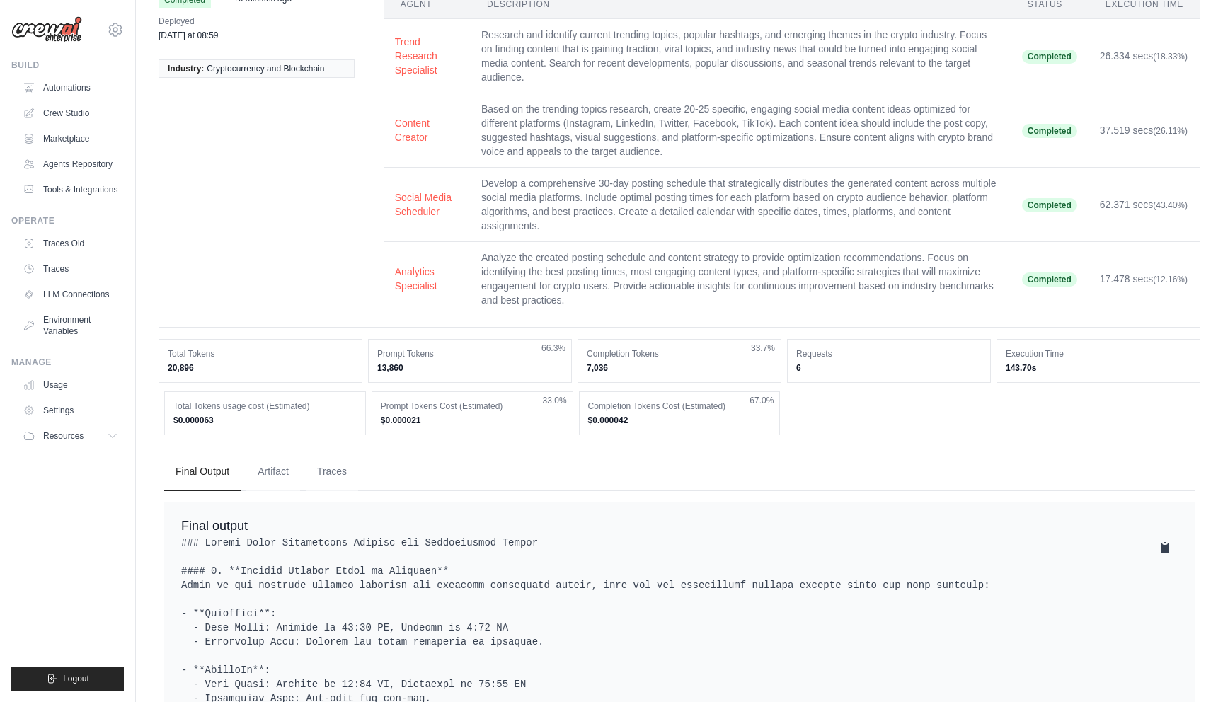
scroll to position [0, 0]
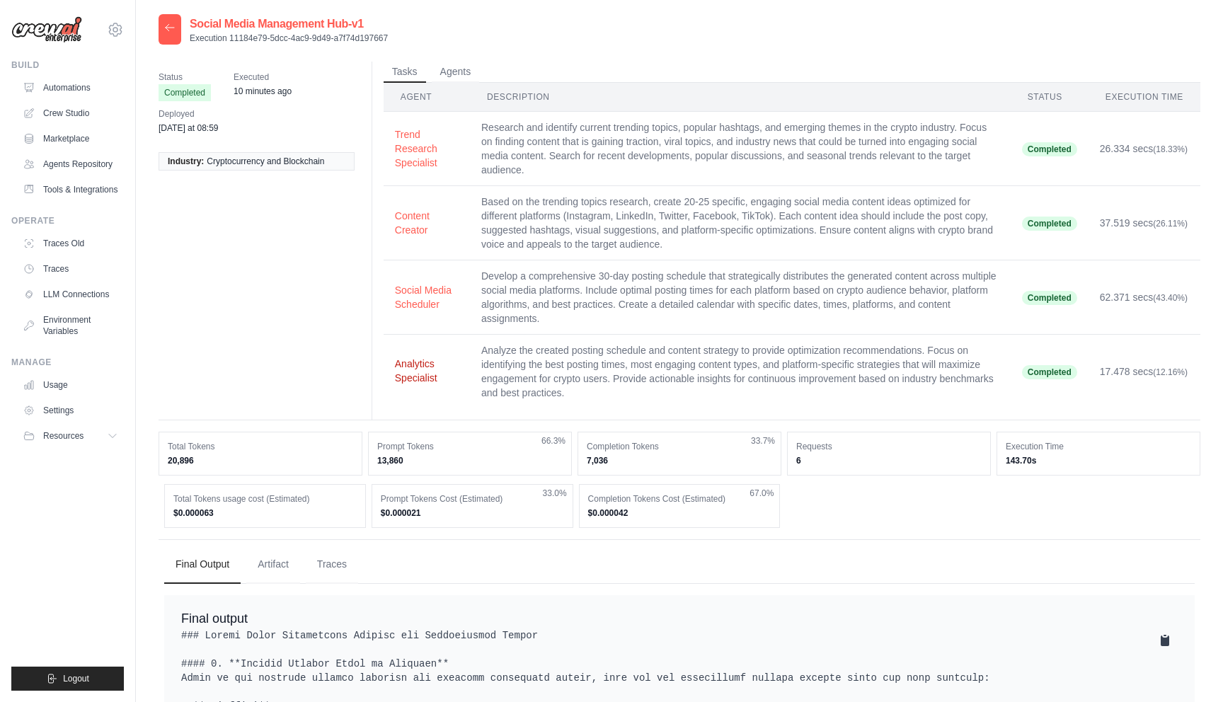
click at [423, 370] on button "Analytics Specialist" at bounding box center [427, 371] width 64 height 28
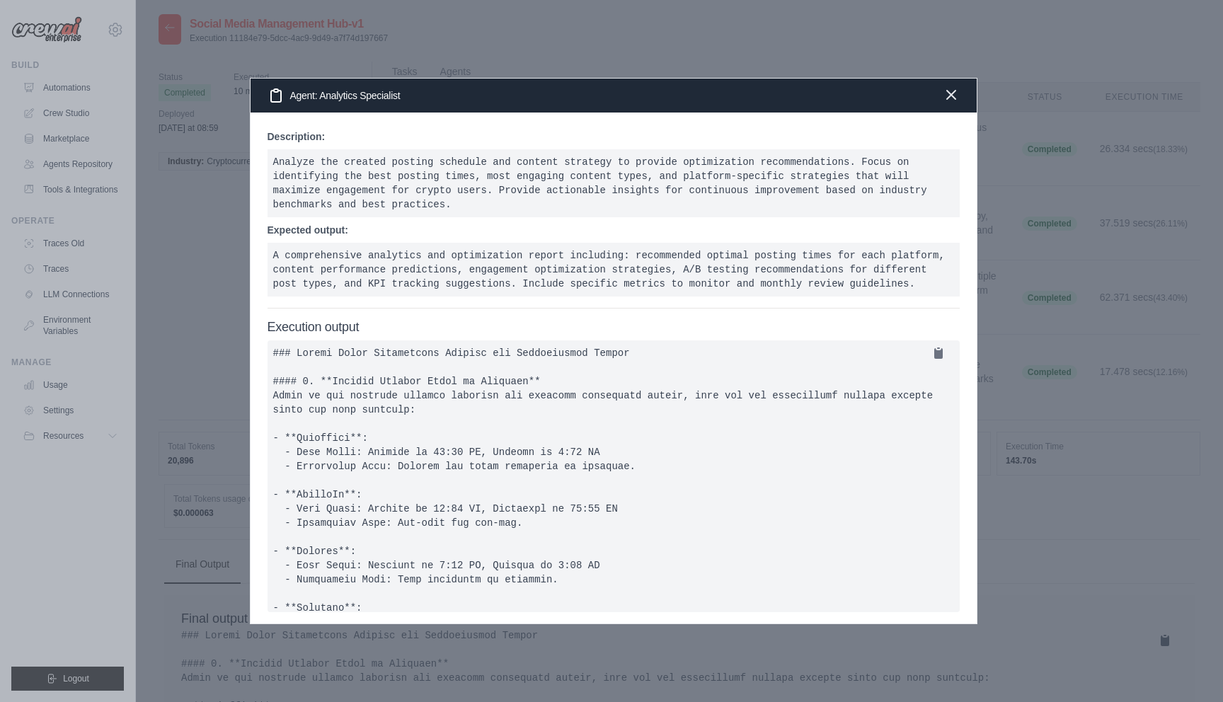
click at [949, 100] on icon "button" at bounding box center [951, 94] width 17 height 17
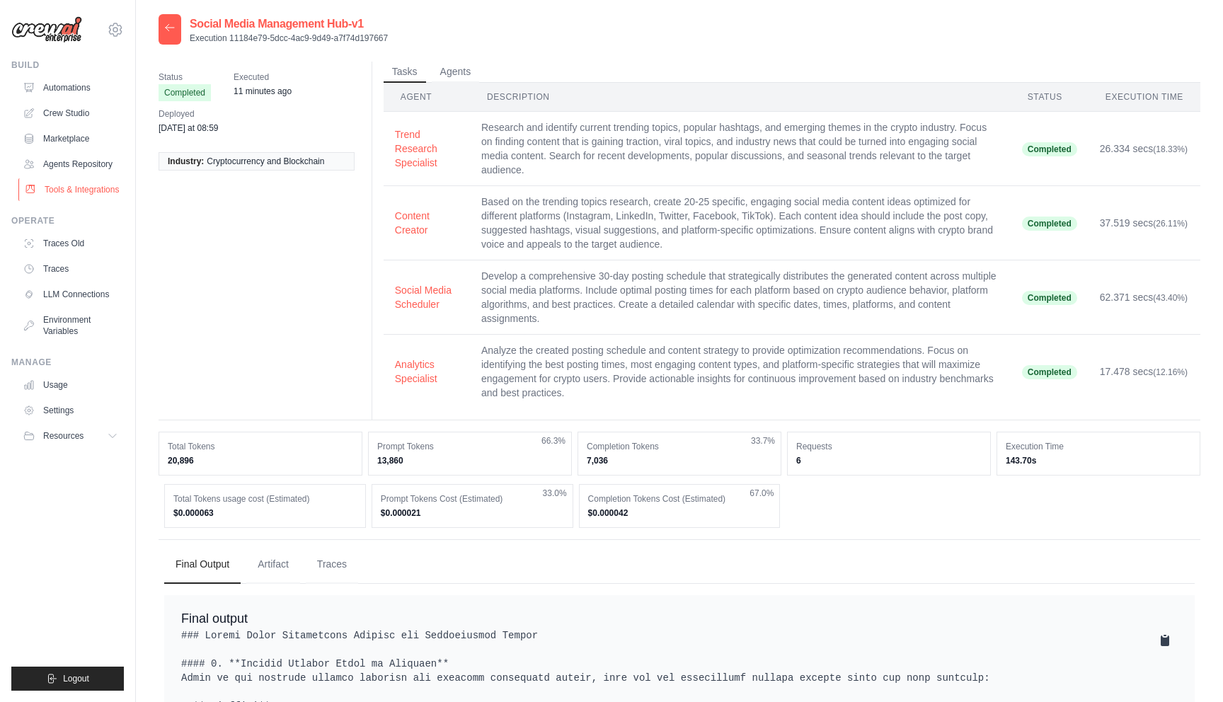
click at [74, 185] on link "Tools & Integrations" at bounding box center [71, 189] width 107 height 23
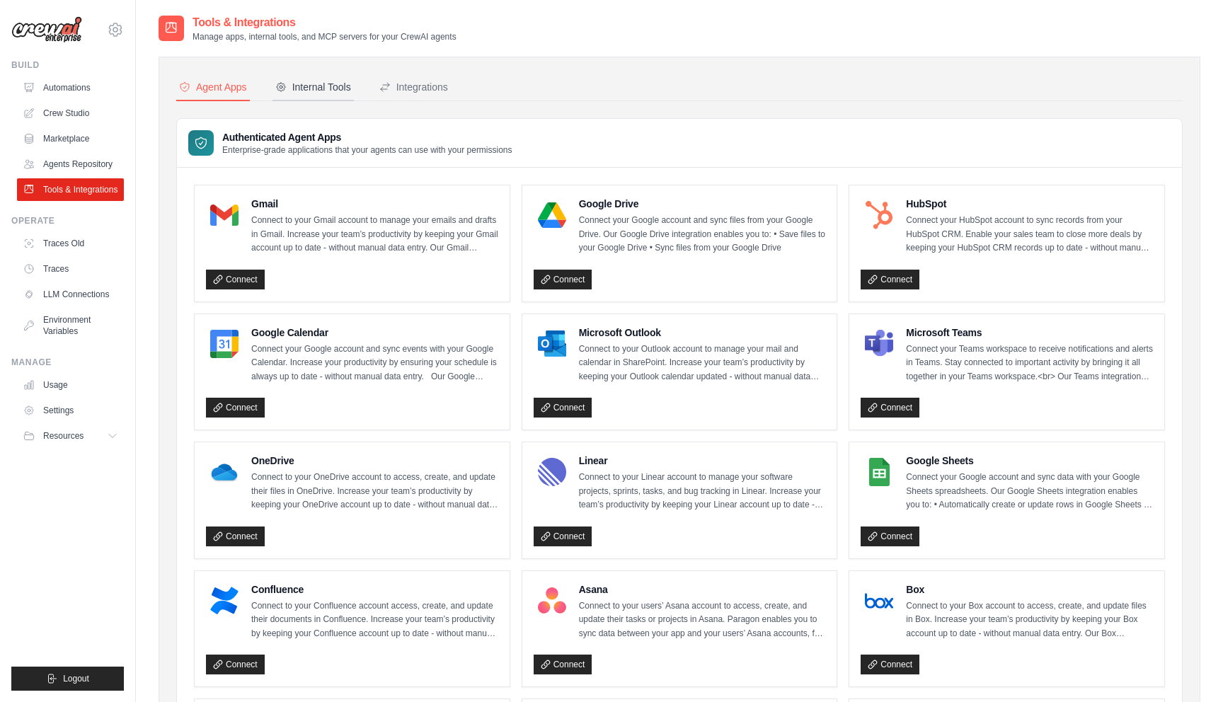
click at [313, 92] on div "Internal Tools" at bounding box center [313, 87] width 76 height 14
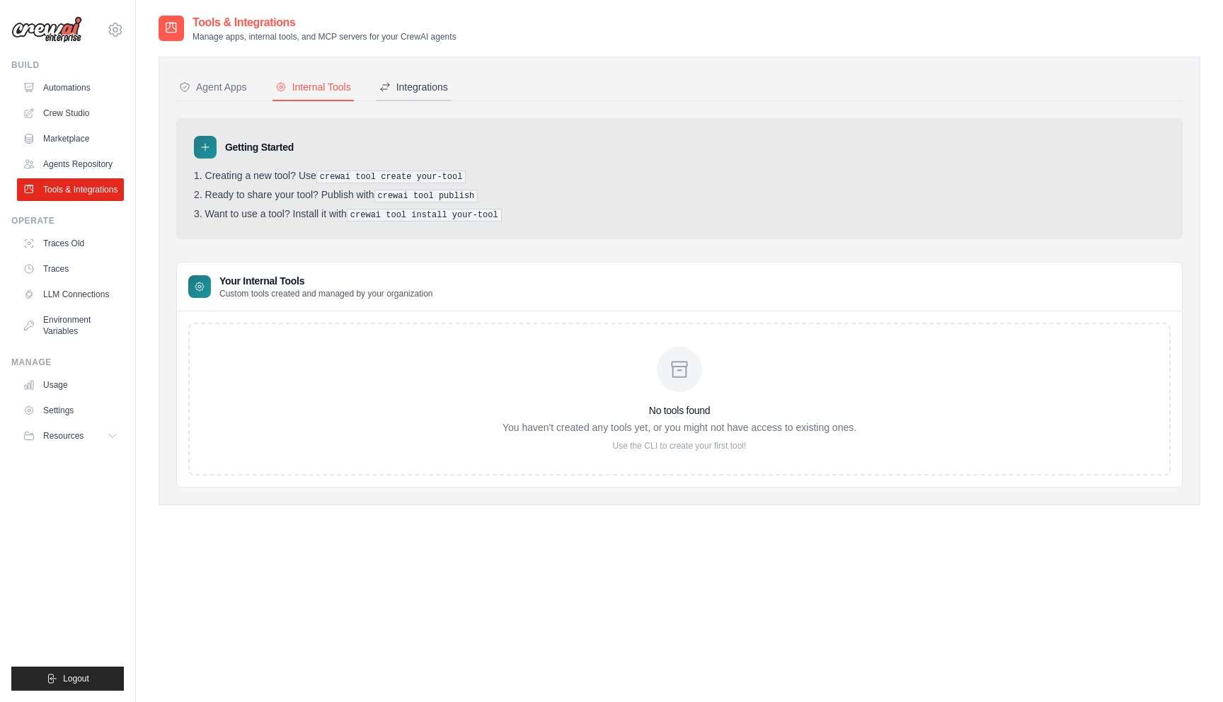
click at [408, 86] on div "Integrations" at bounding box center [413, 87] width 69 height 14
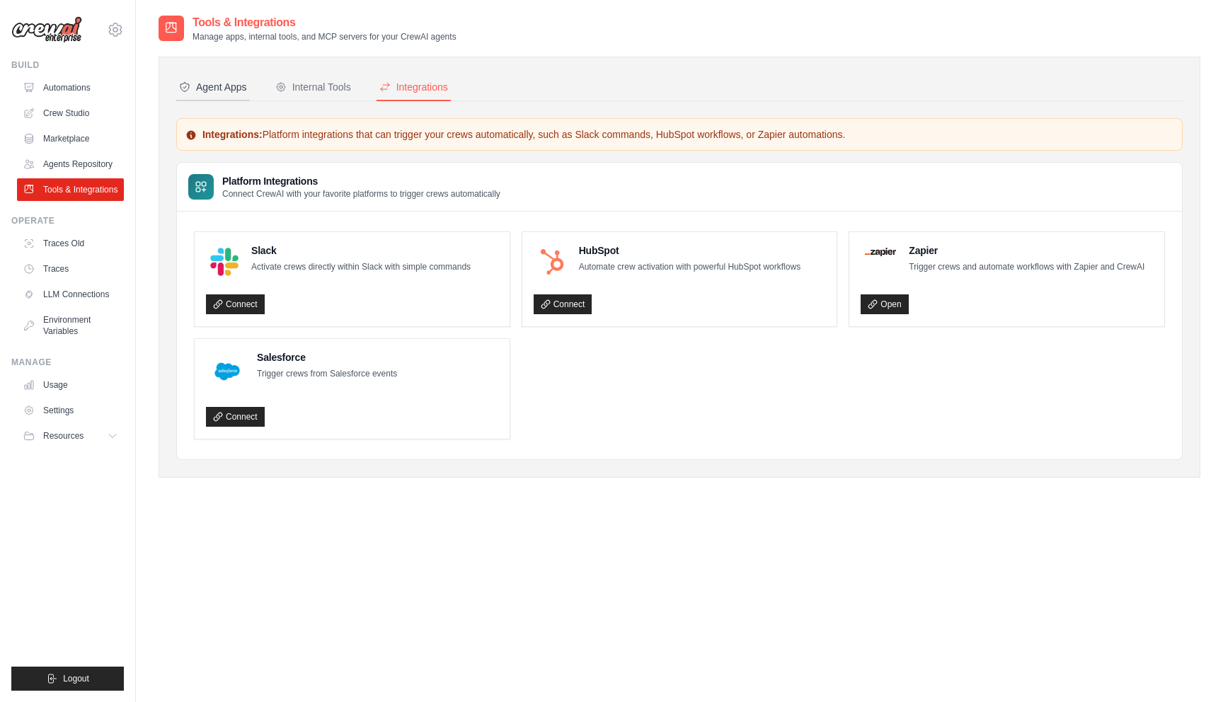
click at [220, 79] on button "Agent Apps" at bounding box center [213, 87] width 74 height 27
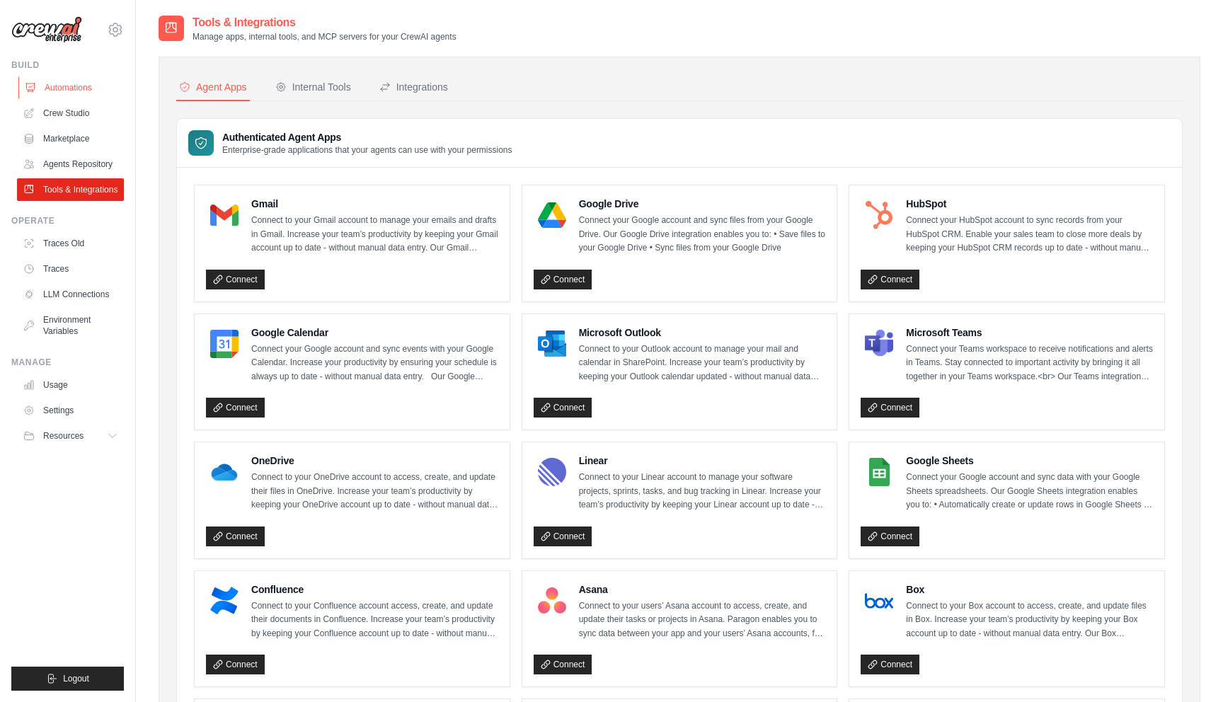
click at [64, 80] on link "Automations" at bounding box center [71, 87] width 107 height 23
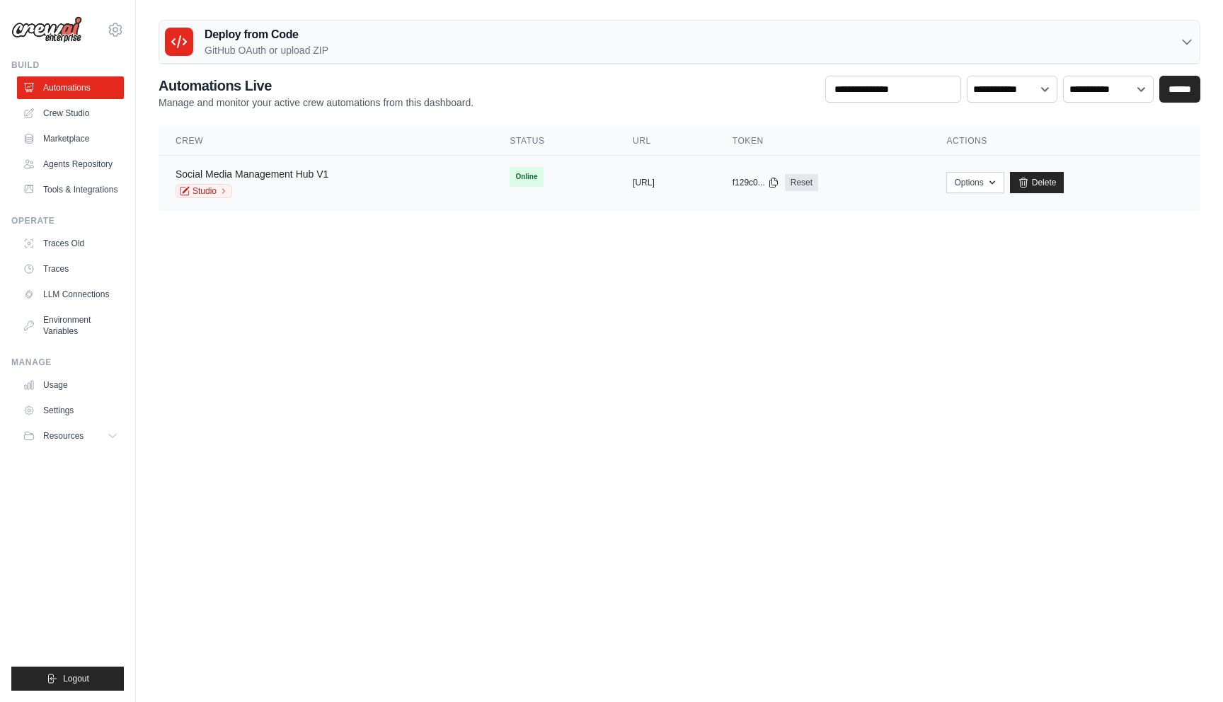
click at [249, 171] on link "Social Media Management Hub V1" at bounding box center [252, 174] width 153 height 11
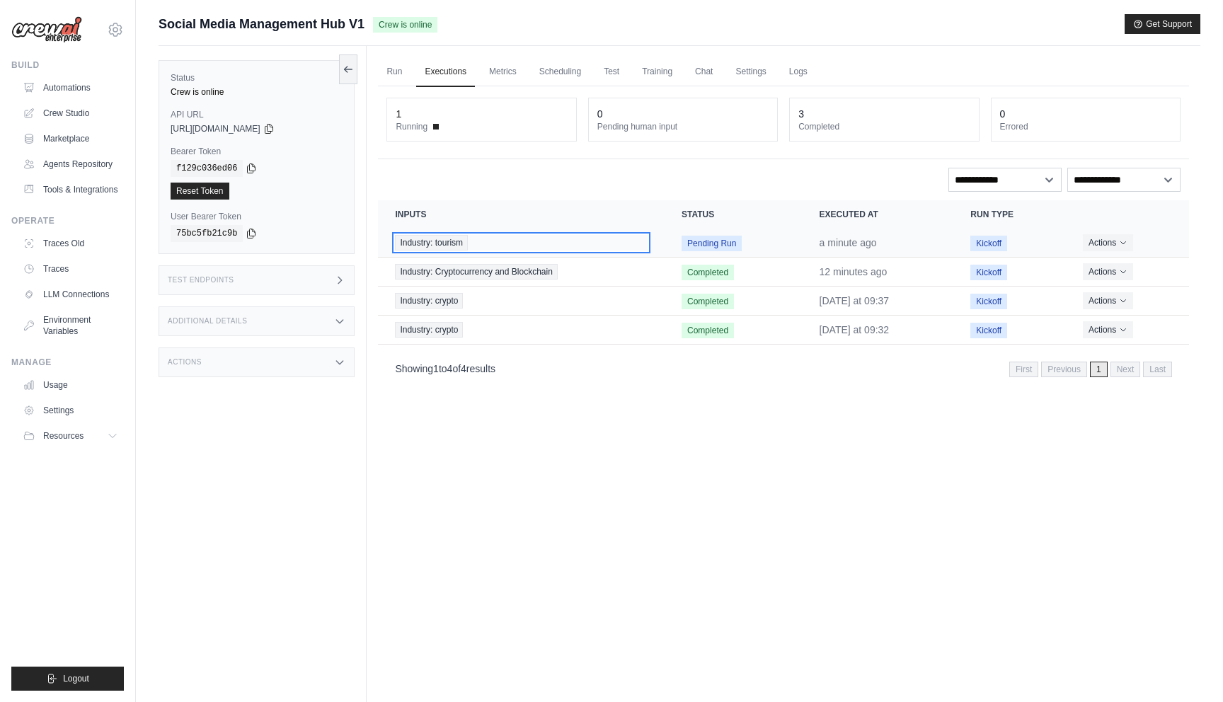
click at [595, 241] on div "Industry: tourism" at bounding box center [521, 243] width 253 height 16
click at [456, 244] on span "Industry: tourism" at bounding box center [431, 243] width 73 height 16
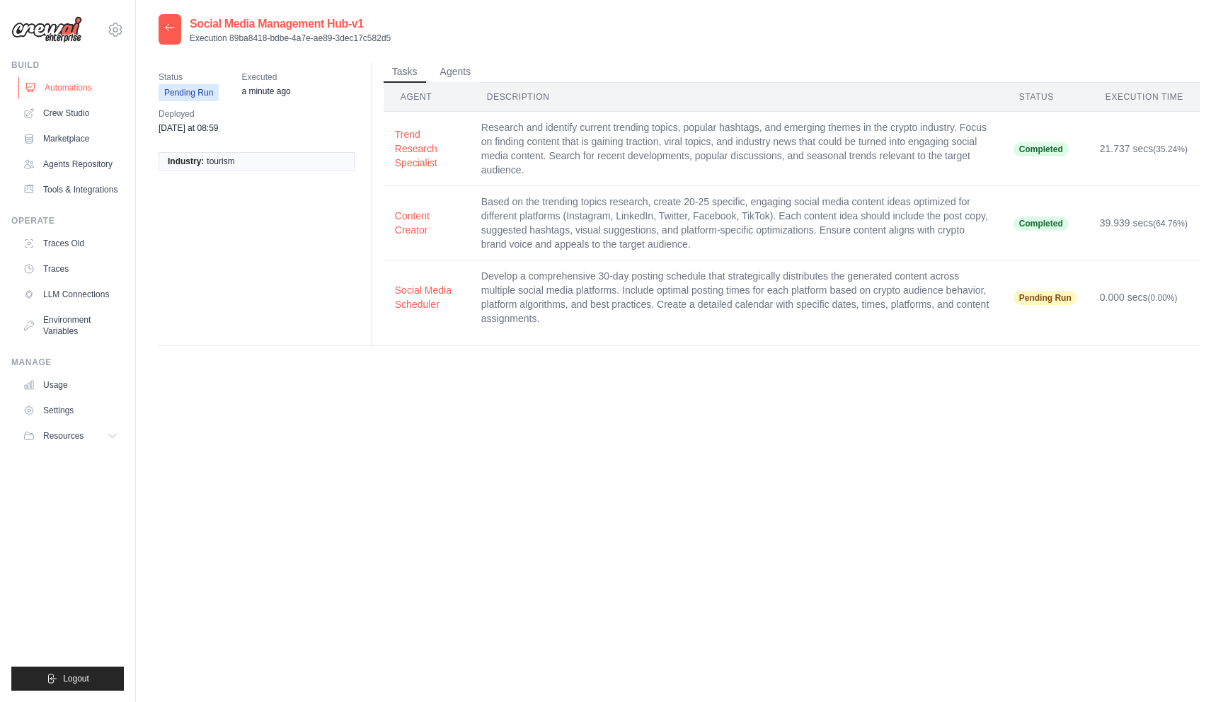
click at [59, 91] on link "Automations" at bounding box center [71, 87] width 107 height 23
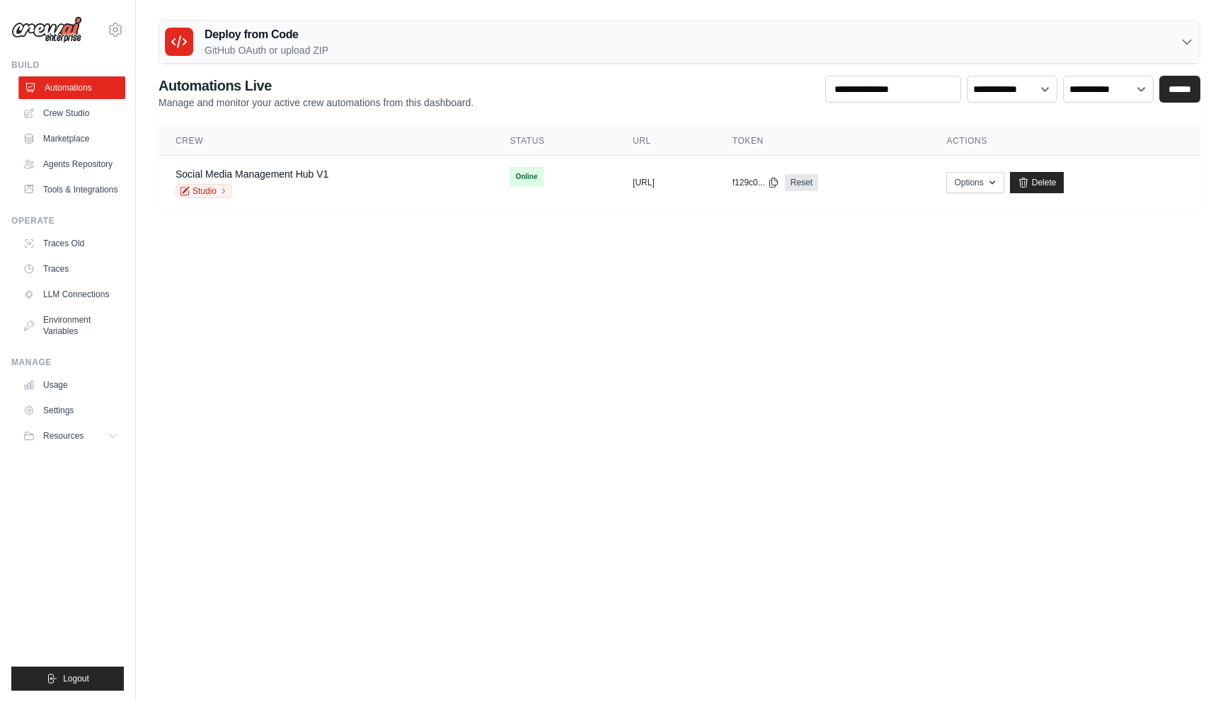
click at [59, 91] on link "Automations" at bounding box center [71, 87] width 107 height 23
click at [64, 112] on link "Crew Studio" at bounding box center [71, 113] width 107 height 23
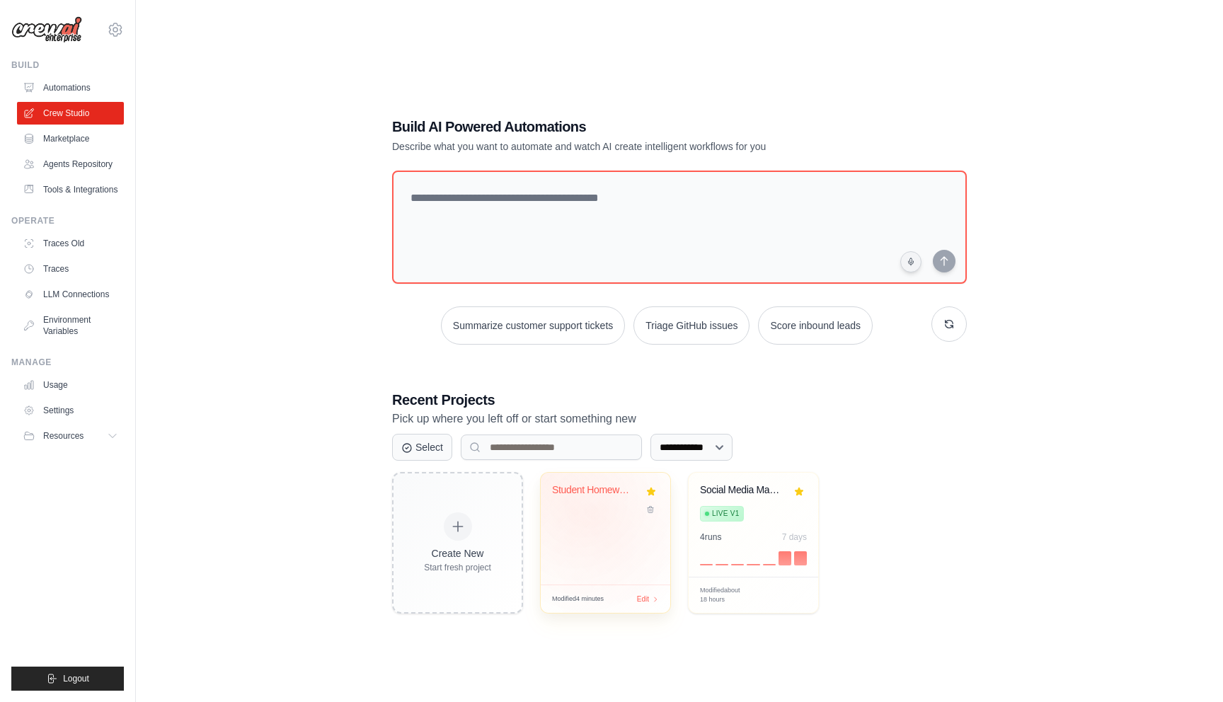
click at [597, 517] on div "Student Homework Assistant" at bounding box center [606, 529] width 130 height 112
click at [585, 525] on div "Student Homework Assistant" at bounding box center [606, 529] width 130 height 112
click at [64, 87] on link "Automations" at bounding box center [71, 87] width 107 height 23
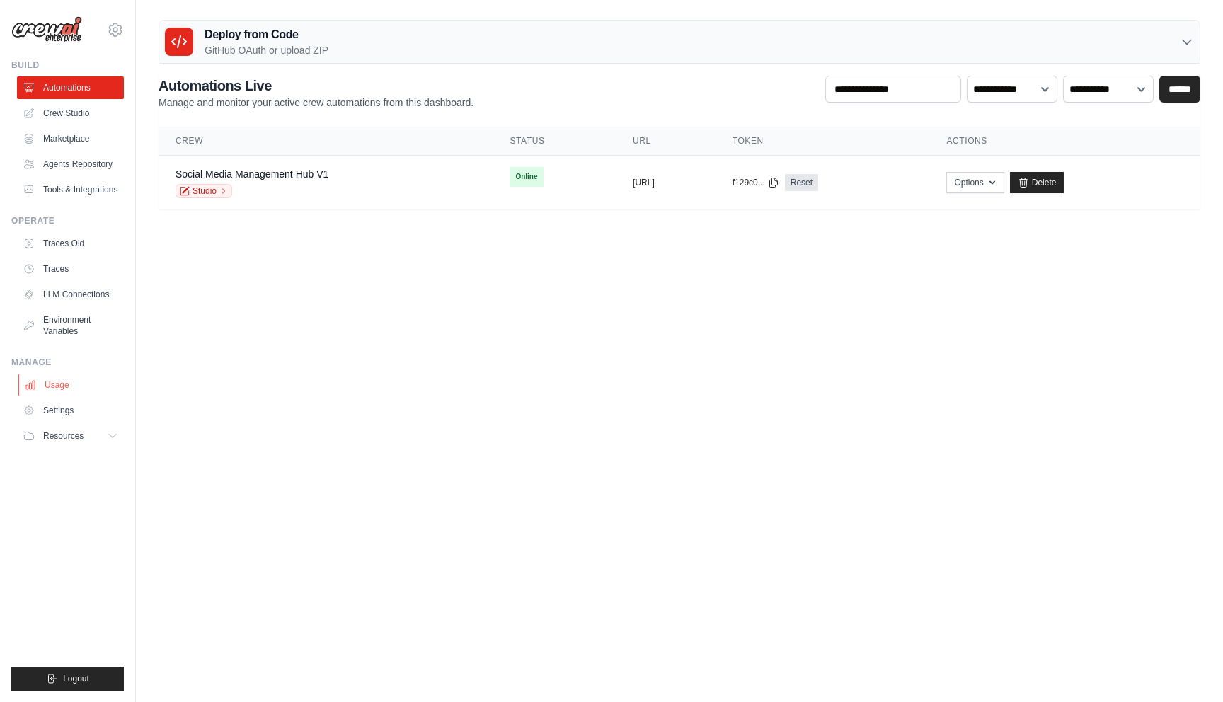
click at [66, 384] on link "Usage" at bounding box center [71, 385] width 107 height 23
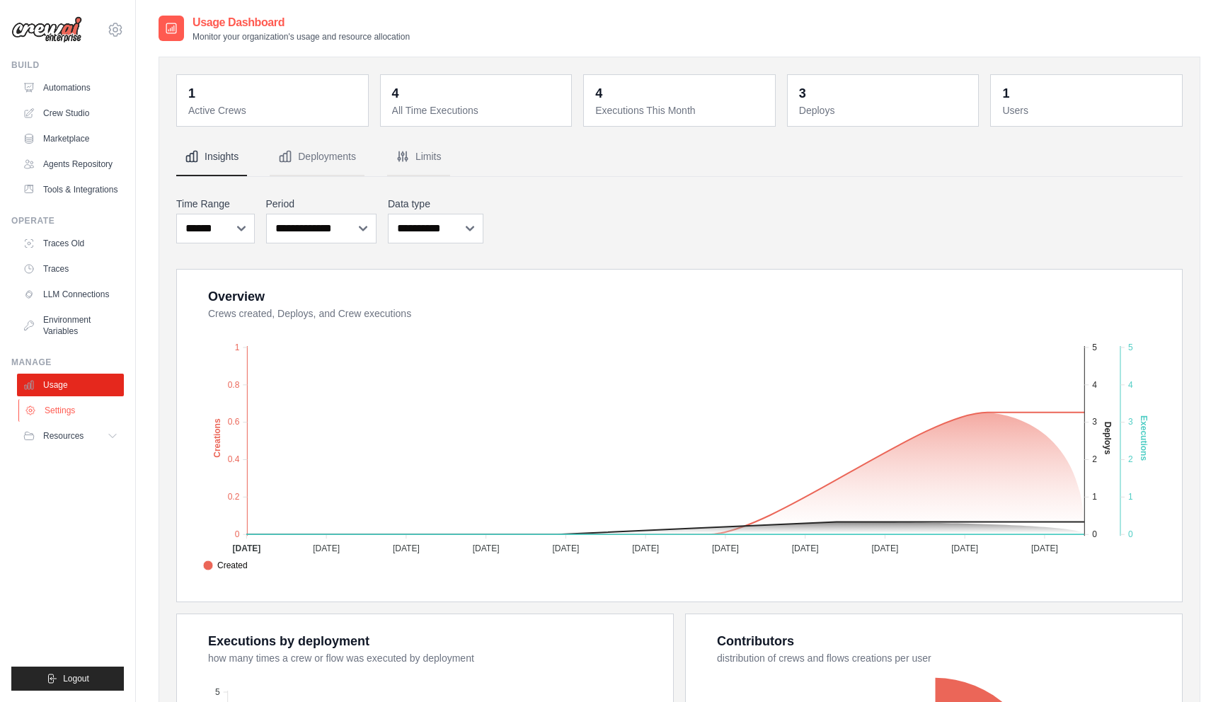
click at [67, 411] on link "Settings" at bounding box center [71, 410] width 107 height 23
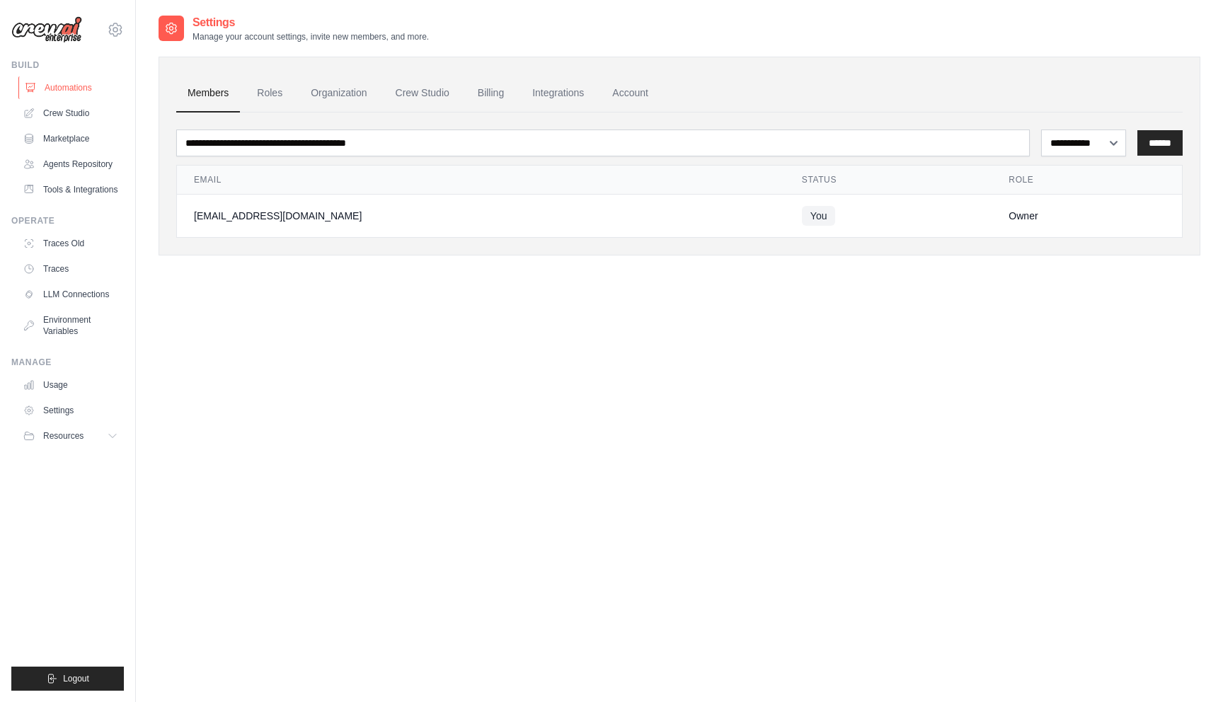
click at [68, 92] on link "Automations" at bounding box center [71, 87] width 107 height 23
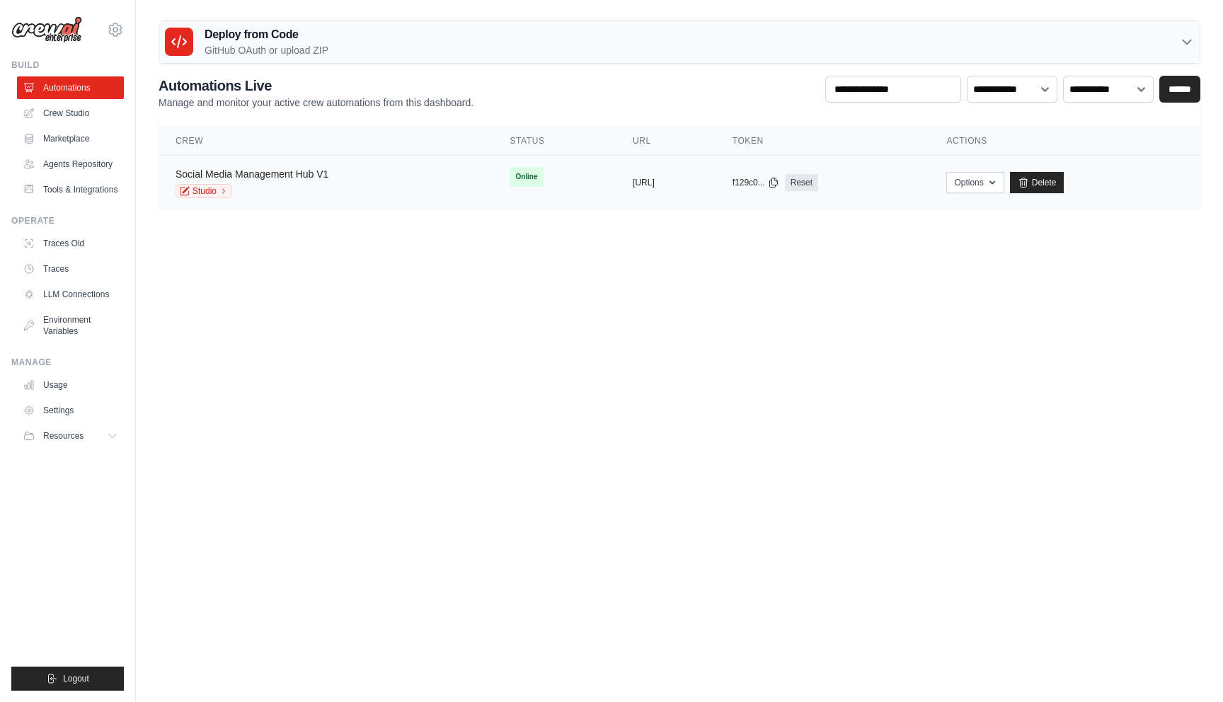
click at [207, 173] on link "Social Media Management Hub V1" at bounding box center [252, 174] width 153 height 11
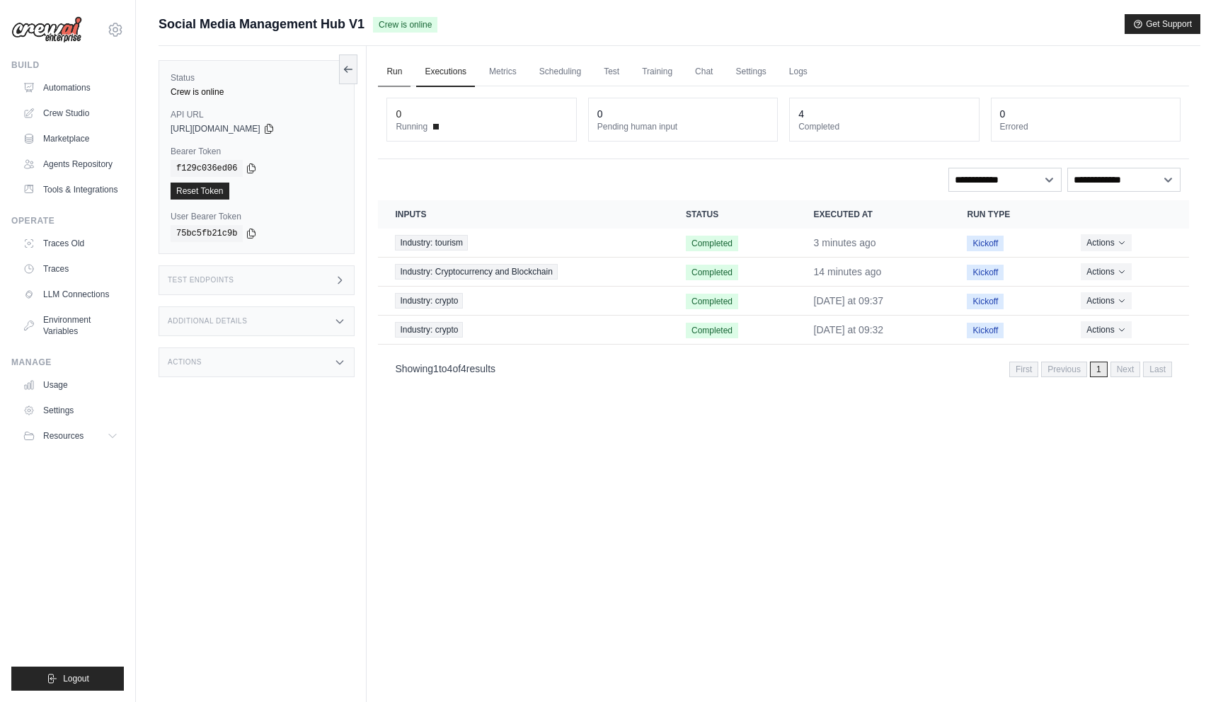
click at [392, 69] on link "Run" at bounding box center [394, 72] width 33 height 30
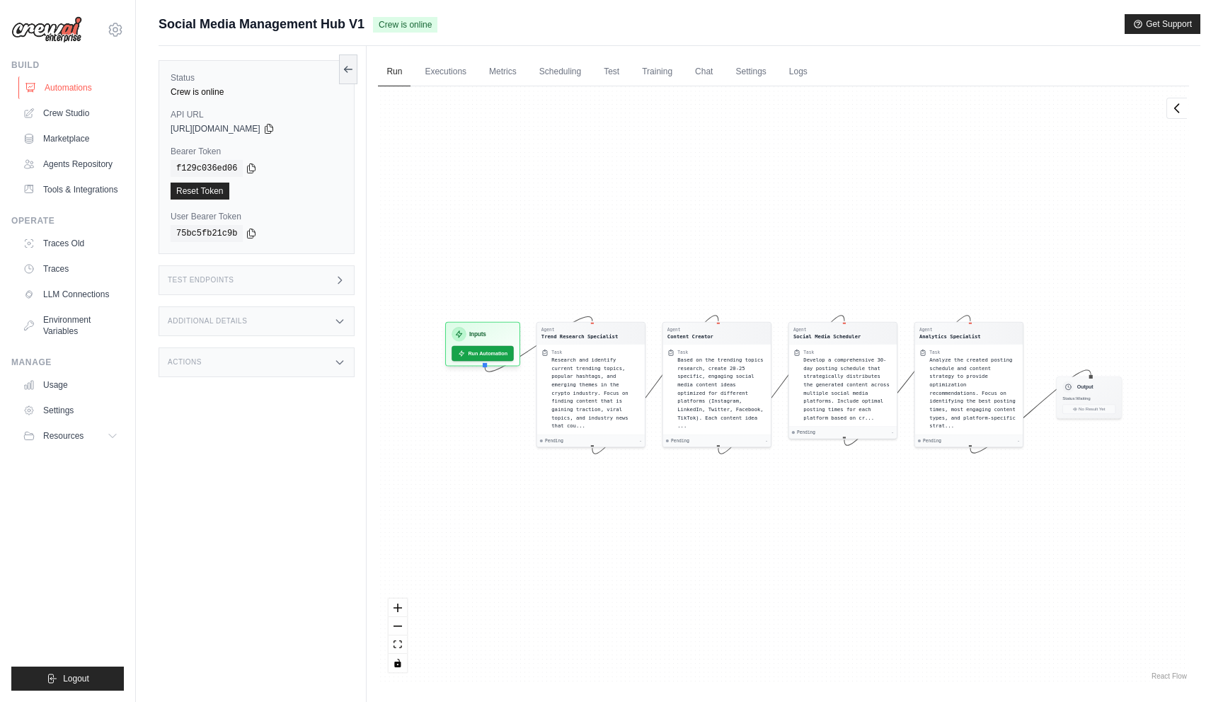
click at [57, 89] on link "Automations" at bounding box center [71, 87] width 107 height 23
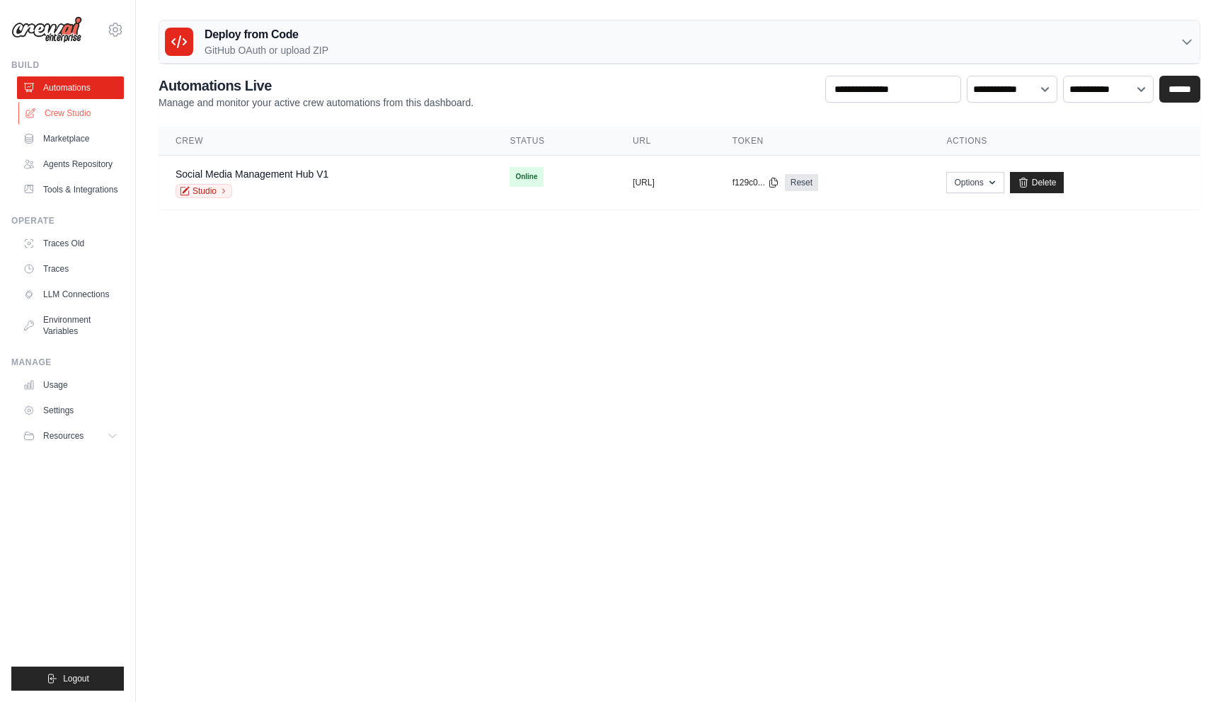
click at [72, 114] on link "Crew Studio" at bounding box center [71, 113] width 107 height 23
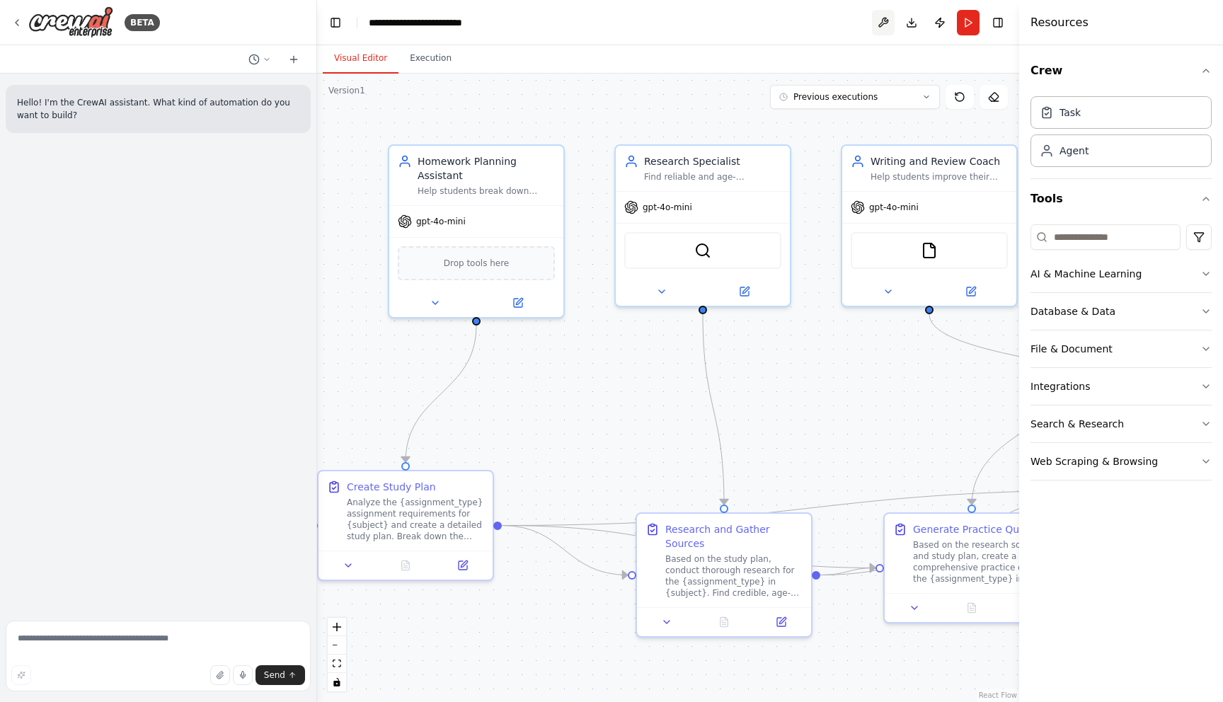
click at [883, 21] on button at bounding box center [883, 22] width 23 height 25
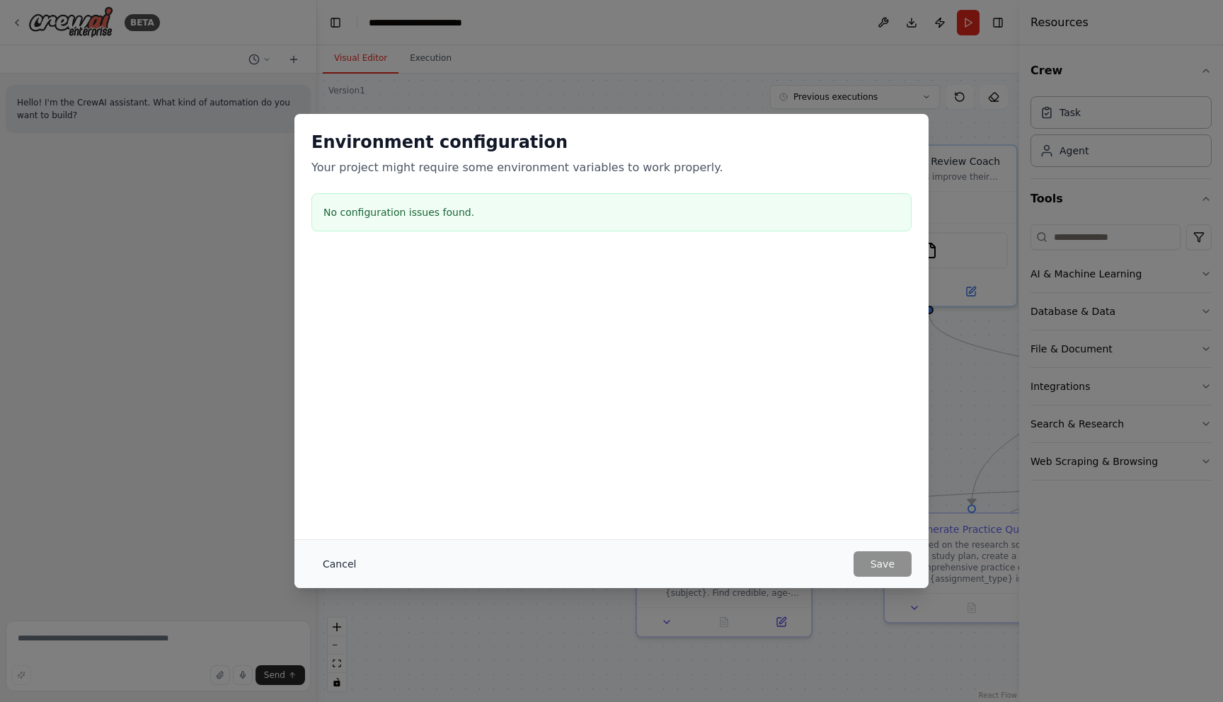
click at [329, 569] on button "Cancel" at bounding box center [340, 564] width 56 height 25
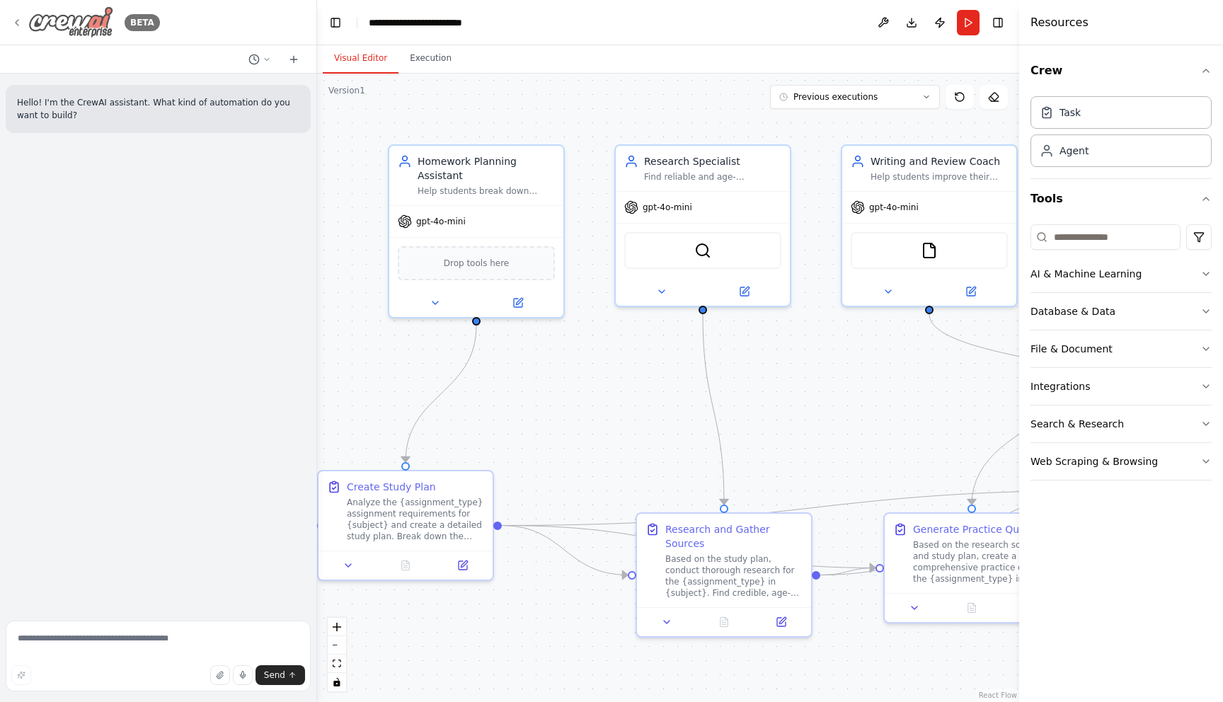
click at [74, 18] on img at bounding box center [70, 22] width 85 height 32
click at [61, 19] on img at bounding box center [70, 22] width 85 height 32
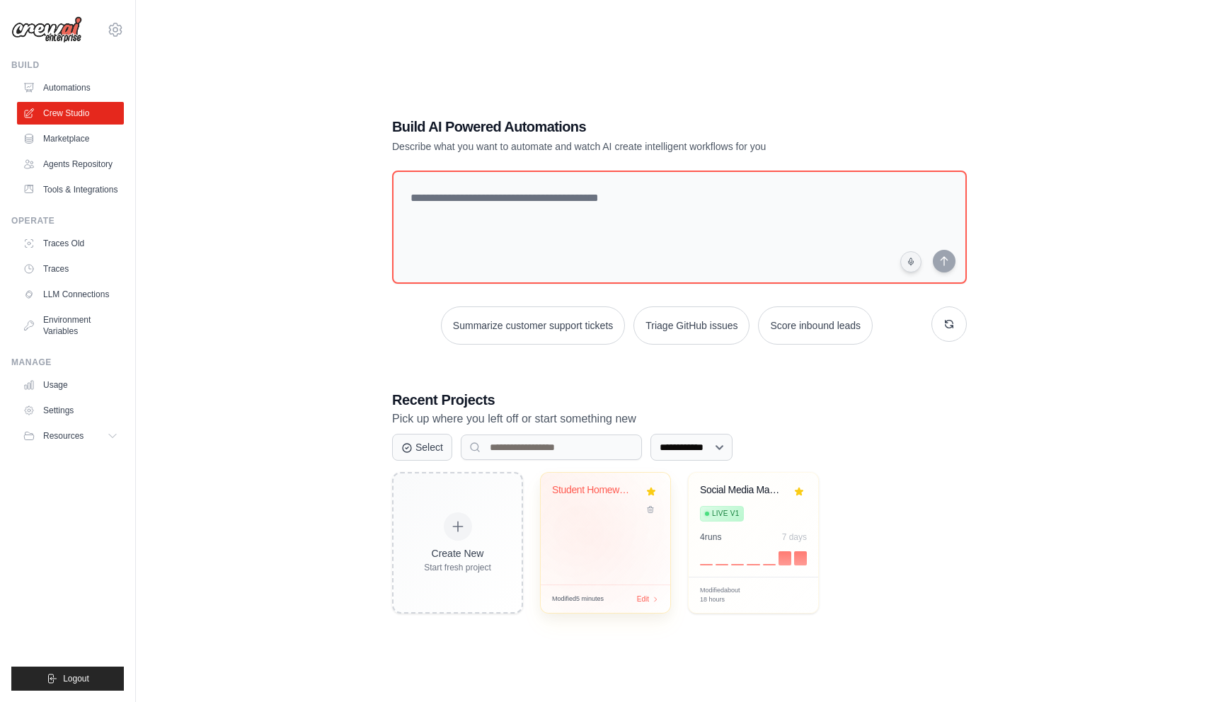
click at [592, 543] on div "Student Homework Assistant" at bounding box center [606, 529] width 130 height 112
click at [64, 137] on link "Marketplace" at bounding box center [71, 138] width 107 height 23
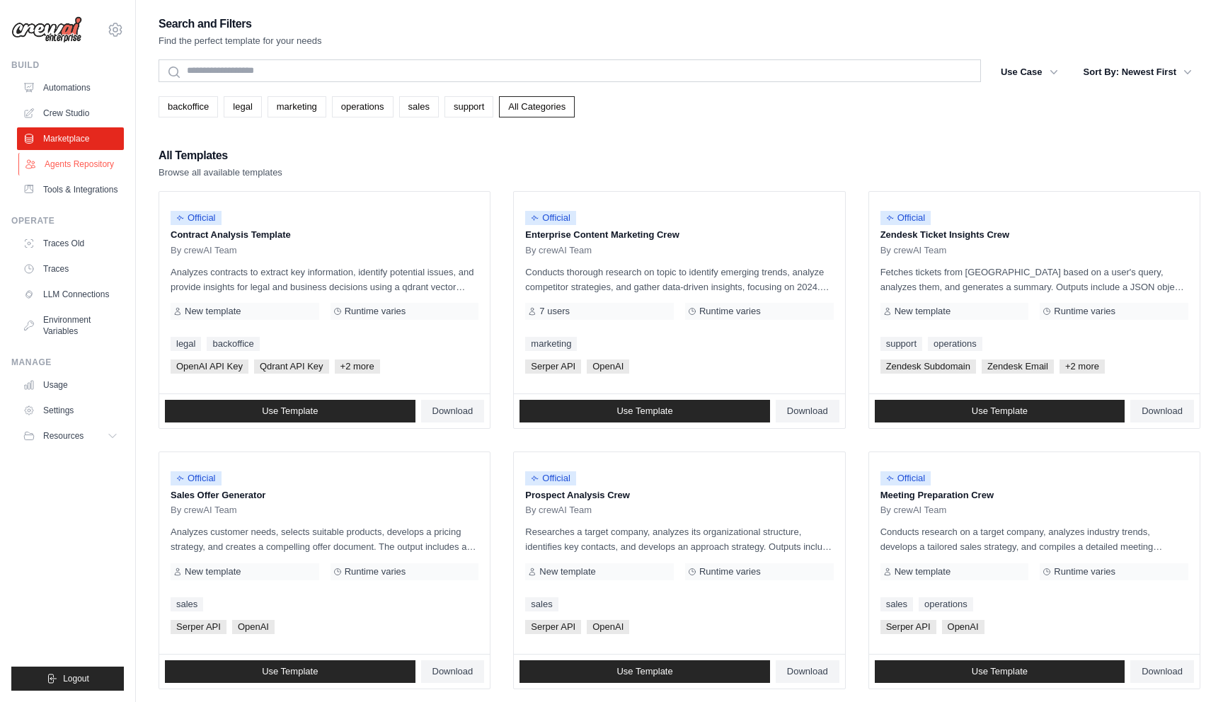
click at [69, 161] on link "Agents Repository" at bounding box center [71, 164] width 107 height 23
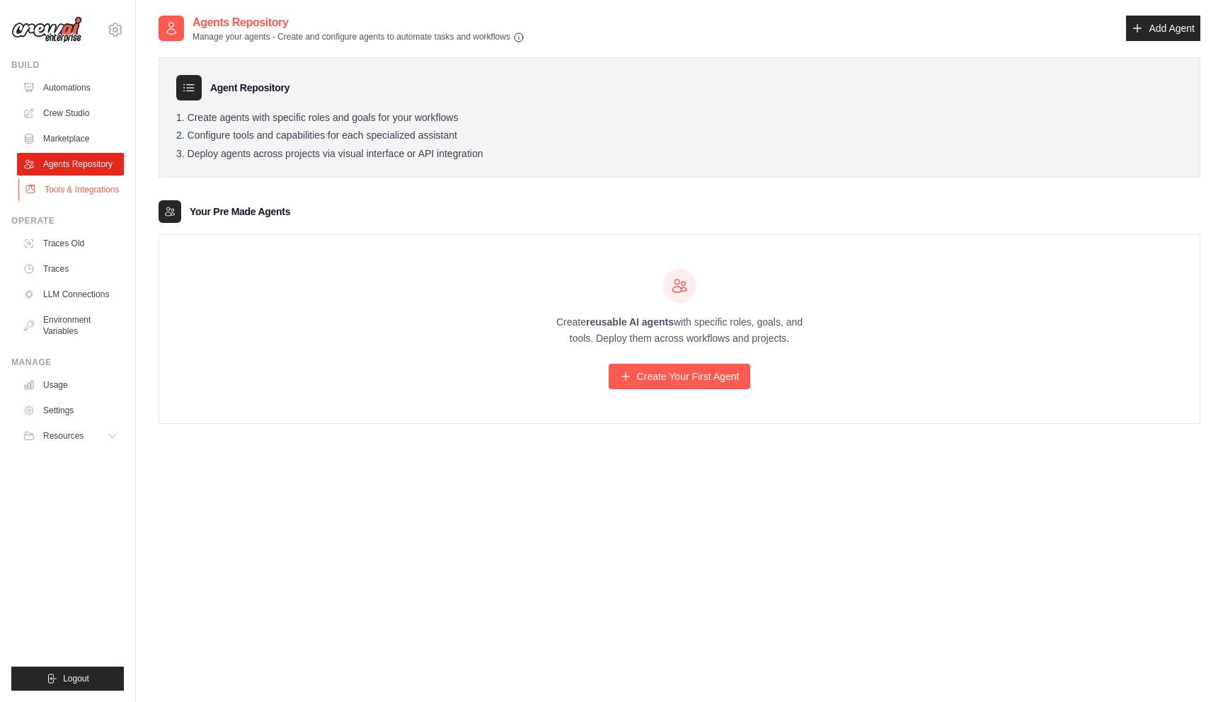
click at [72, 193] on link "Tools & Integrations" at bounding box center [71, 189] width 107 height 23
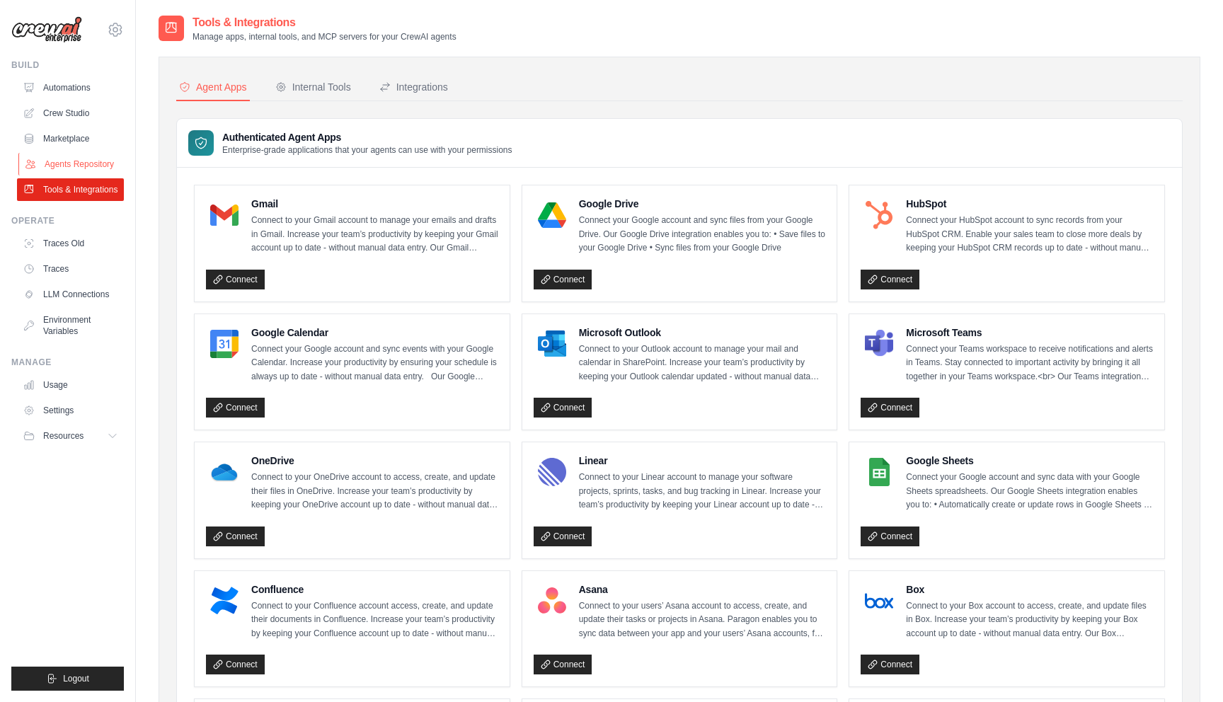
click at [76, 170] on link "Agents Repository" at bounding box center [71, 164] width 107 height 23
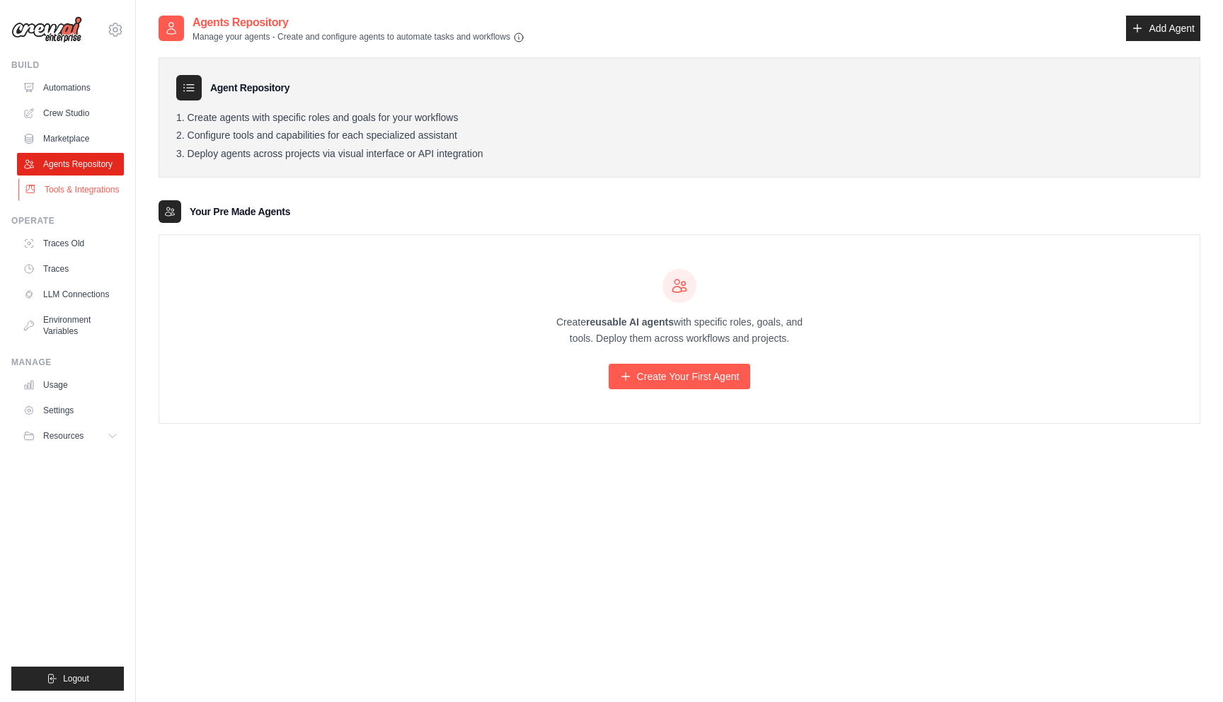
click at [73, 191] on link "Tools & Integrations" at bounding box center [71, 189] width 107 height 23
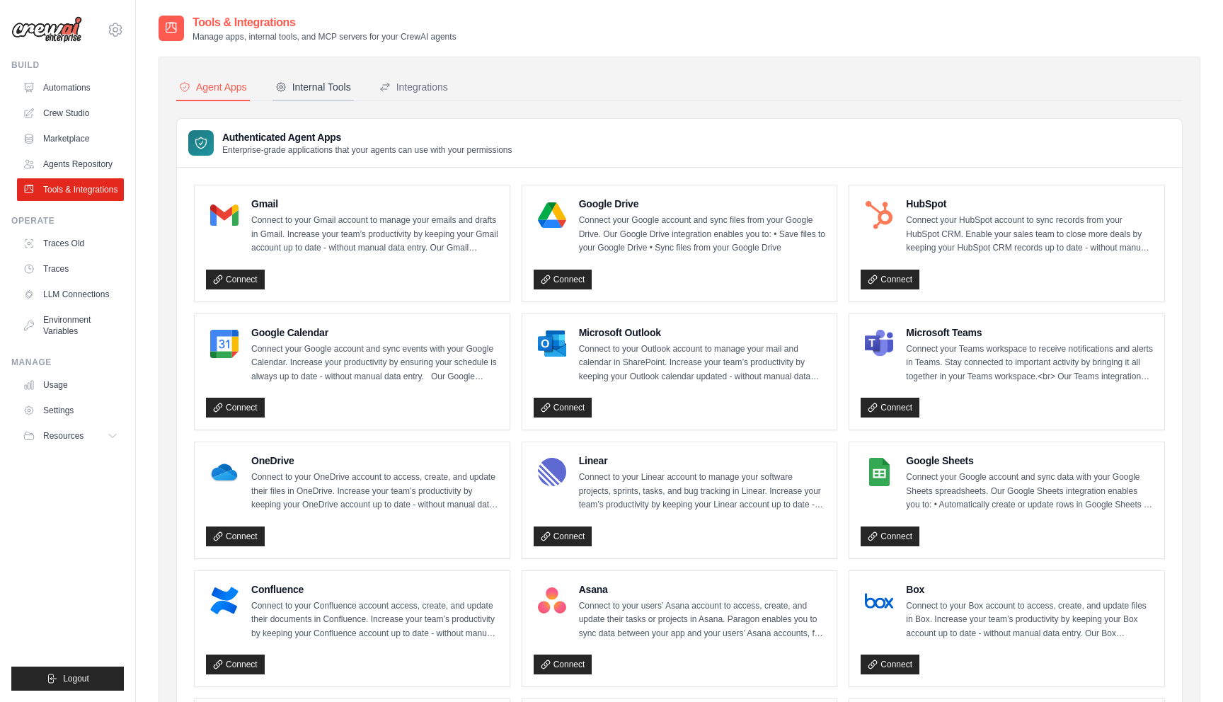
click at [319, 86] on div "Internal Tools" at bounding box center [313, 87] width 76 height 14
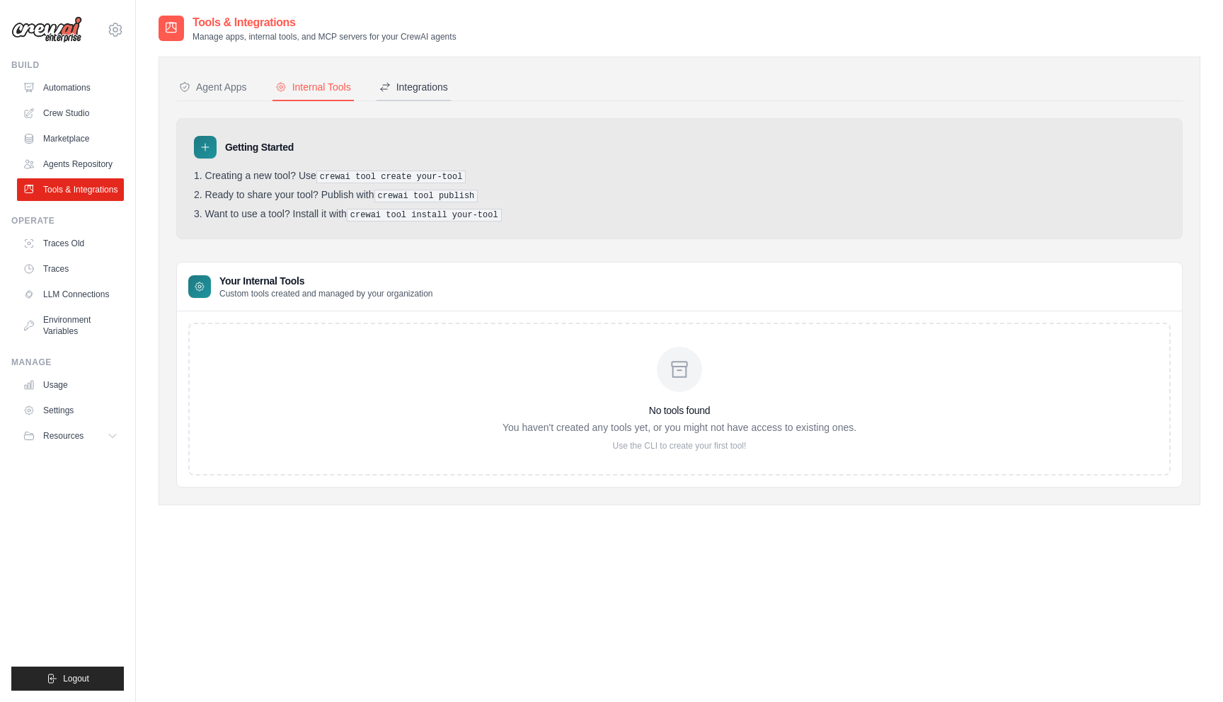
click at [435, 89] on div "Integrations" at bounding box center [413, 87] width 69 height 14
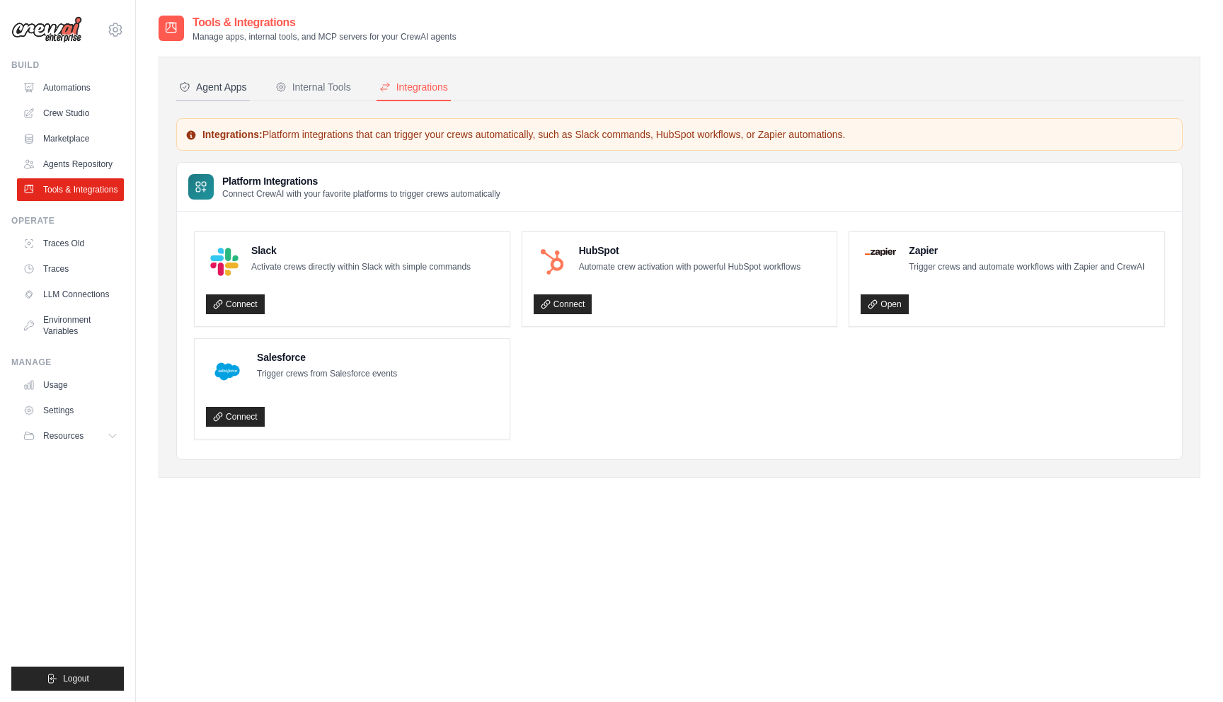
click at [219, 89] on div "Agent Apps" at bounding box center [213, 87] width 68 height 14
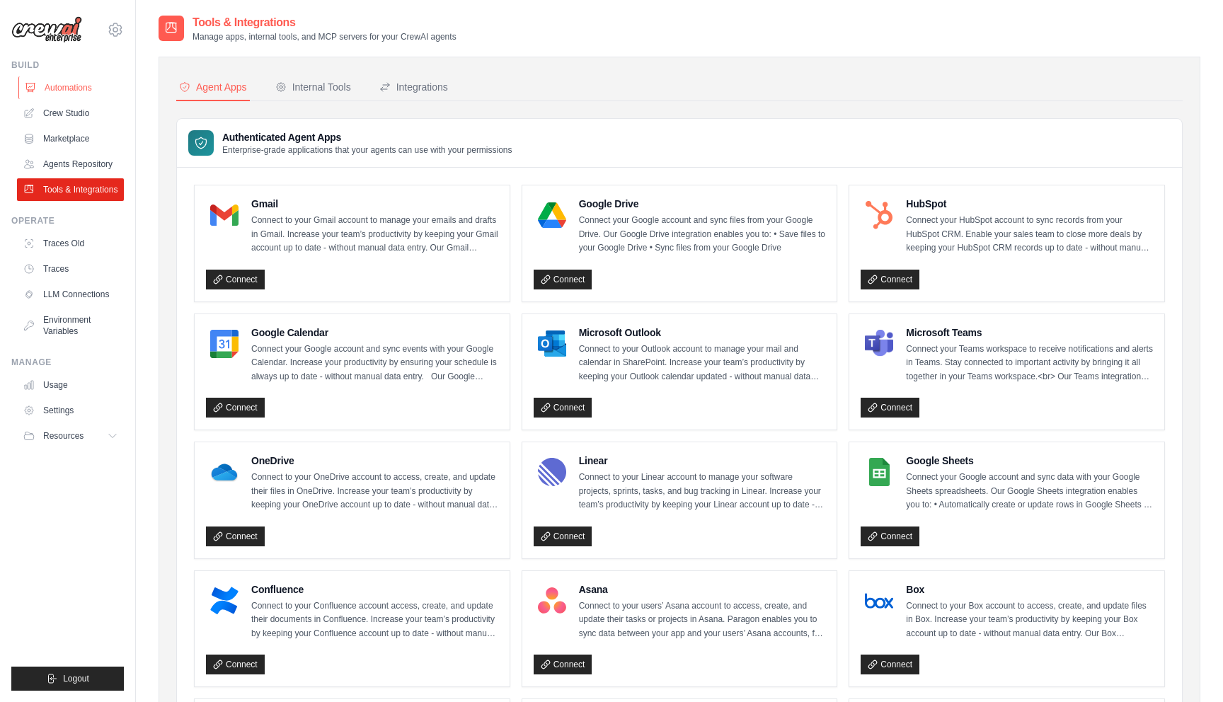
click at [64, 86] on link "Automations" at bounding box center [71, 87] width 107 height 23
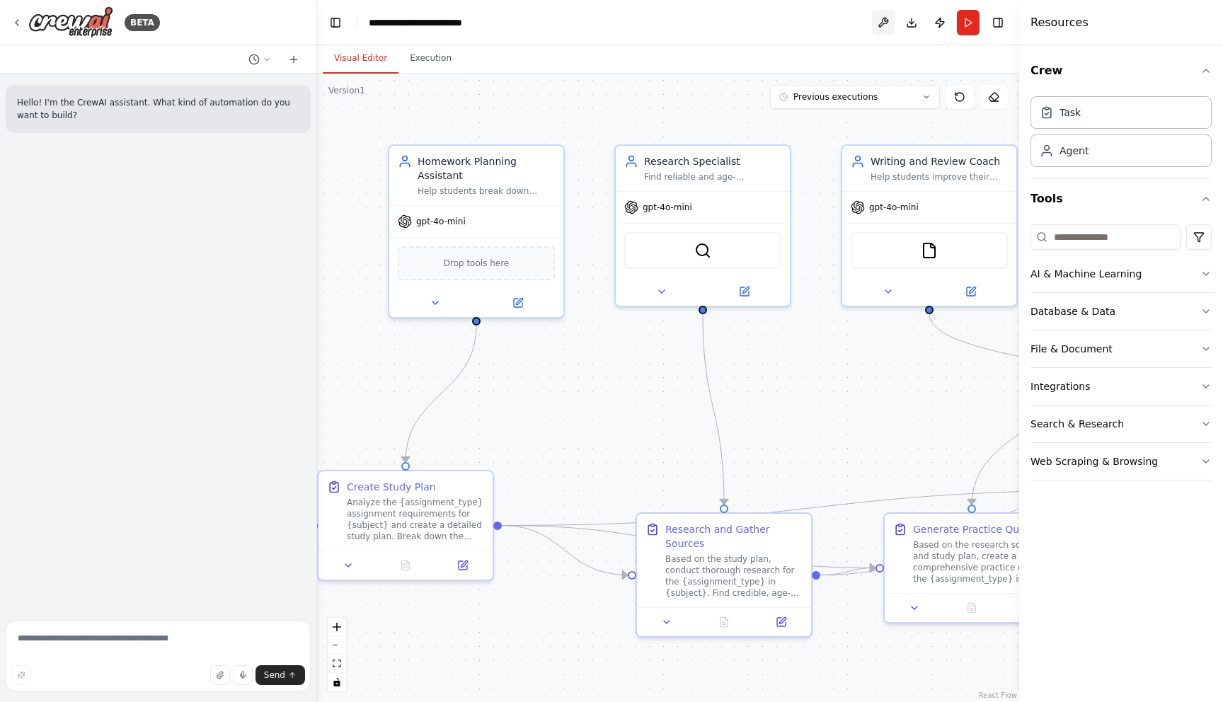
click at [882, 20] on button at bounding box center [883, 22] width 23 height 25
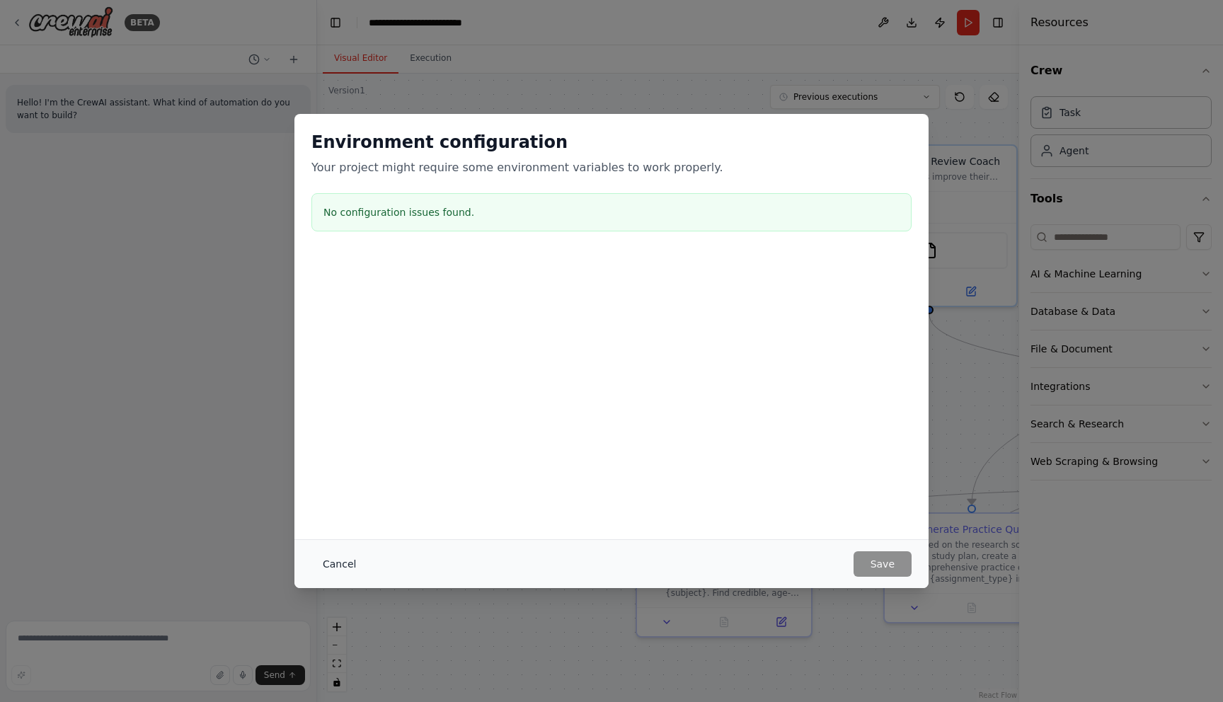
click at [331, 566] on button "Cancel" at bounding box center [340, 564] width 56 height 25
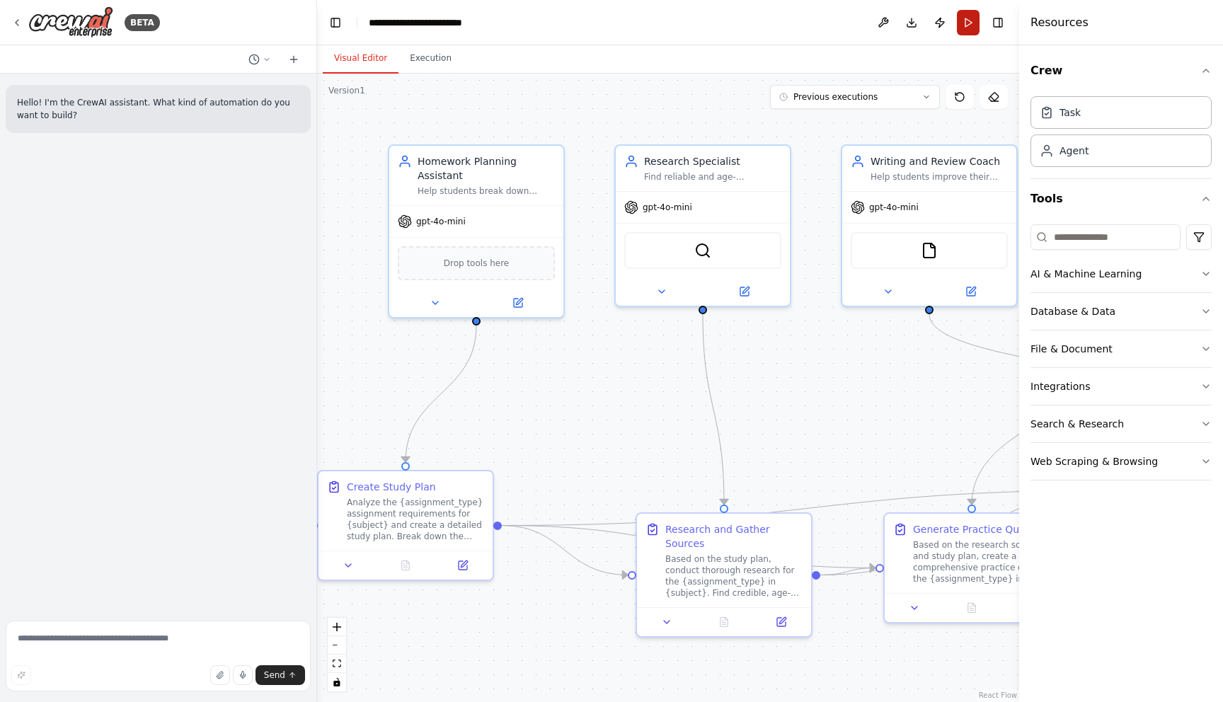
click at [969, 23] on button "Run" at bounding box center [968, 22] width 23 height 25
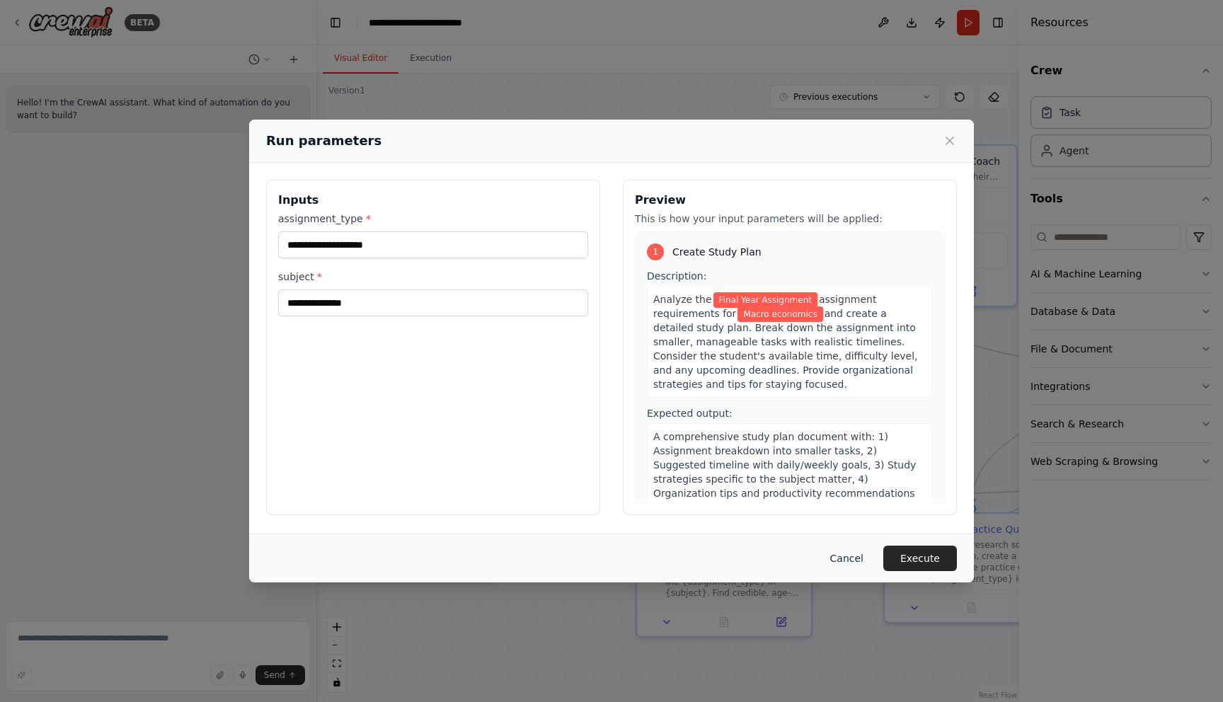
click at [867, 562] on button "Cancel" at bounding box center [847, 558] width 56 height 25
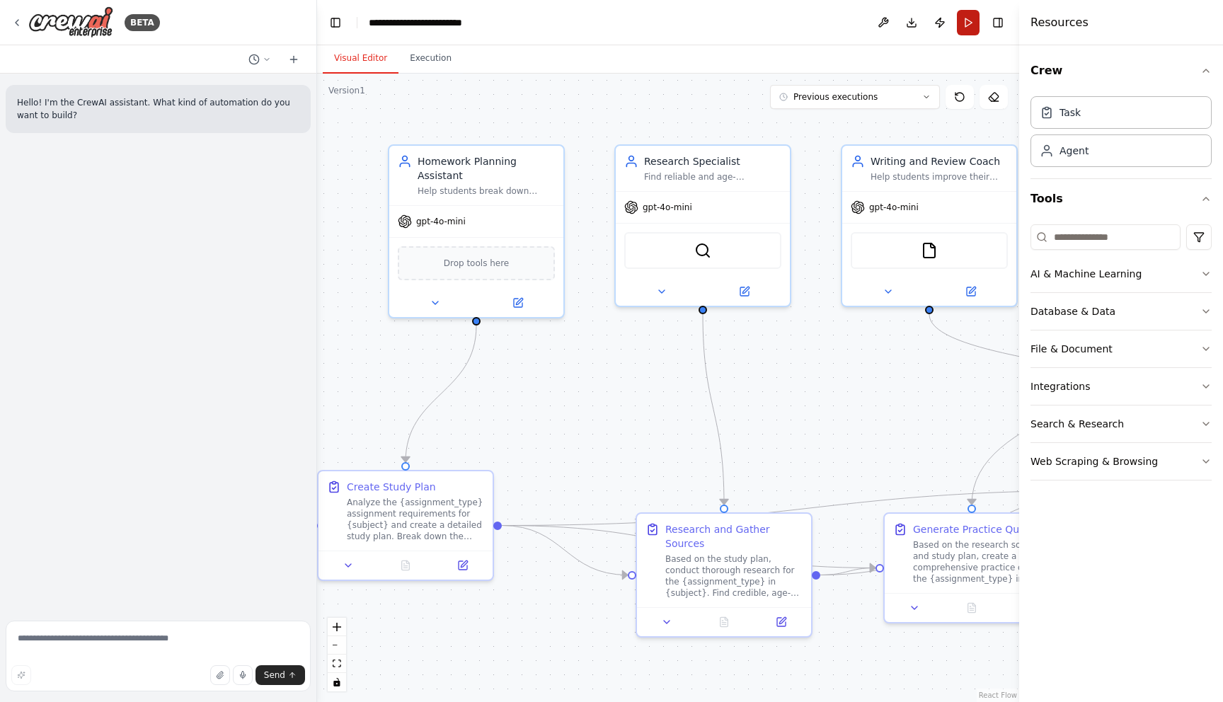
click at [965, 18] on button "Run" at bounding box center [968, 22] width 23 height 25
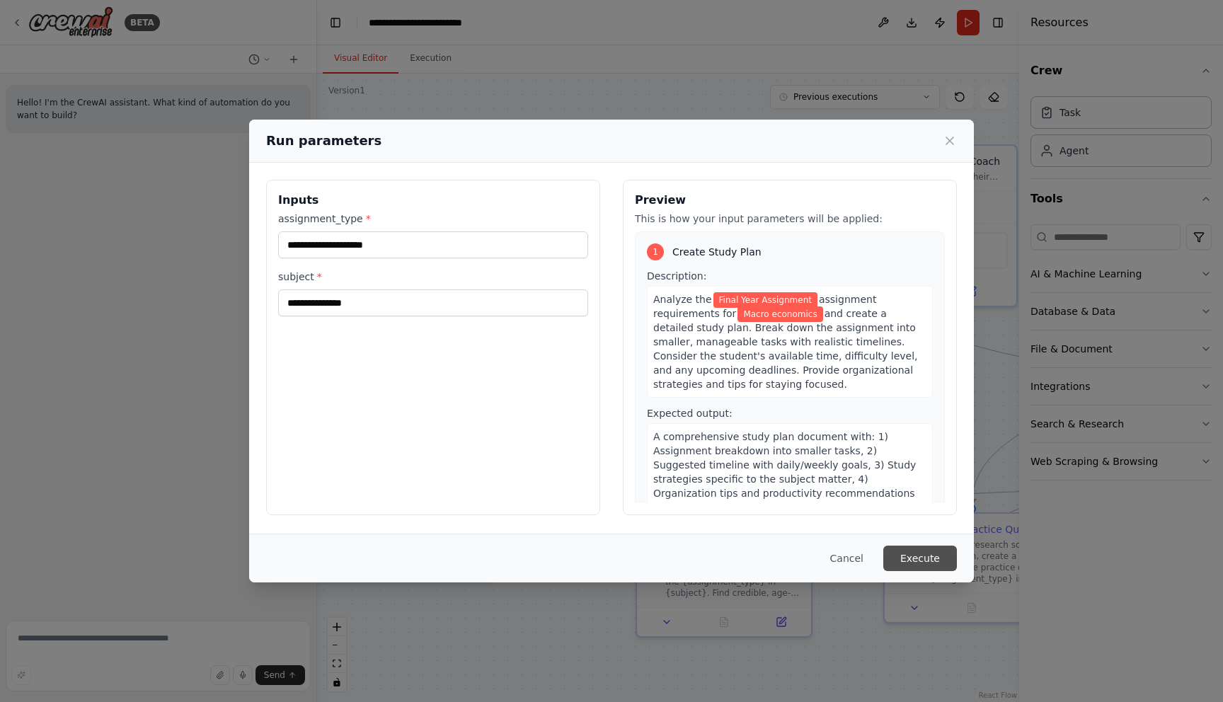
click at [918, 557] on button "Execute" at bounding box center [921, 558] width 74 height 25
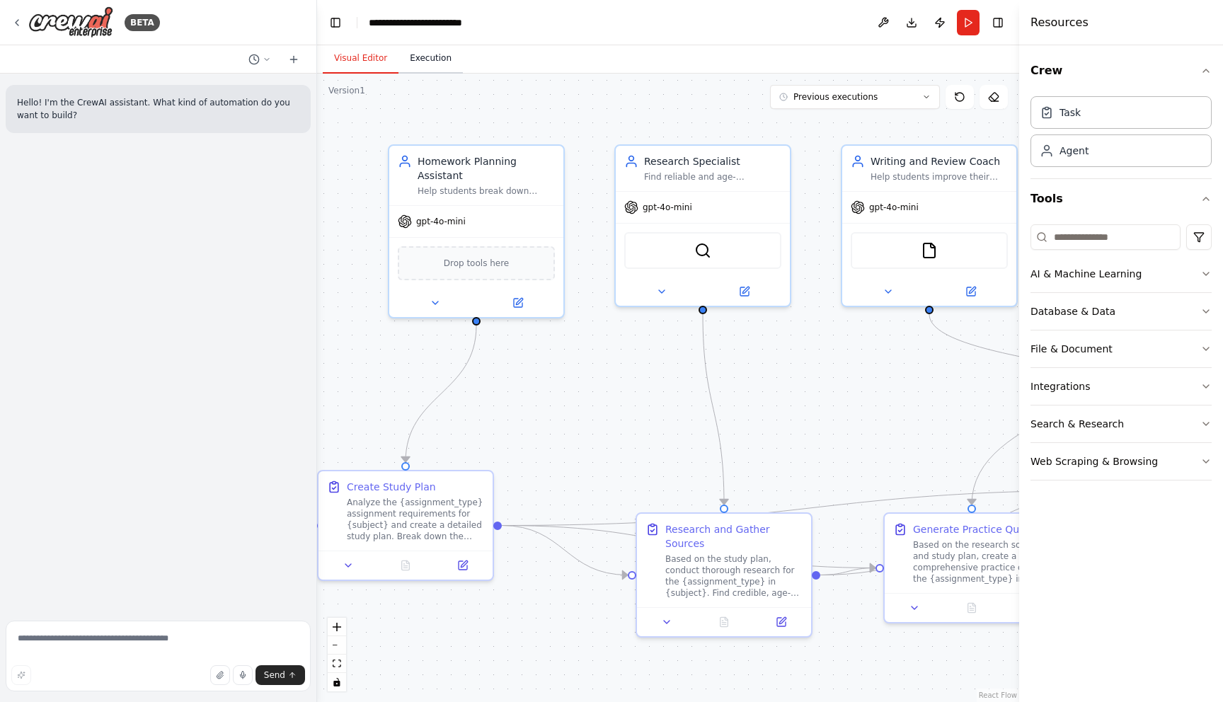
click at [440, 59] on button "Execution" at bounding box center [431, 59] width 64 height 30
click at [369, 58] on button "Visual Editor" at bounding box center [361, 59] width 76 height 30
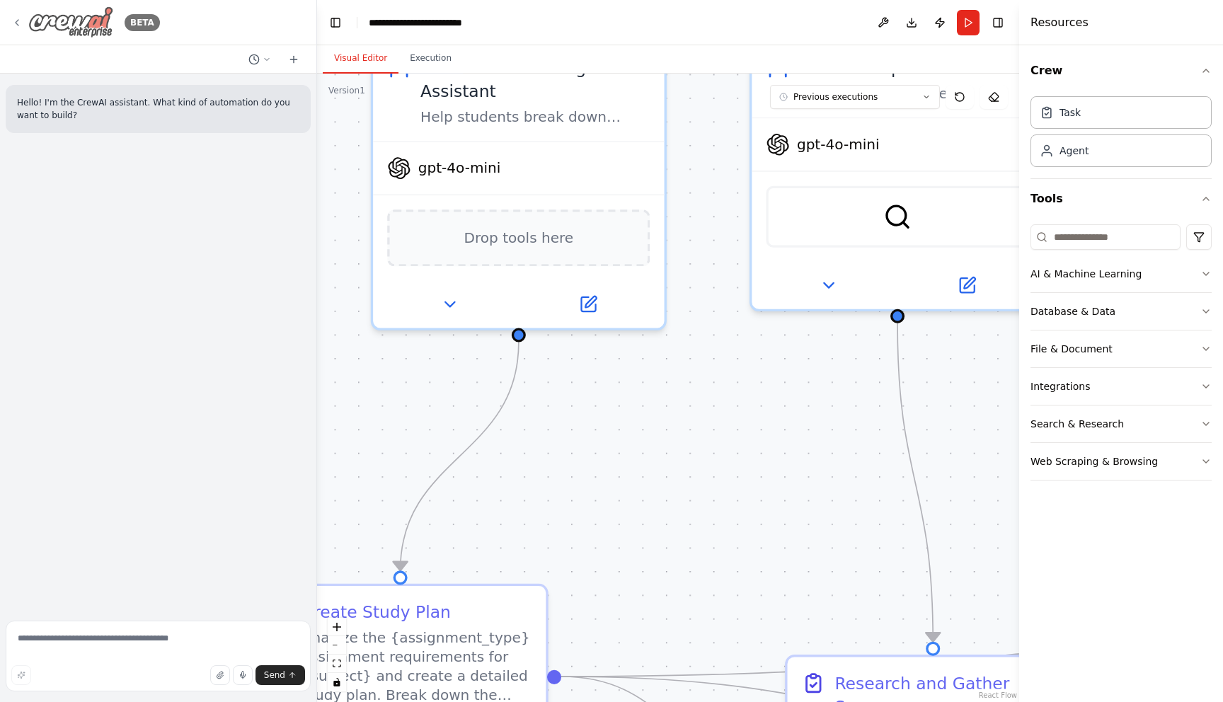
click at [83, 16] on img at bounding box center [70, 22] width 85 height 32
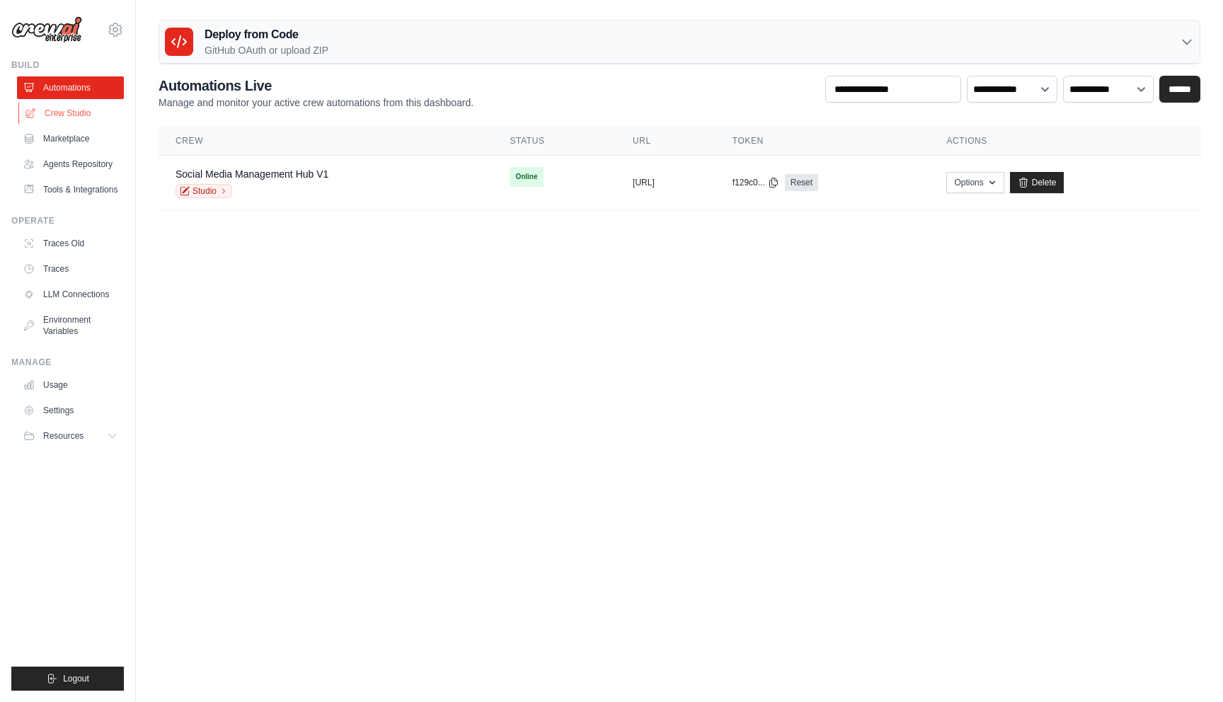
click at [70, 119] on link "Crew Studio" at bounding box center [71, 113] width 107 height 23
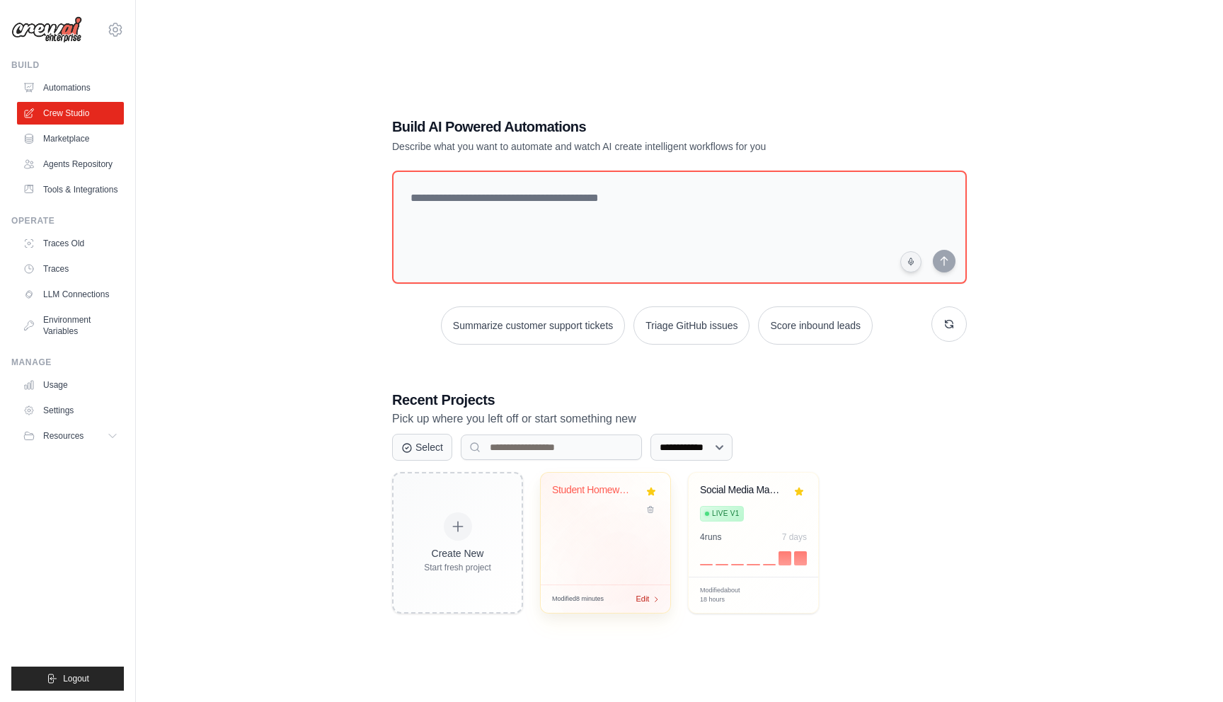
click at [641, 597] on span "Edit" at bounding box center [642, 599] width 13 height 12
click at [60, 387] on link "Usage" at bounding box center [71, 385] width 107 height 23
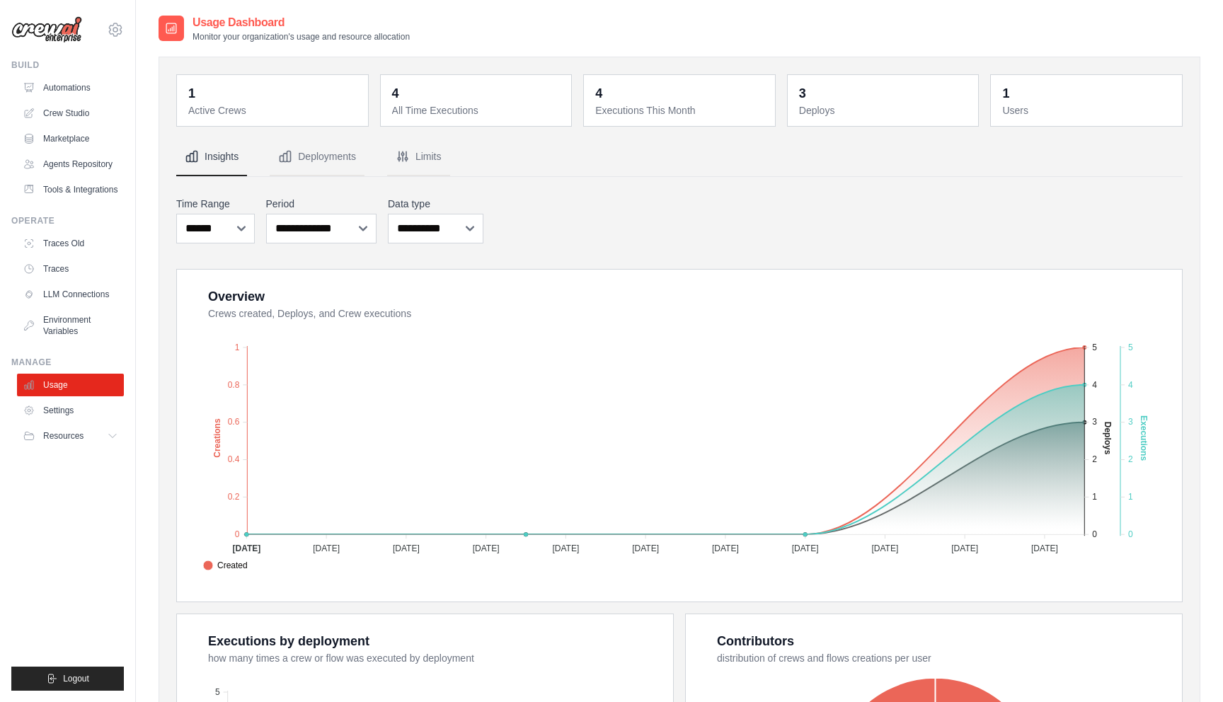
click at [222, 110] on dt "Active Crews" at bounding box center [273, 110] width 171 height 14
click at [67, 409] on link "Settings" at bounding box center [71, 410] width 107 height 23
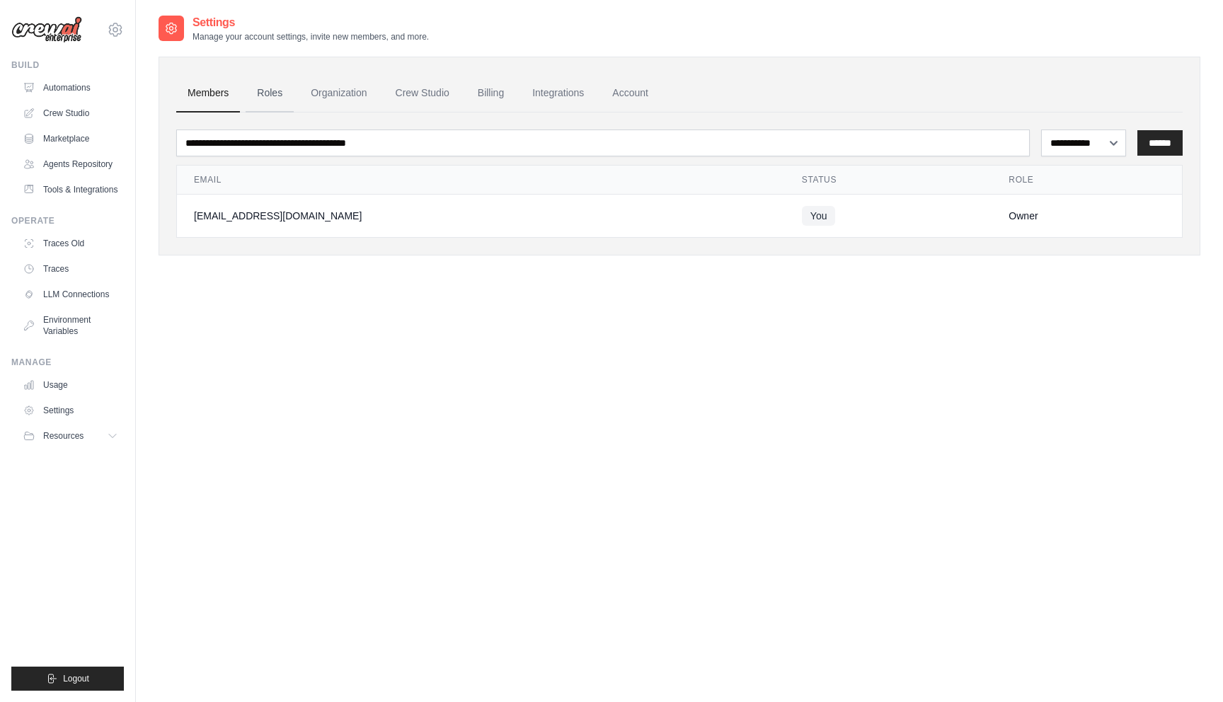
click at [265, 89] on link "Roles" at bounding box center [270, 93] width 48 height 38
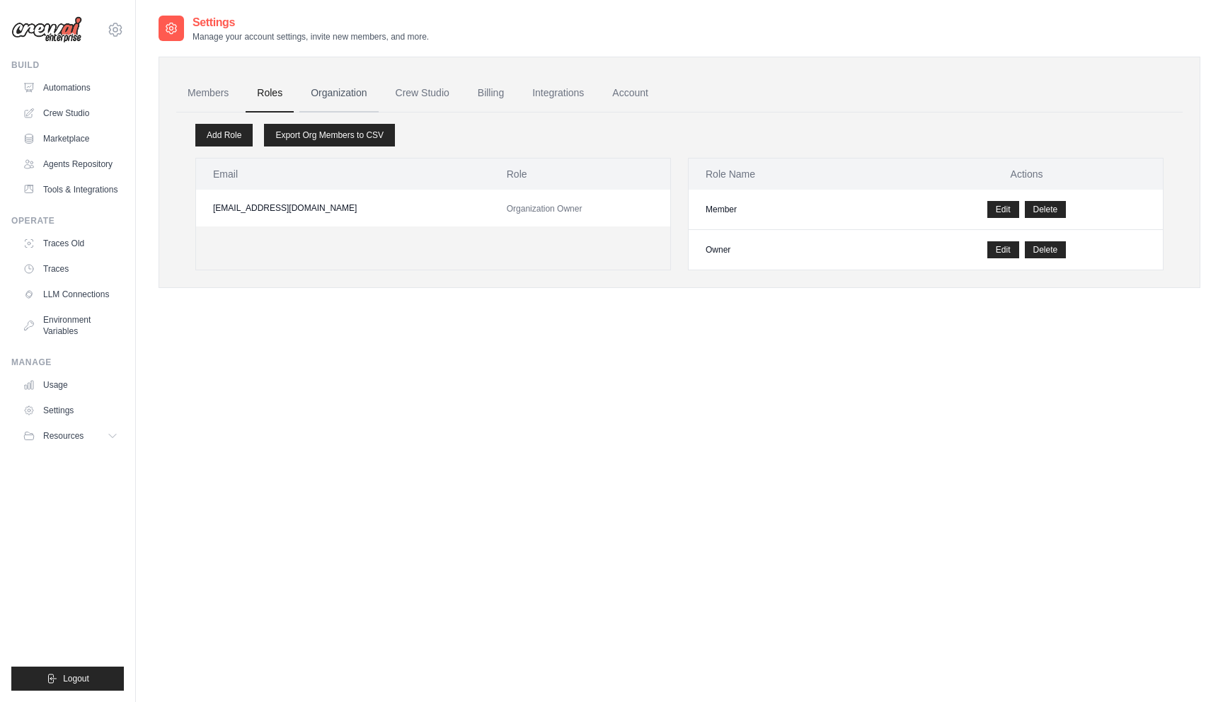
click at [329, 90] on link "Organization" at bounding box center [338, 93] width 79 height 38
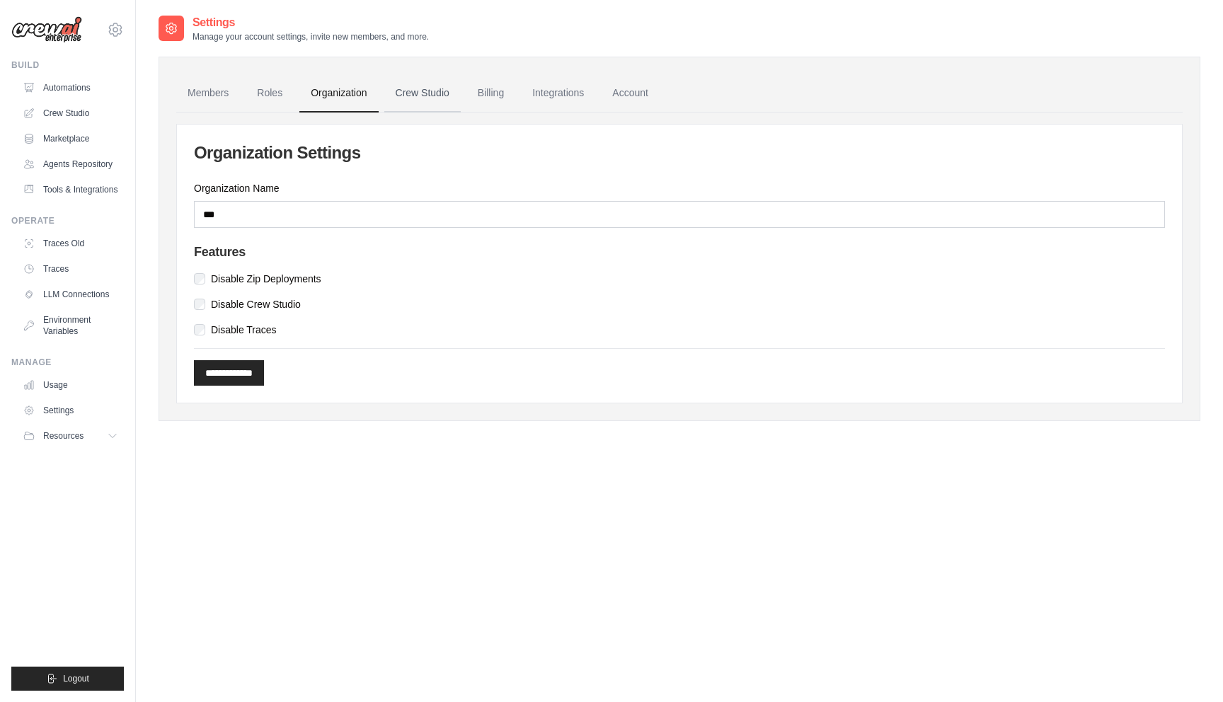
click at [421, 99] on link "Crew Studio" at bounding box center [422, 93] width 76 height 38
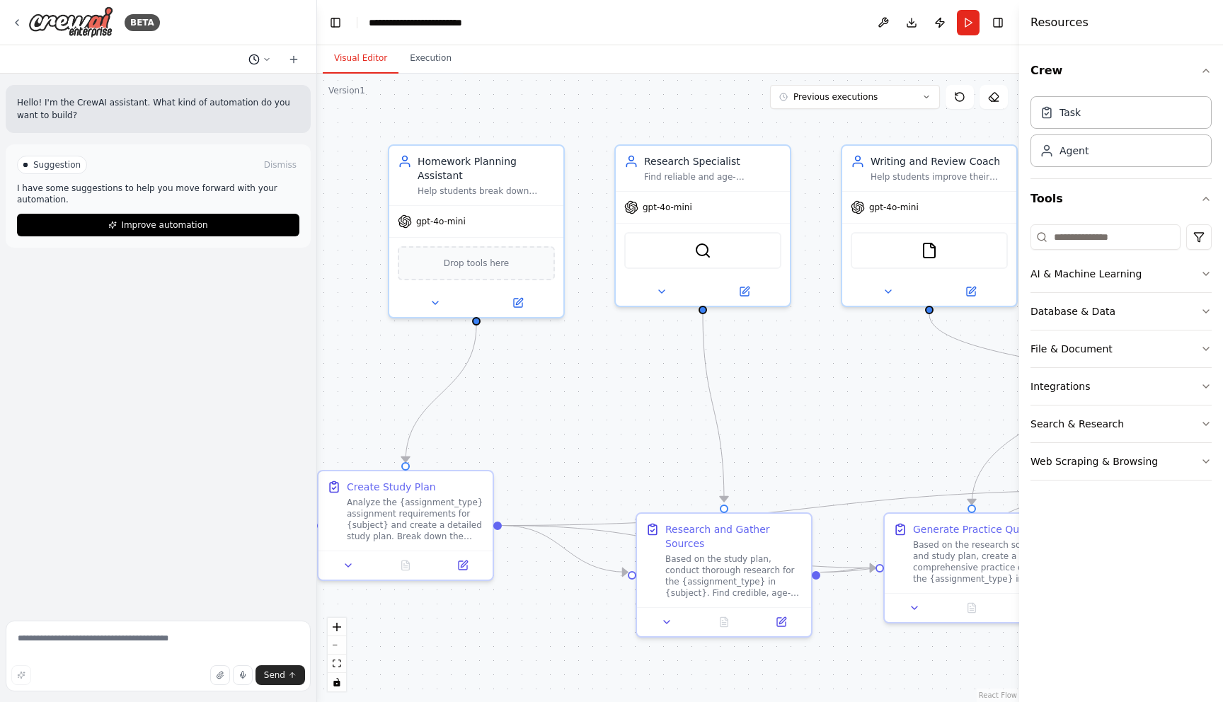
click at [263, 59] on icon at bounding box center [267, 59] width 8 height 8
click at [190, 363] on div at bounding box center [158, 351] width 317 height 702
click at [1088, 119] on div "Task" at bounding box center [1121, 112] width 181 height 33
click at [81, 26] on img at bounding box center [70, 22] width 85 height 32
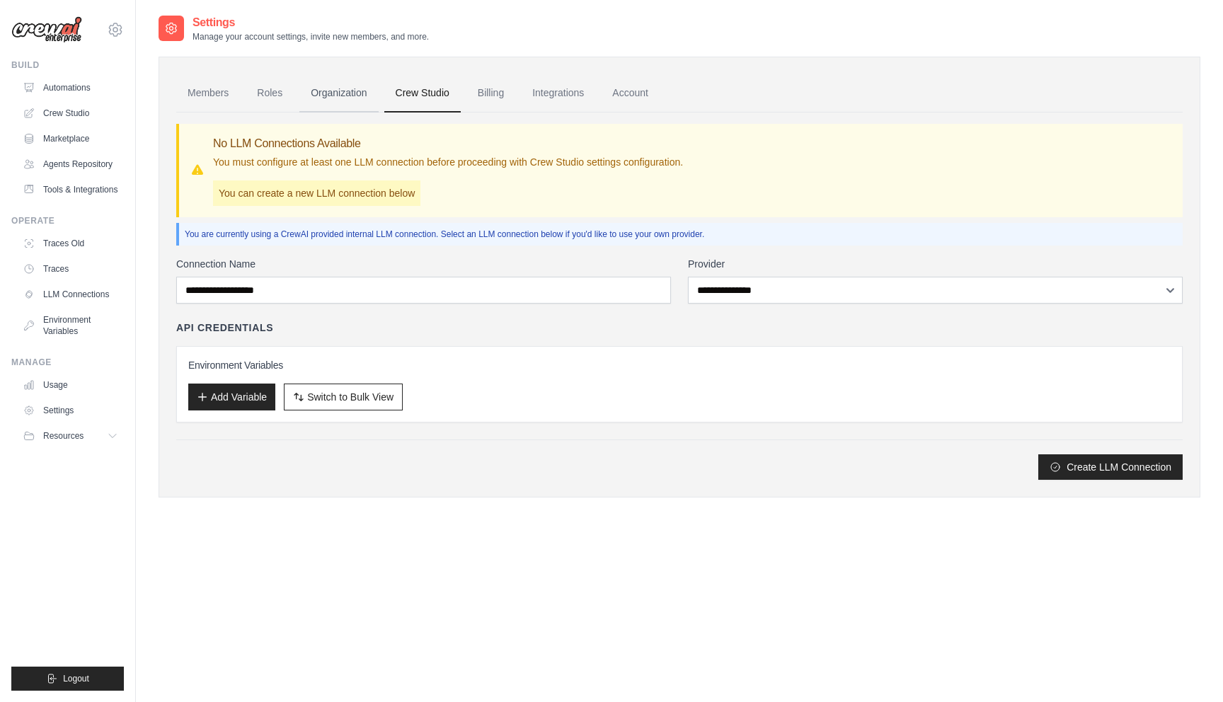
click at [365, 94] on link "Organization" at bounding box center [338, 93] width 79 height 38
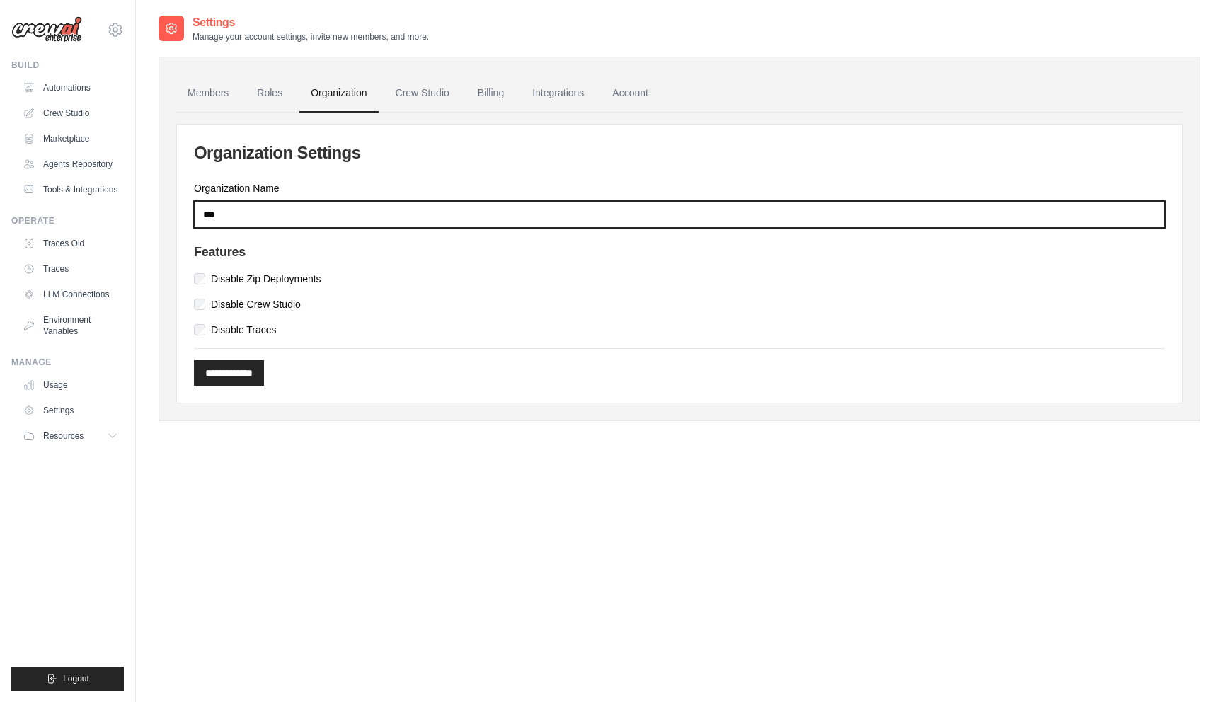
click at [371, 215] on input "***" at bounding box center [679, 214] width 971 height 27
type input "**********"
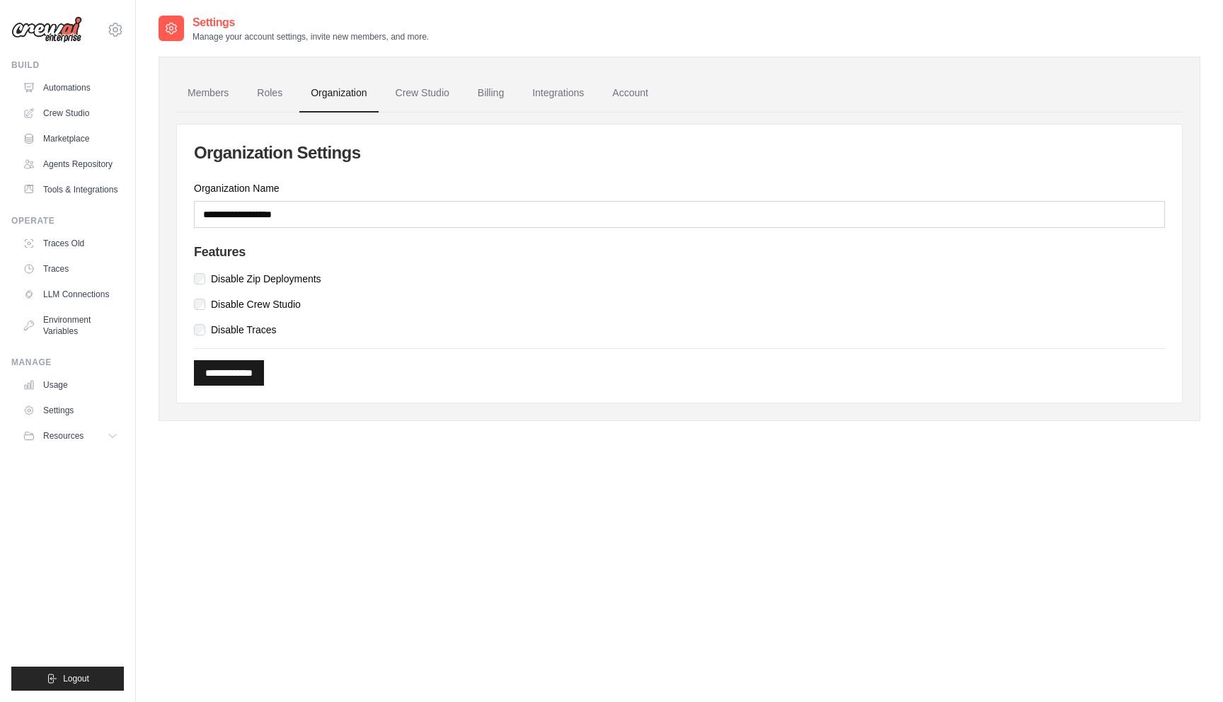
click at [236, 370] on input "**********" at bounding box center [229, 372] width 70 height 25
